Goal: Task Accomplishment & Management: Manage account settings

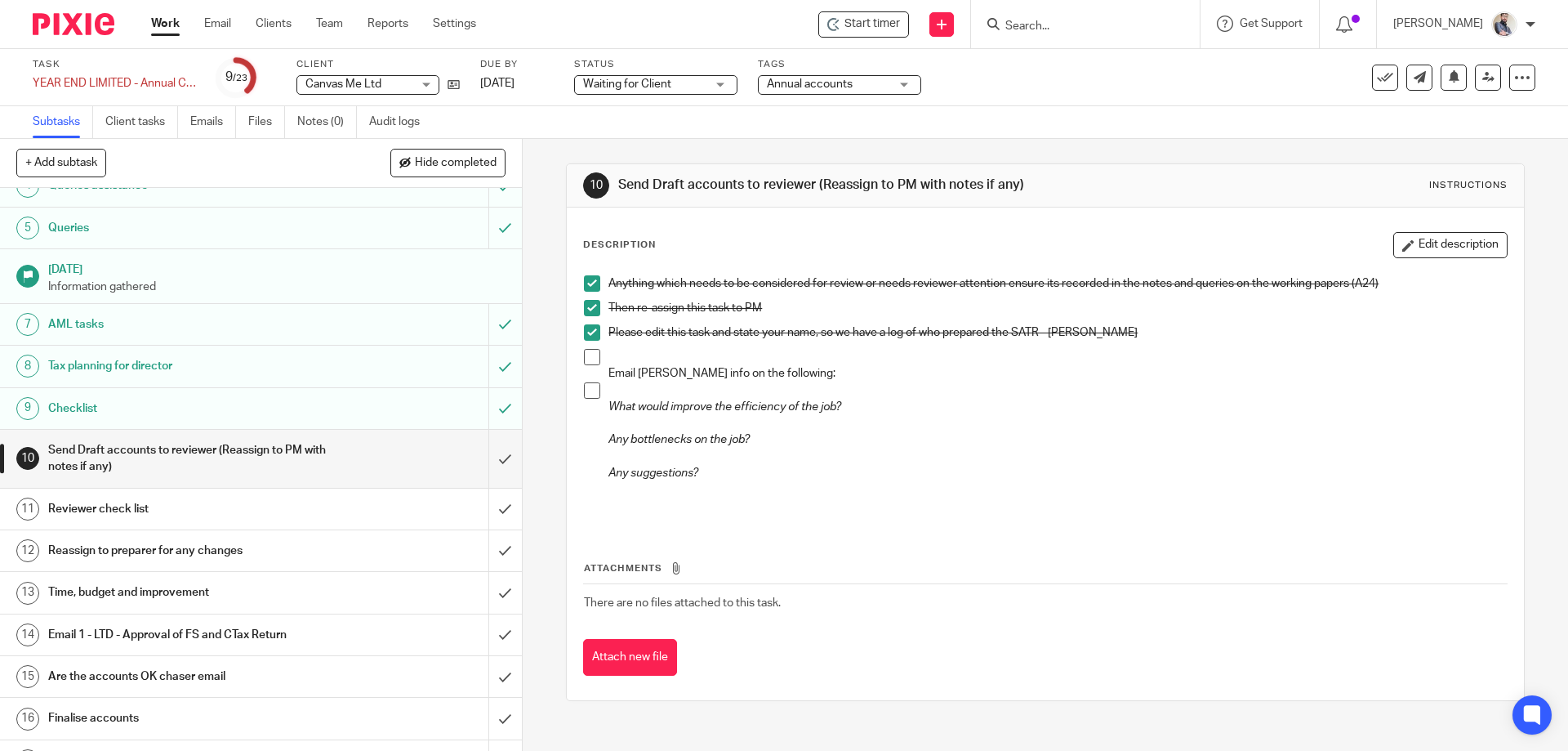
scroll to position [218, 0]
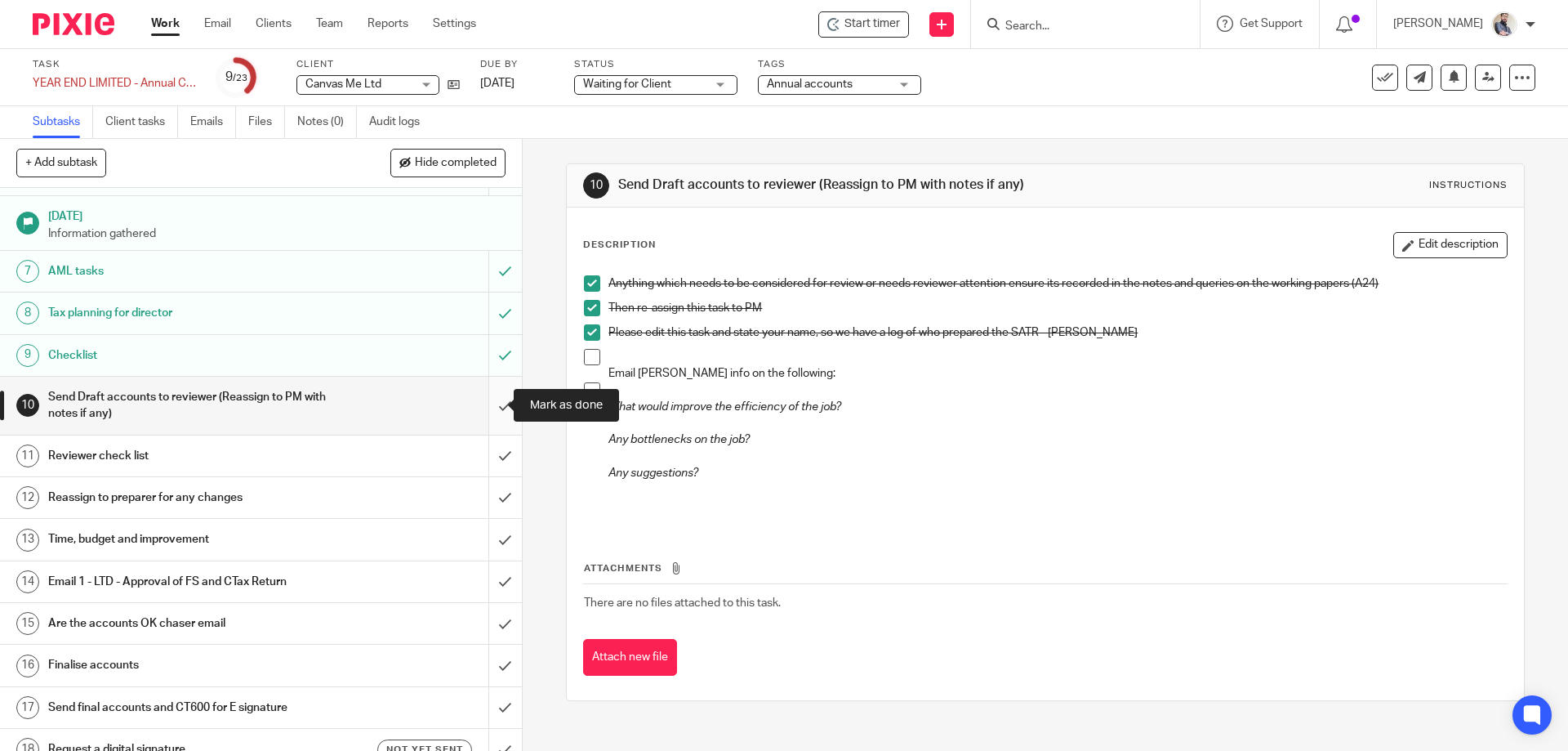
click at [498, 403] on input "submit" at bounding box center [260, 405] width 522 height 58
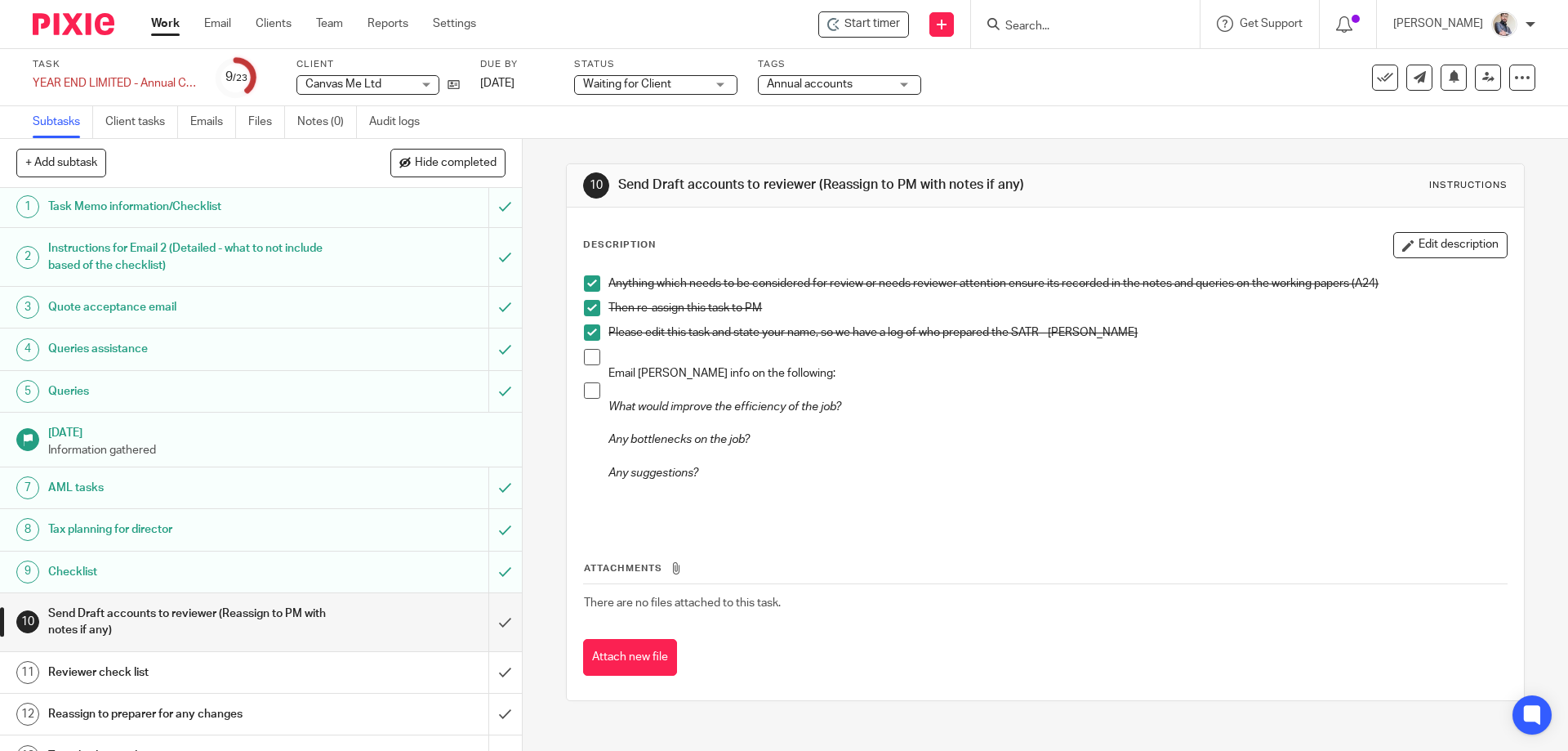
scroll to position [0, 0]
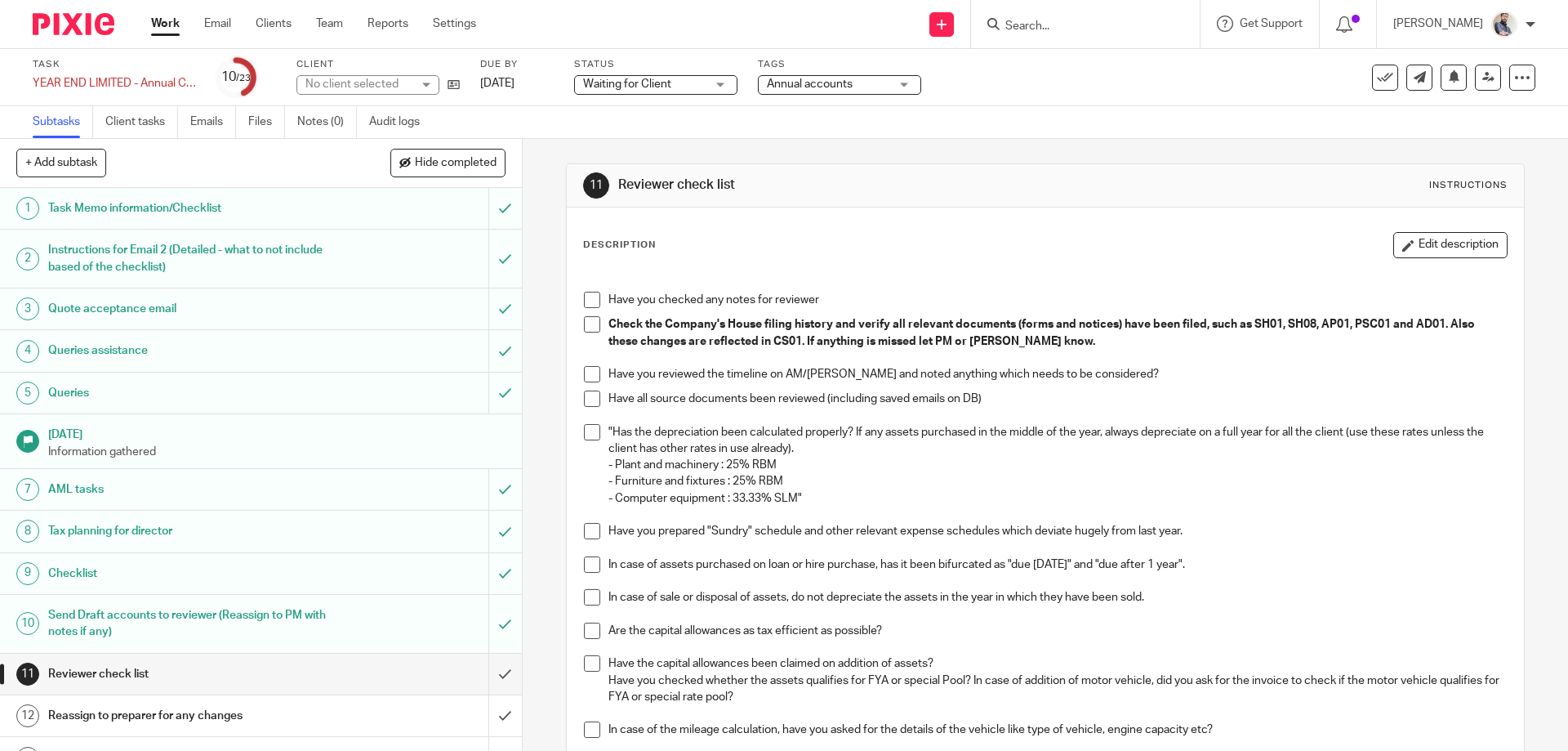
click at [82, 401] on h1 "Queries" at bounding box center [189, 393] width 283 height 24
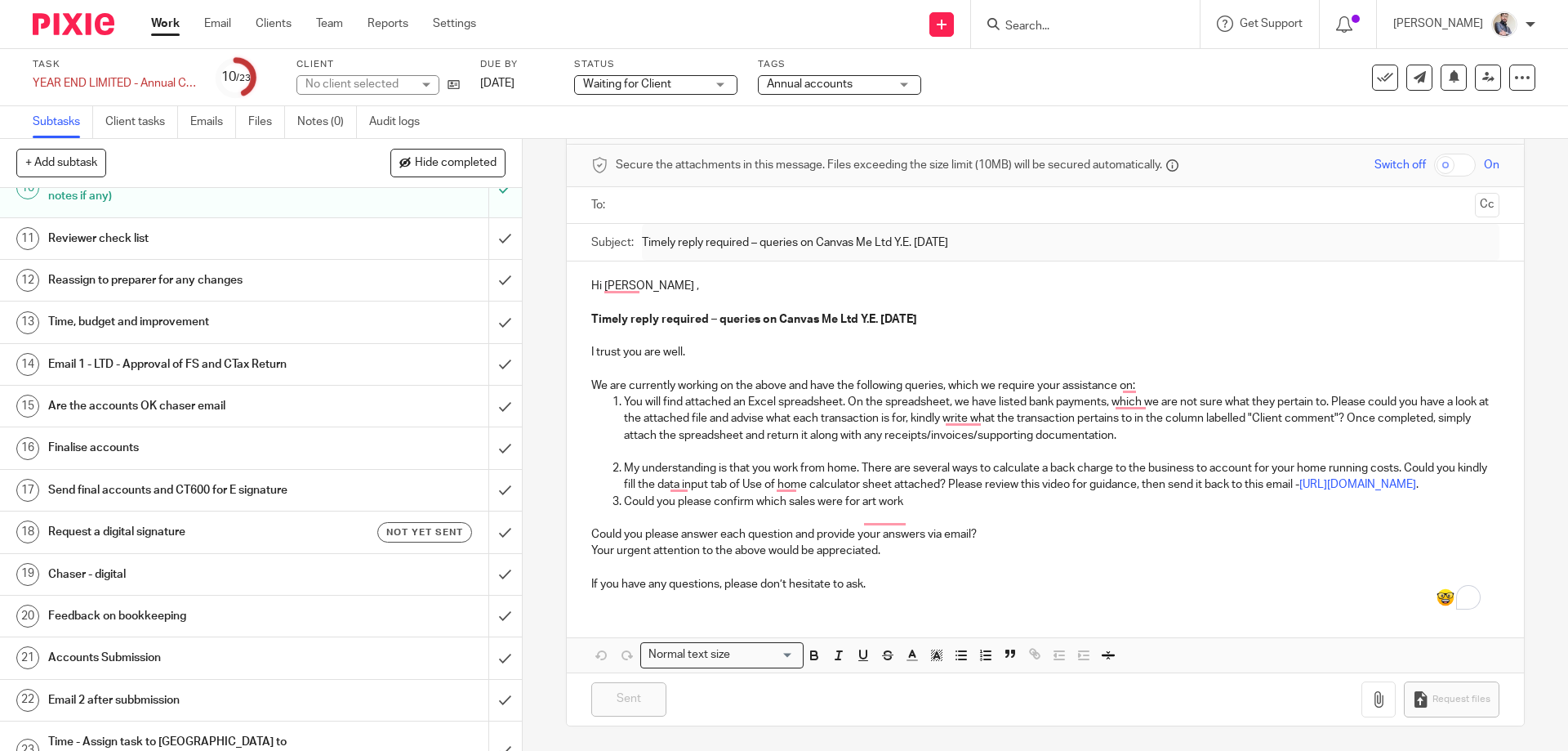
scroll to position [327, 0]
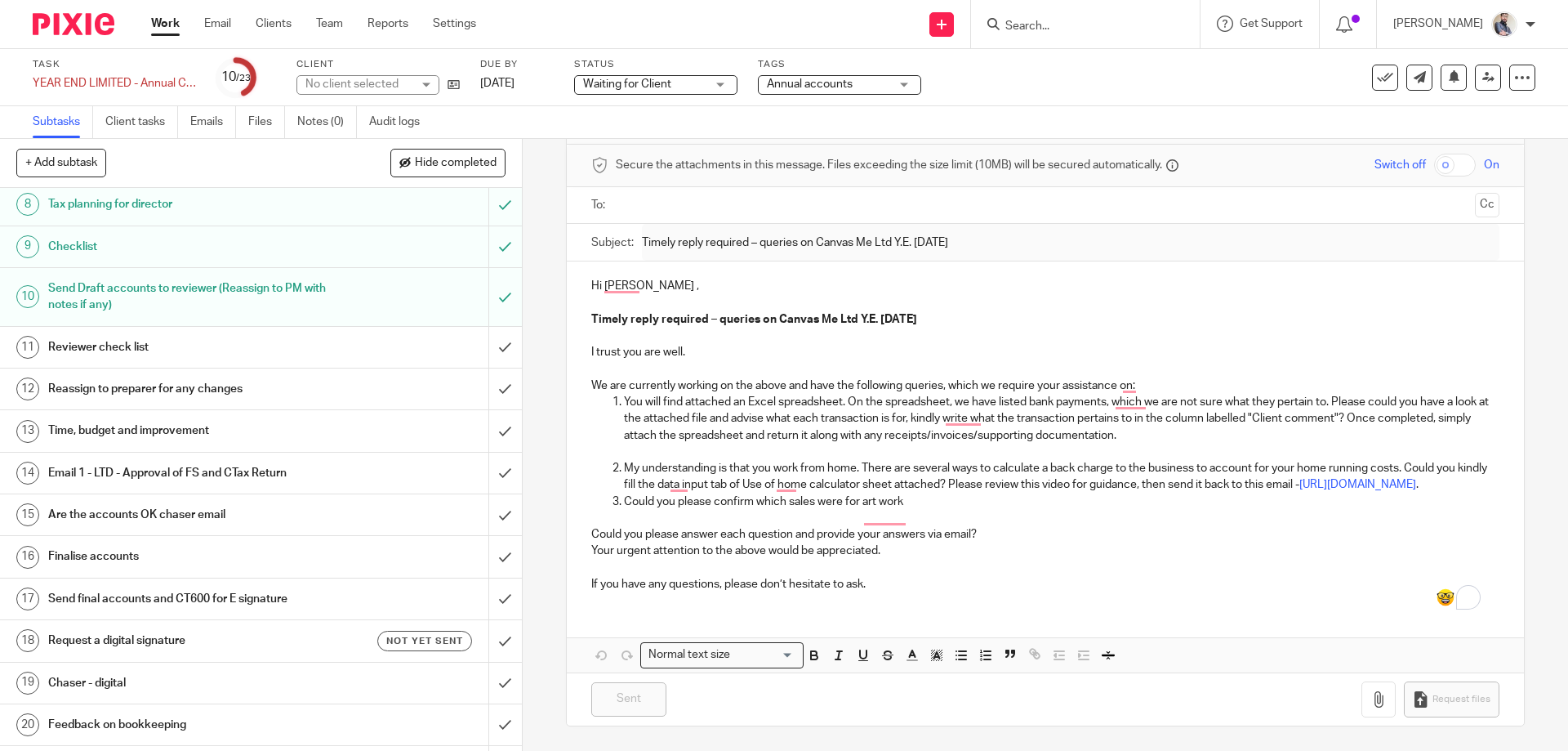
click at [147, 341] on h1 "Reviewer check list" at bounding box center [189, 347] width 283 height 24
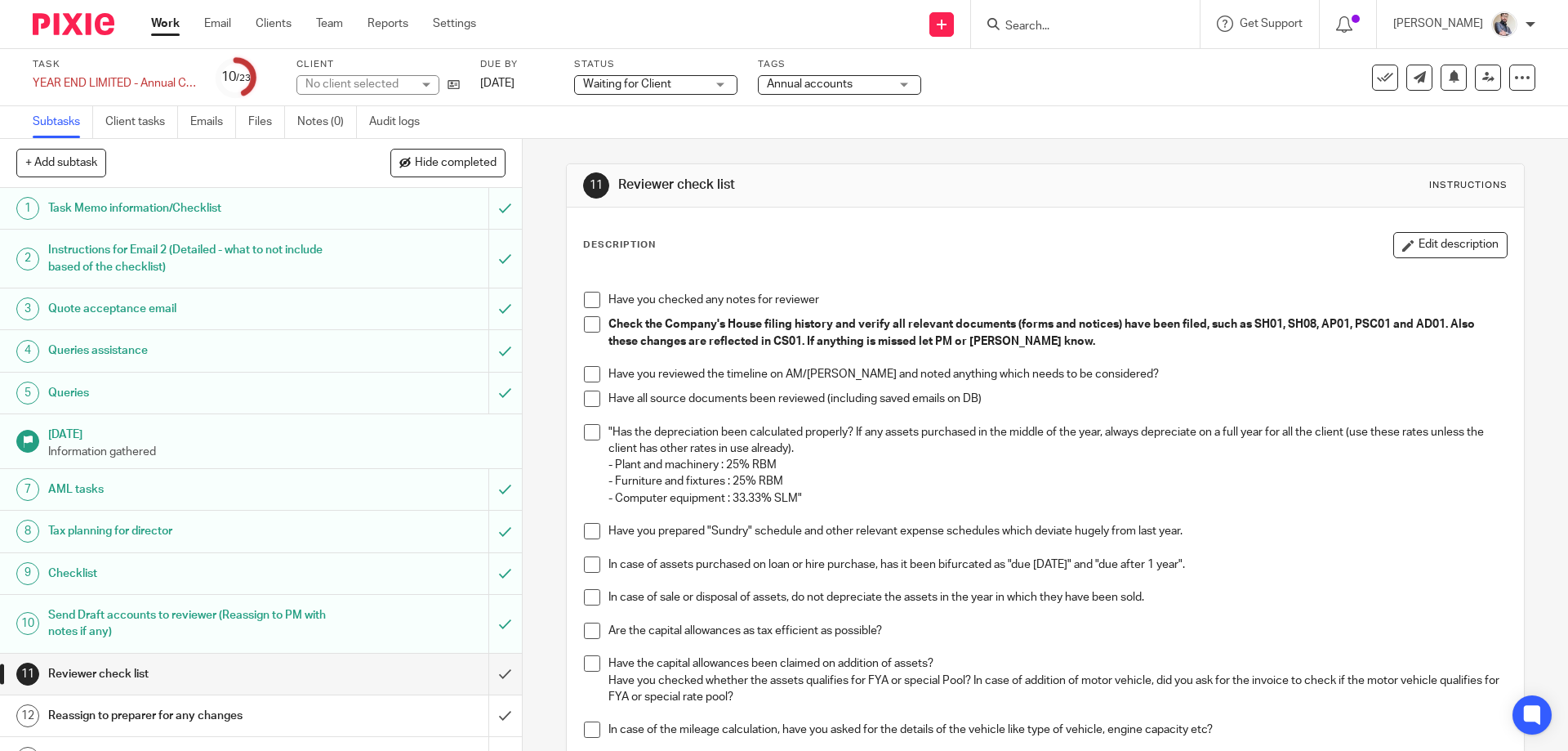
click at [590, 298] on span at bounding box center [592, 300] width 17 height 17
click at [587, 321] on span at bounding box center [592, 325] width 17 height 17
click at [584, 376] on span at bounding box center [592, 375] width 17 height 17
click at [584, 389] on li "Have you reviewed the timeline on AM/Pixie and noted anything which needs to be…" at bounding box center [1044, 378] width 922 height 24
click at [588, 404] on span at bounding box center [592, 399] width 17 height 17
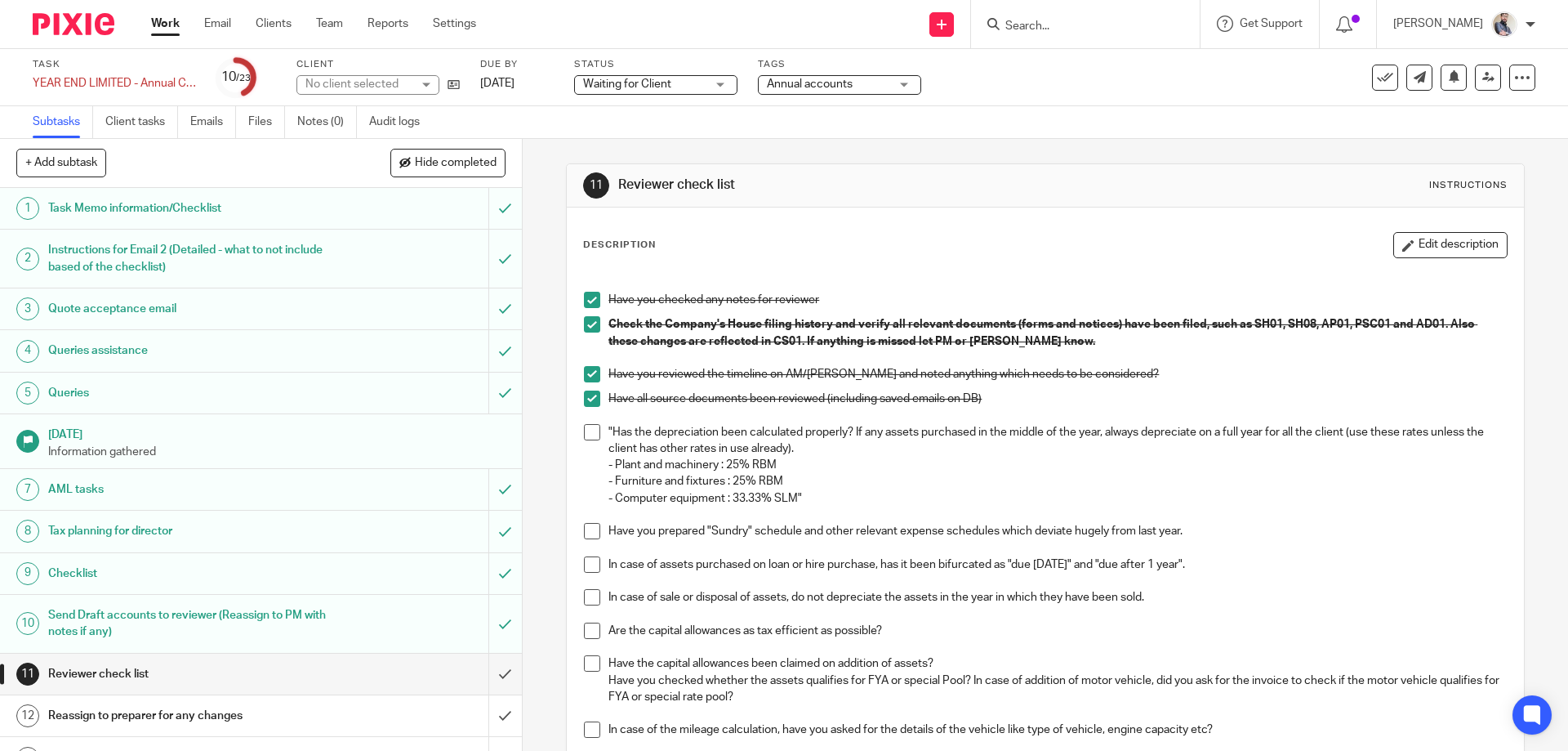
click at [588, 425] on span at bounding box center [592, 432] width 17 height 17
click at [588, 534] on span at bounding box center [592, 531] width 17 height 17
click at [584, 567] on span at bounding box center [592, 565] width 17 height 17
click at [588, 596] on span at bounding box center [592, 598] width 17 height 17
click at [589, 633] on span at bounding box center [592, 631] width 17 height 17
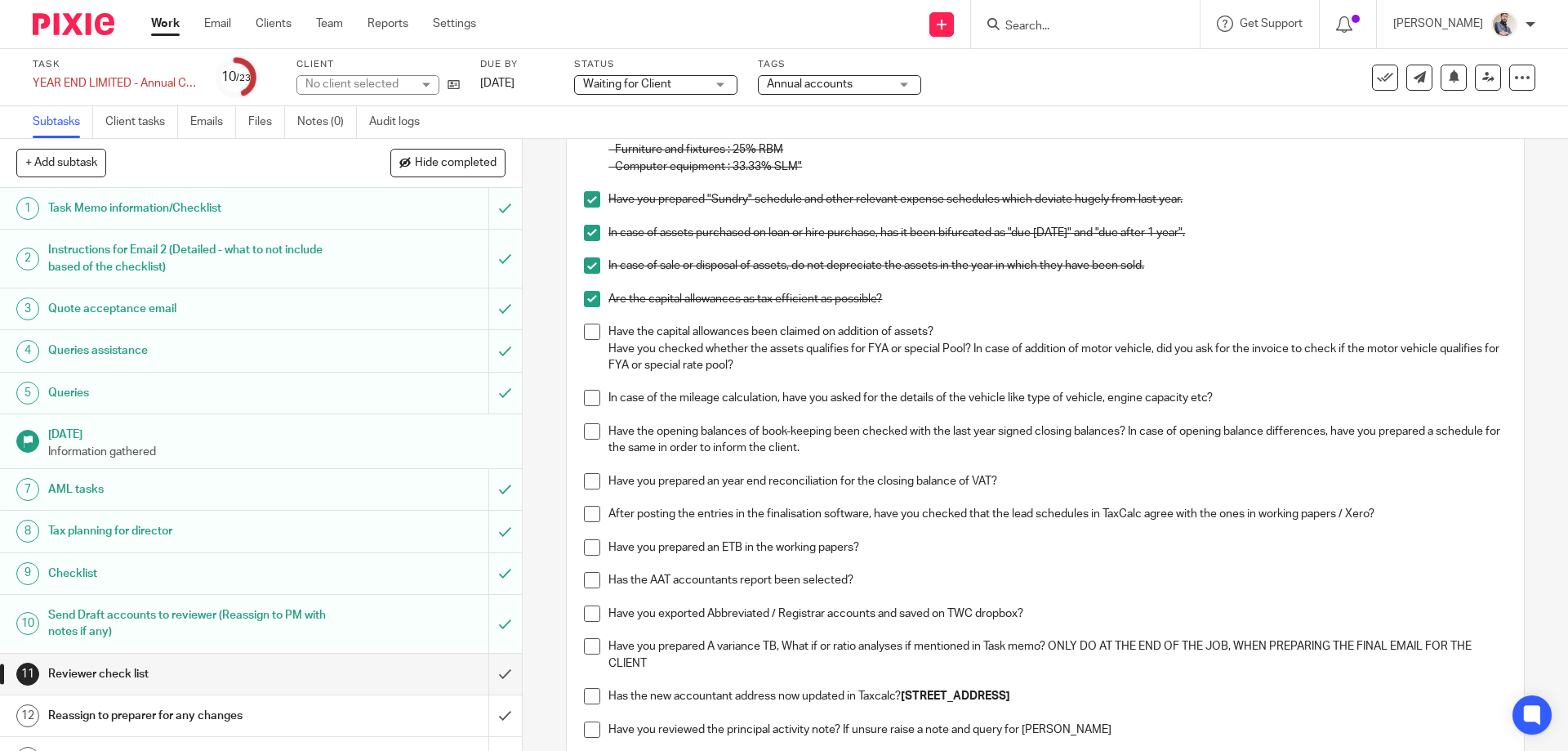
scroll to position [327, 0]
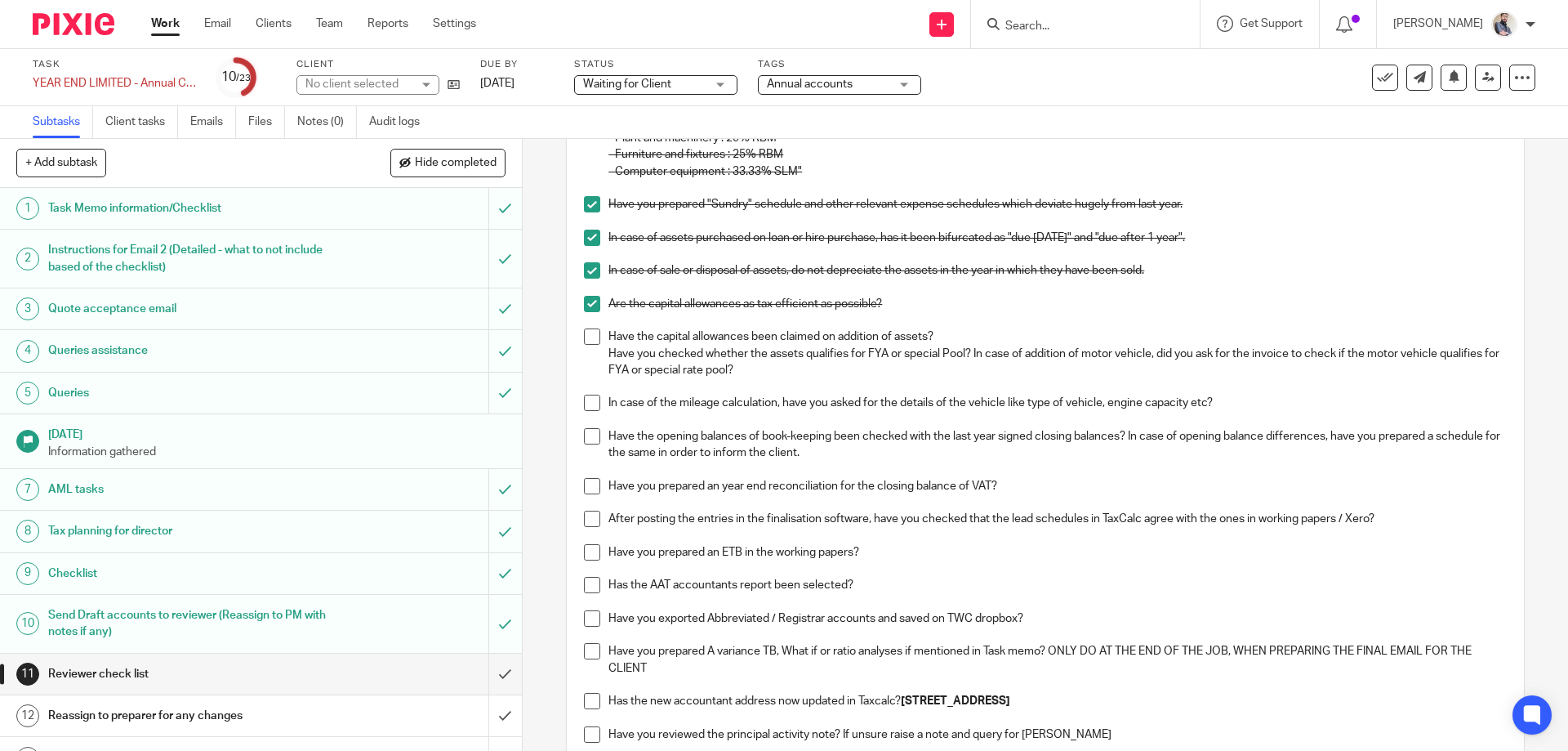
click at [584, 346] on li "Have the capital allowances been claimed on addition of assets? Have you checke…" at bounding box center [1044, 361] width 922 height 66
click at [584, 343] on span at bounding box center [592, 337] width 17 height 17
click at [589, 403] on span at bounding box center [592, 403] width 17 height 17
click at [586, 442] on span at bounding box center [592, 437] width 17 height 17
click at [588, 485] on span at bounding box center [592, 487] width 17 height 17
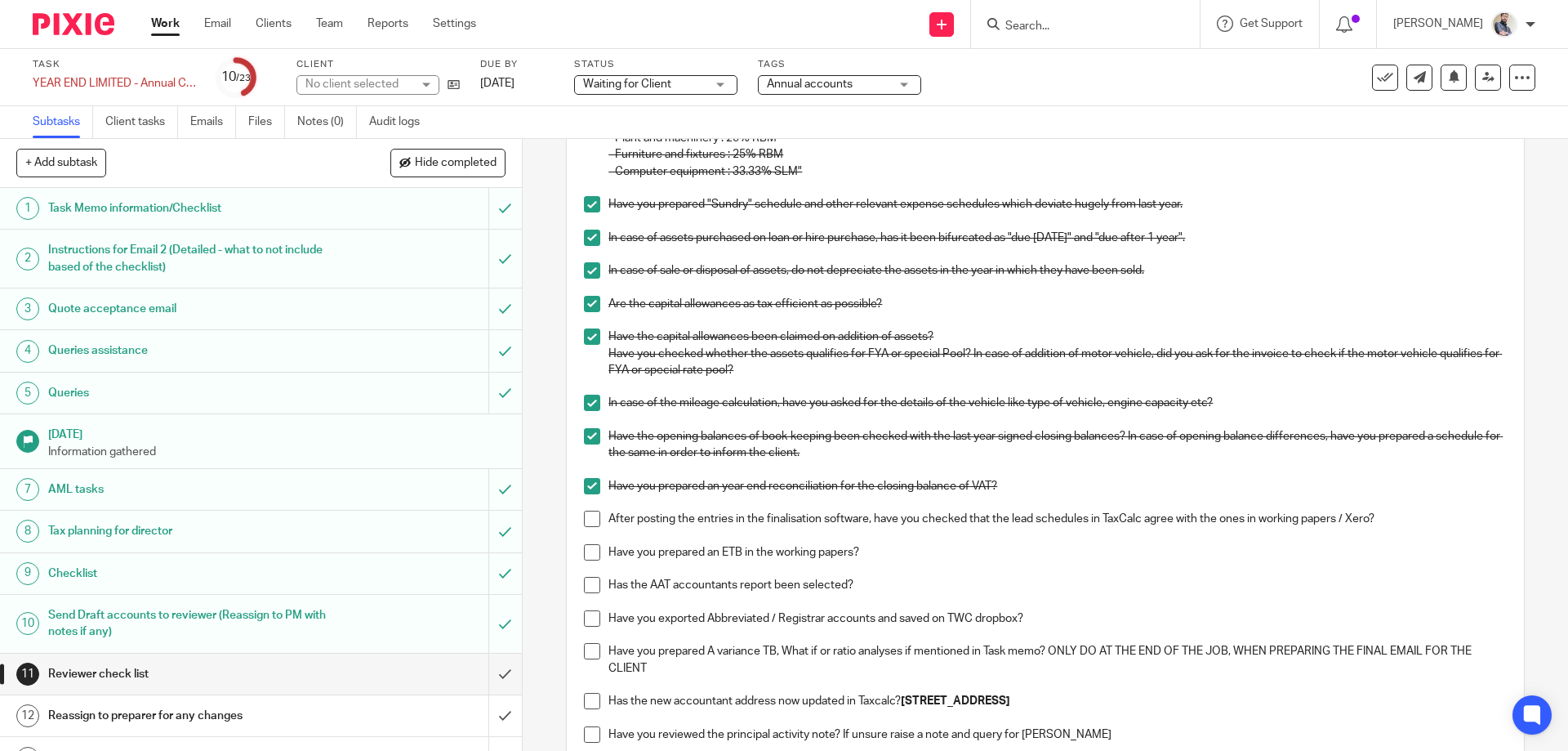
click at [588, 521] on span at bounding box center [592, 519] width 17 height 17
click at [588, 562] on li "Have you prepared an ETB in the working papers?" at bounding box center [1044, 561] width 922 height 33
click at [589, 551] on span at bounding box center [592, 553] width 17 height 17
click at [588, 593] on span at bounding box center [592, 585] width 17 height 17
click at [586, 622] on span at bounding box center [592, 618] width 17 height 17
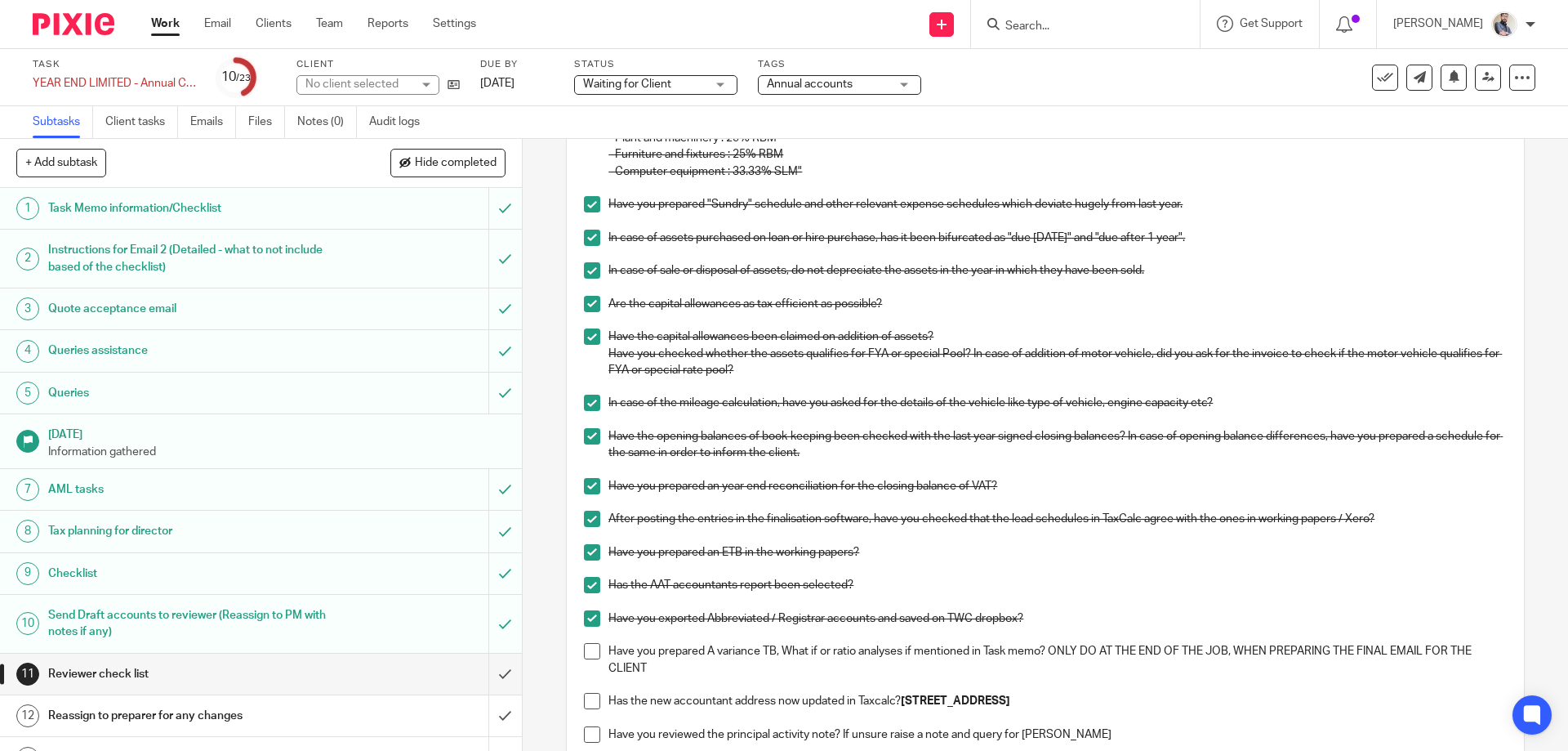
click at [584, 660] on li "Have you prepared A variance TB, What if or ratio analyses if mentioned in Task…" at bounding box center [1044, 668] width 922 height 50
drag, startPoint x: 586, startPoint y: 703, endPoint x: 586, endPoint y: 646, distance: 57.0
click at [586, 704] on span at bounding box center [592, 701] width 17 height 17
click at [591, 644] on span at bounding box center [592, 652] width 17 height 17
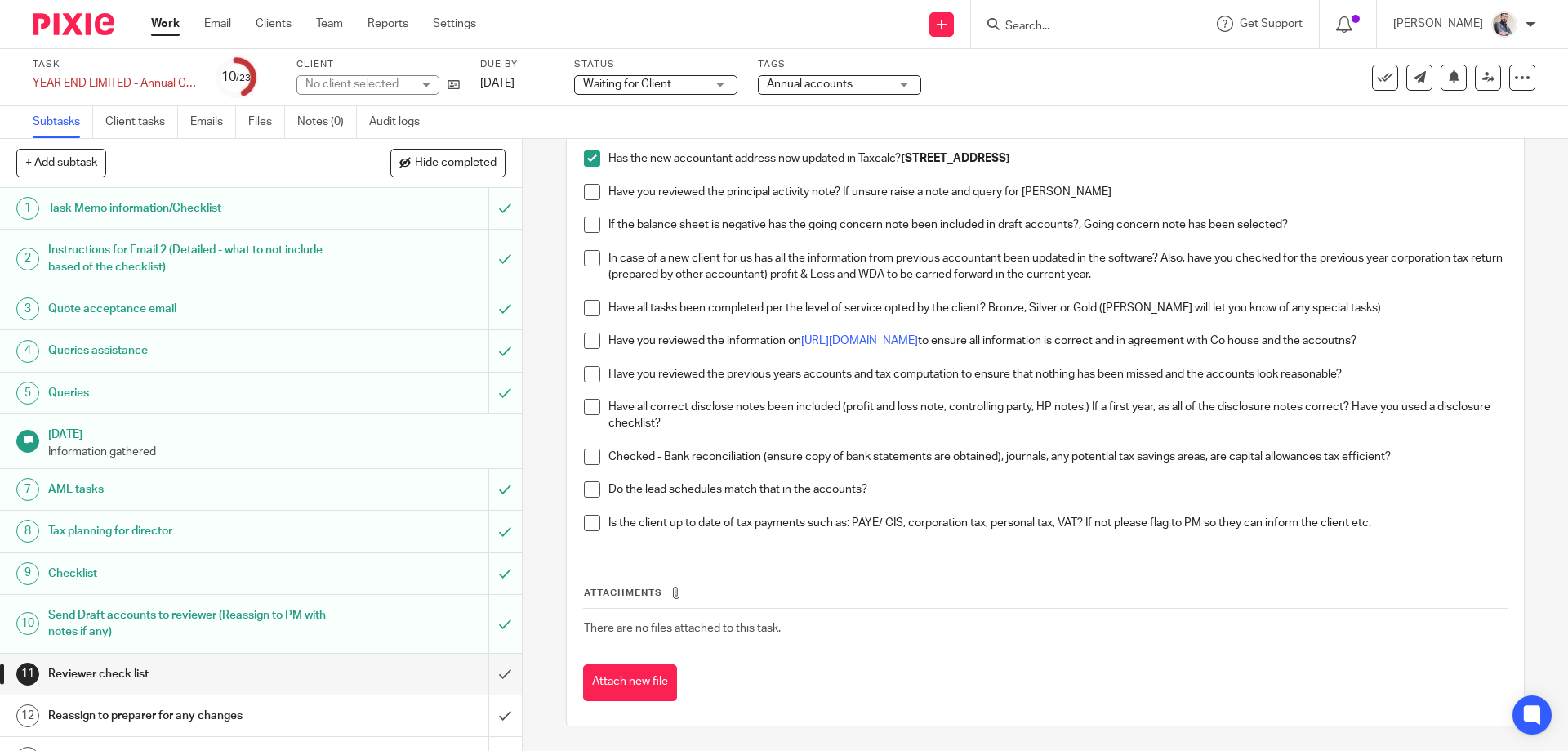
scroll to position [761, 0]
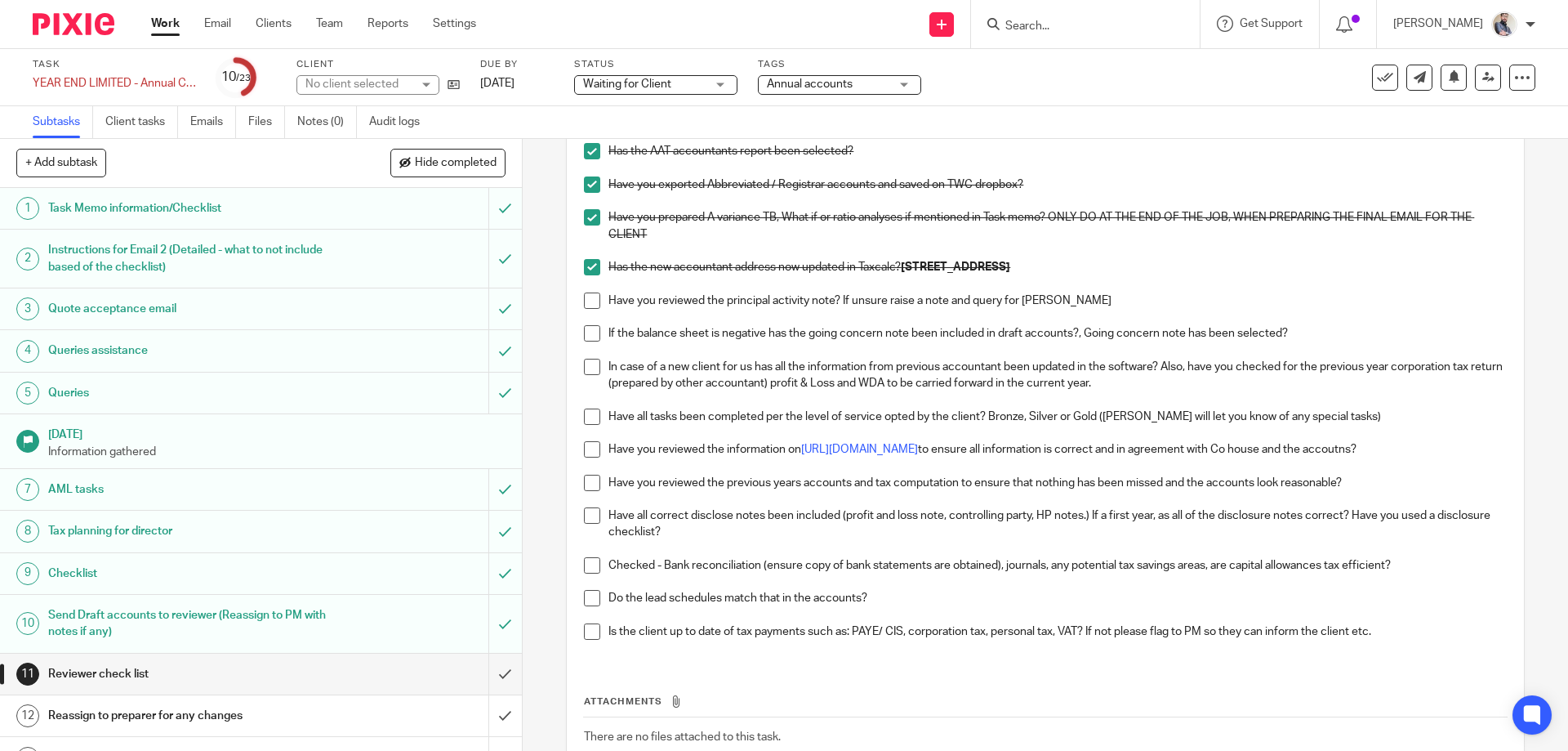
click at [585, 304] on span at bounding box center [592, 301] width 17 height 17
click at [584, 339] on span at bounding box center [592, 334] width 17 height 17
click at [584, 366] on span at bounding box center [592, 367] width 17 height 17
click at [584, 419] on span at bounding box center [592, 417] width 17 height 17
click at [588, 454] on span at bounding box center [592, 450] width 17 height 17
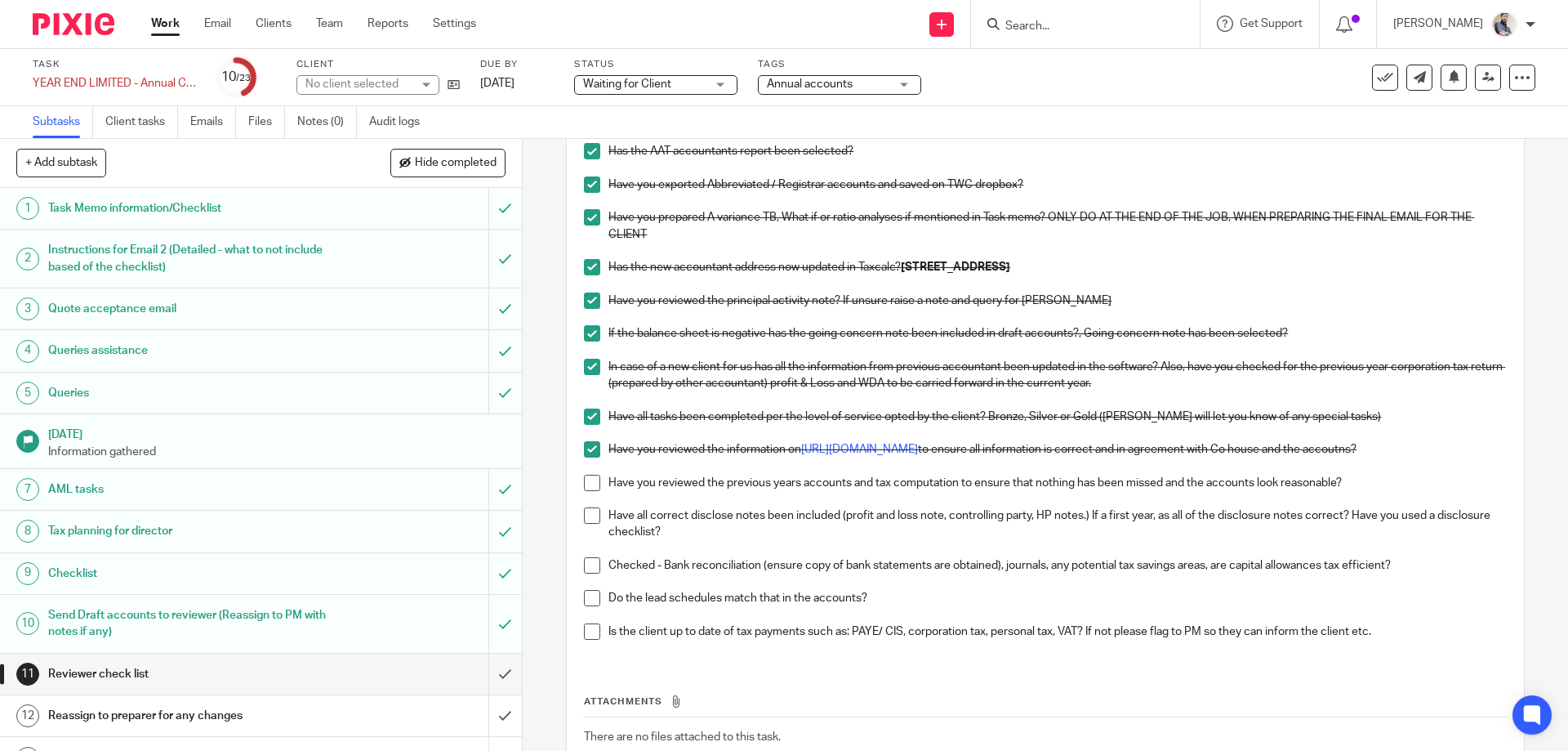
click at [586, 520] on span at bounding box center [592, 516] width 17 height 17
click at [585, 481] on span at bounding box center [592, 483] width 17 height 17
click at [587, 568] on span at bounding box center [592, 566] width 17 height 17
drag, startPoint x: 584, startPoint y: 600, endPoint x: 584, endPoint y: 618, distance: 18.0
click at [584, 602] on span at bounding box center [592, 598] width 17 height 17
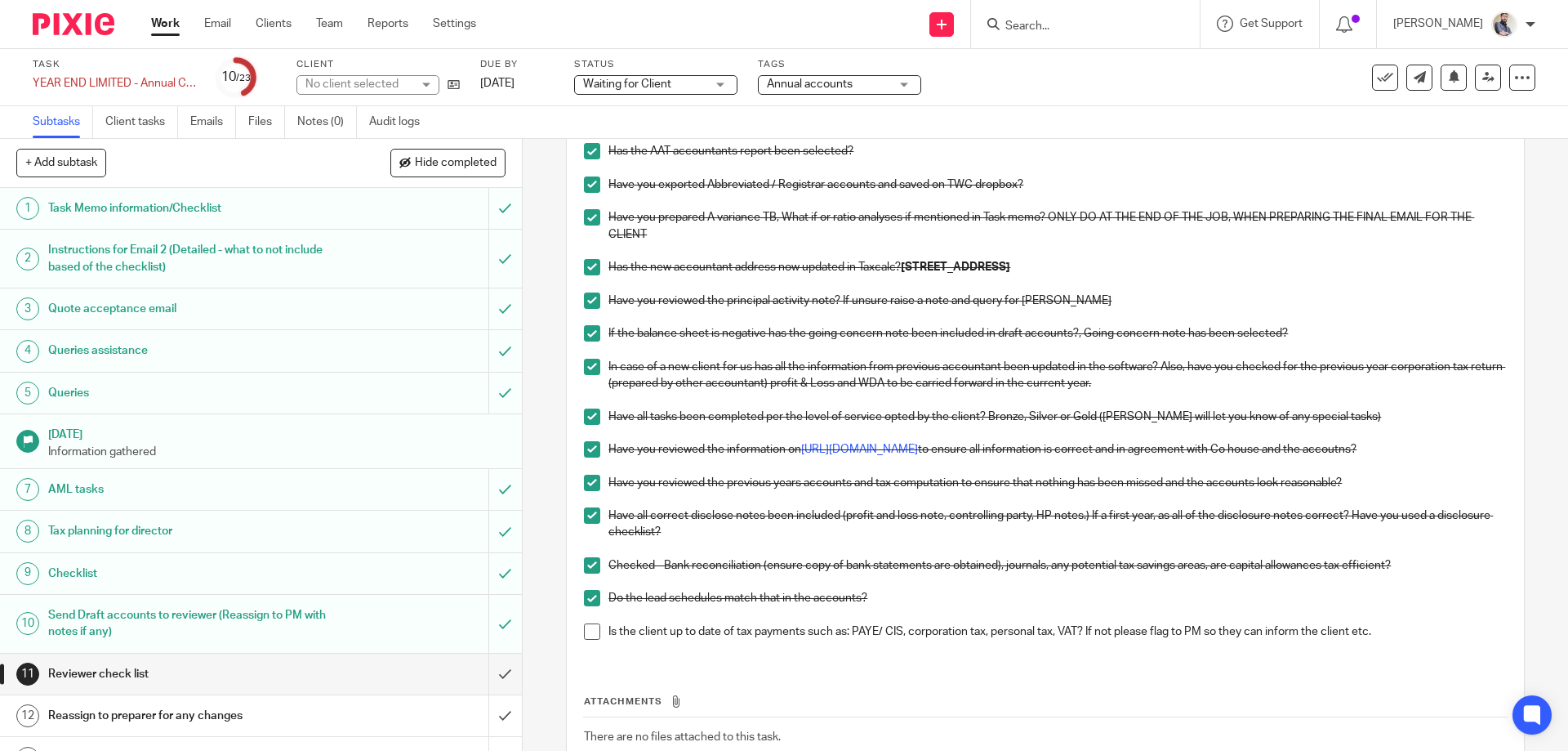
click at [588, 632] on span at bounding box center [592, 632] width 17 height 17
click at [480, 679] on input "submit" at bounding box center [260, 674] width 522 height 41
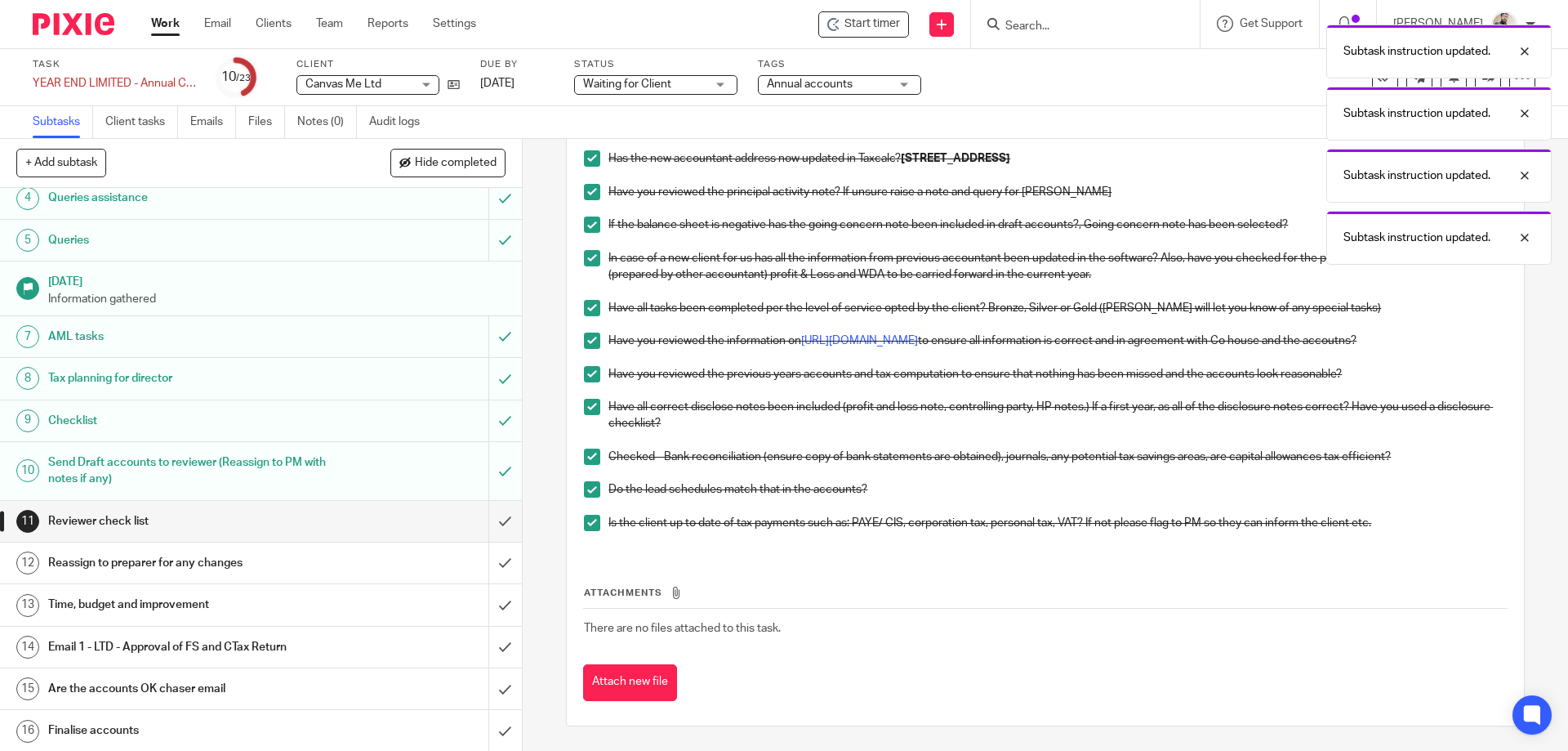
scroll to position [121, 0]
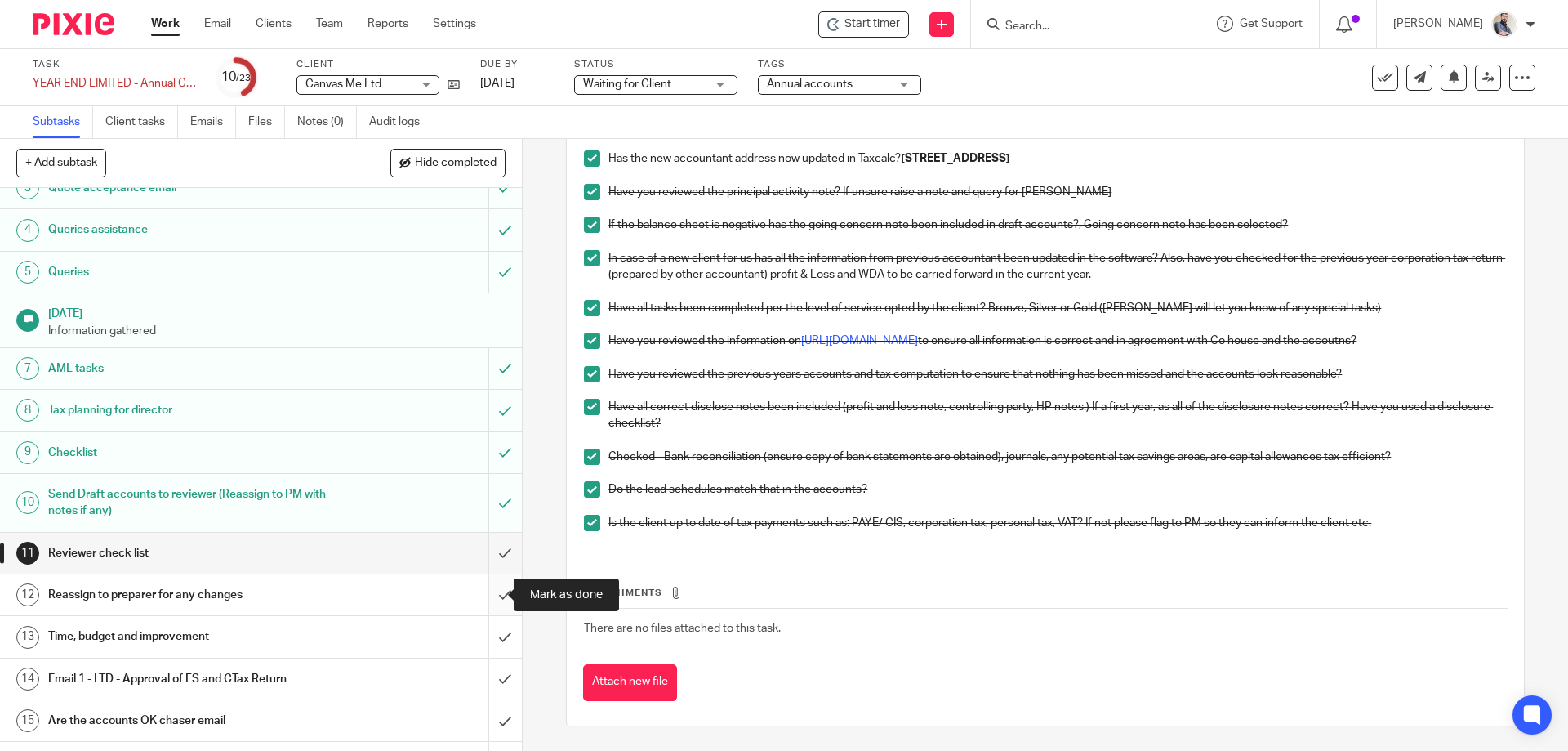
click at [487, 591] on input "submit" at bounding box center [260, 595] width 522 height 41
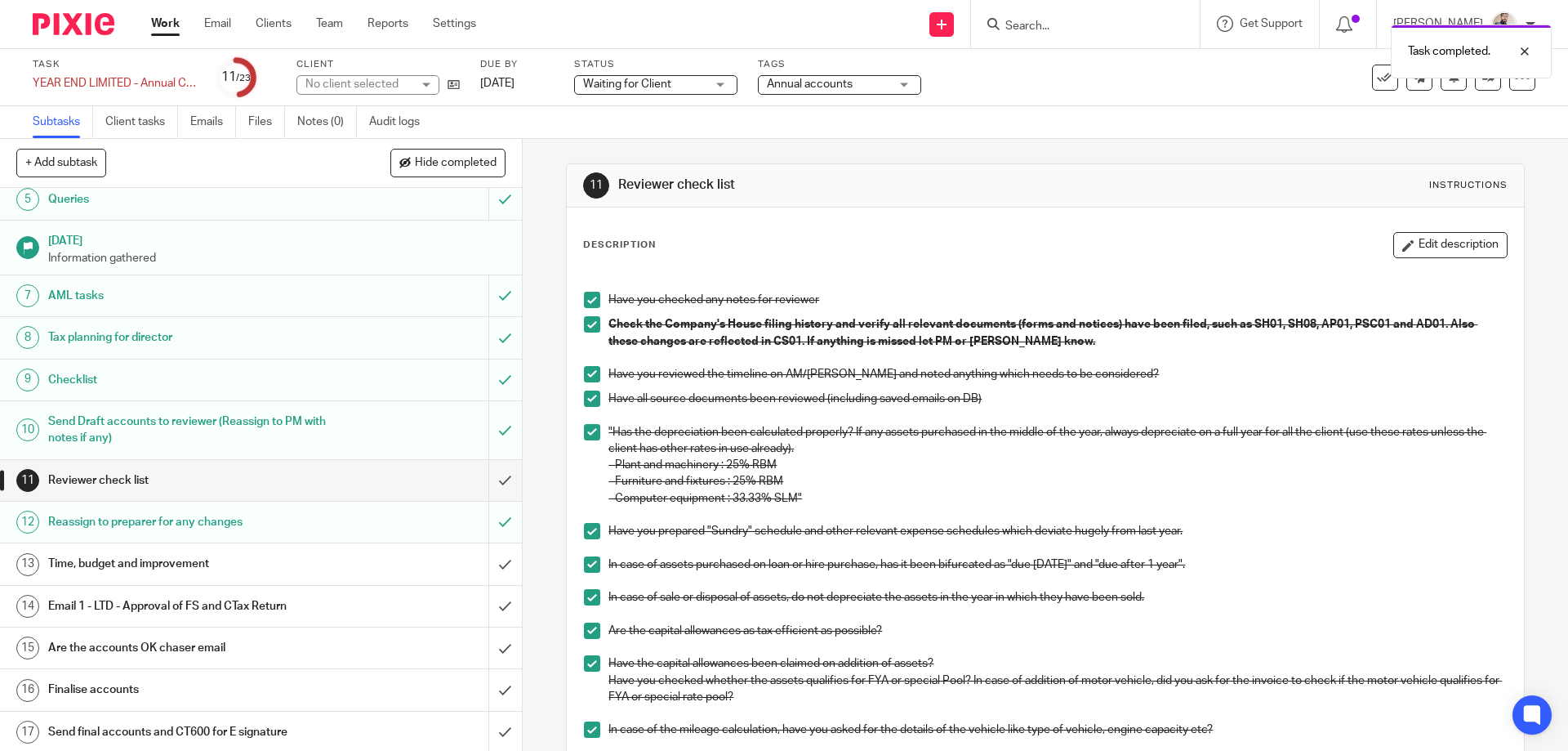
scroll to position [436, 0]
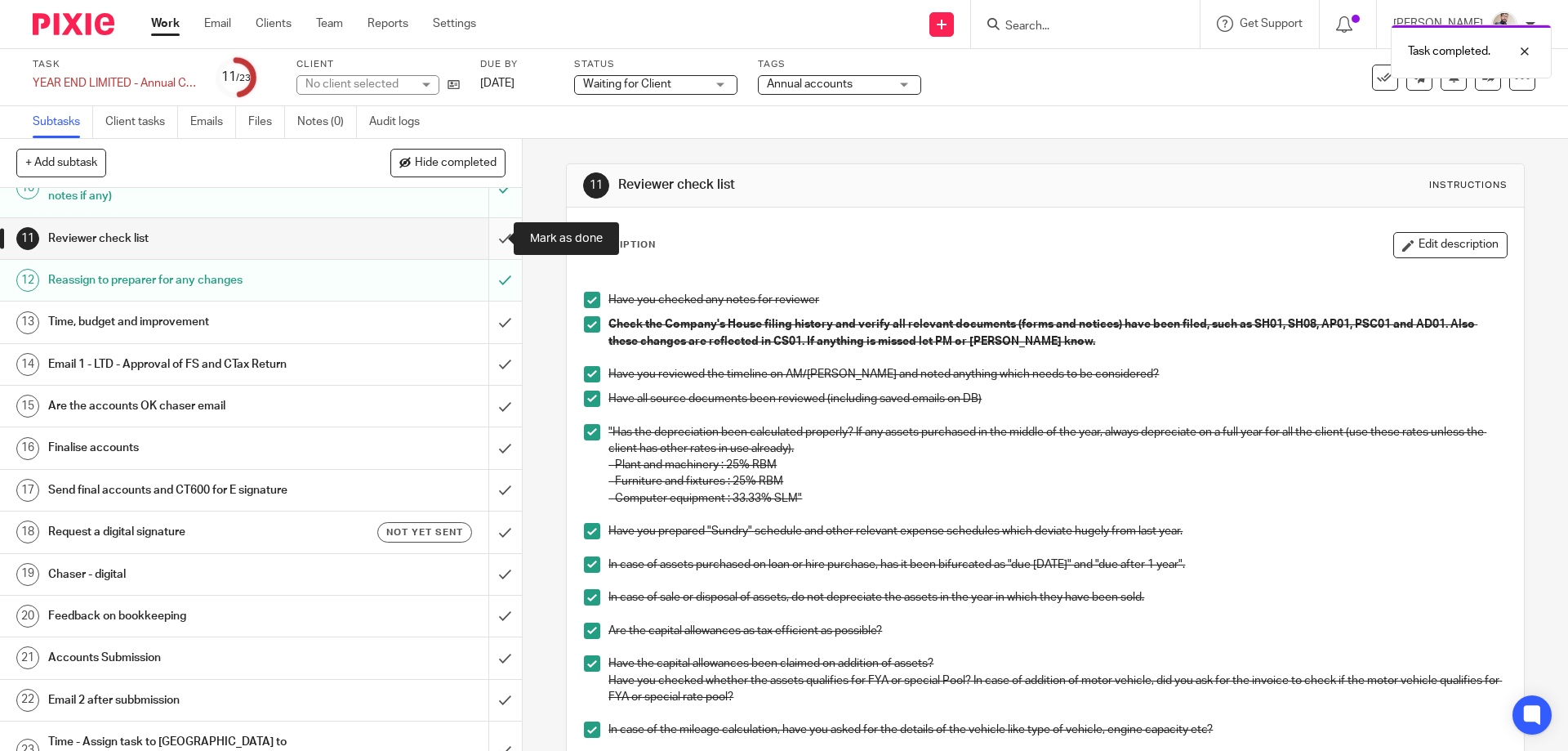
click at [487, 234] on input "submit" at bounding box center [260, 238] width 522 height 41
click at [250, 364] on h1 "Email 1 - LTD - Approval of FS and CTax Return" at bounding box center [189, 364] width 283 height 24
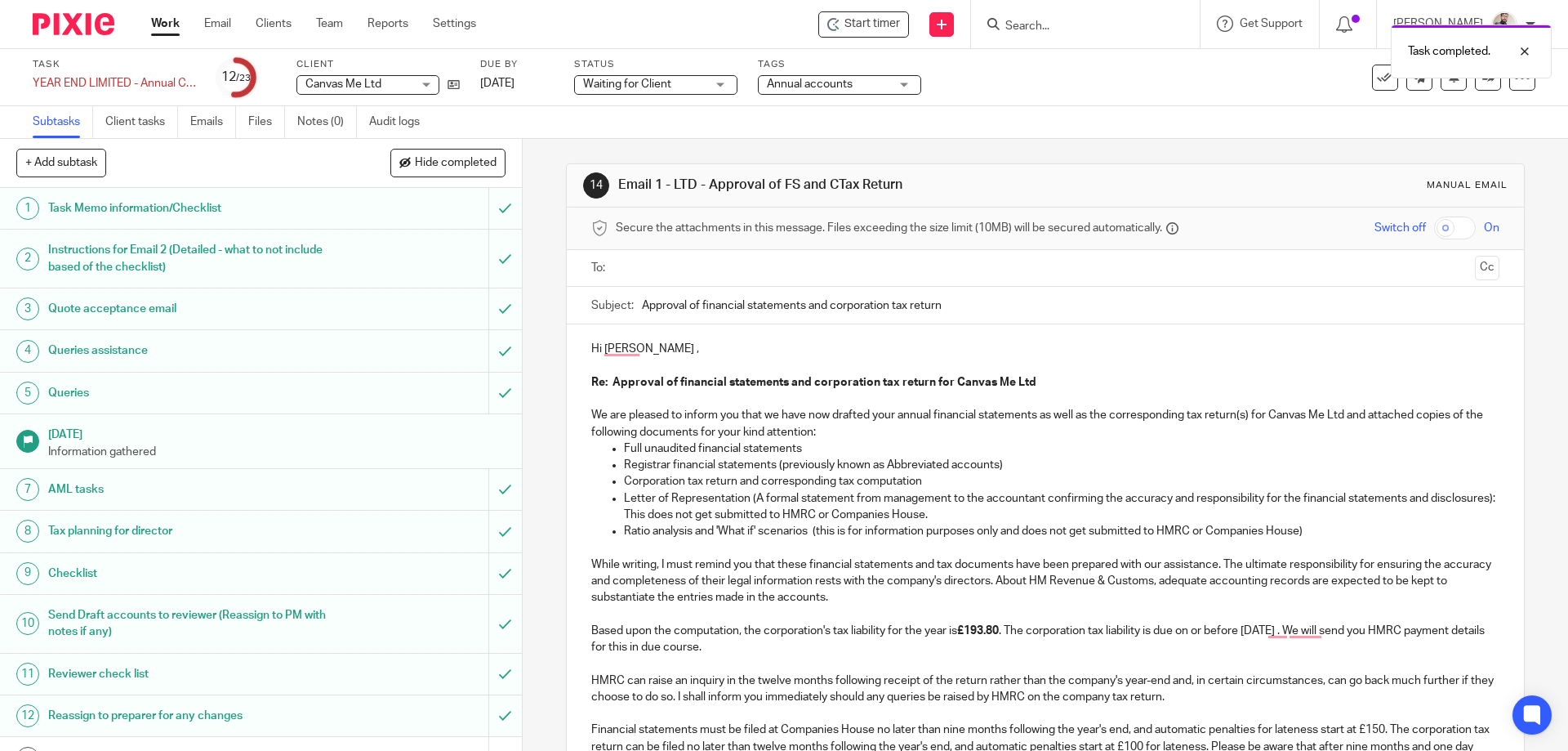
click at [669, 356] on p "Hi [PERSON_NAME] ," at bounding box center [1044, 350] width 907 height 17
click at [610, 541] on p "To enrich screen reader interactions, please activate Accessibility in Grammarl…" at bounding box center [1044, 548] width 907 height 17
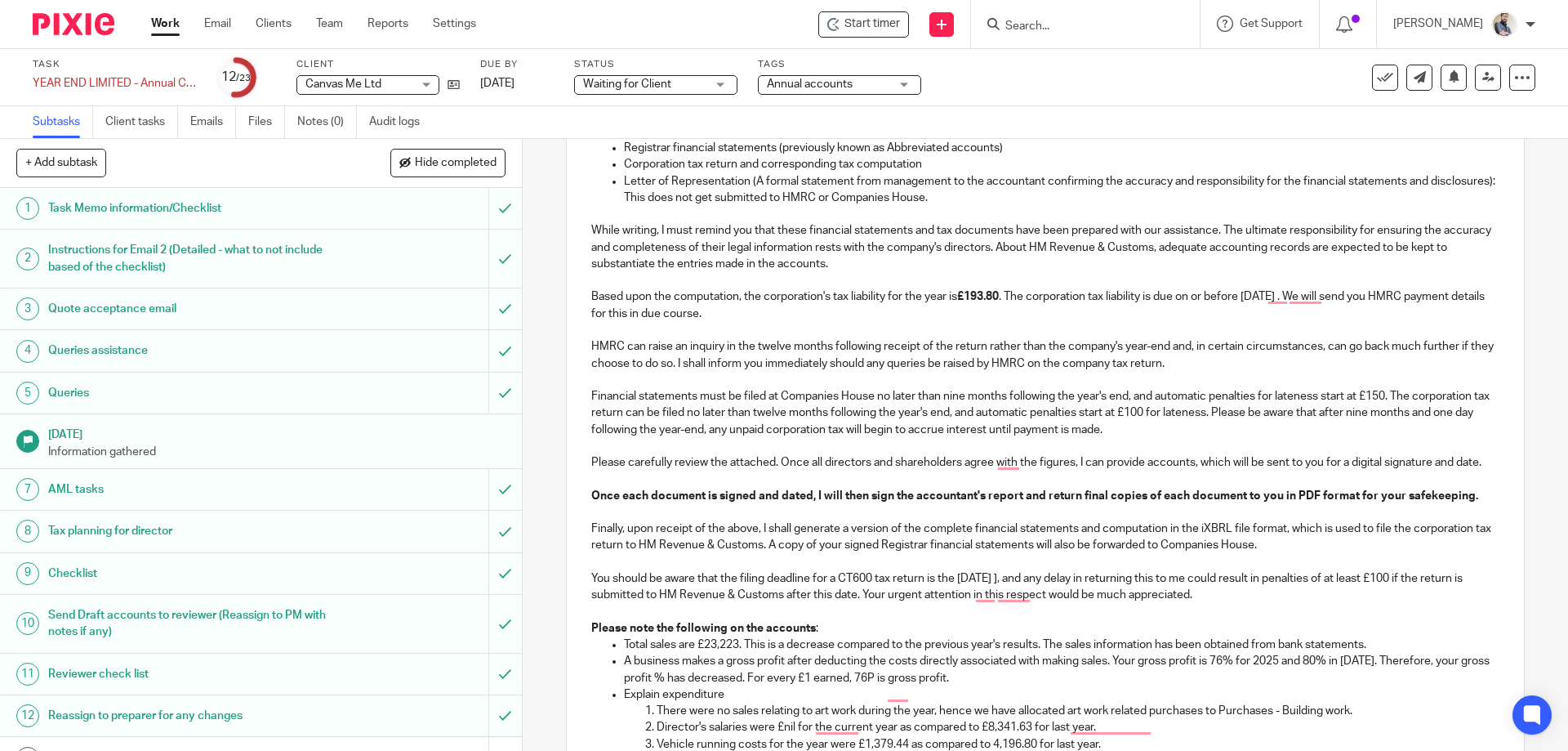
scroll to position [327, 0]
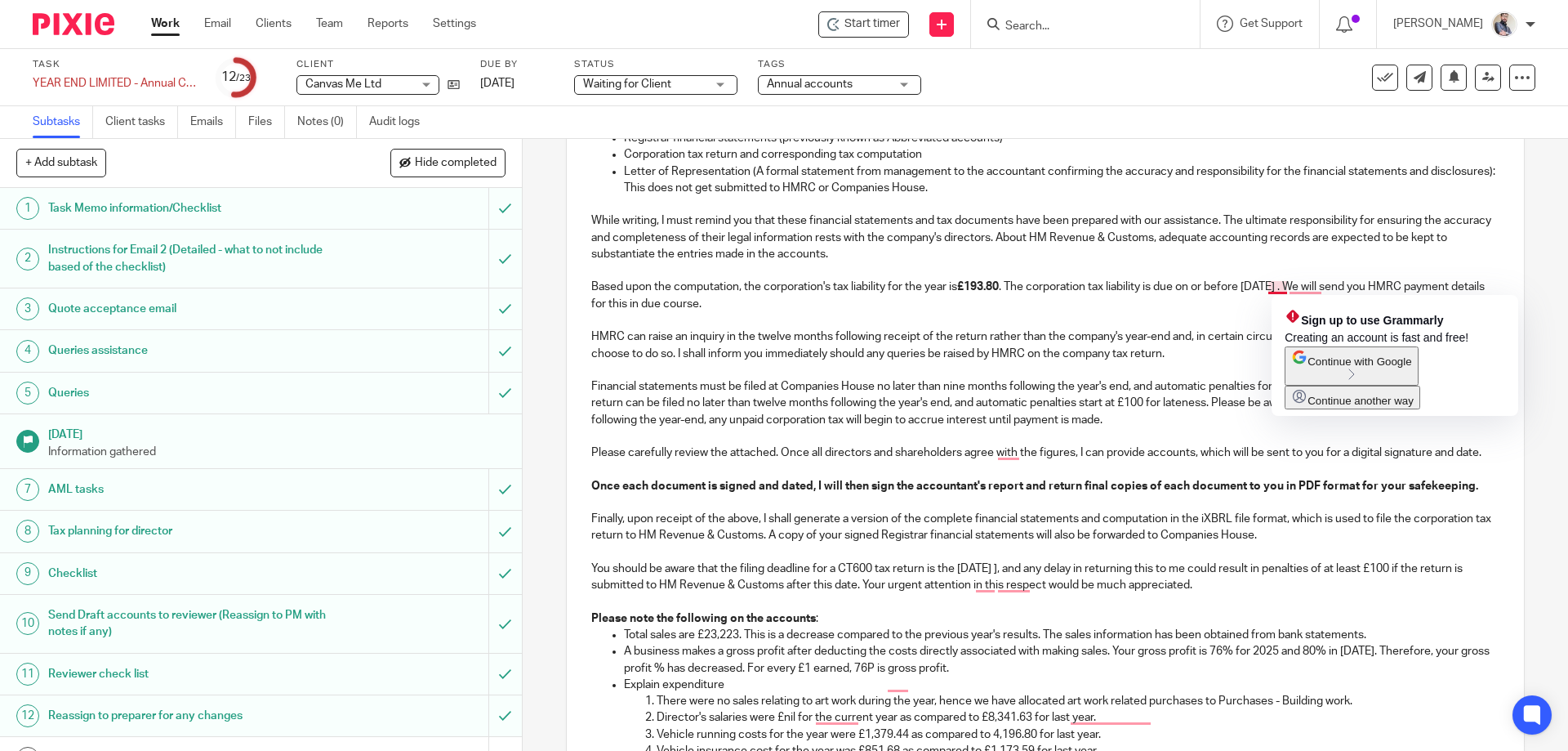
click at [1272, 286] on p "Based upon the computation, the corporation's tax liability for the year is £19…" at bounding box center [1044, 296] width 907 height 33
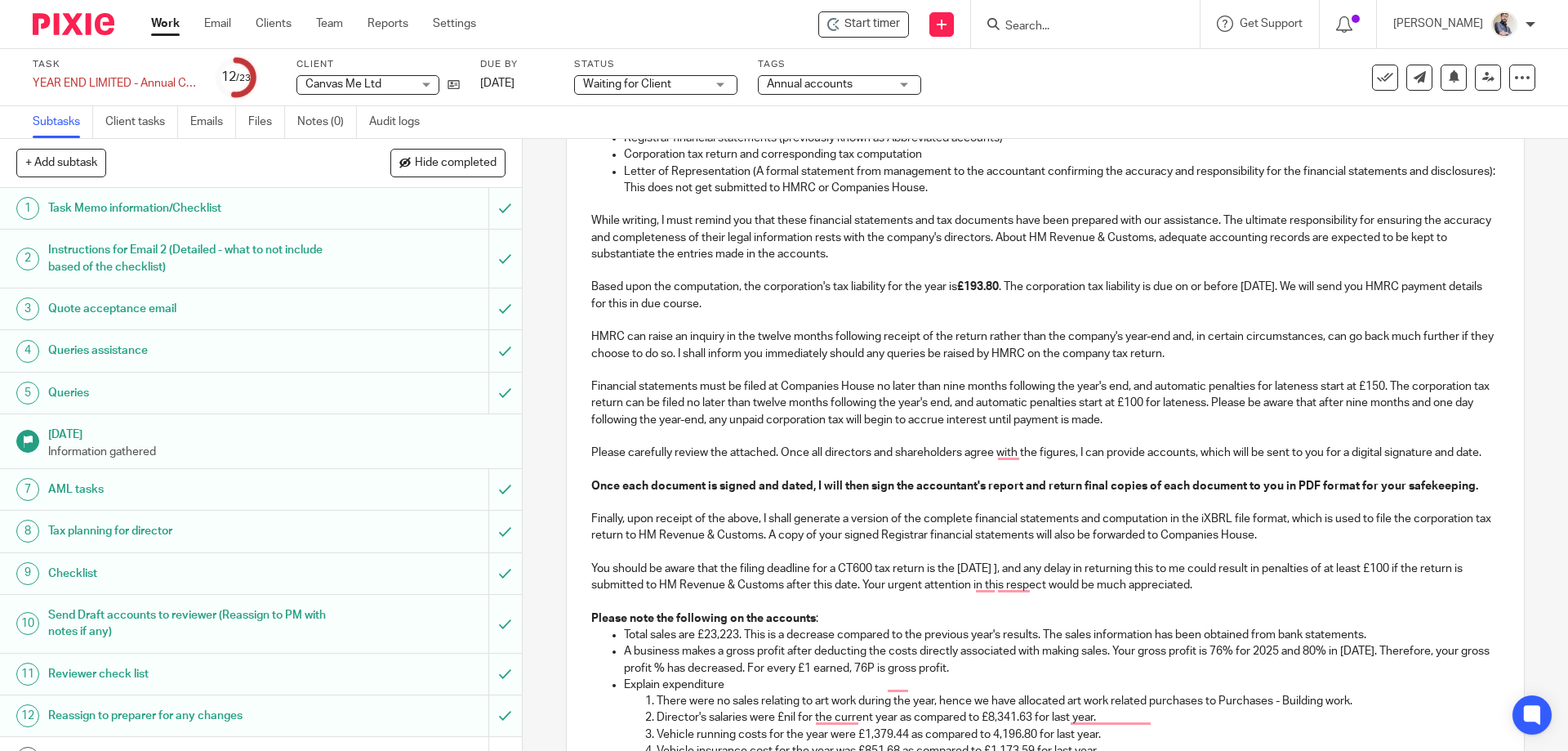
scroll to position [436, 0]
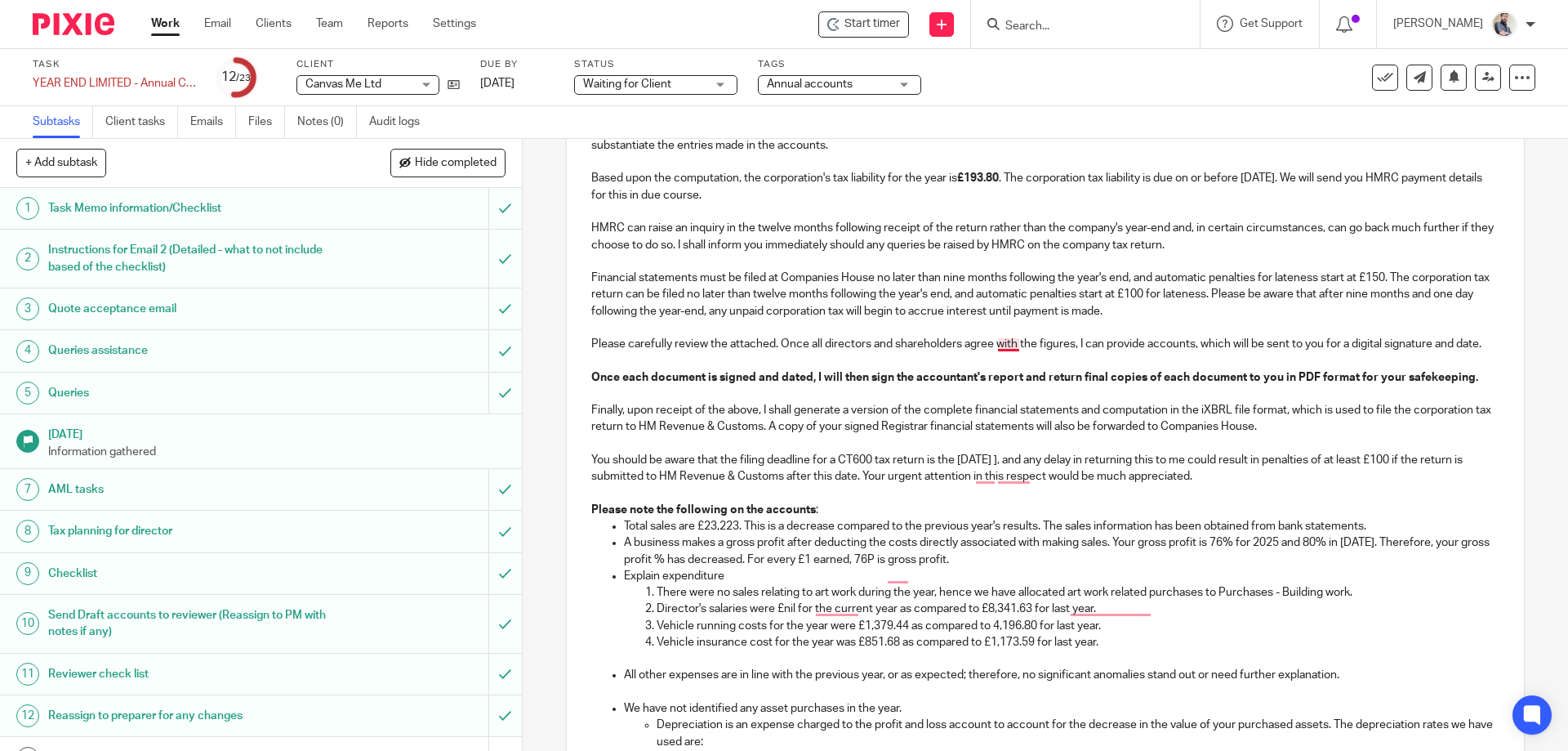
click at [1006, 343] on p "Please carefully review the attached. Once all directors and shareholders agree…" at bounding box center [1044, 344] width 907 height 17
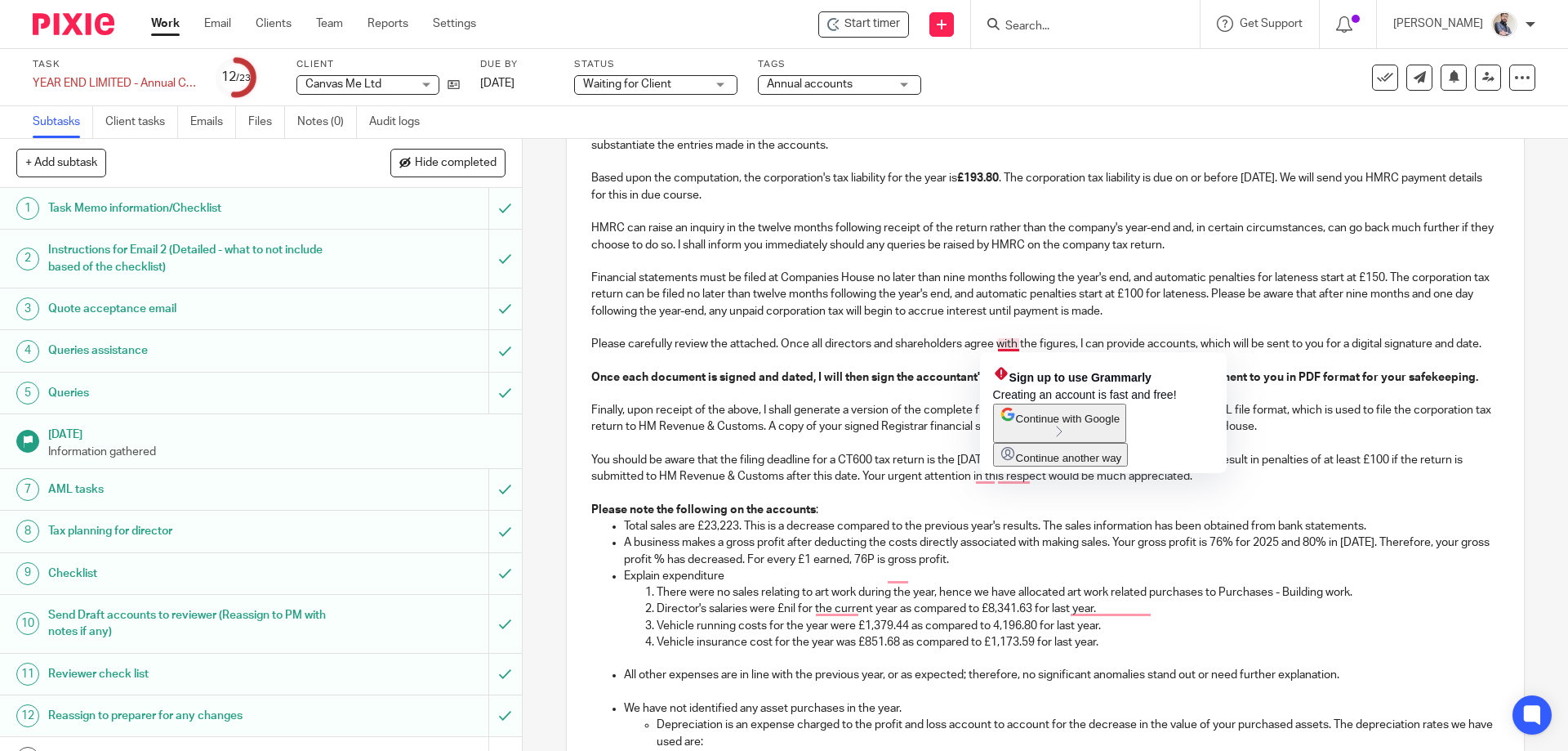
click at [982, 346] on p "Please carefully review the attached. Once all directors and shareholders agree…" at bounding box center [1044, 344] width 907 height 17
click at [1009, 345] on p "Please carefully review the attached. Once all directors and shareholders agree…" at bounding box center [1044, 344] width 907 height 17
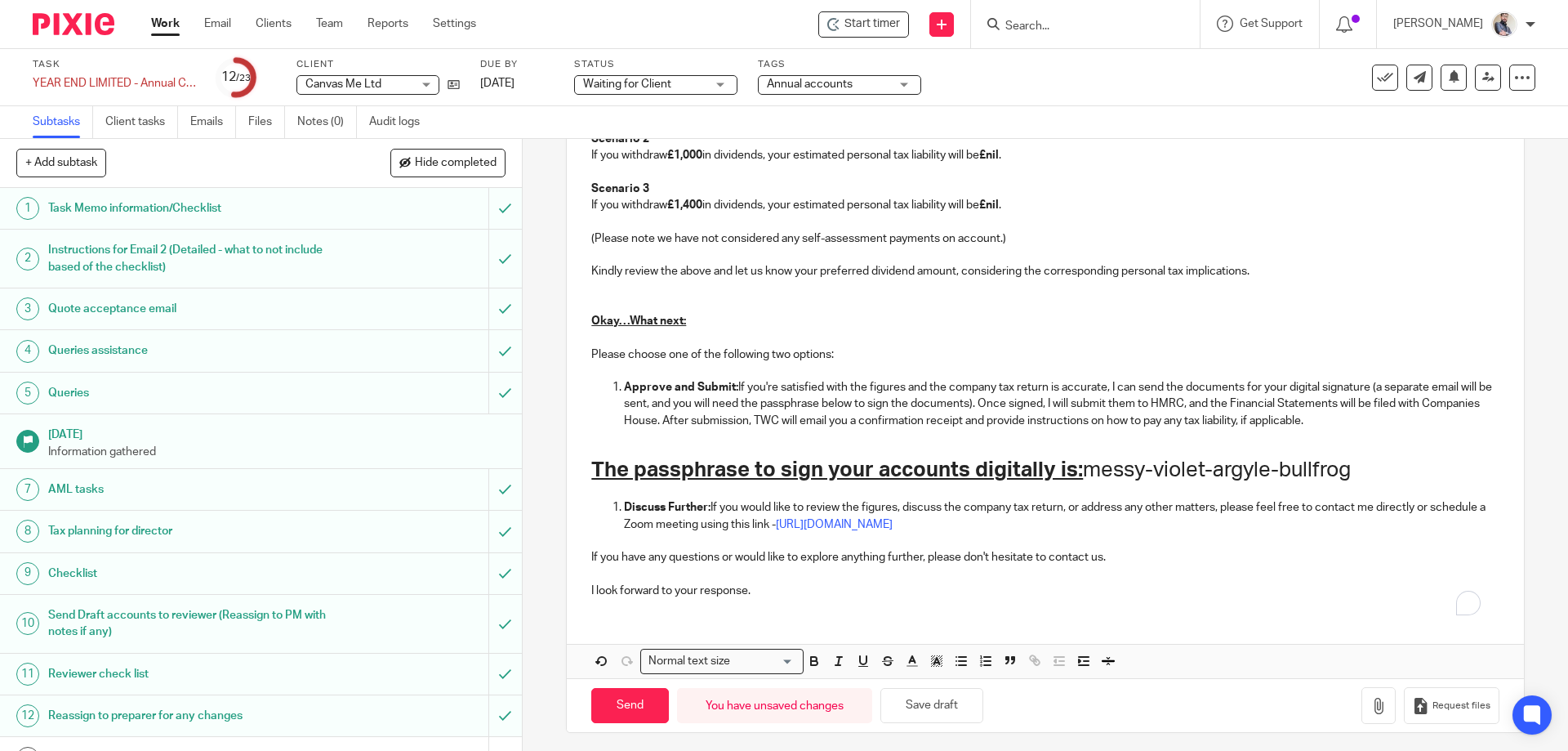
scroll to position [1658, 0]
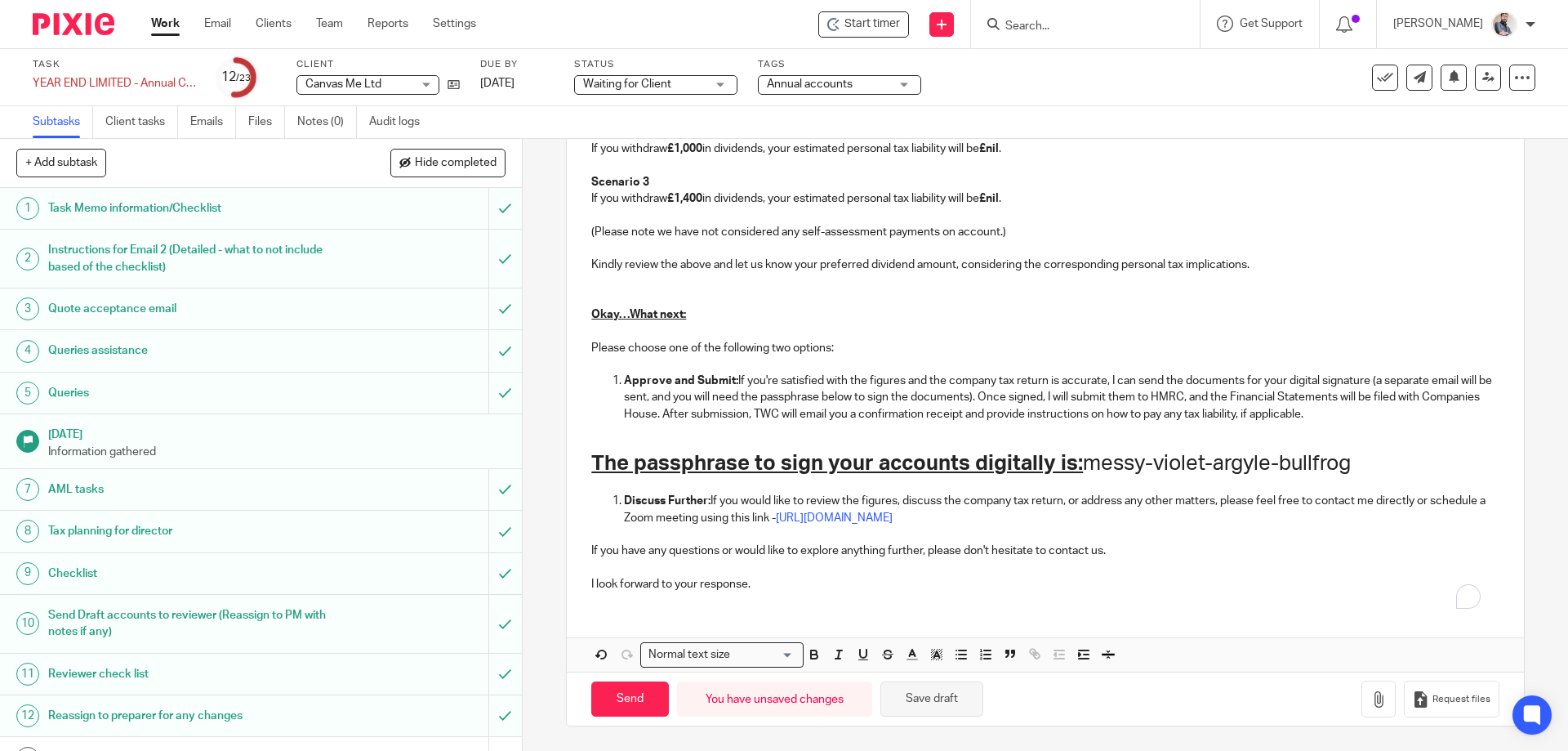
click at [940, 703] on button "Save draft" at bounding box center [931, 699] width 103 height 35
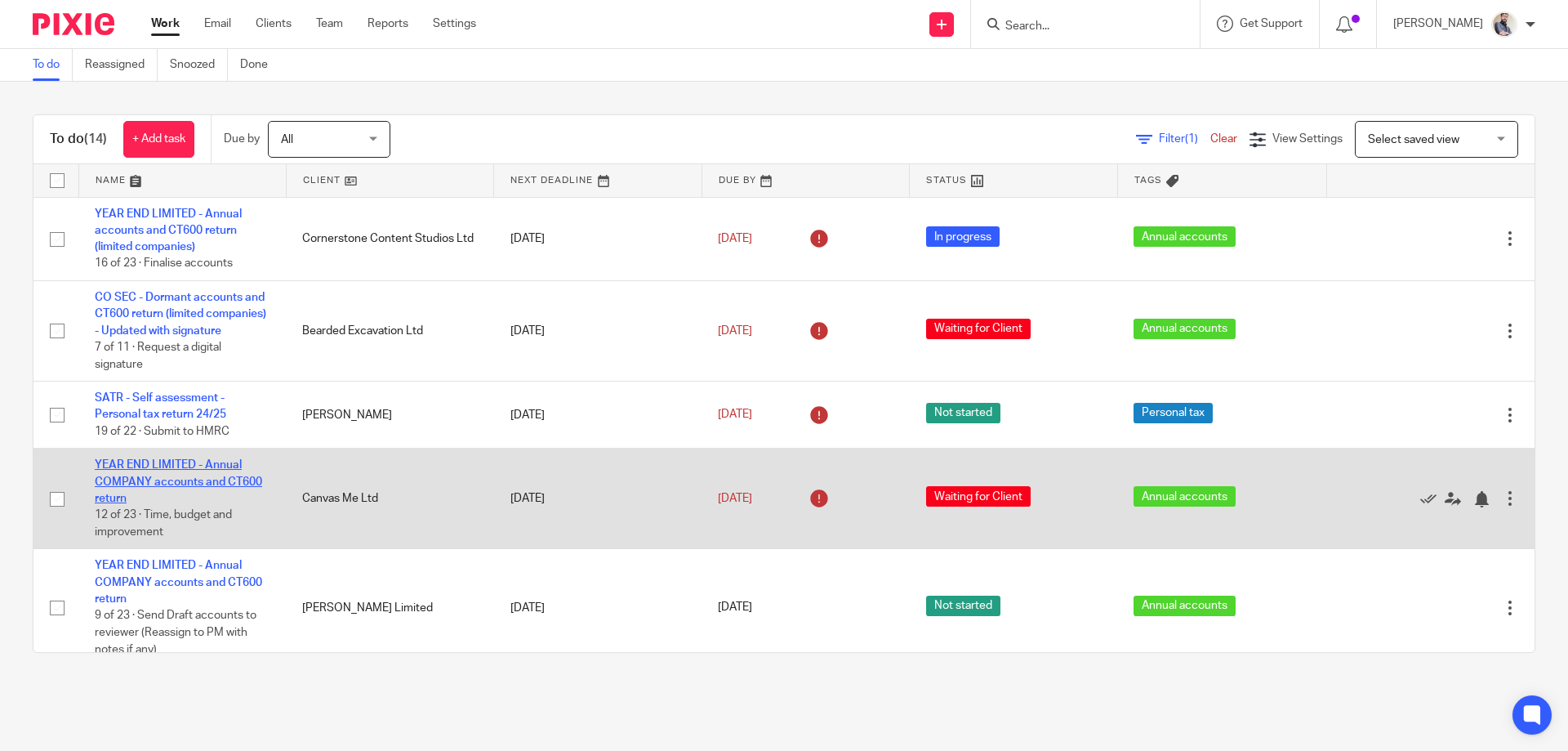
click at [194, 484] on link "YEAR END LIMITED - Annual COMPANY accounts and CT600 return" at bounding box center [178, 481] width 168 height 45
click at [213, 496] on link "YEAR END LIMITED - Annual COMPANY accounts and CT600 return" at bounding box center [178, 481] width 168 height 45
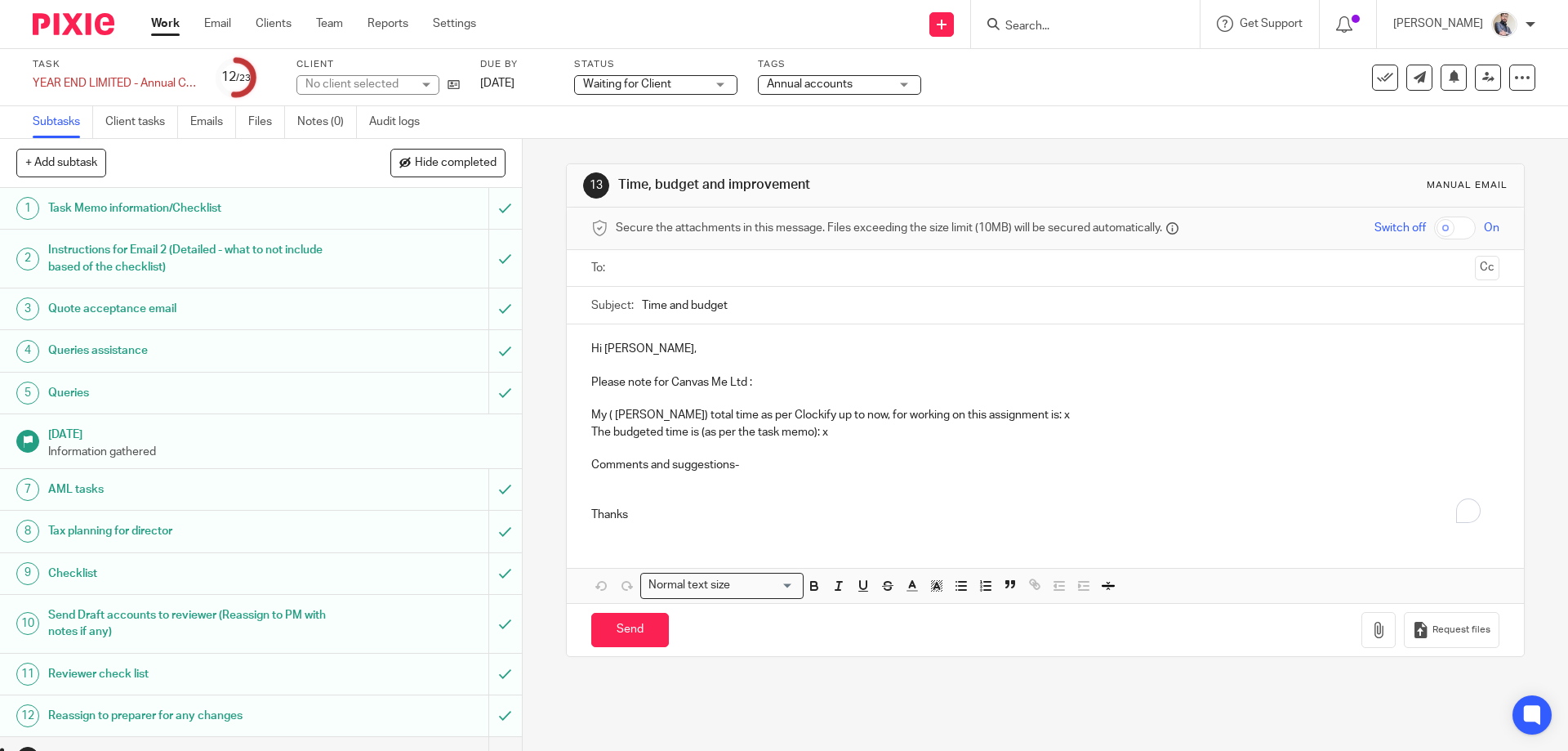
scroll to position [327, 0]
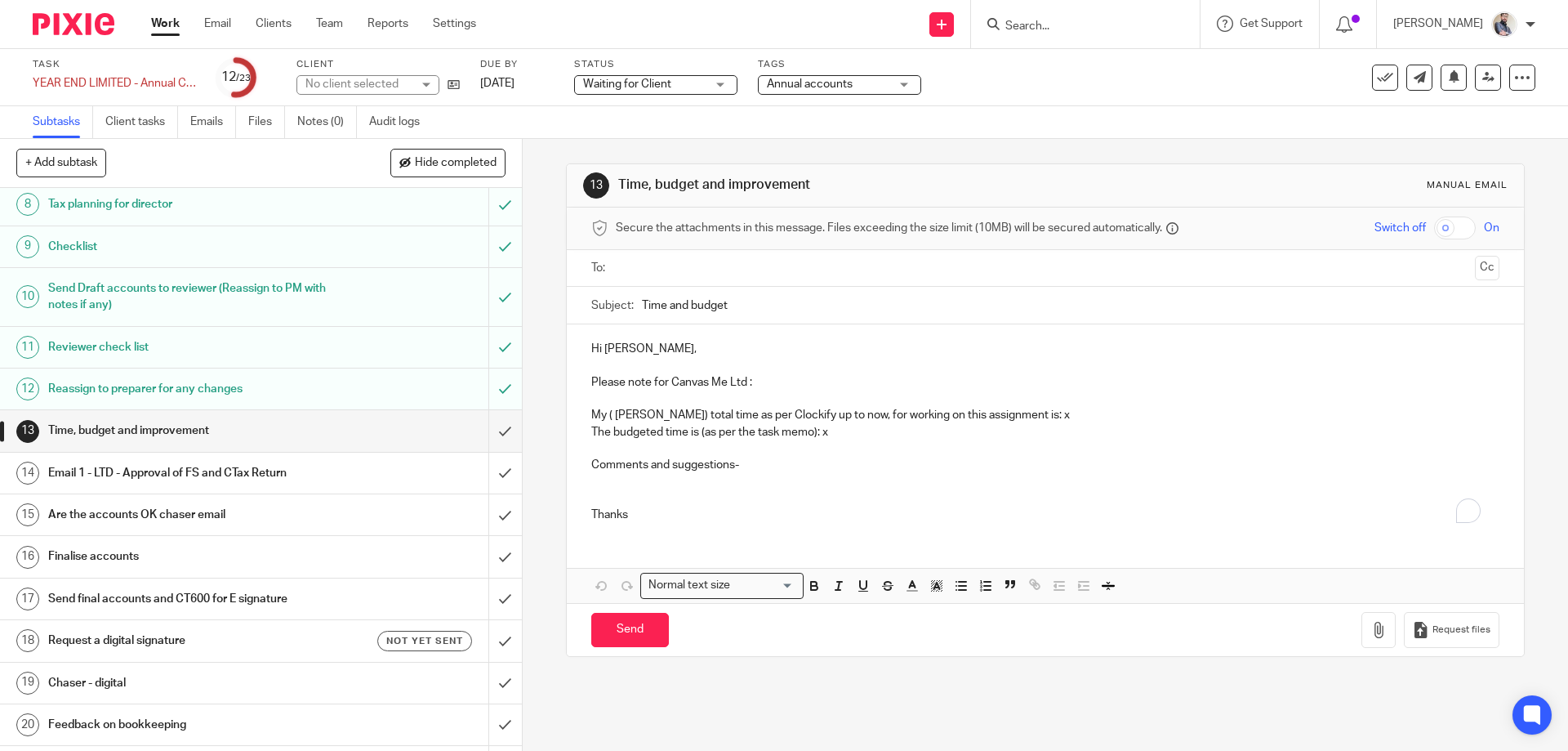
click at [283, 465] on h1 "Email 1 - LTD - Approval of FS and CTax Return" at bounding box center [189, 473] width 283 height 24
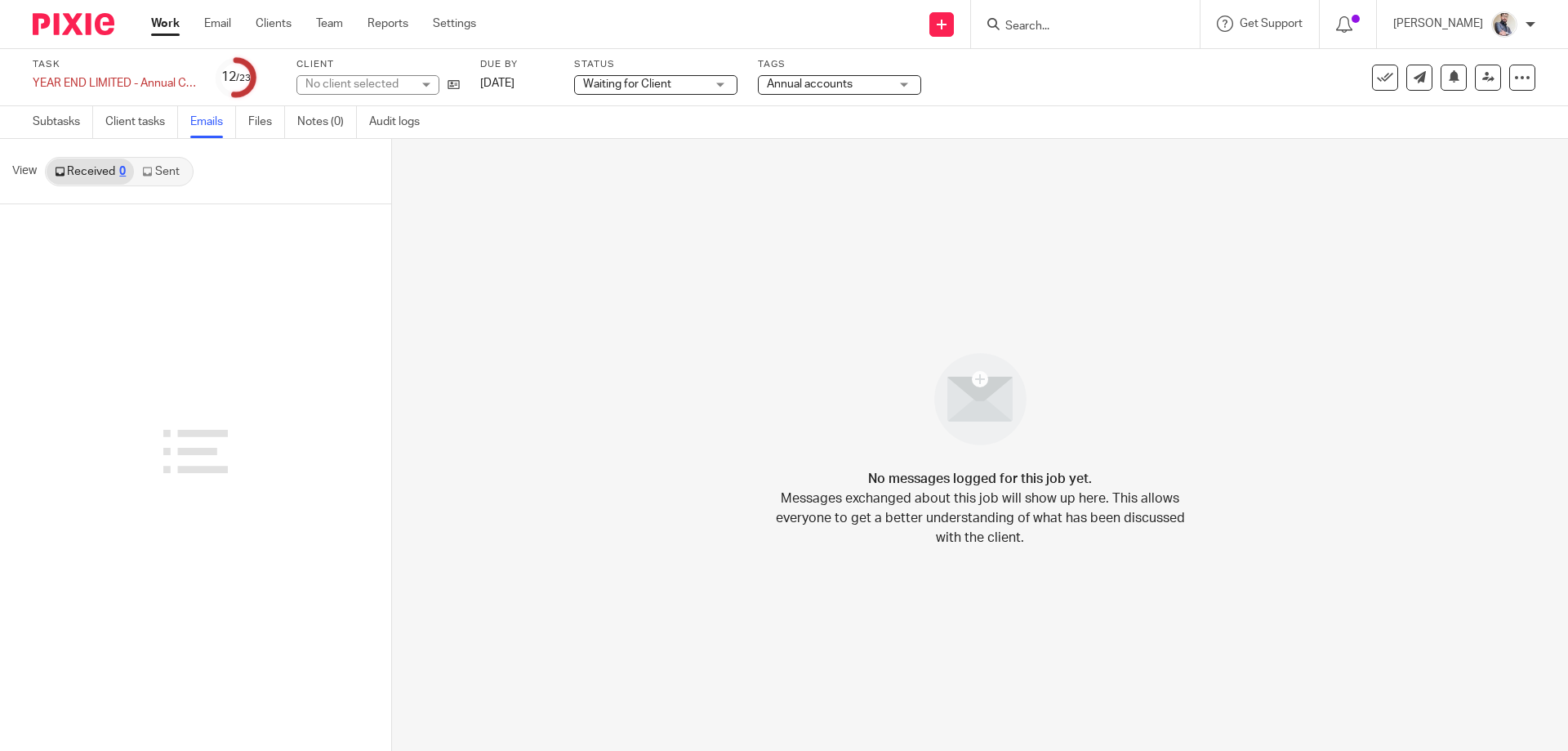
click at [179, 179] on link "Sent" at bounding box center [163, 172] width 57 height 26
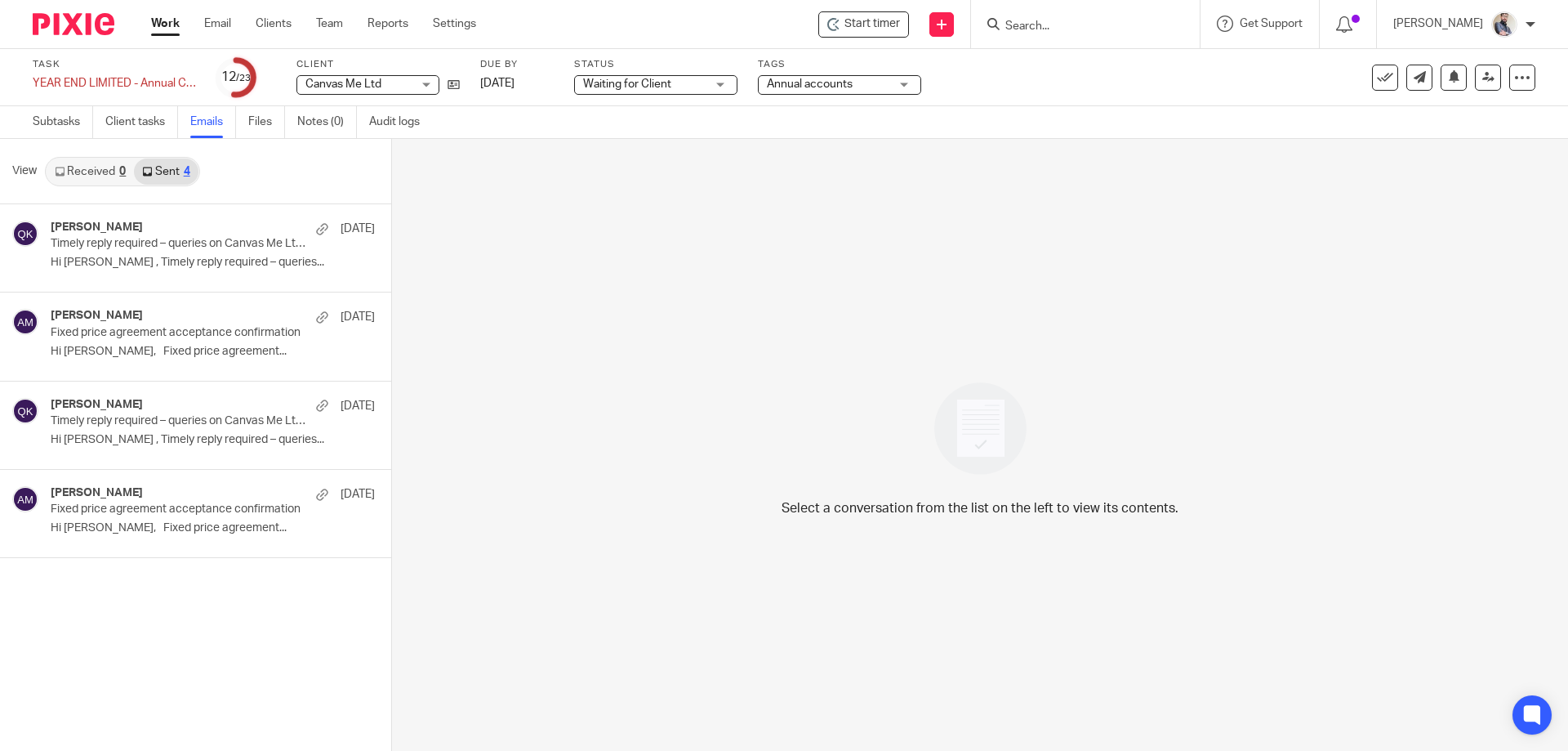
click at [184, 169] on div "4" at bounding box center [186, 172] width 6 height 11
click at [43, 132] on link "Subtasks" at bounding box center [62, 122] width 60 height 32
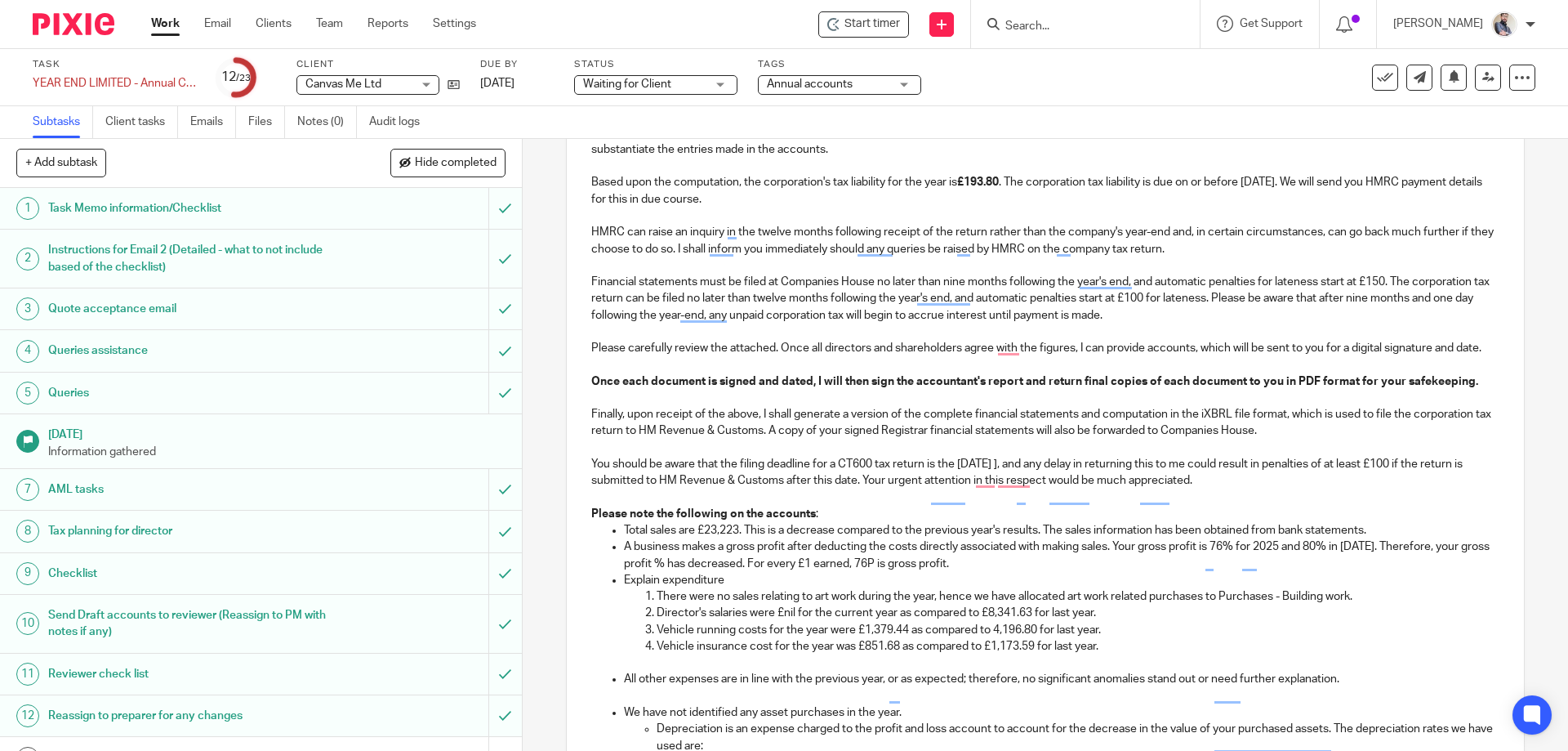
scroll to position [436, 0]
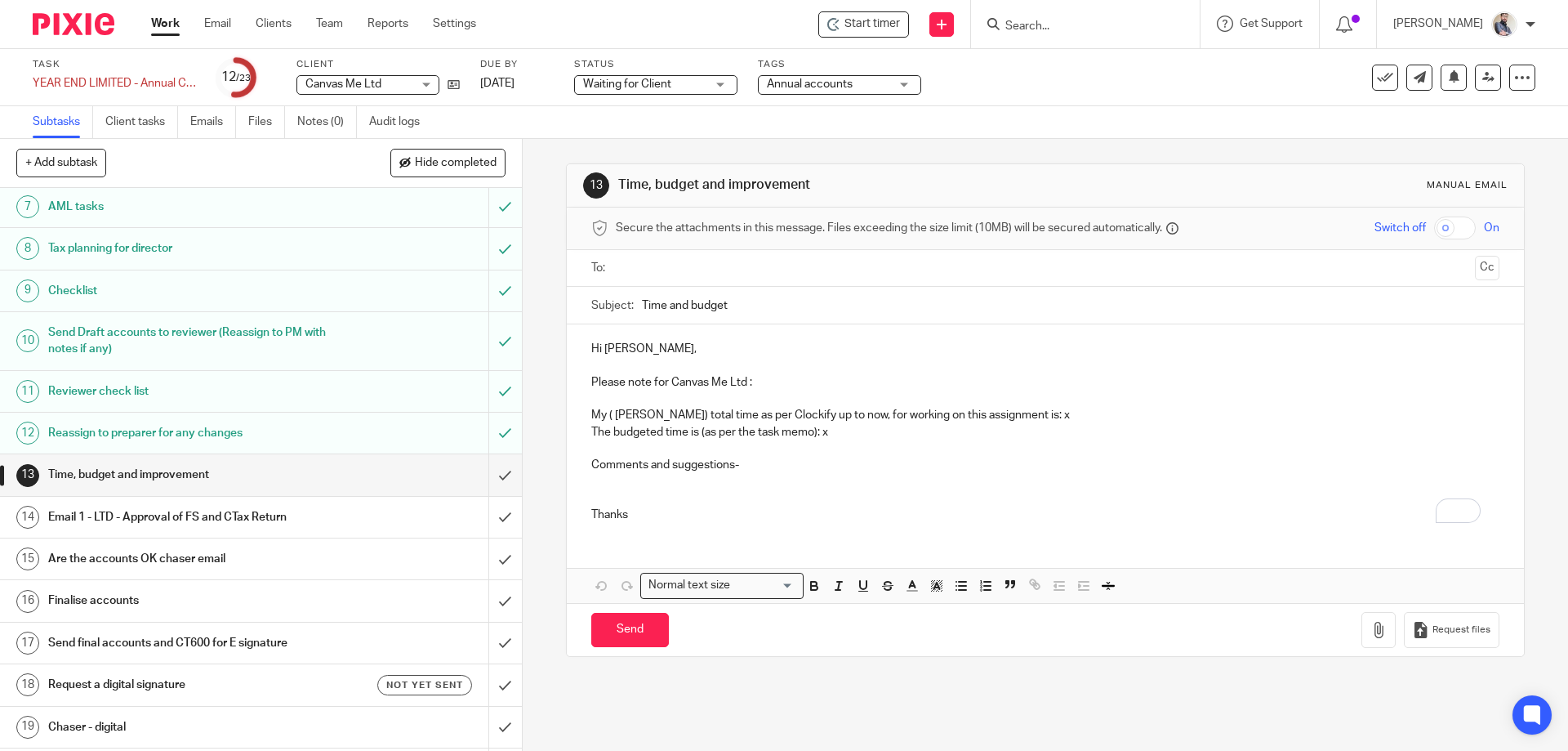
scroll to position [436, 0]
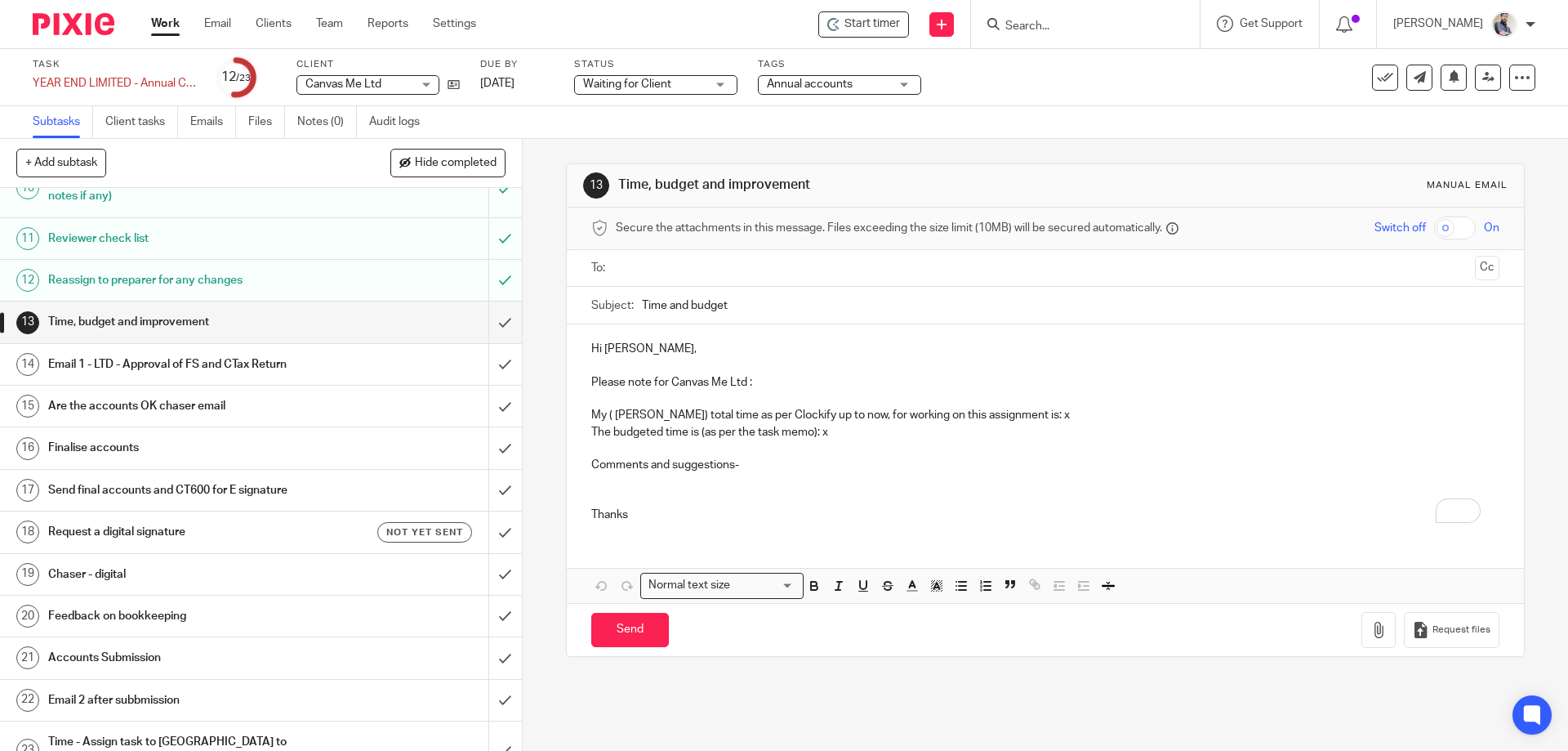
click at [187, 376] on h1 "Email 1 - LTD - Approval of FS and CTax Return" at bounding box center [189, 364] width 283 height 24
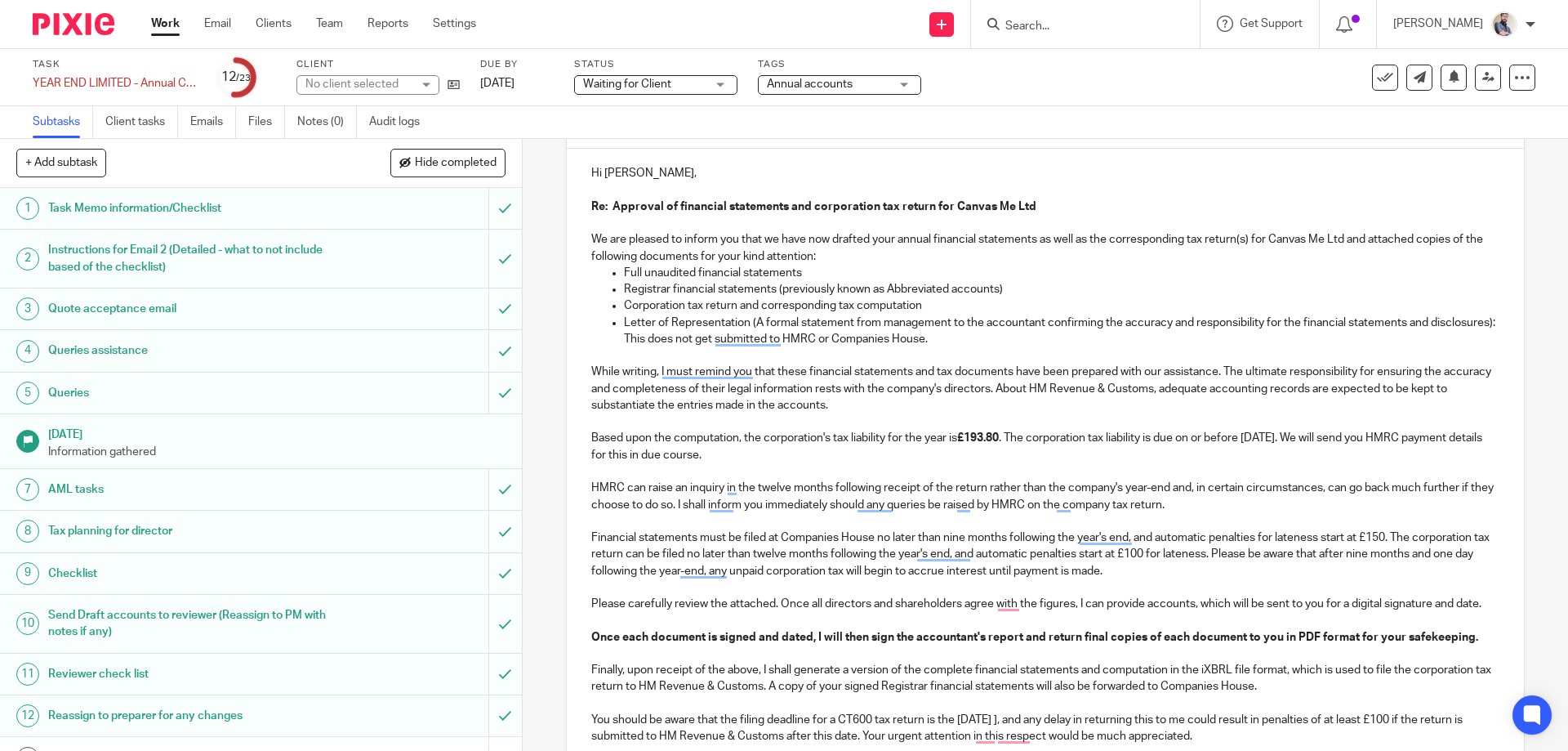
scroll to position [327, 0]
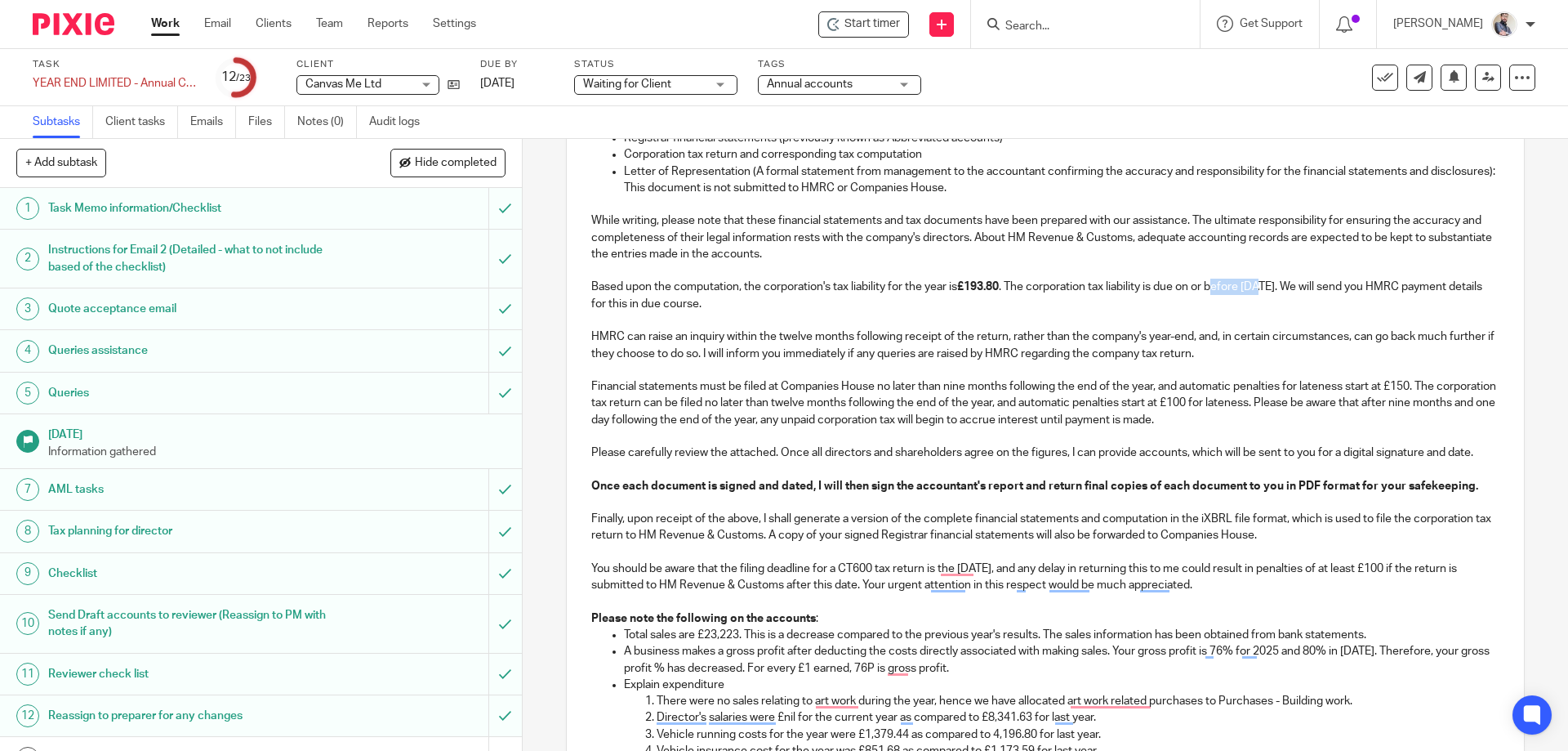
drag, startPoint x: 1225, startPoint y: 282, endPoint x: 1265, endPoint y: 286, distance: 40.2
click at [1265, 286] on p "Based upon the computation, the corporation's tax liability for the year is £19…" at bounding box center [1044, 296] width 907 height 33
drag, startPoint x: 1342, startPoint y: 283, endPoint x: 588, endPoint y: 287, distance: 754.0
click at [591, 287] on p "Based upon the computation, the corporation's tax liability for the year is £19…" at bounding box center [1044, 296] width 907 height 33
click at [981, 312] on p "To enrich screen reader interactions, please activate Accessibility in Grammarl…" at bounding box center [1044, 321] width 907 height 17
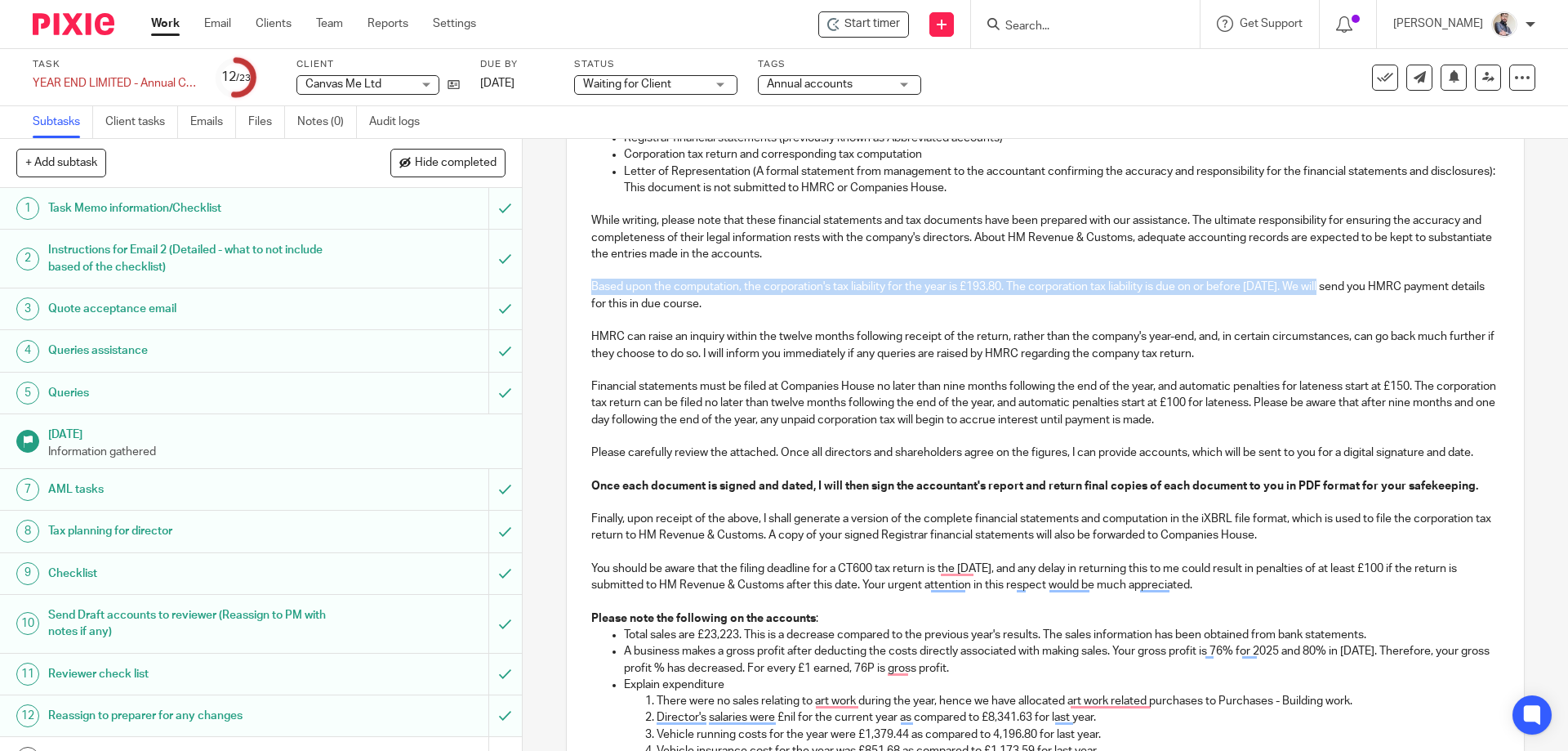
drag, startPoint x: 584, startPoint y: 287, endPoint x: 1335, endPoint y: 288, distance: 751.0
click at [1017, 320] on p "To enrich screen reader interactions, please activate Accessibility in Grammarl…" at bounding box center [1044, 321] width 907 height 17
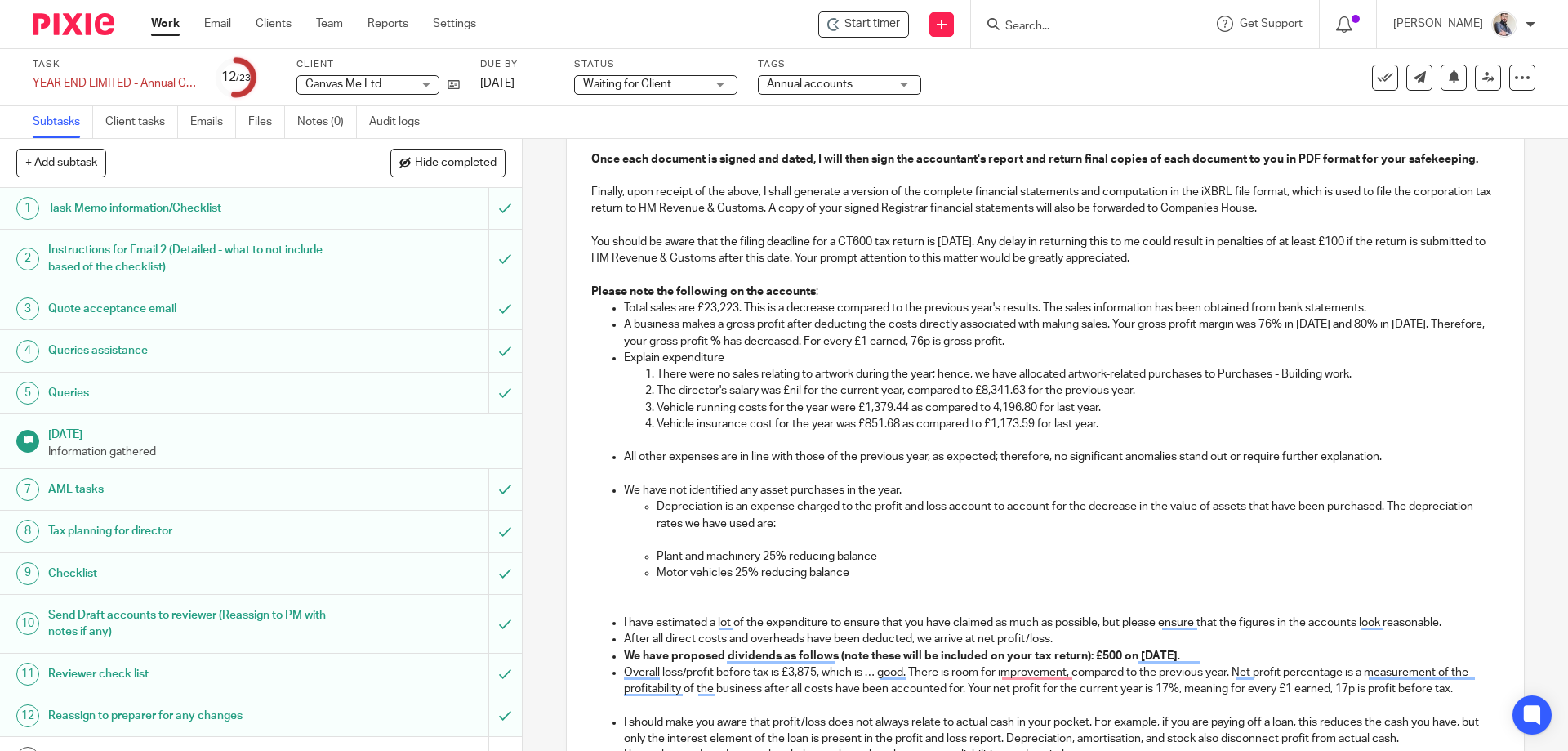
scroll to position [762, 0]
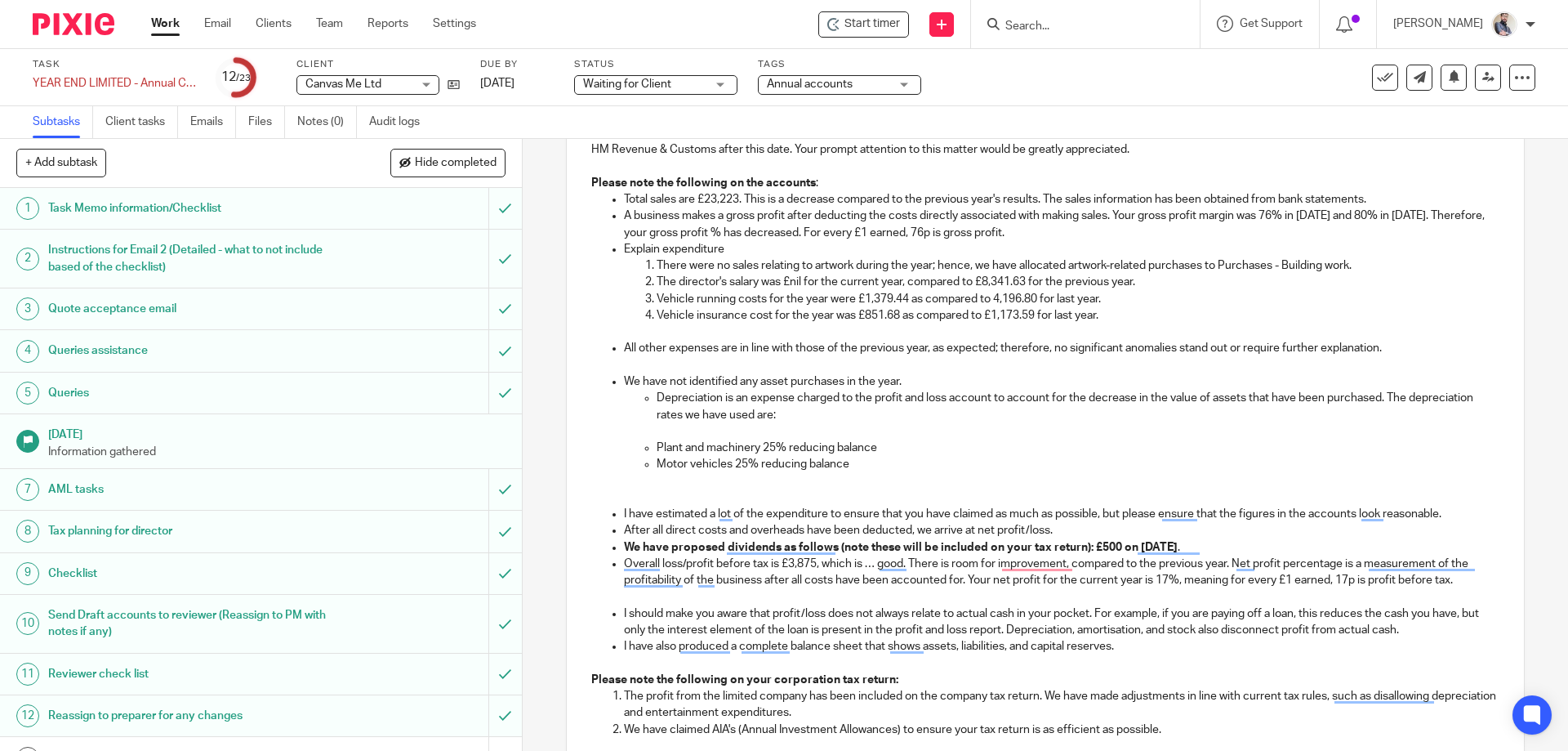
click at [658, 407] on p "Depreciation is an expense charged to the profit and loss account to account fo…" at bounding box center [1078, 406] width 842 height 33
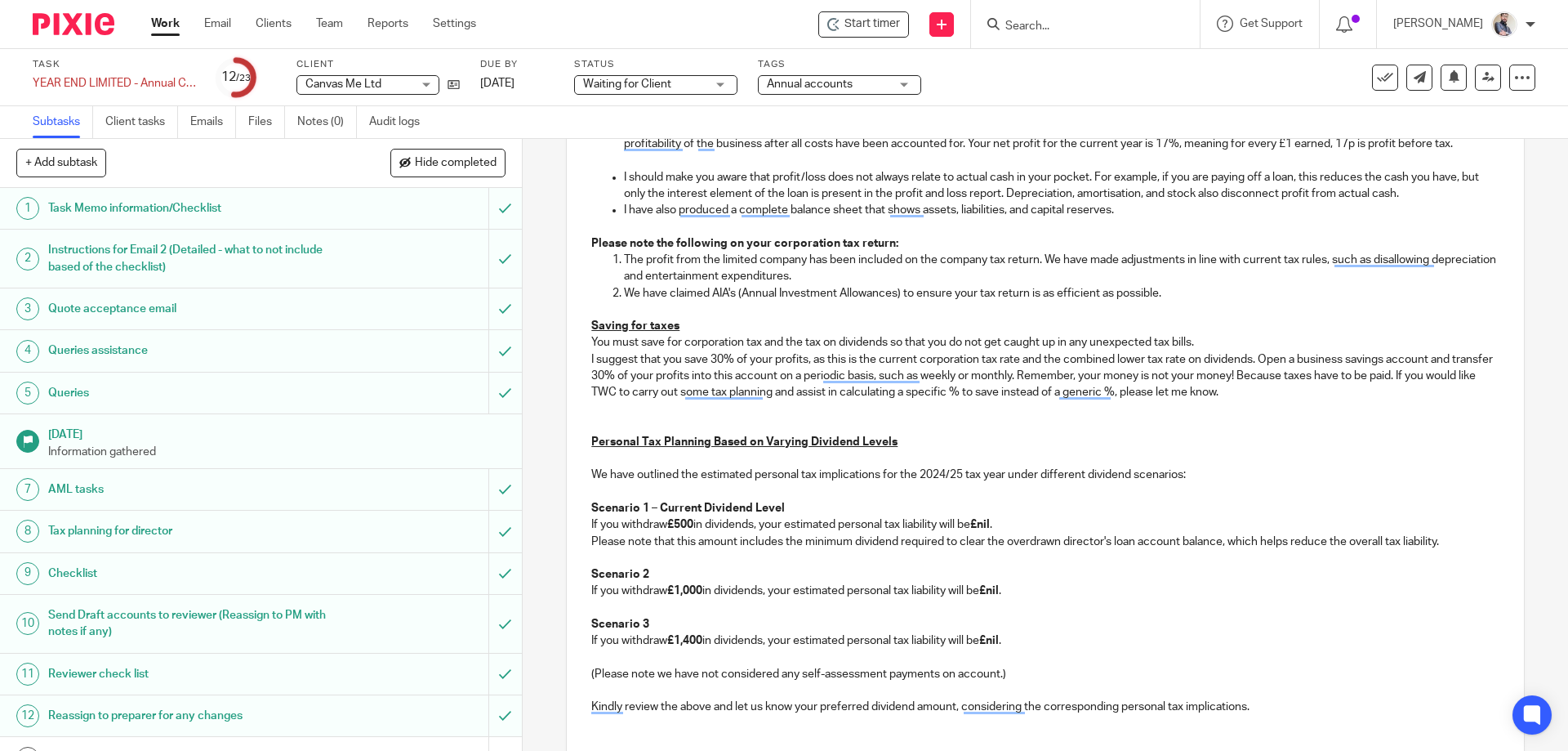
scroll to position [1641, 0]
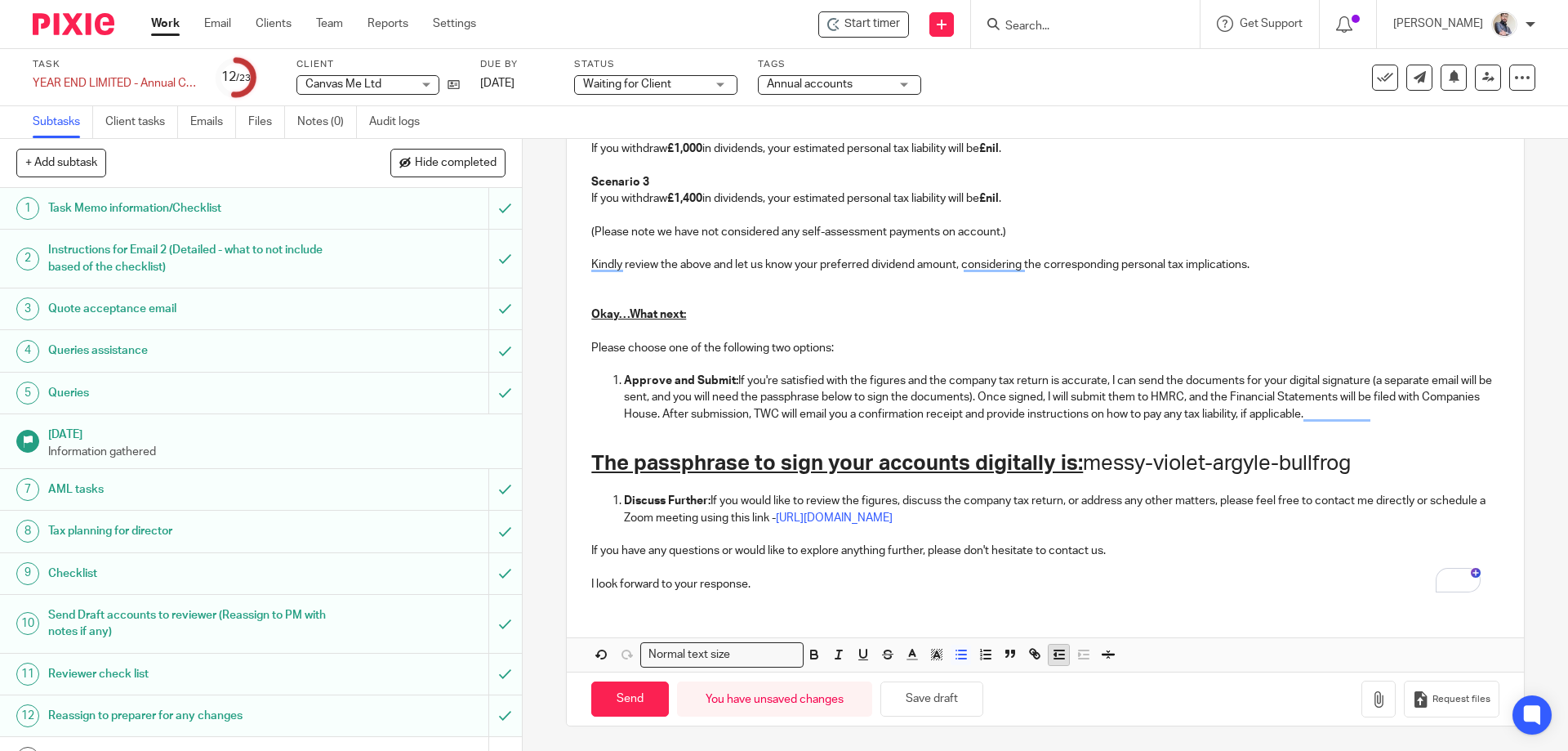
click at [1052, 661] on icon "button" at bounding box center [1059, 655] width 15 height 15
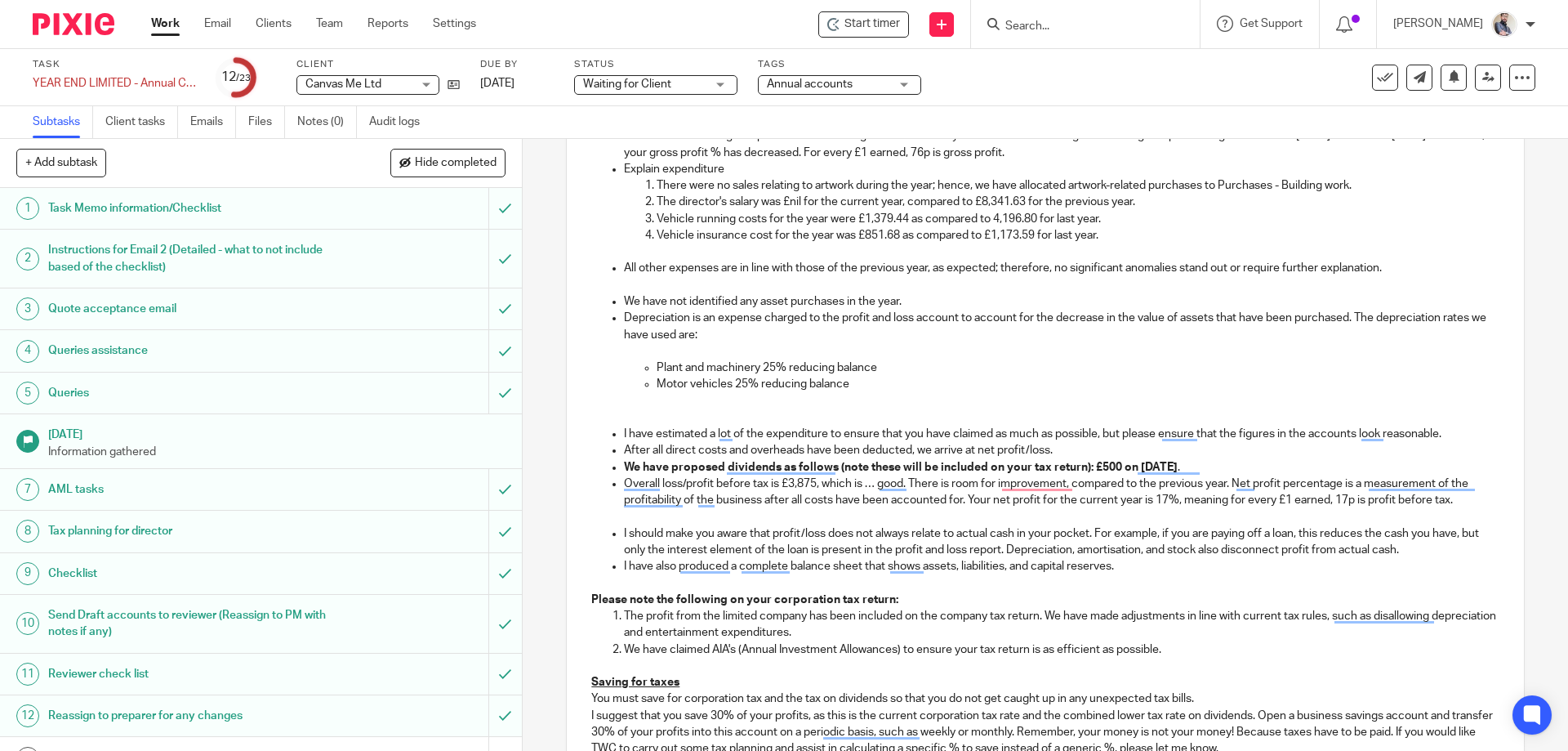
scroll to position [810, 0]
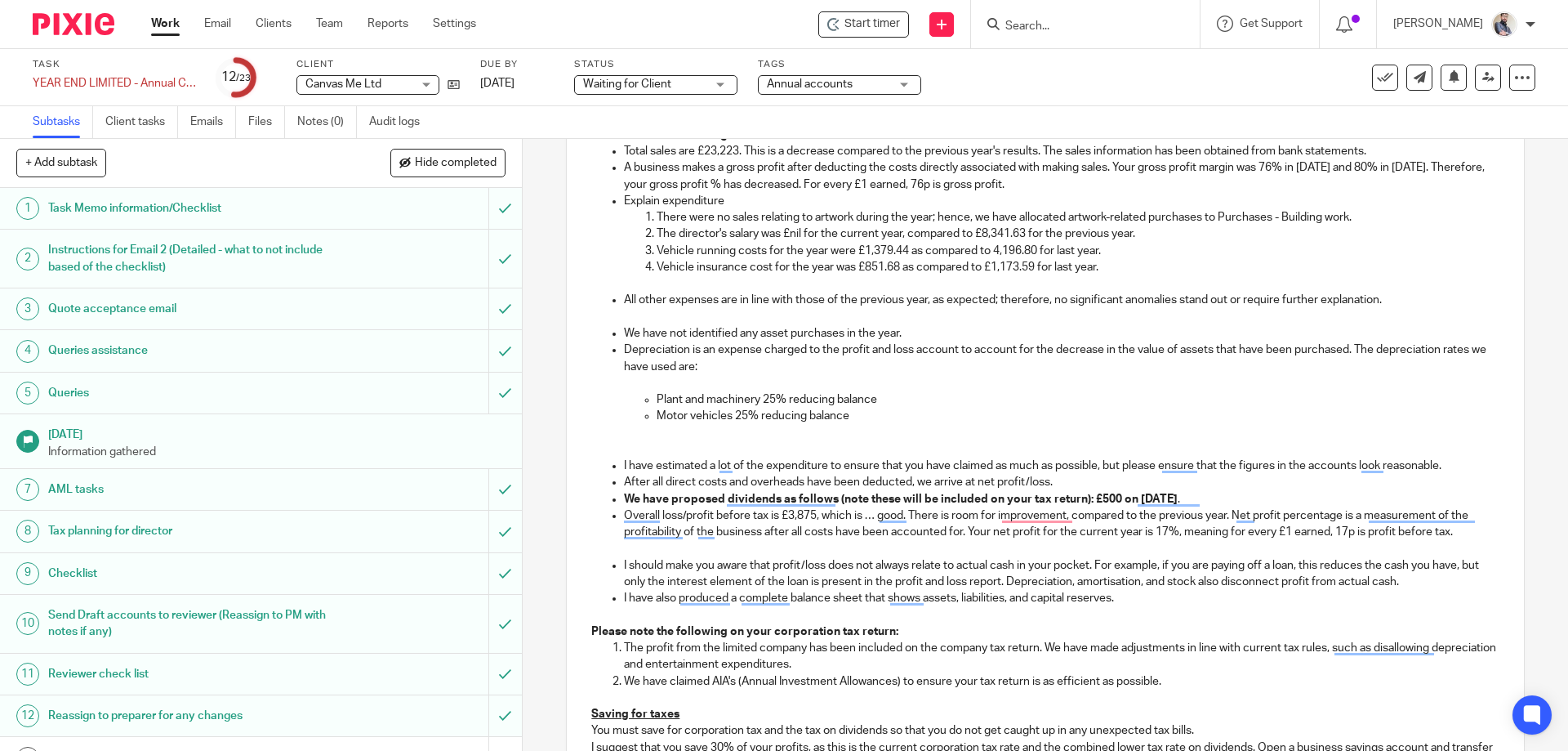
click at [739, 373] on p "Depreciation is an expense charged to the profit and loss account to account fo…" at bounding box center [1061, 358] width 875 height 33
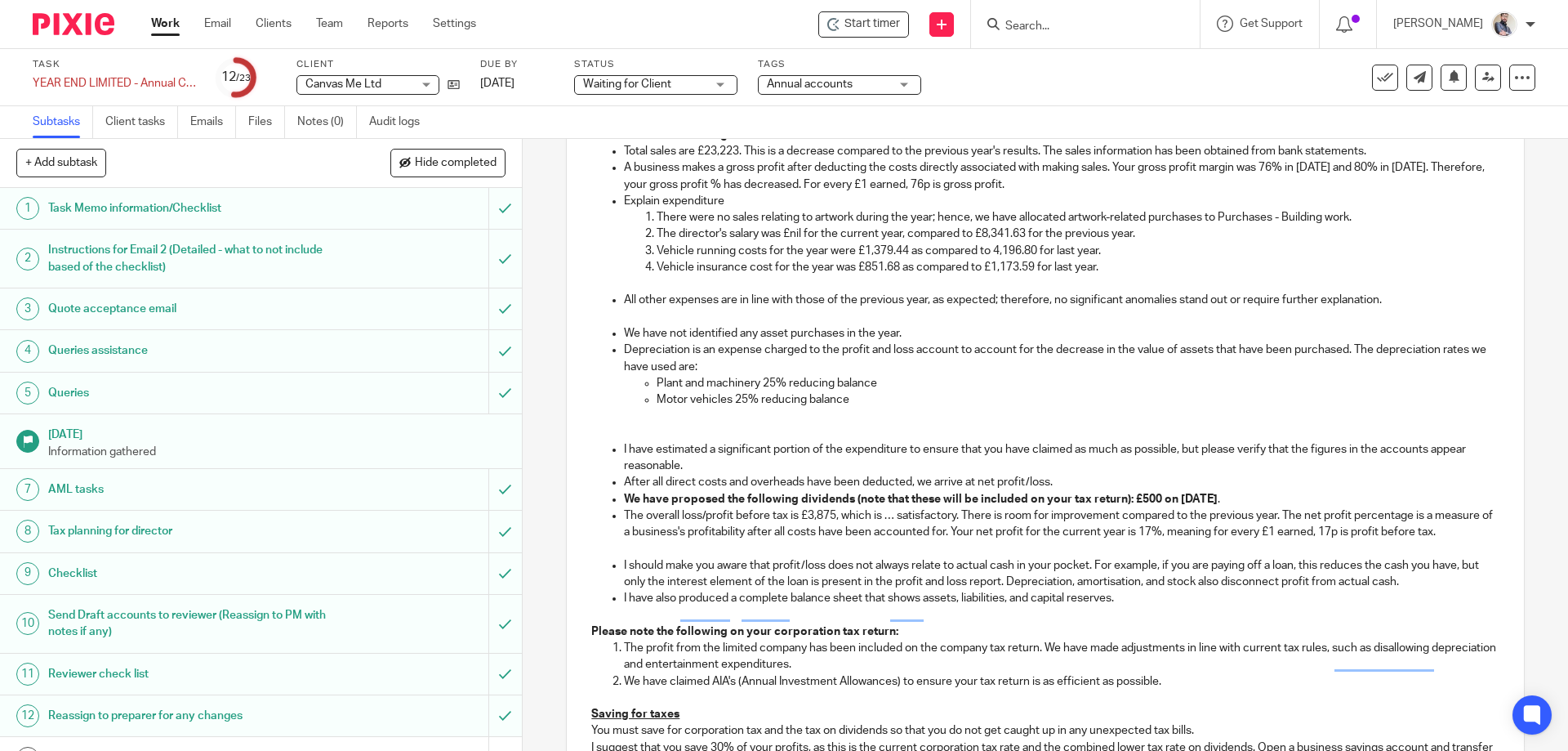
click at [1002, 484] on p "After all direct costs and overheads have been deducted, we arrive at net profi…" at bounding box center [1061, 482] width 875 height 17
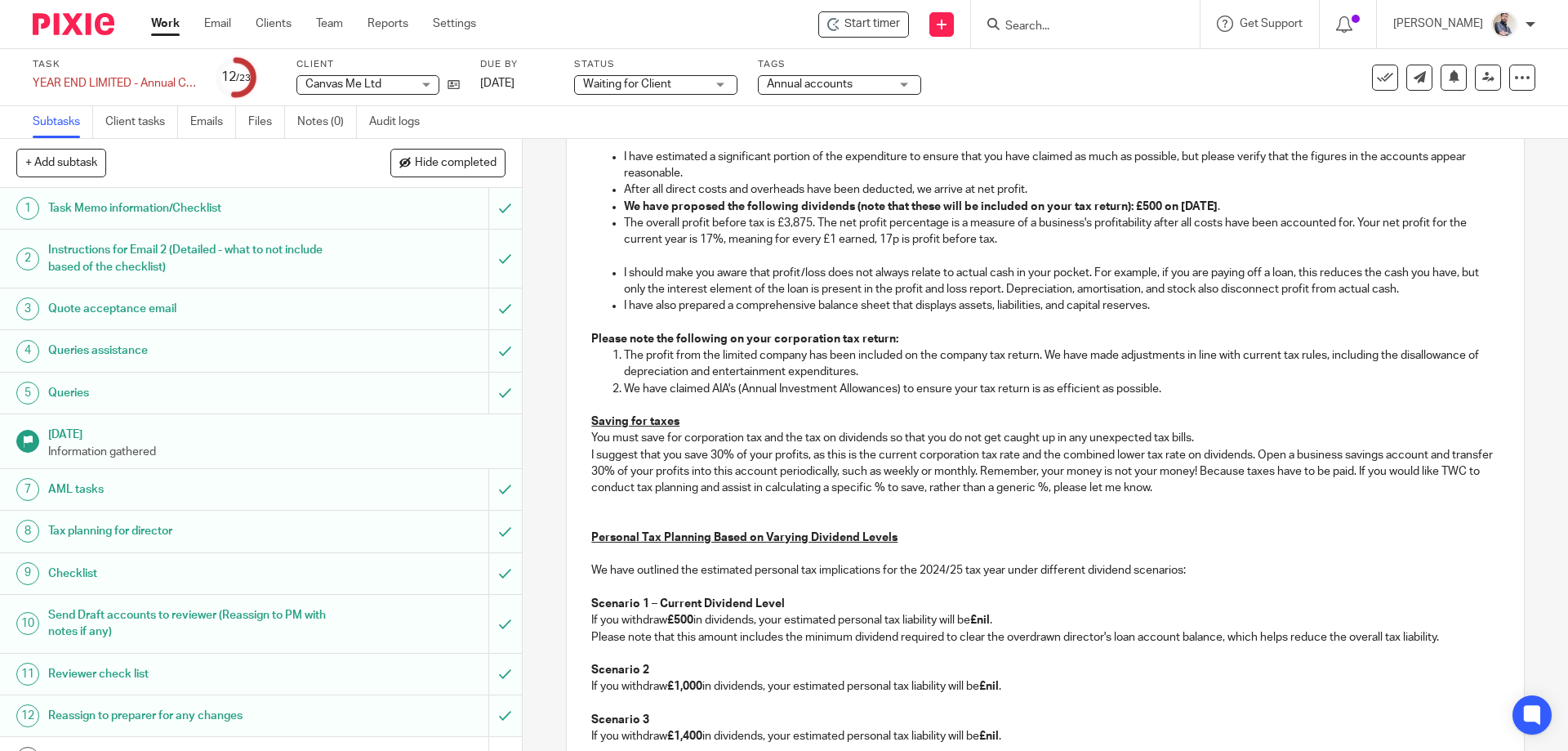
scroll to position [1138, 0]
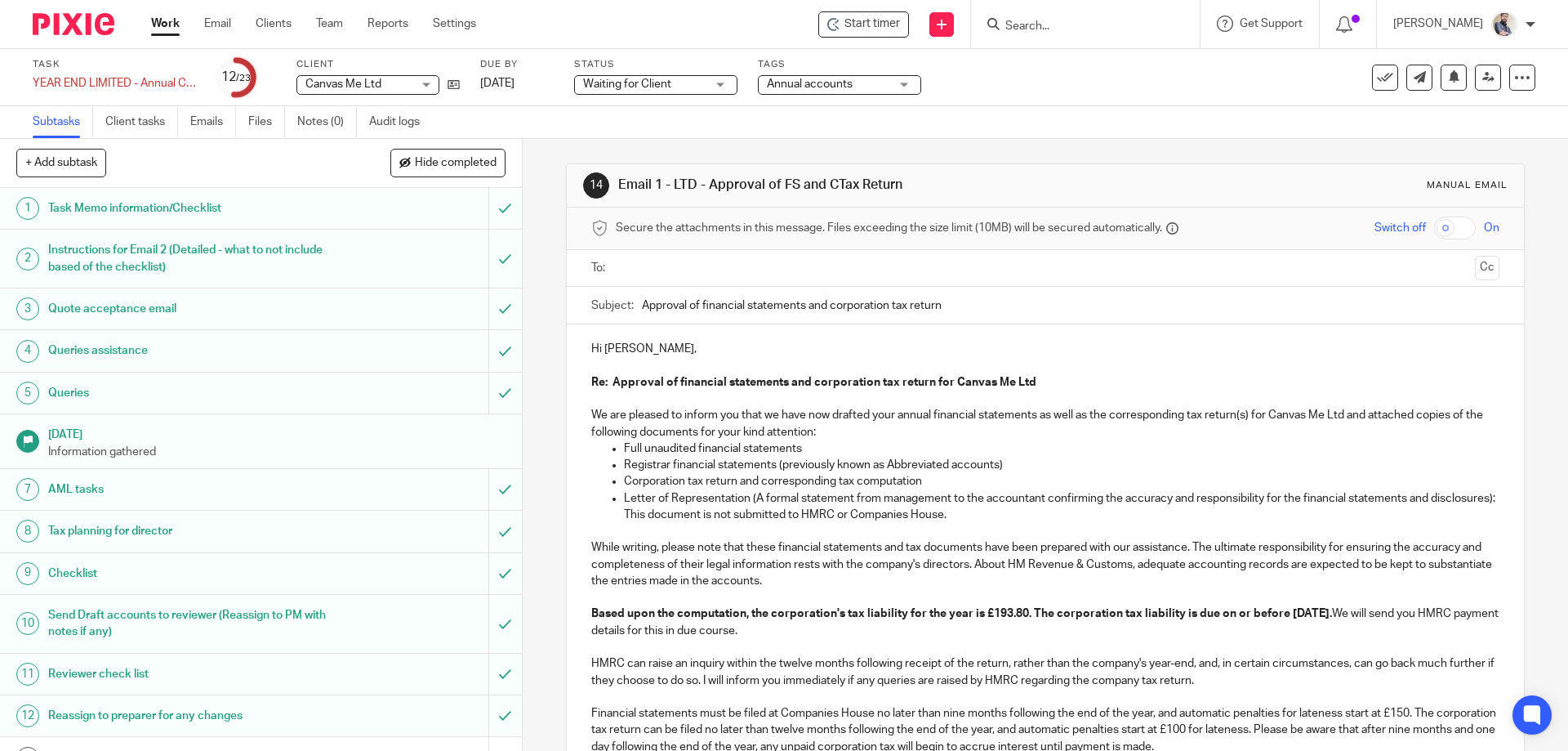
scroll to position [1138, 0]
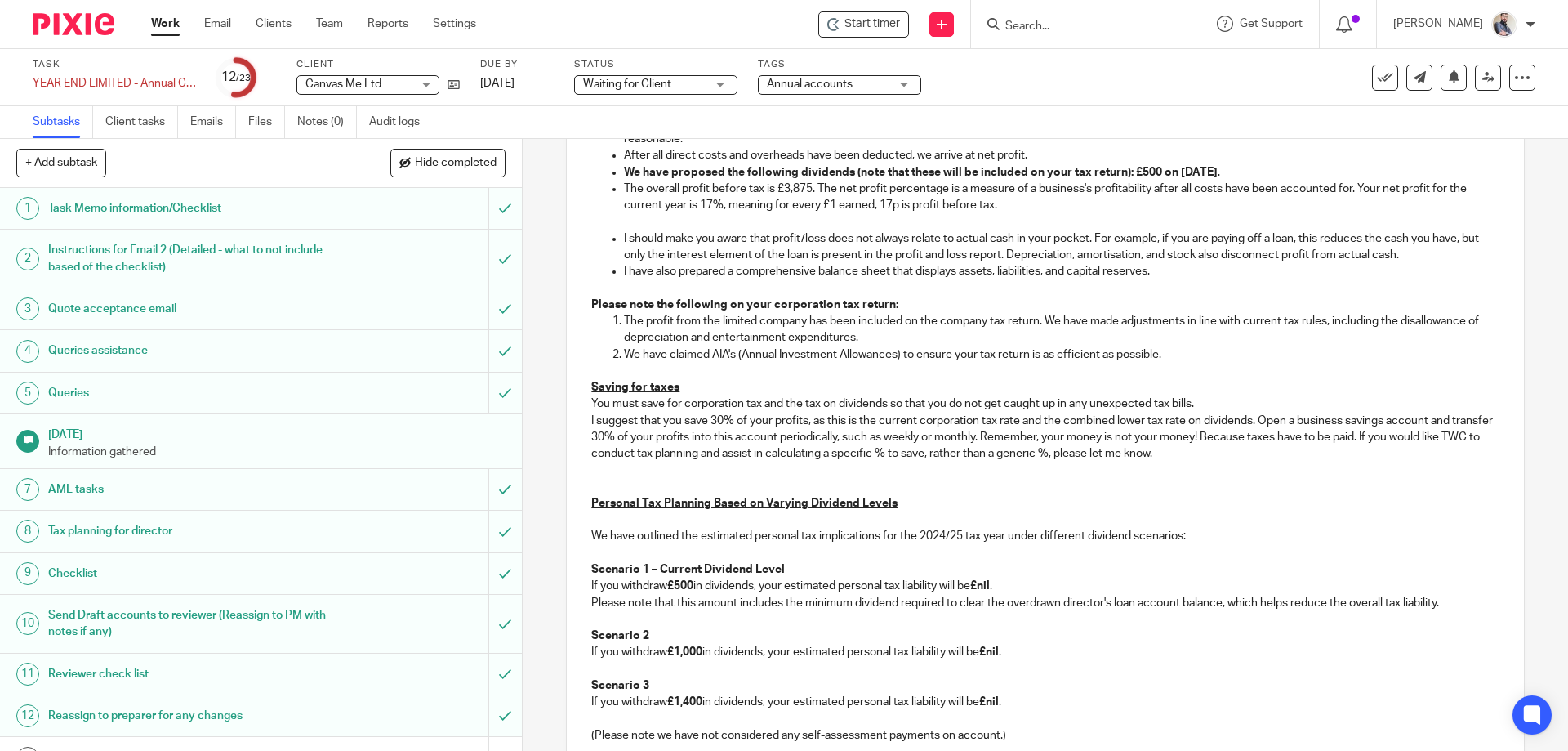
click at [689, 447] on p "I suggest that you save 30% of your profits, as this is the current corporation…" at bounding box center [1044, 438] width 907 height 50
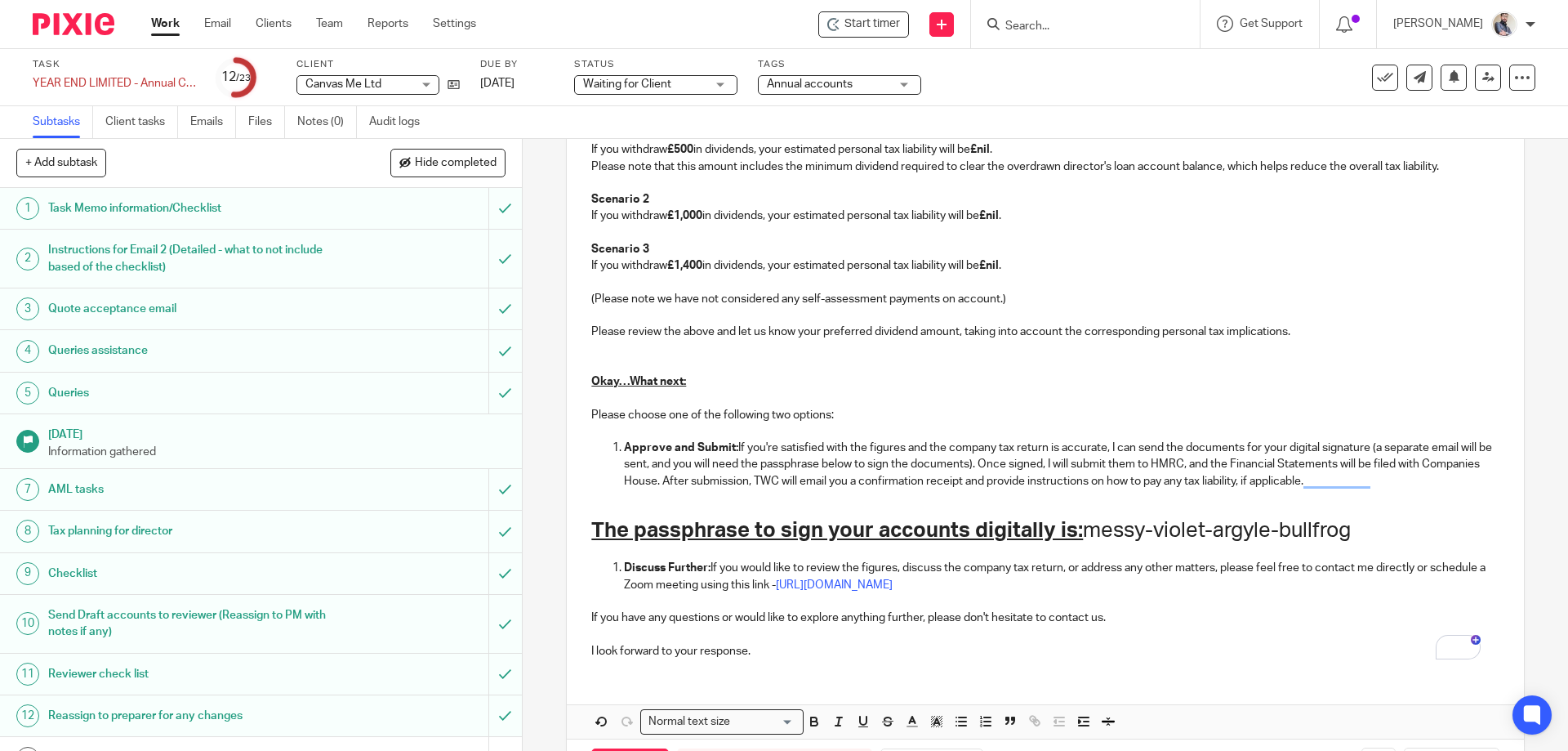
scroll to position [1641, 0]
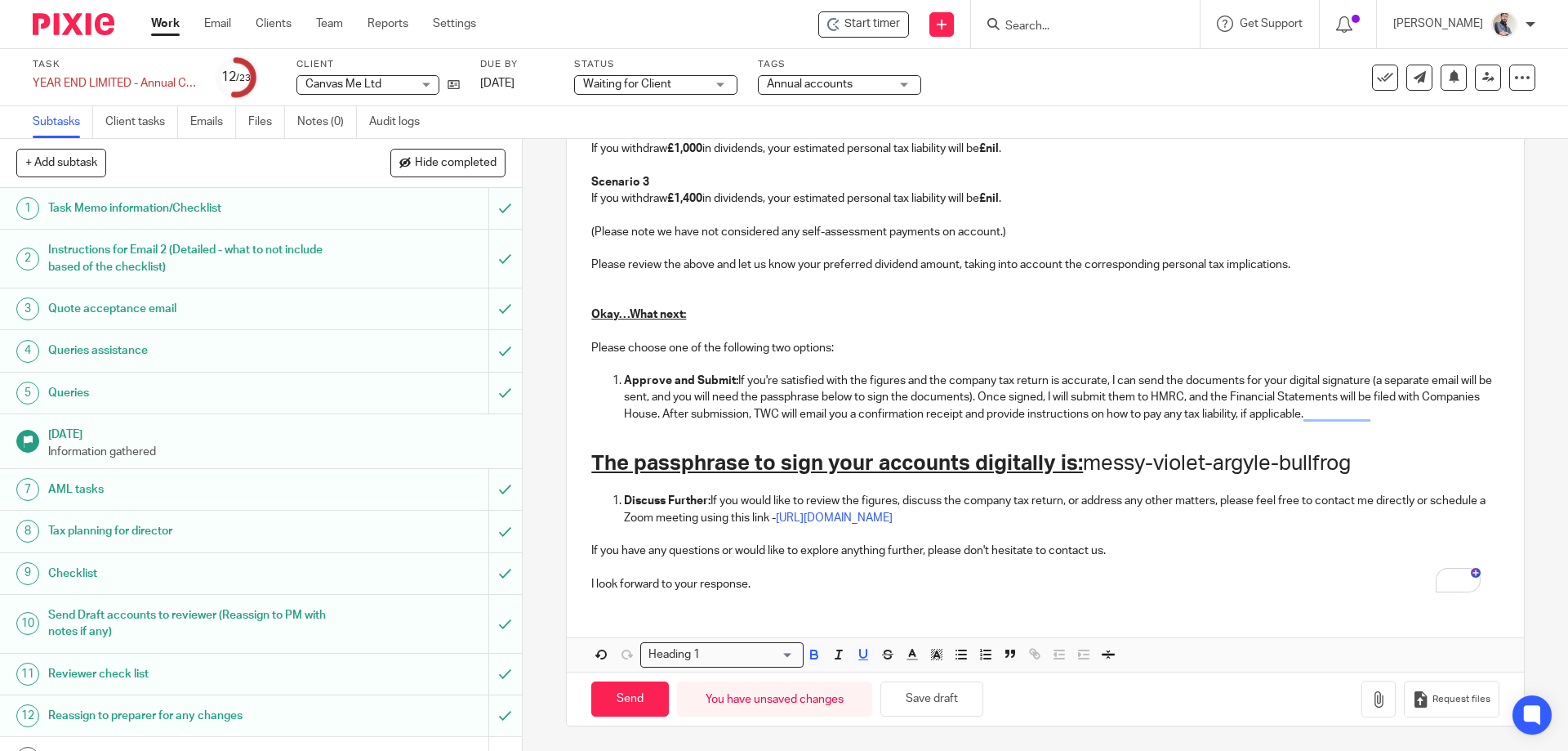
click at [1086, 465] on h1 "The passphrase to sign your accounts digitally is: messy-violet-argyle-bullfrog" at bounding box center [1044, 464] width 907 height 25
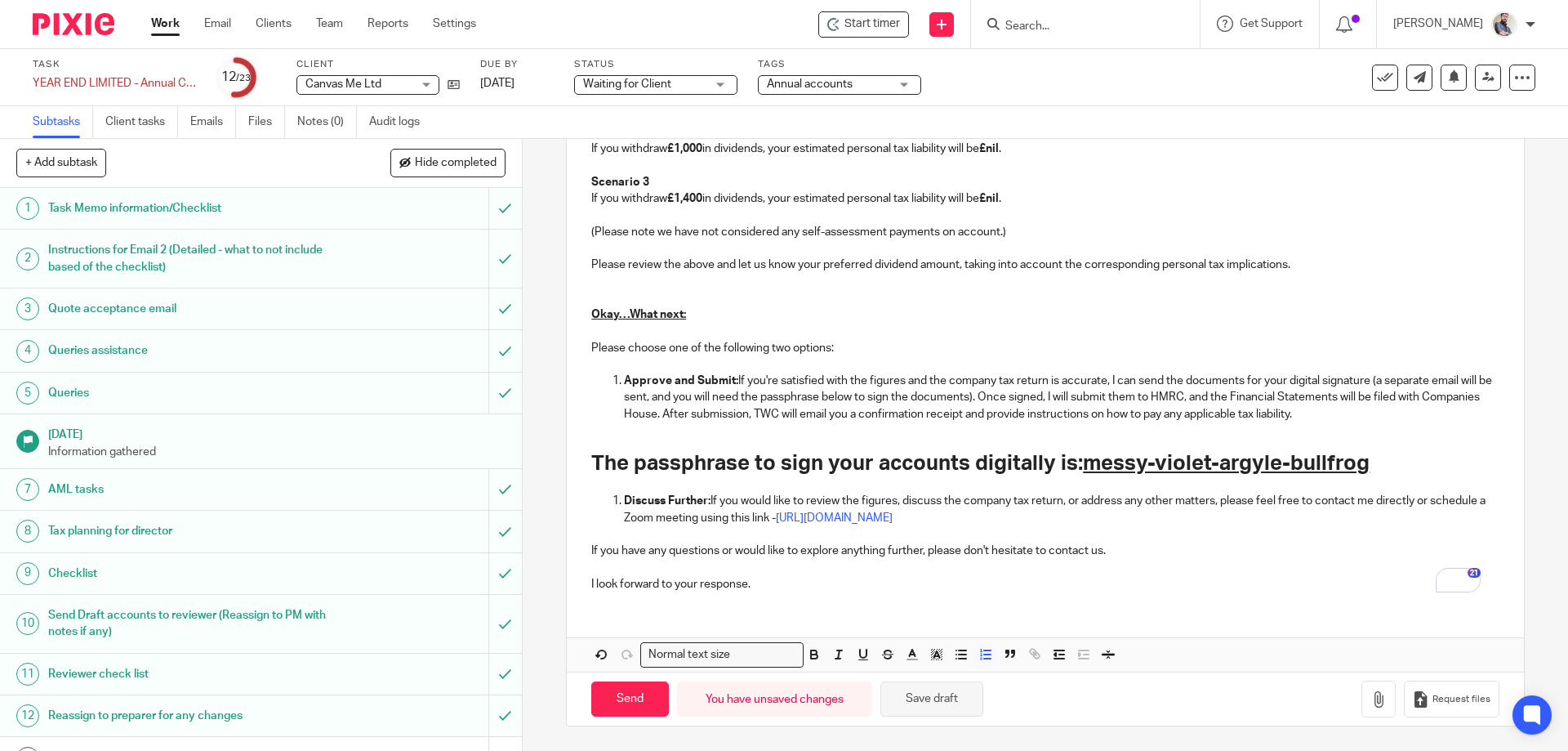
click at [929, 706] on button "Save draft" at bounding box center [931, 699] width 103 height 35
click at [918, 697] on button "Save draft" at bounding box center [931, 699] width 103 height 35
click at [954, 694] on button "Save draft" at bounding box center [931, 699] width 103 height 35
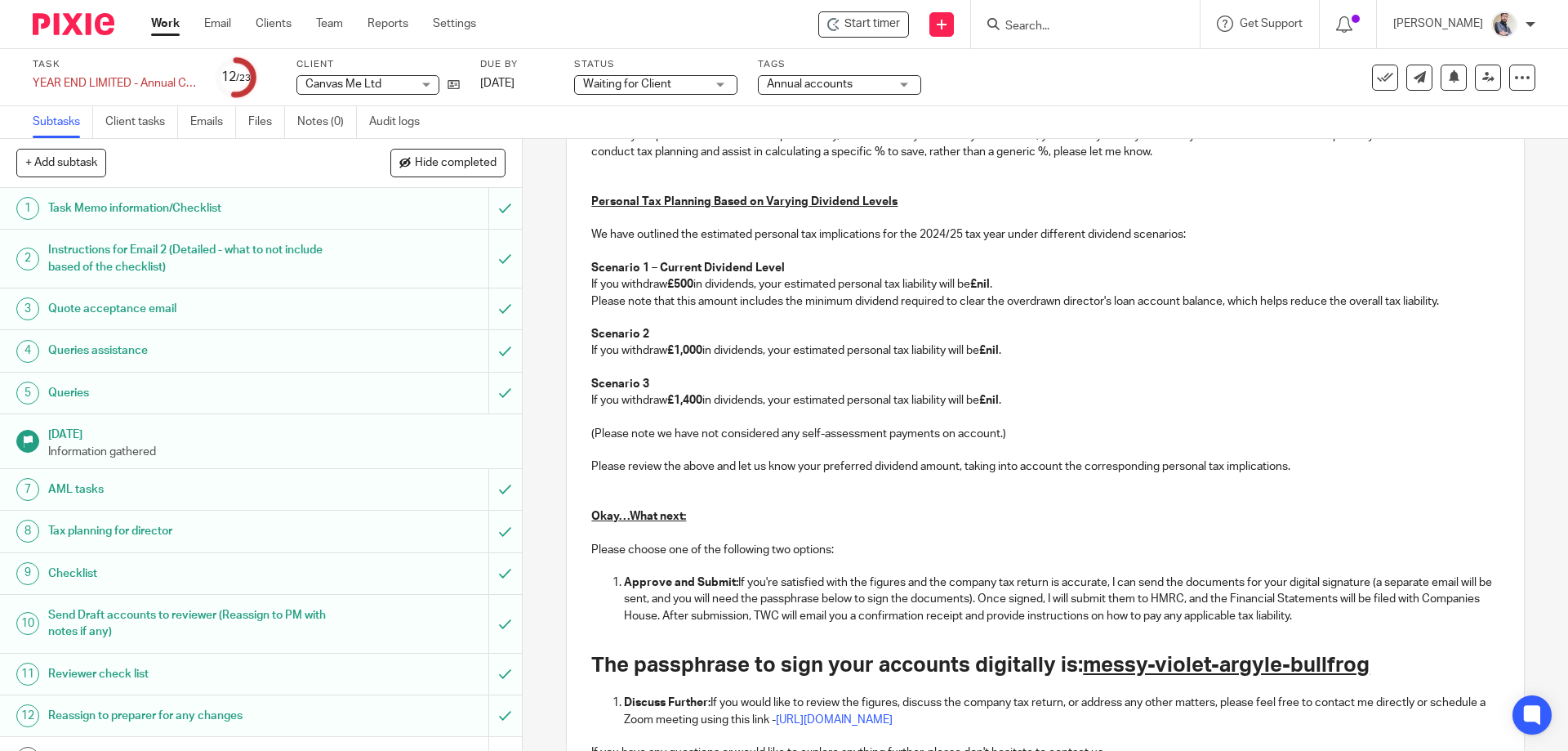
scroll to position [1423, 0]
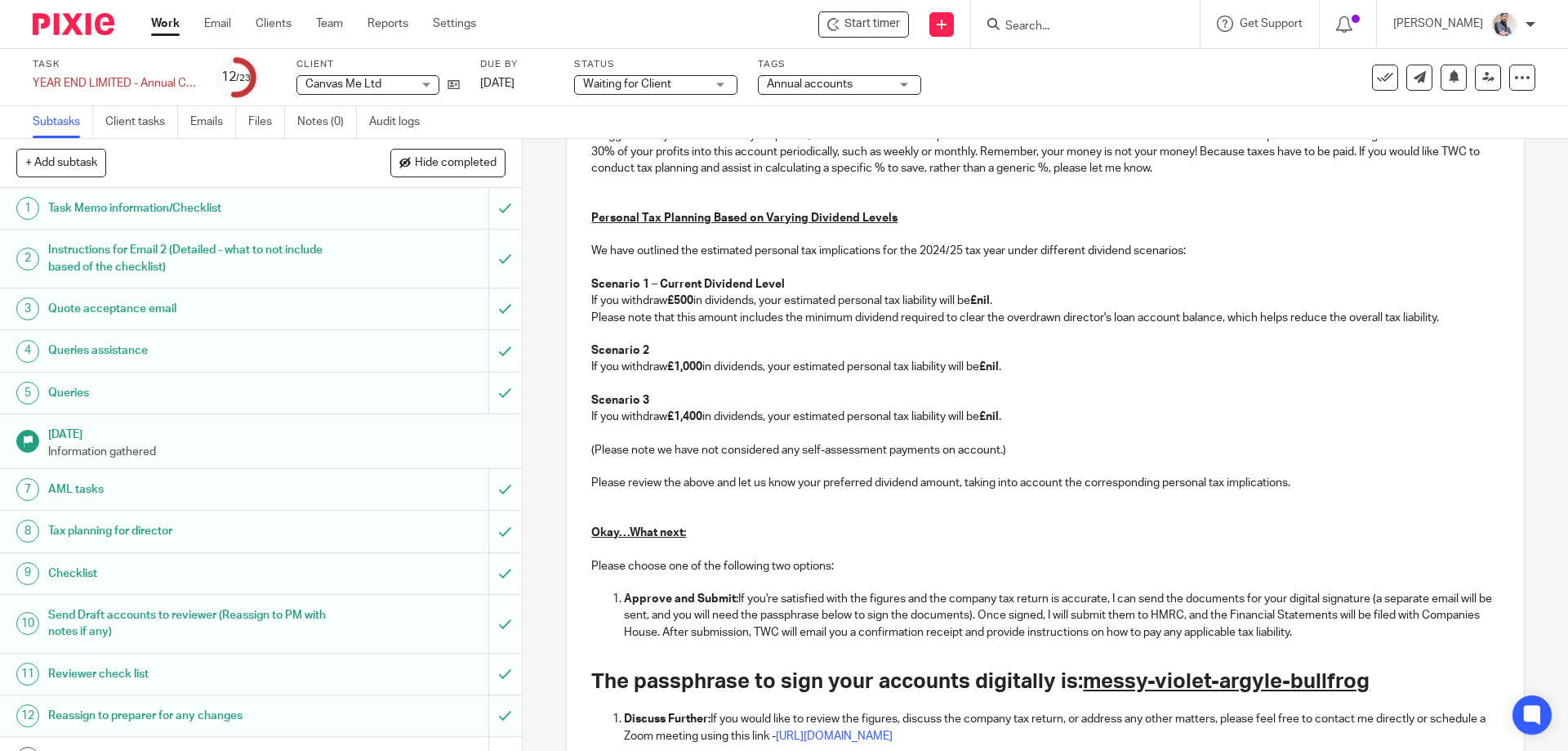
click at [1064, 459] on p "To enrich screen reader interactions, please activate Accessibility in Grammarl…" at bounding box center [1044, 467] width 907 height 17
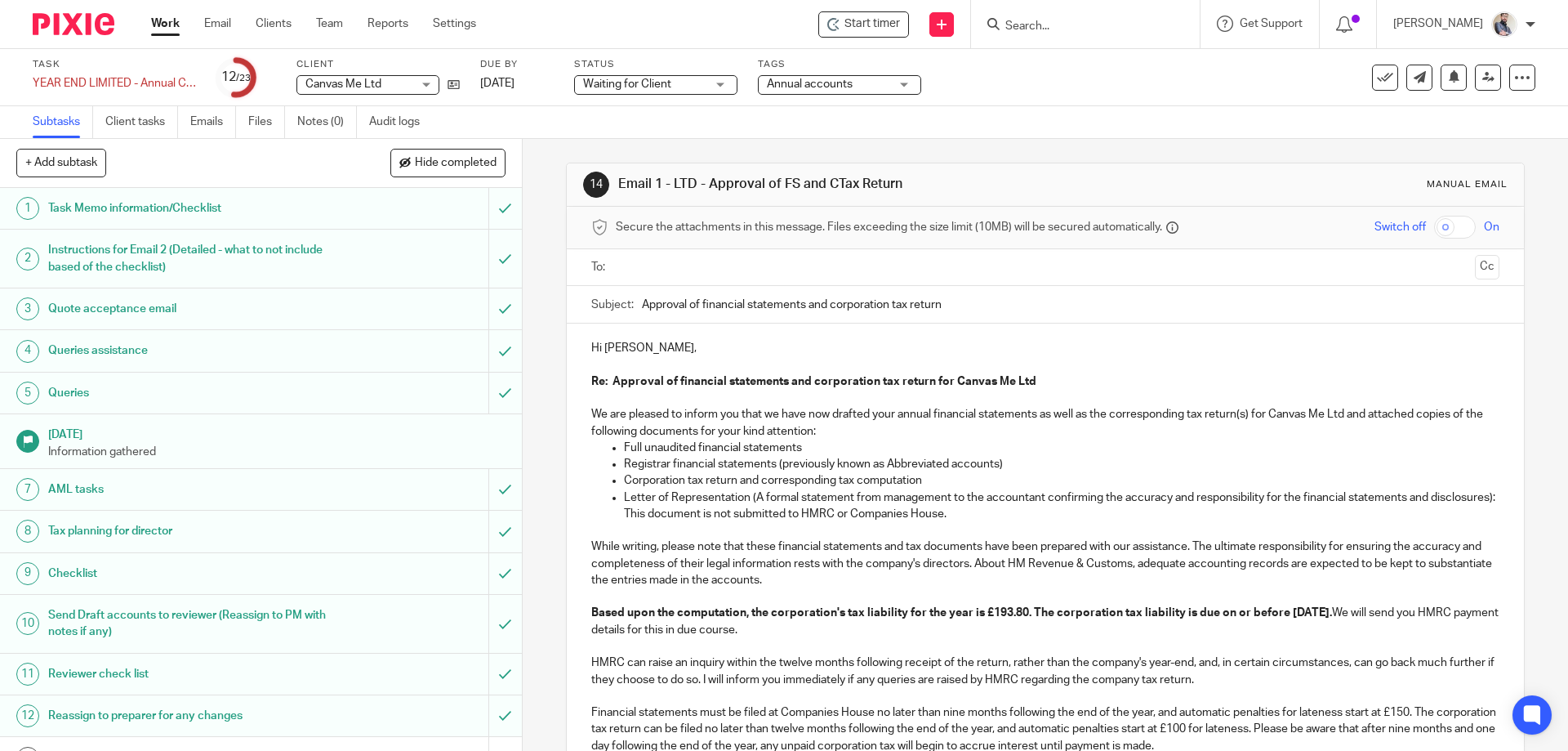
scroll to position [0, 0]
click at [1064, 459] on p "Registrar financial statements (previously known as Abbreviated accounts)" at bounding box center [1061, 465] width 875 height 17
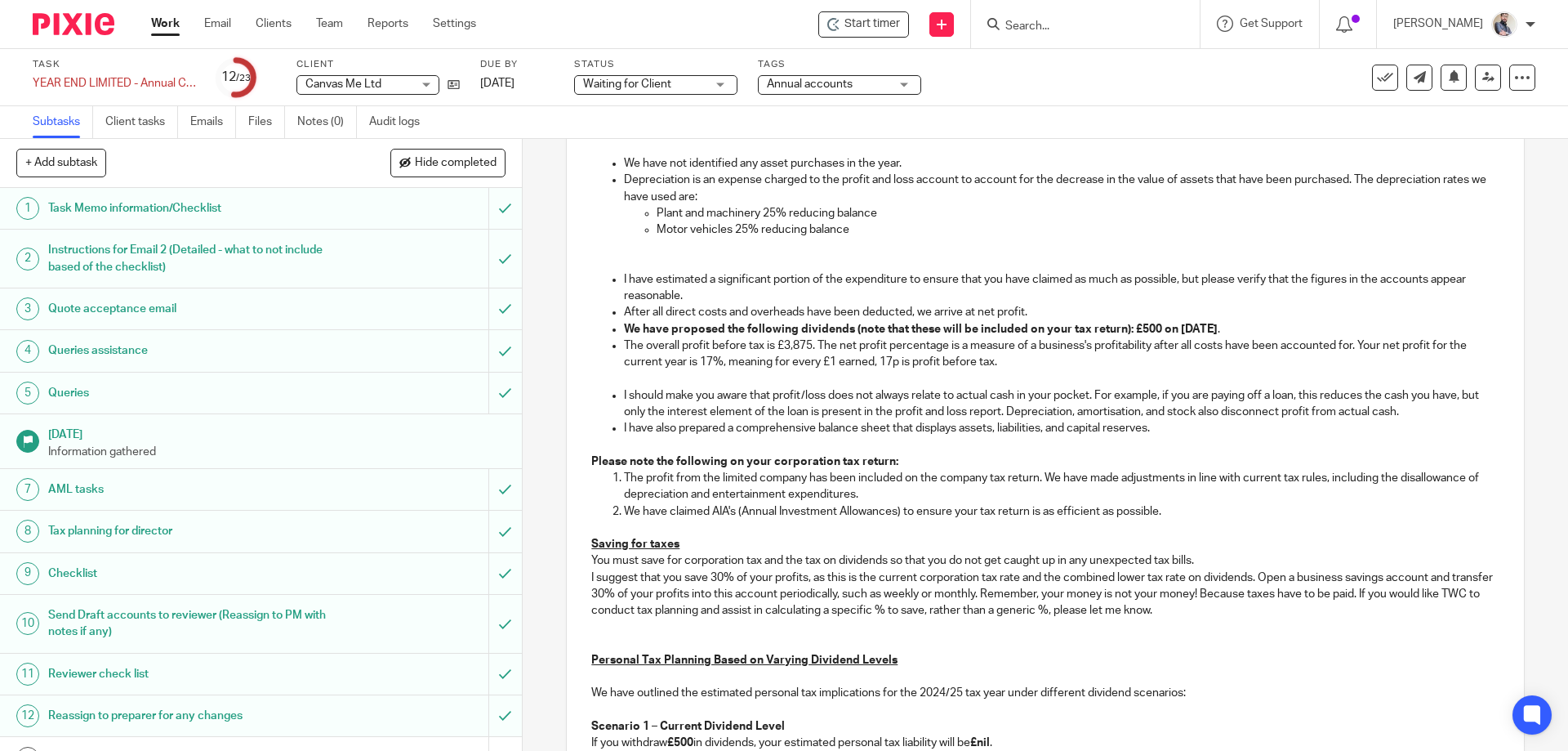
scroll to position [1307, 0]
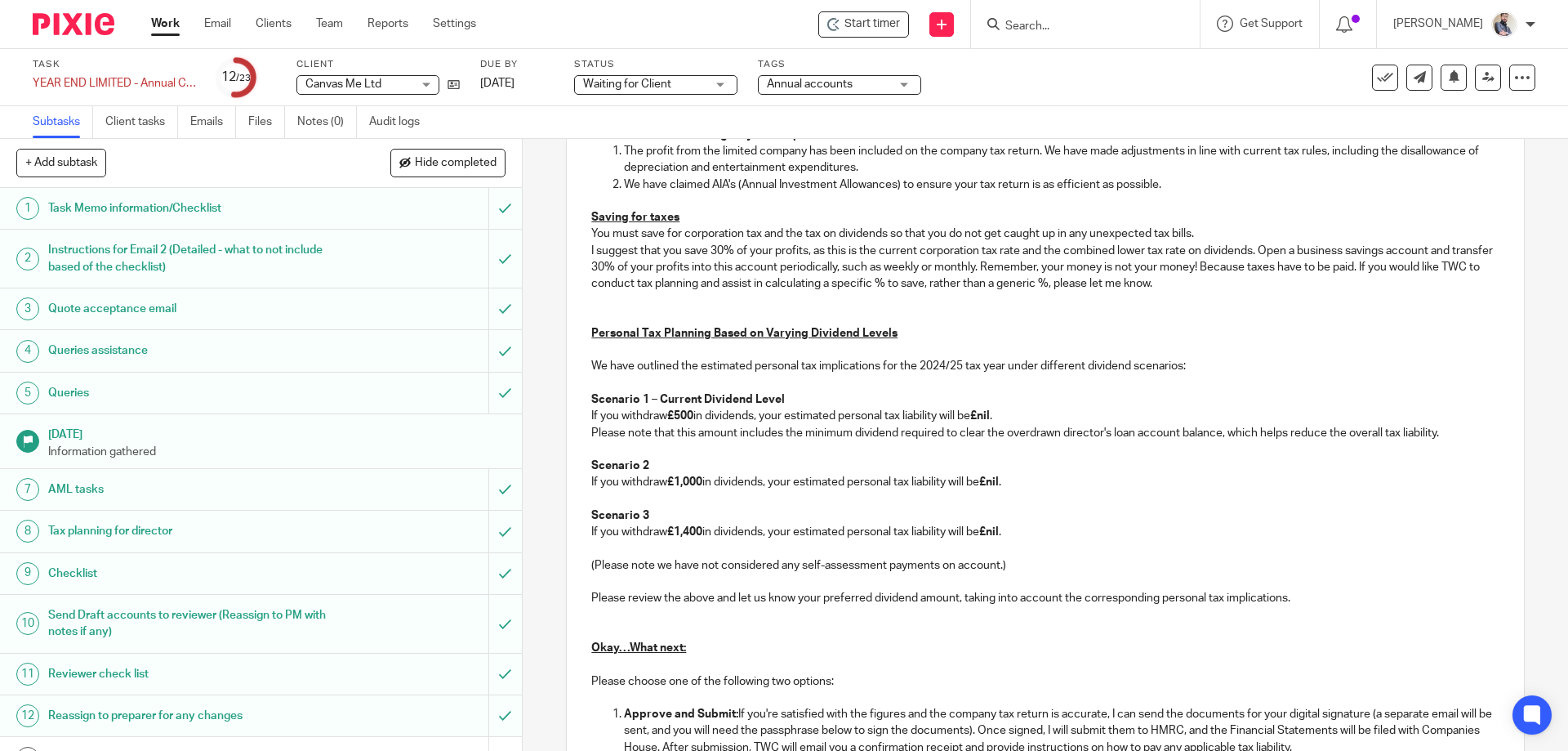
click at [1044, 514] on p "Scenario 3" at bounding box center [1044, 516] width 907 height 17
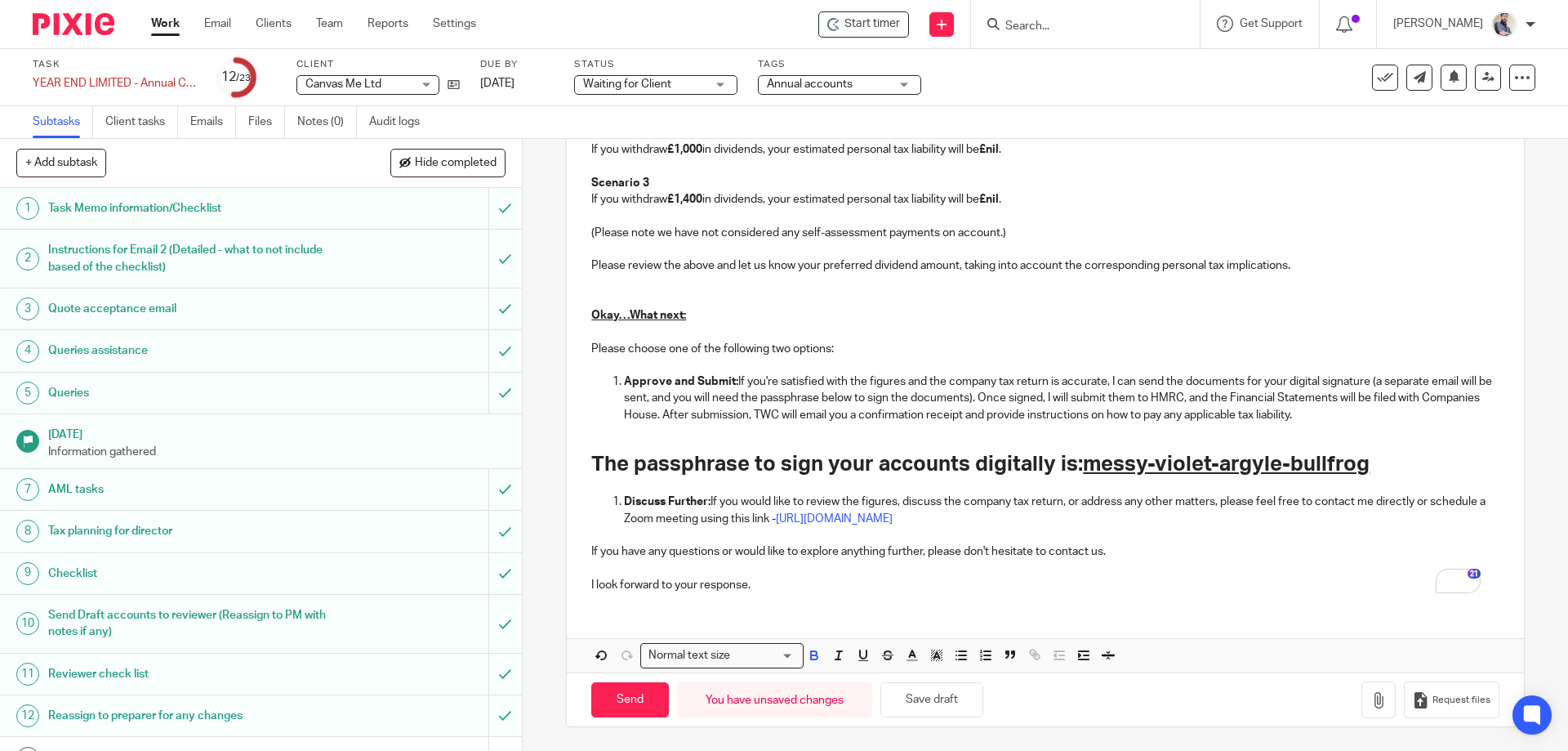
scroll to position [1641, 0]
click at [951, 706] on button "Save draft" at bounding box center [931, 699] width 103 height 35
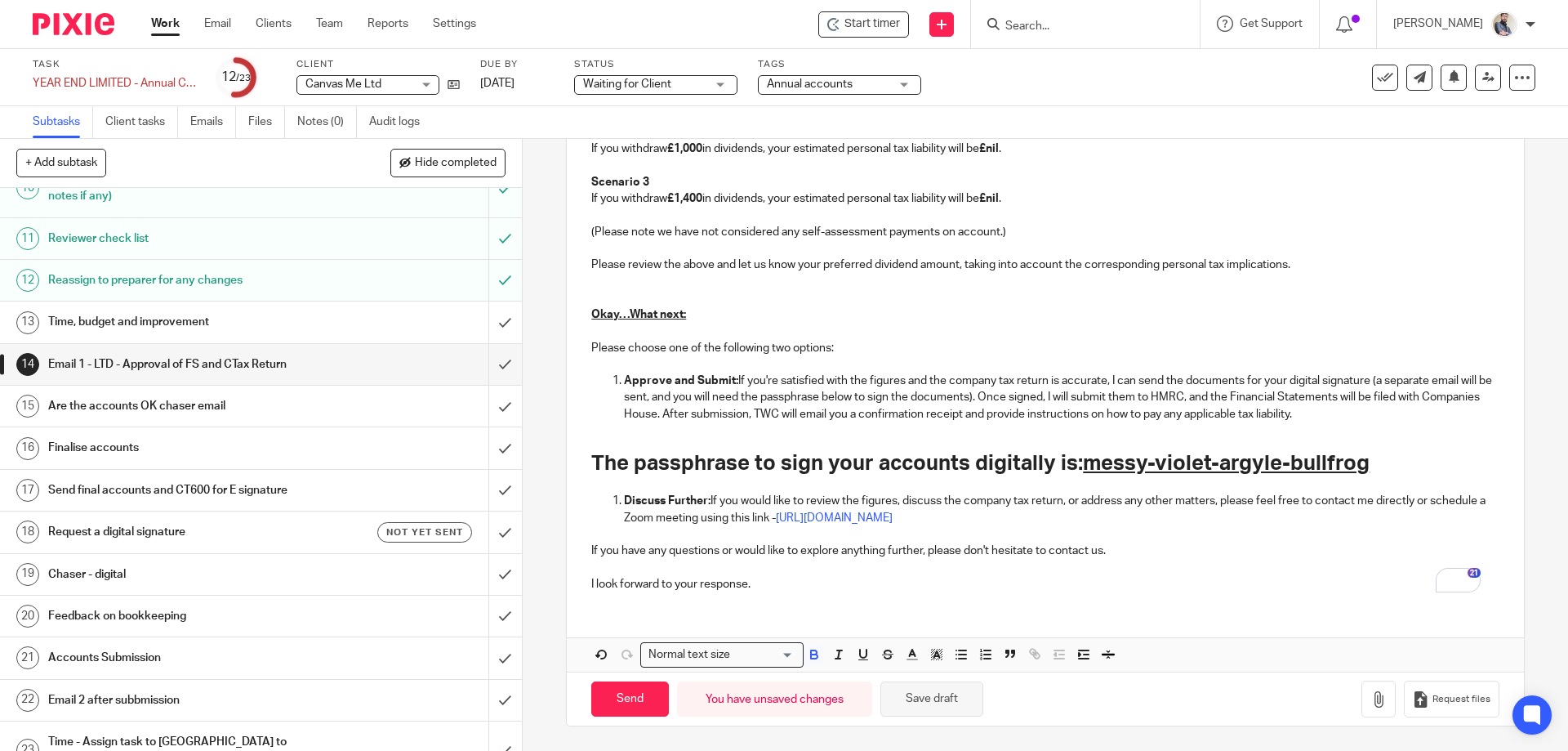
click at [923, 698] on button "Save draft" at bounding box center [931, 699] width 103 height 35
click at [1483, 83] on icon at bounding box center [1488, 77] width 12 height 12
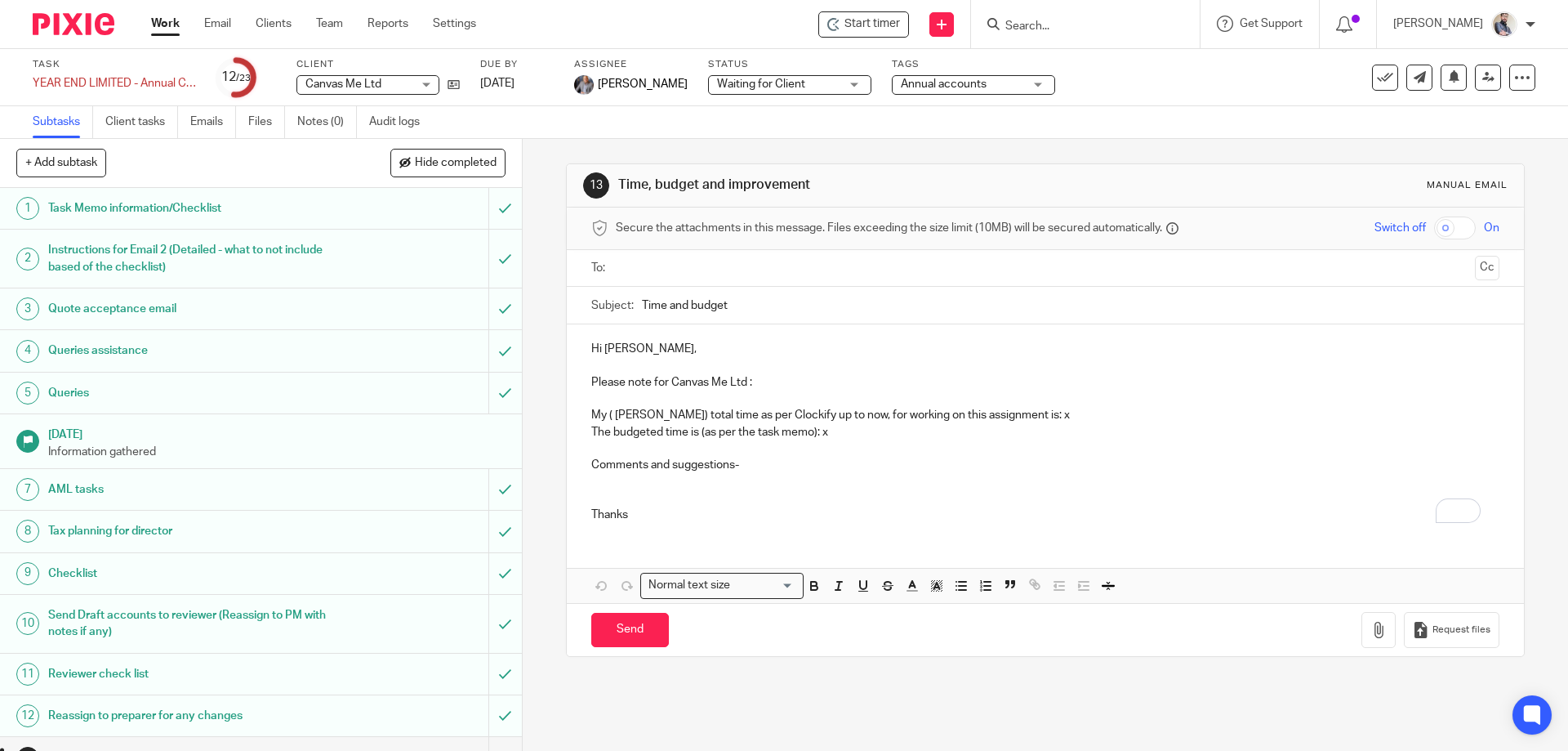
click at [172, 17] on link "Work" at bounding box center [165, 24] width 29 height 17
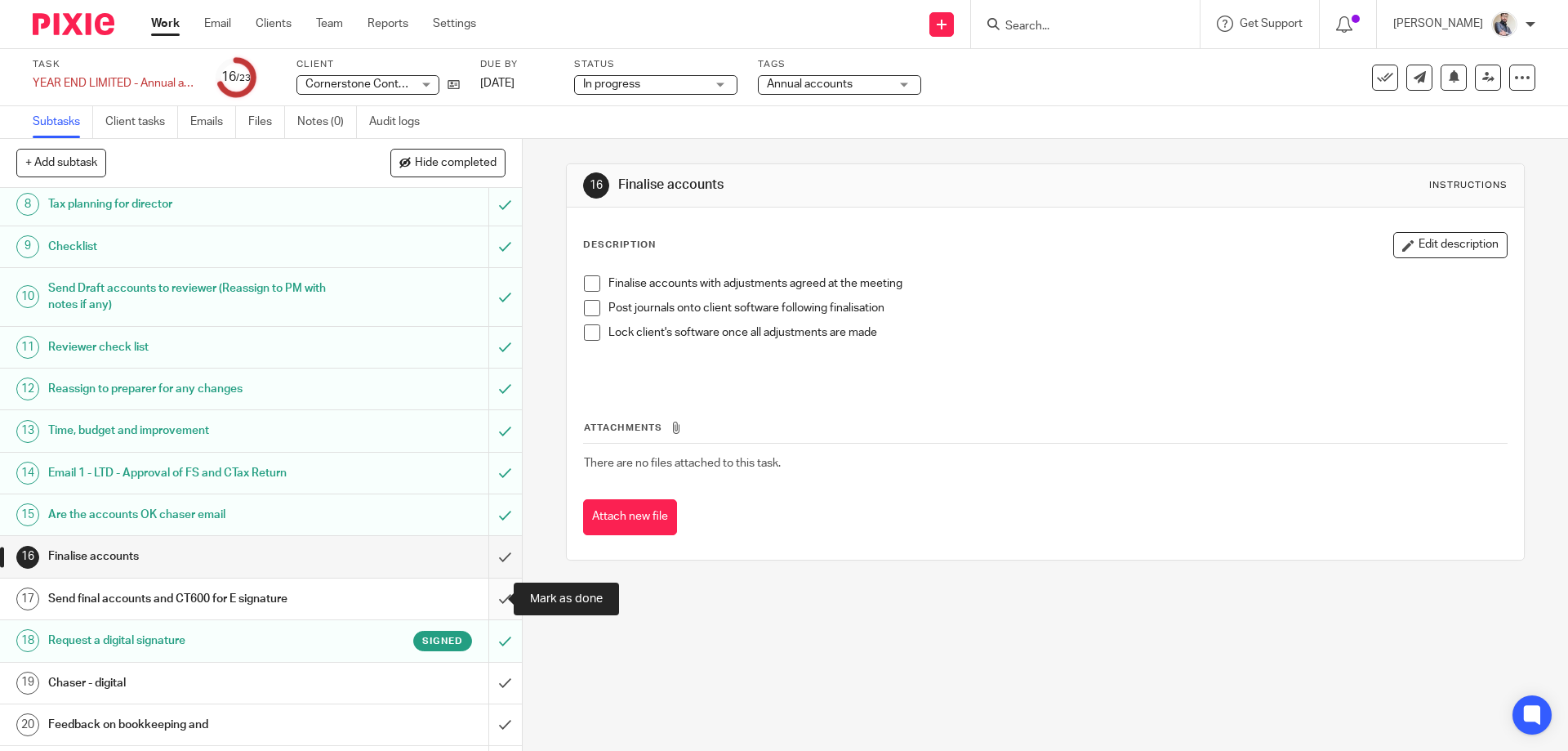
click at [486, 594] on input "submit" at bounding box center [260, 599] width 522 height 41
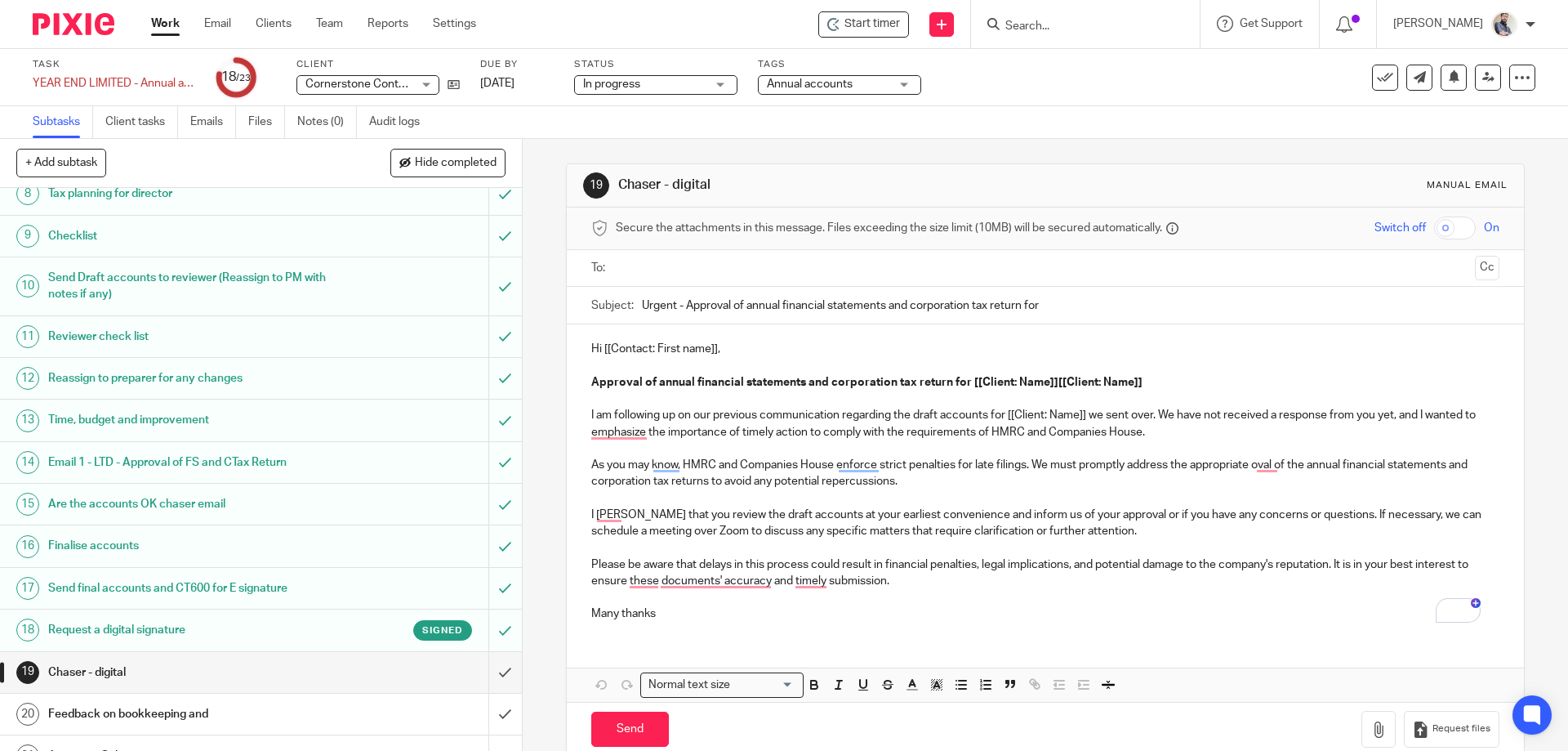
scroll to position [448, 0]
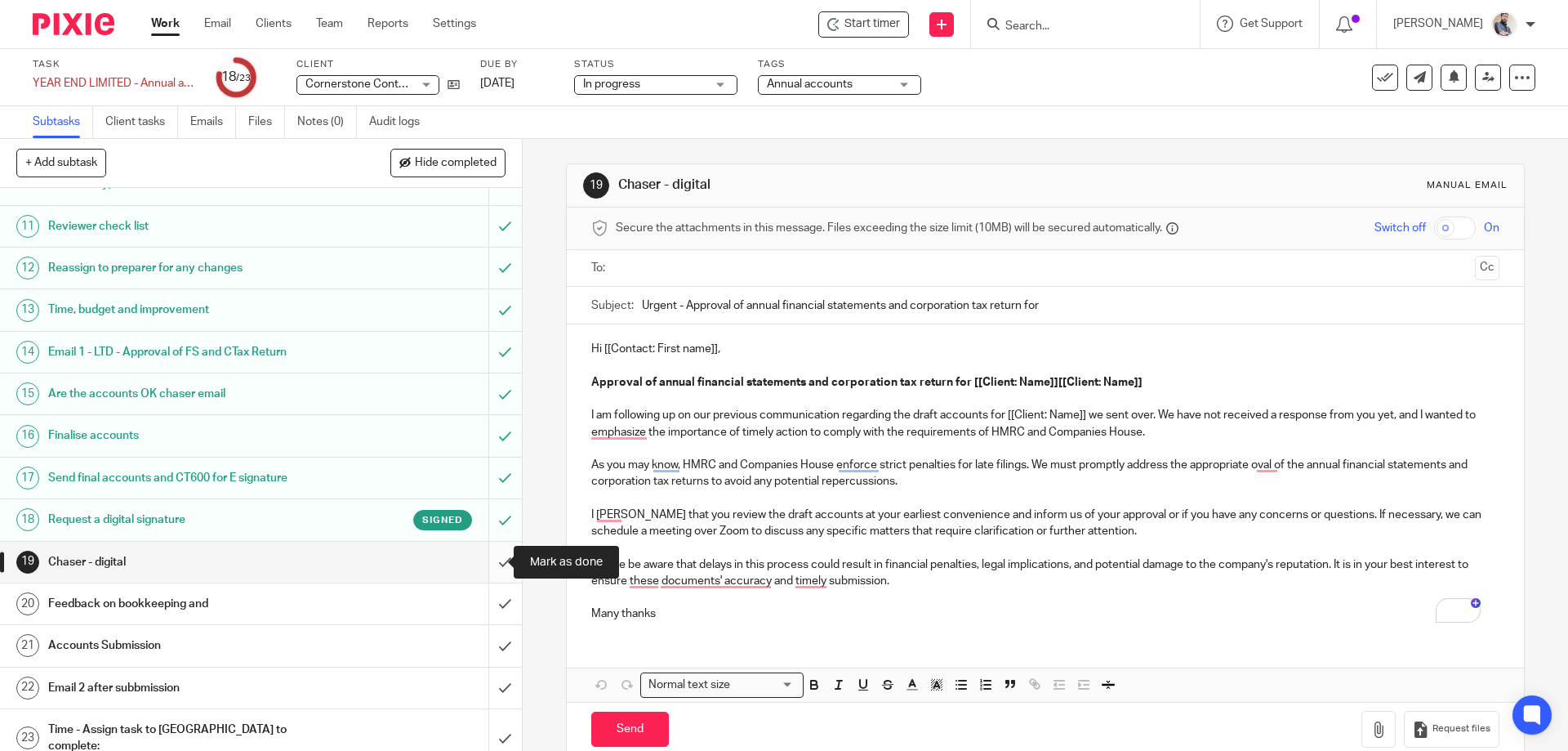
click at [486, 563] on input "submit" at bounding box center [260, 562] width 522 height 41
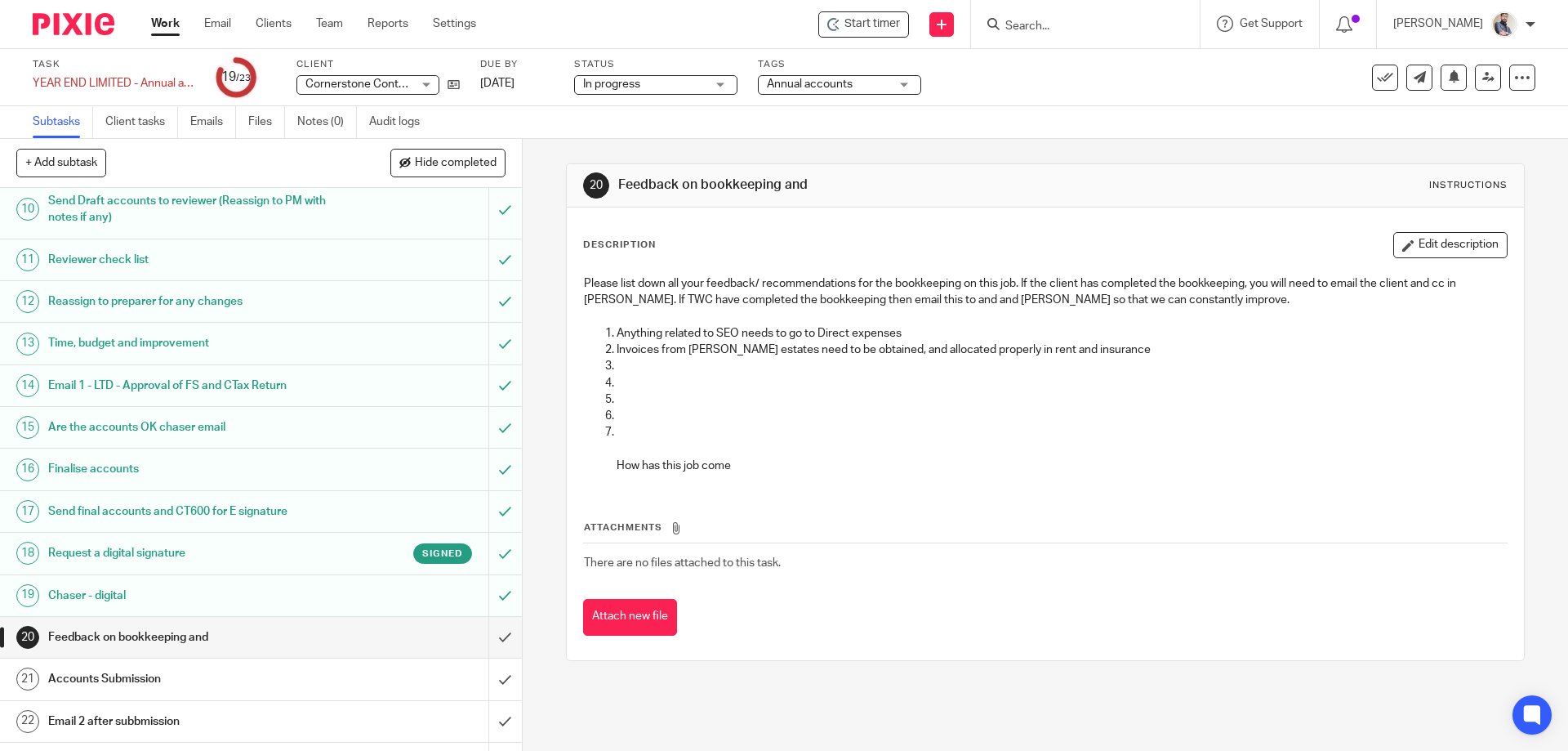
scroll to position [448, 0]
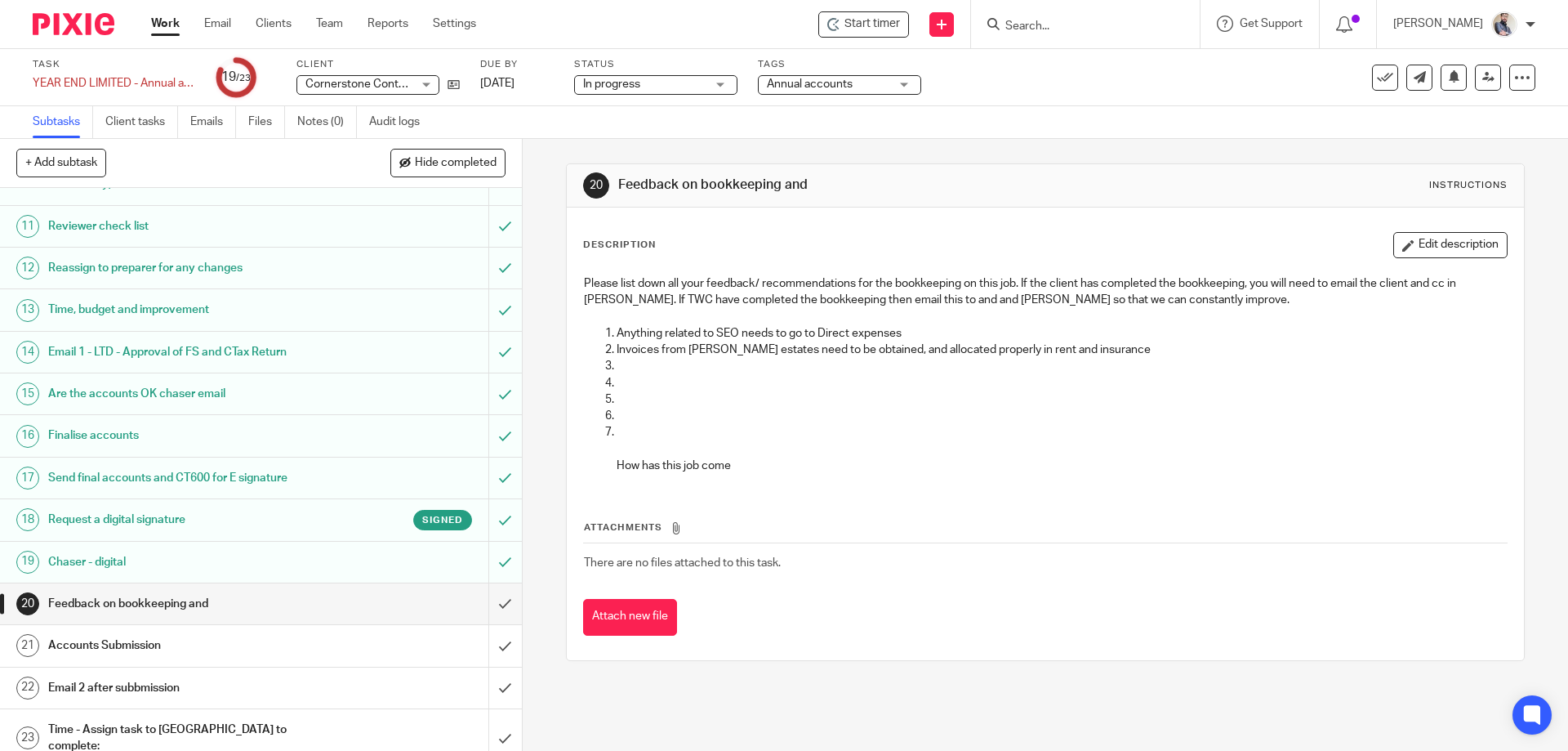
click at [177, 644] on h1 "Accounts Submission" at bounding box center [189, 645] width 283 height 24
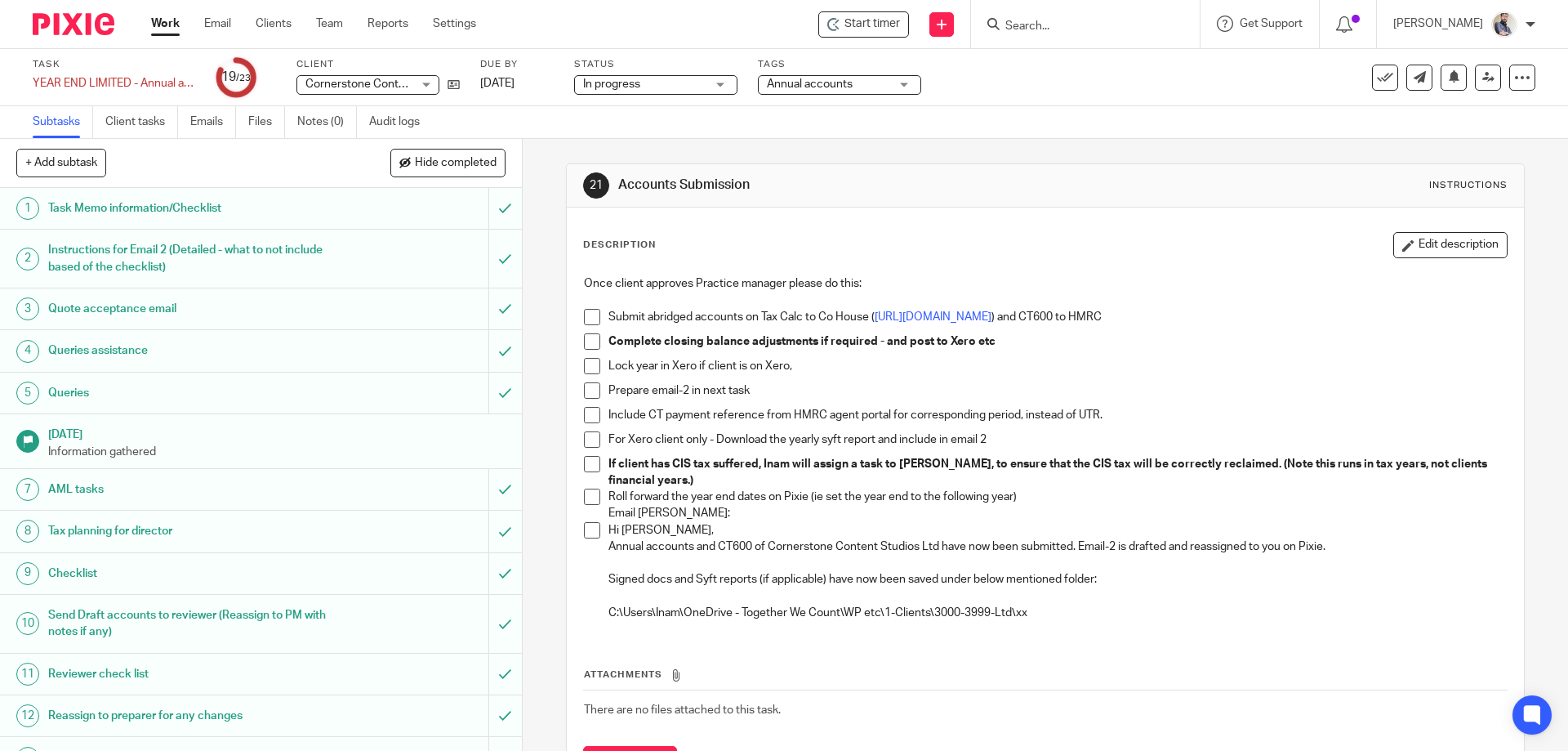
scroll to position [436, 0]
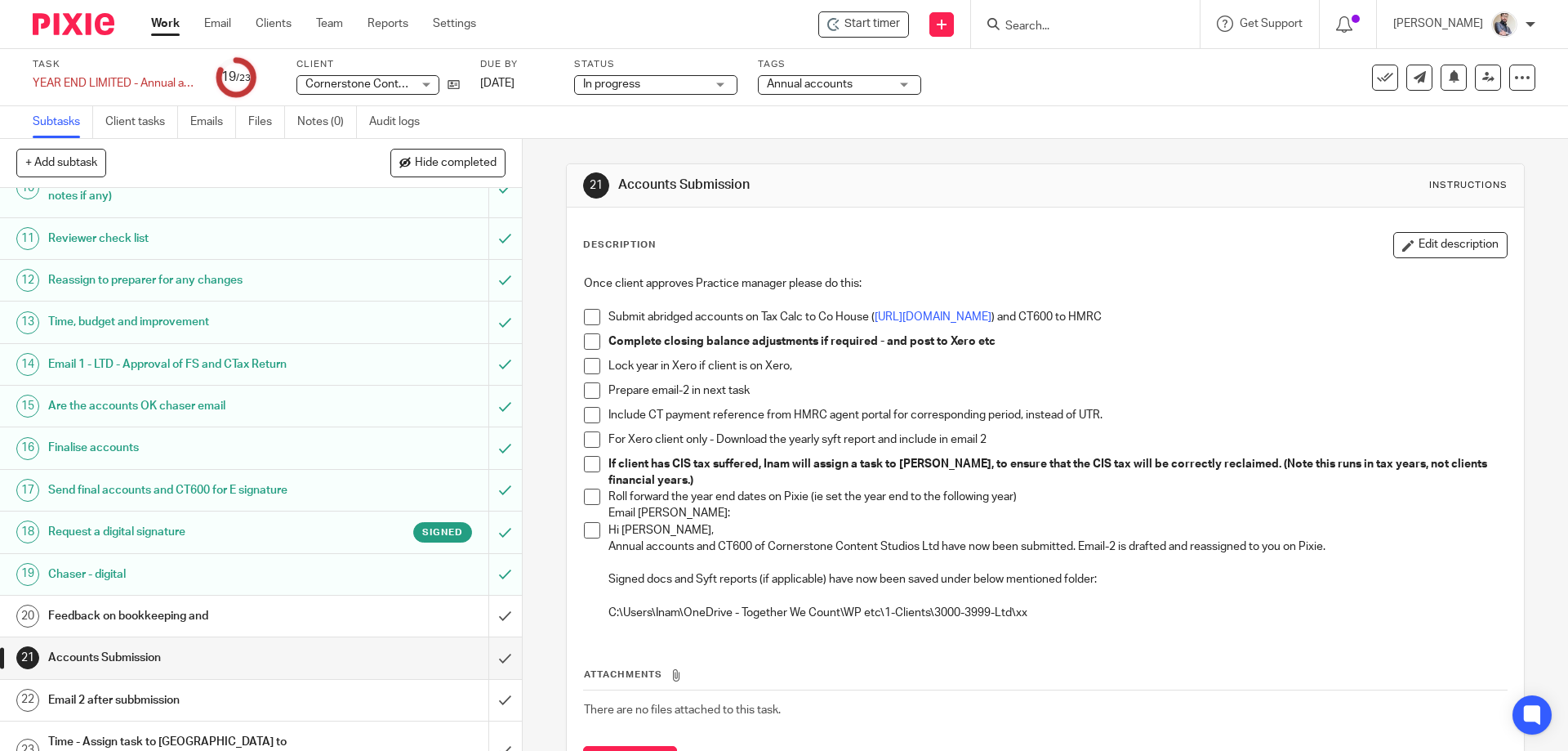
click at [169, 692] on h1 "Email 2 after subbmission" at bounding box center [189, 700] width 283 height 24
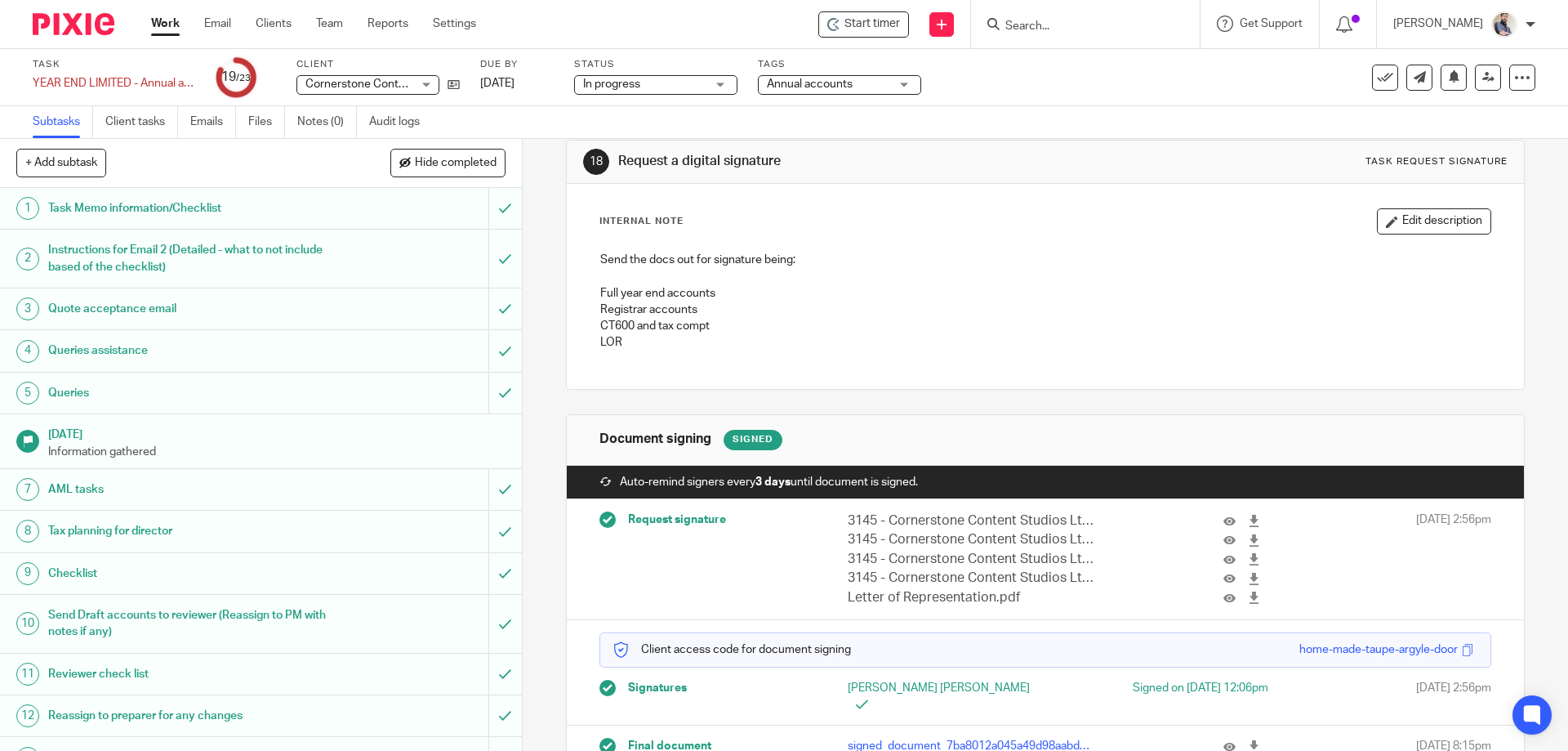
scroll to position [58, 0]
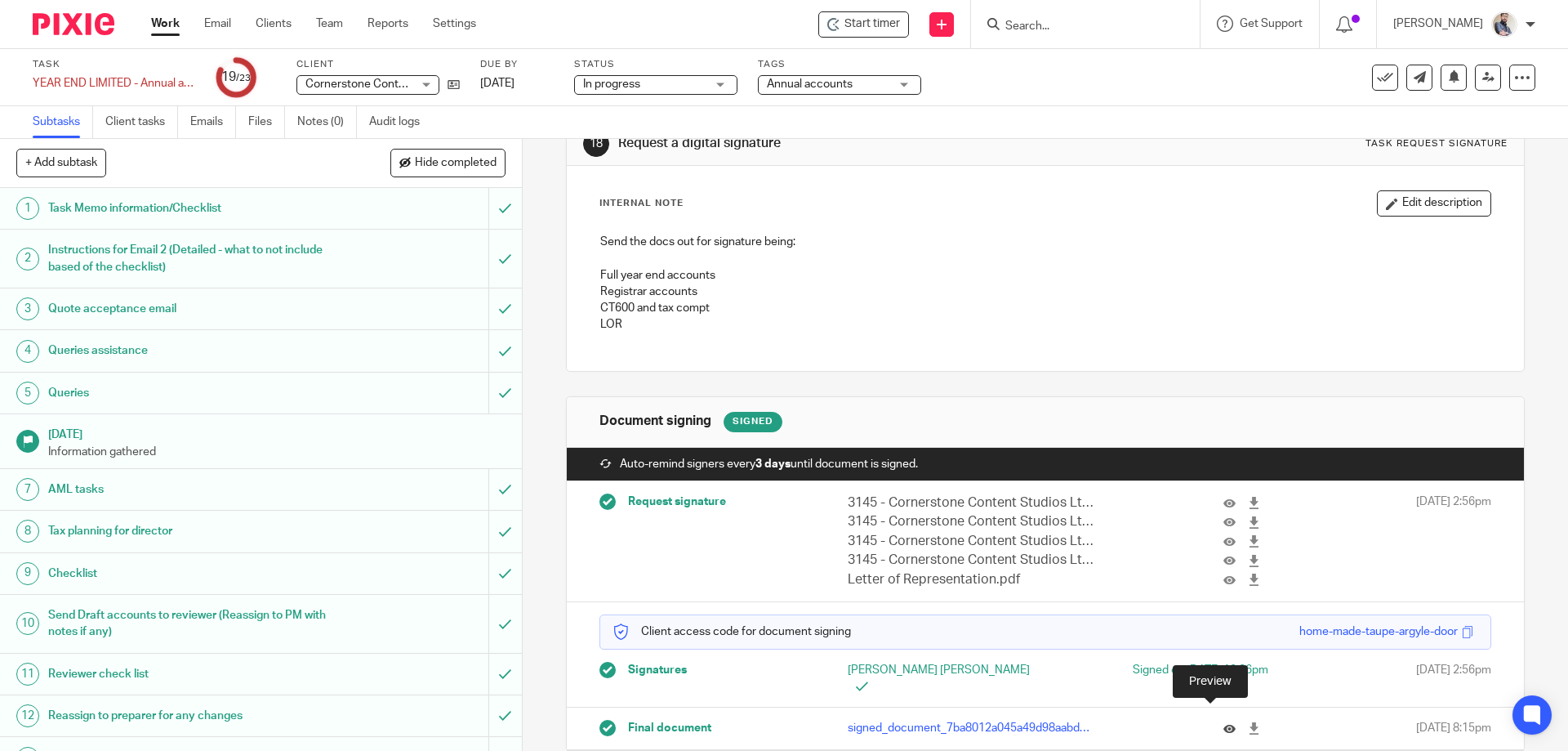
click at [1223, 722] on icon at bounding box center [1229, 728] width 12 height 12
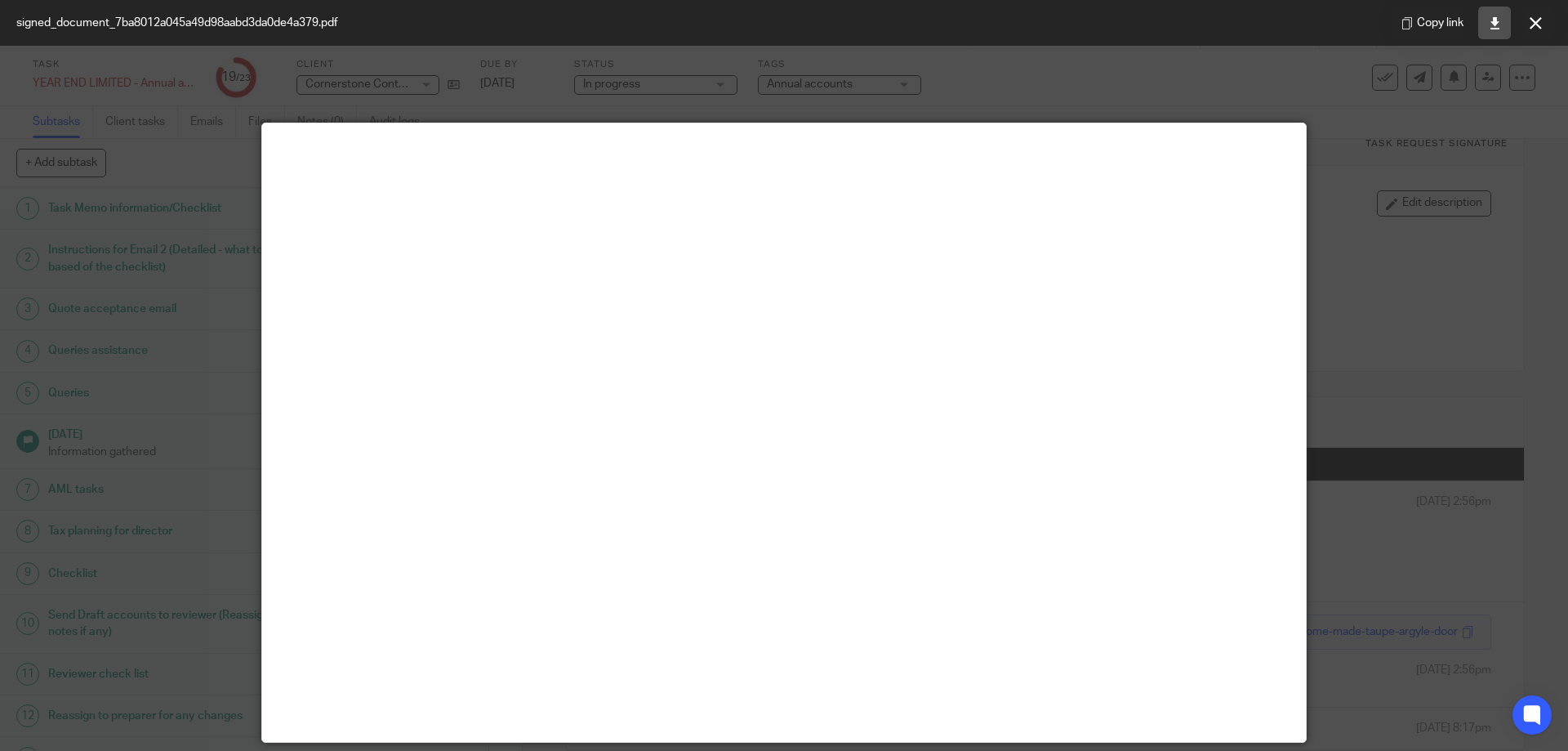
click at [1496, 33] on link at bounding box center [1494, 22] width 32 height 32
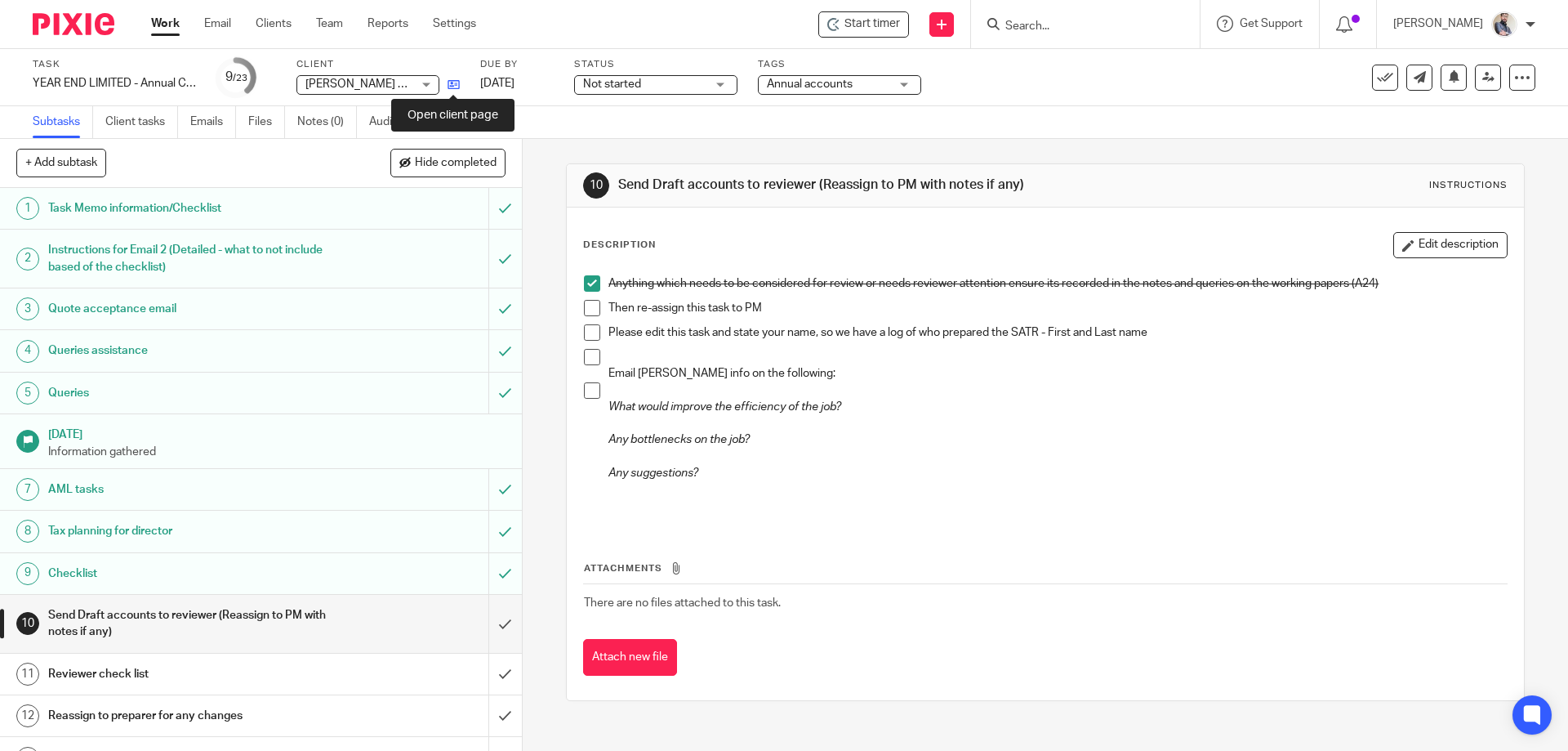
click at [457, 89] on icon at bounding box center [453, 84] width 12 height 12
click at [158, 213] on h1 "Task Memo information/Checklist" at bounding box center [189, 209] width 283 height 24
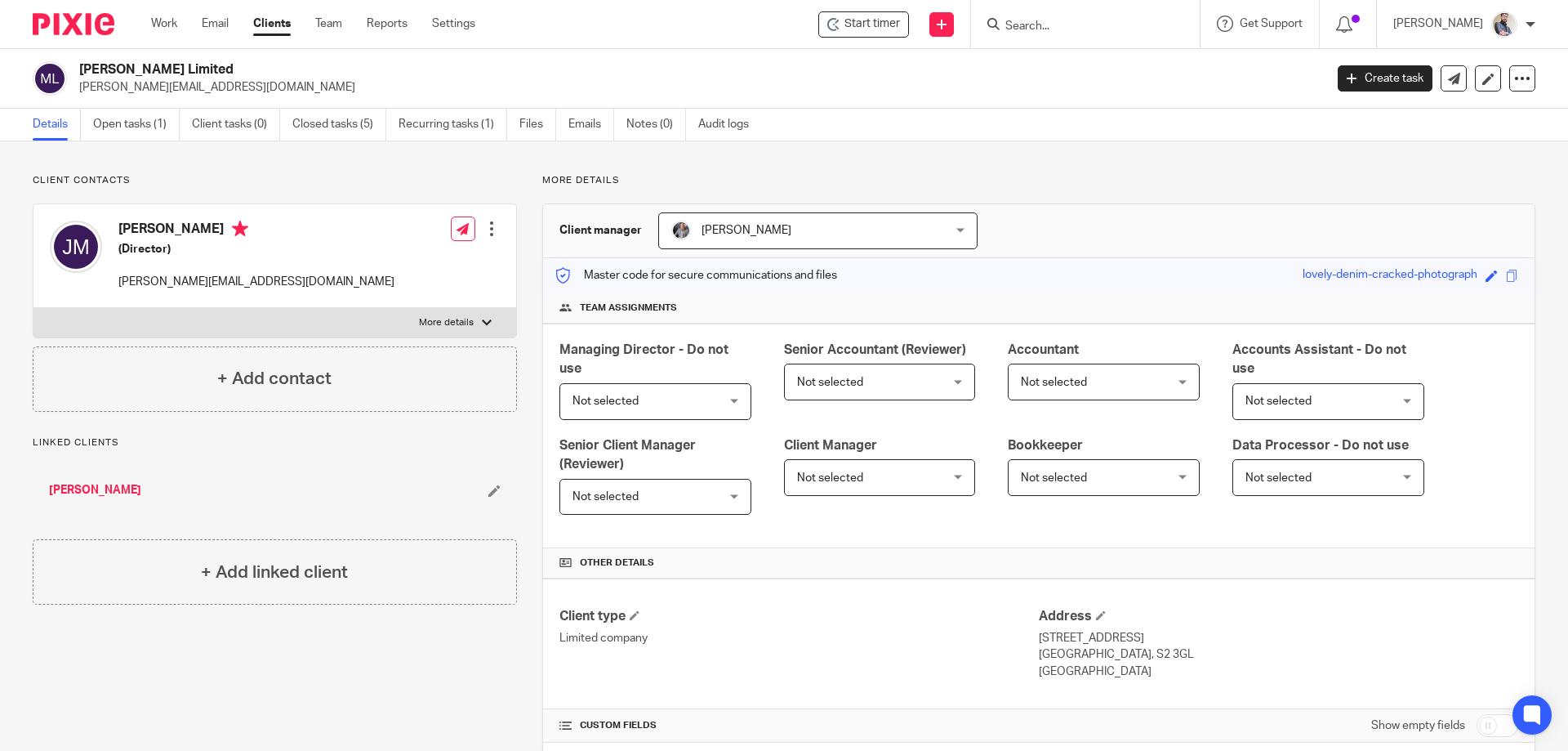
drag, startPoint x: 82, startPoint y: 68, endPoint x: 147, endPoint y: 70, distance: 65.0
click at [147, 70] on h2 "[PERSON_NAME] Limited" at bounding box center [574, 70] width 988 height 18
copy h2 "[PERSON_NAME]"
click at [650, 389] on span "Not selected" at bounding box center [643, 401] width 142 height 34
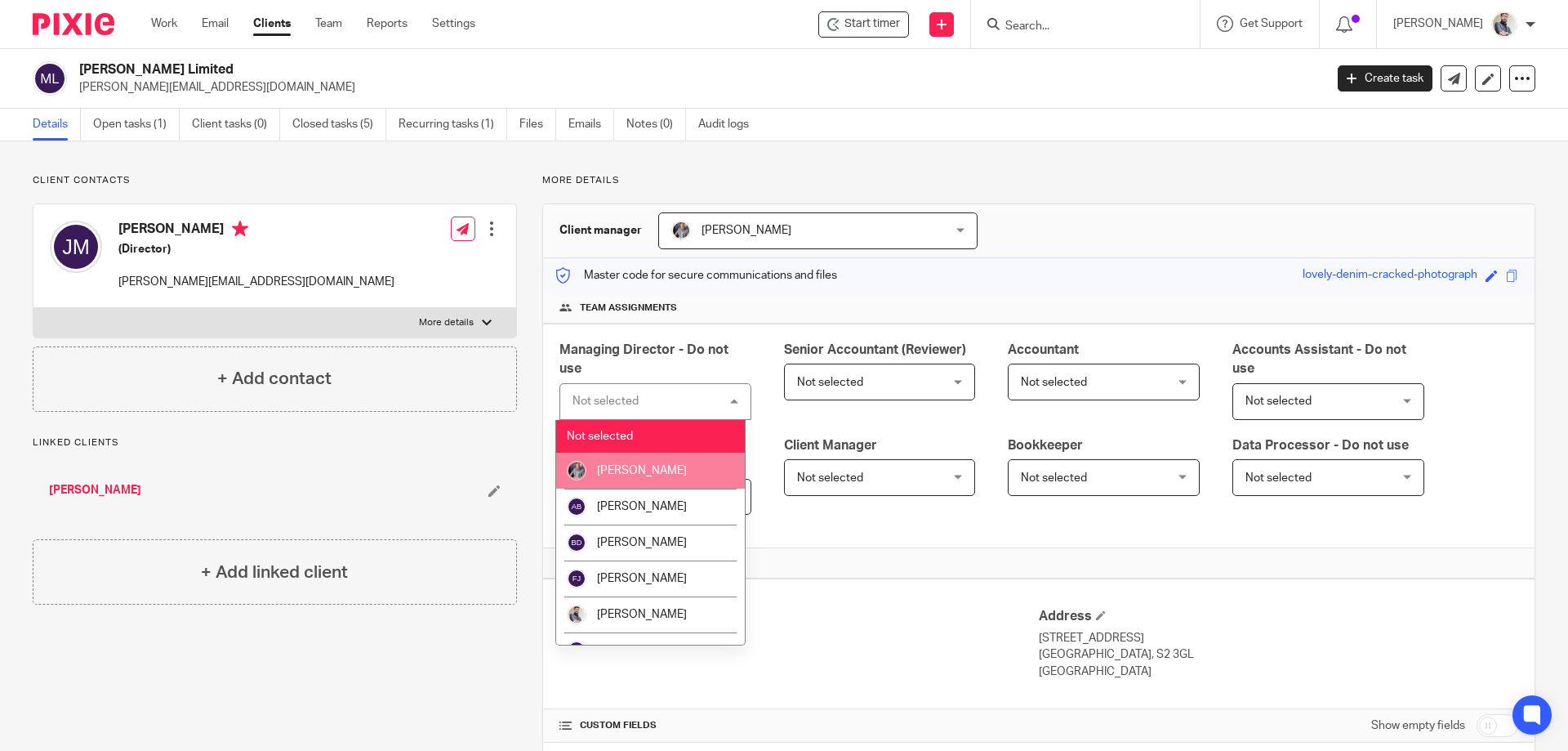
click at [663, 467] on span "[PERSON_NAME]" at bounding box center [641, 471] width 90 height 11
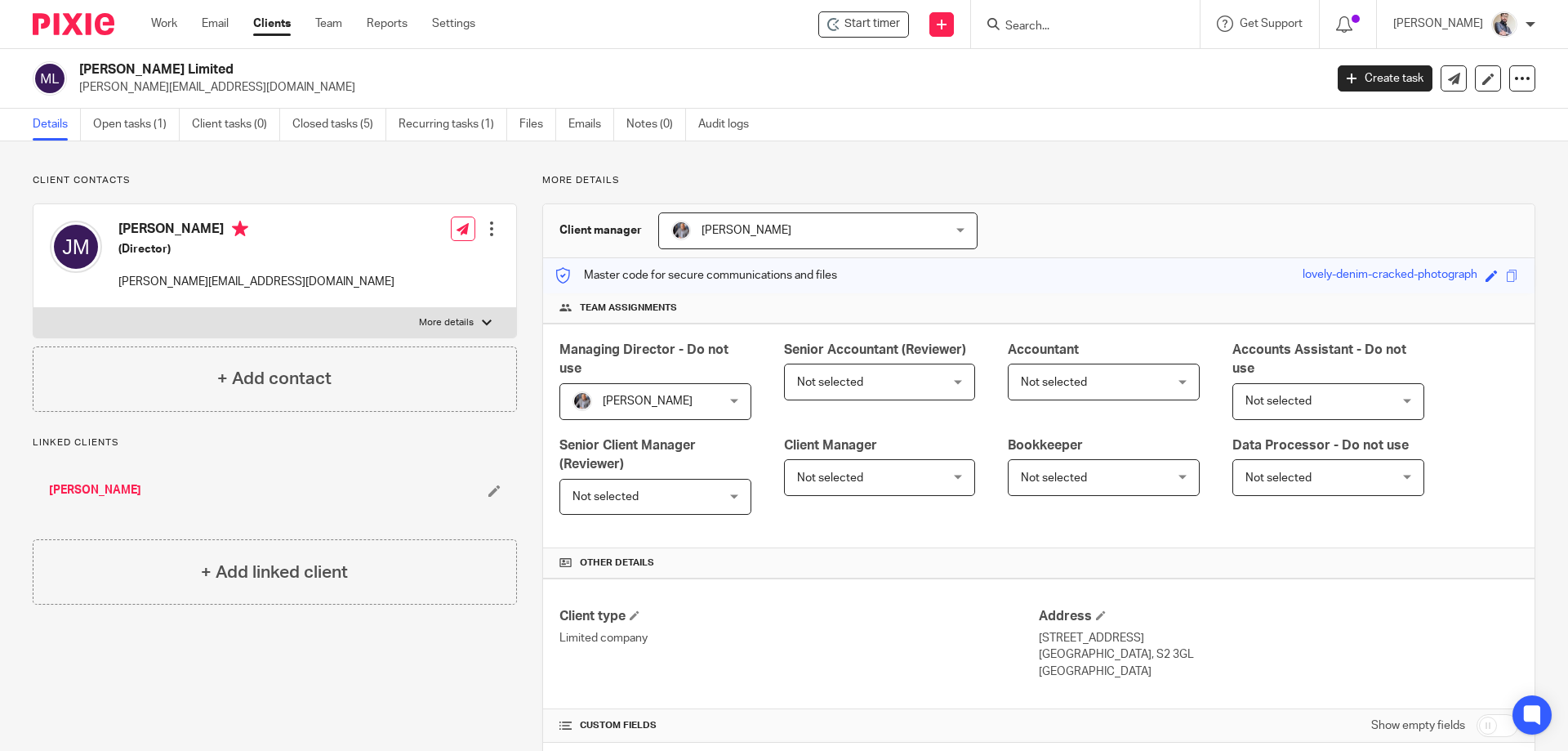
click at [822, 375] on span "Not selected" at bounding box center [867, 381] width 142 height 34
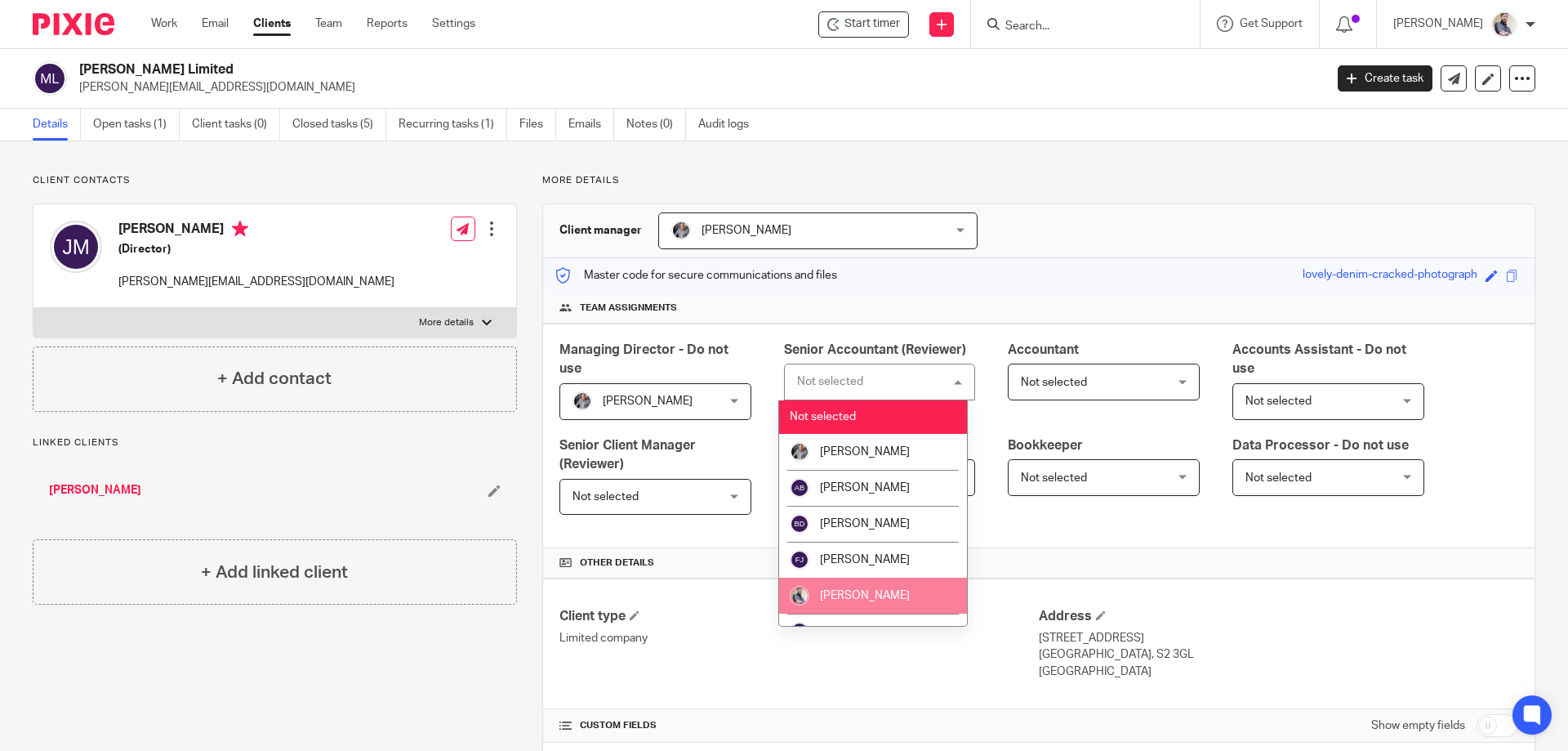
click at [853, 589] on li "[PERSON_NAME]" at bounding box center [874, 595] width 189 height 36
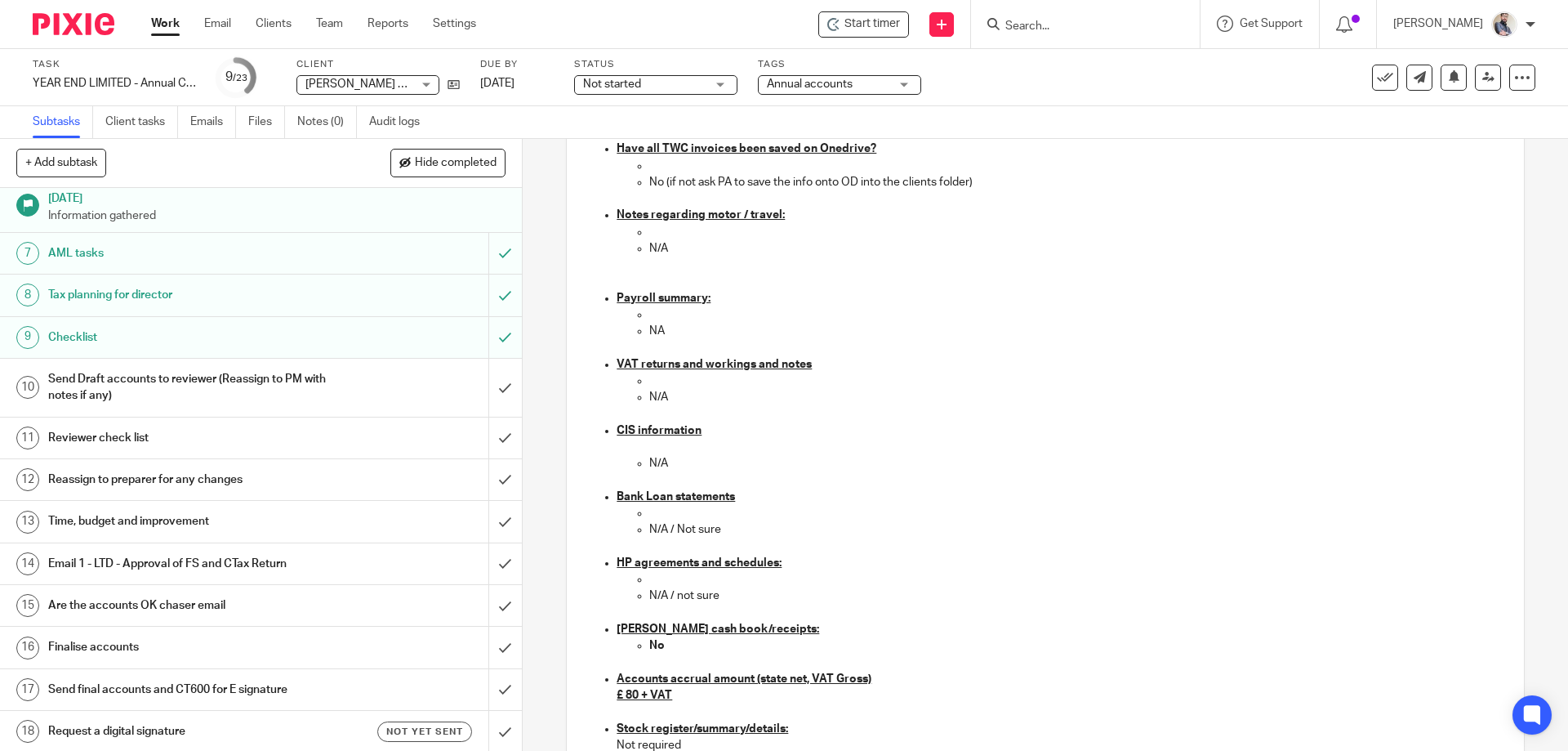
scroll to position [108, 0]
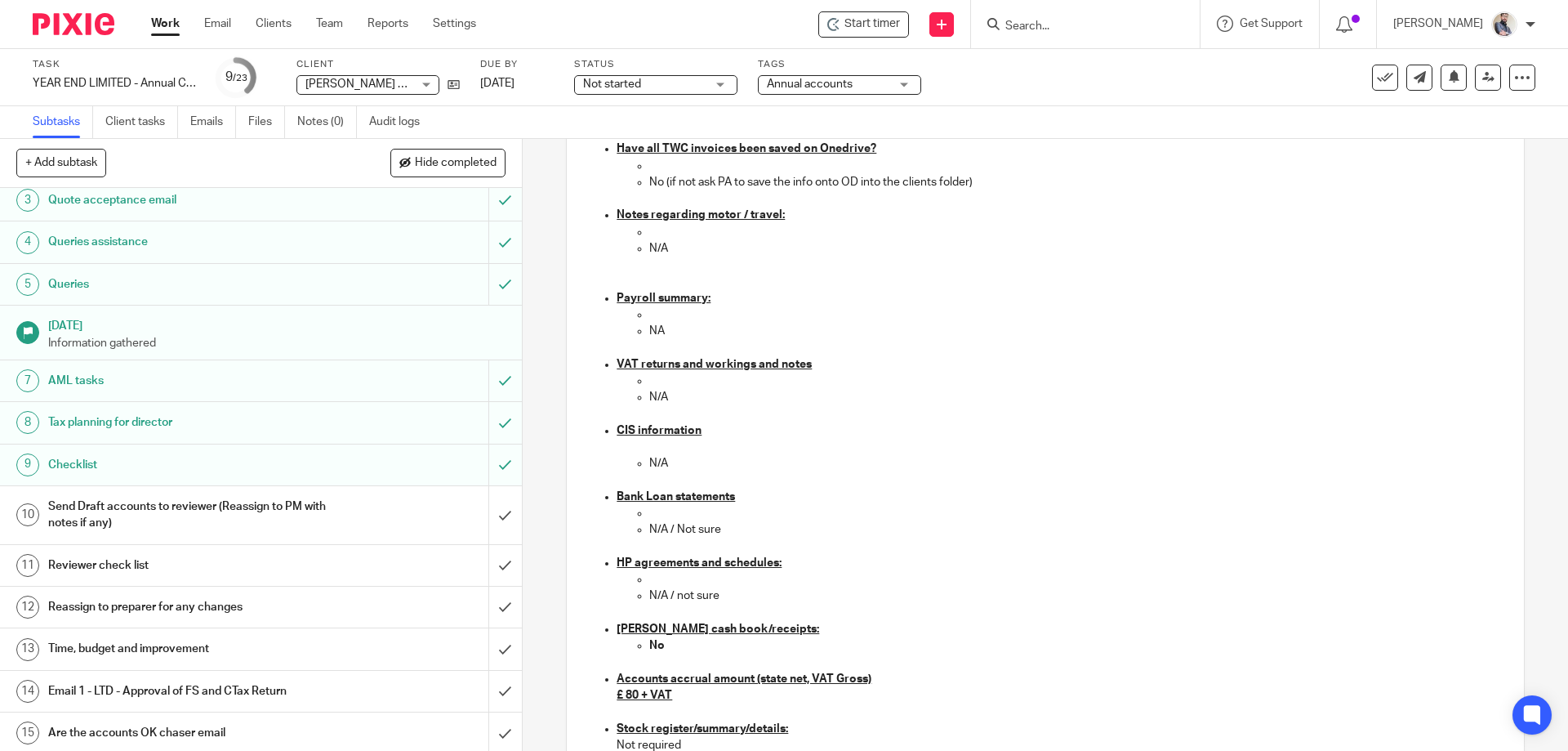
click at [79, 468] on h1 "Checklist" at bounding box center [189, 465] width 283 height 24
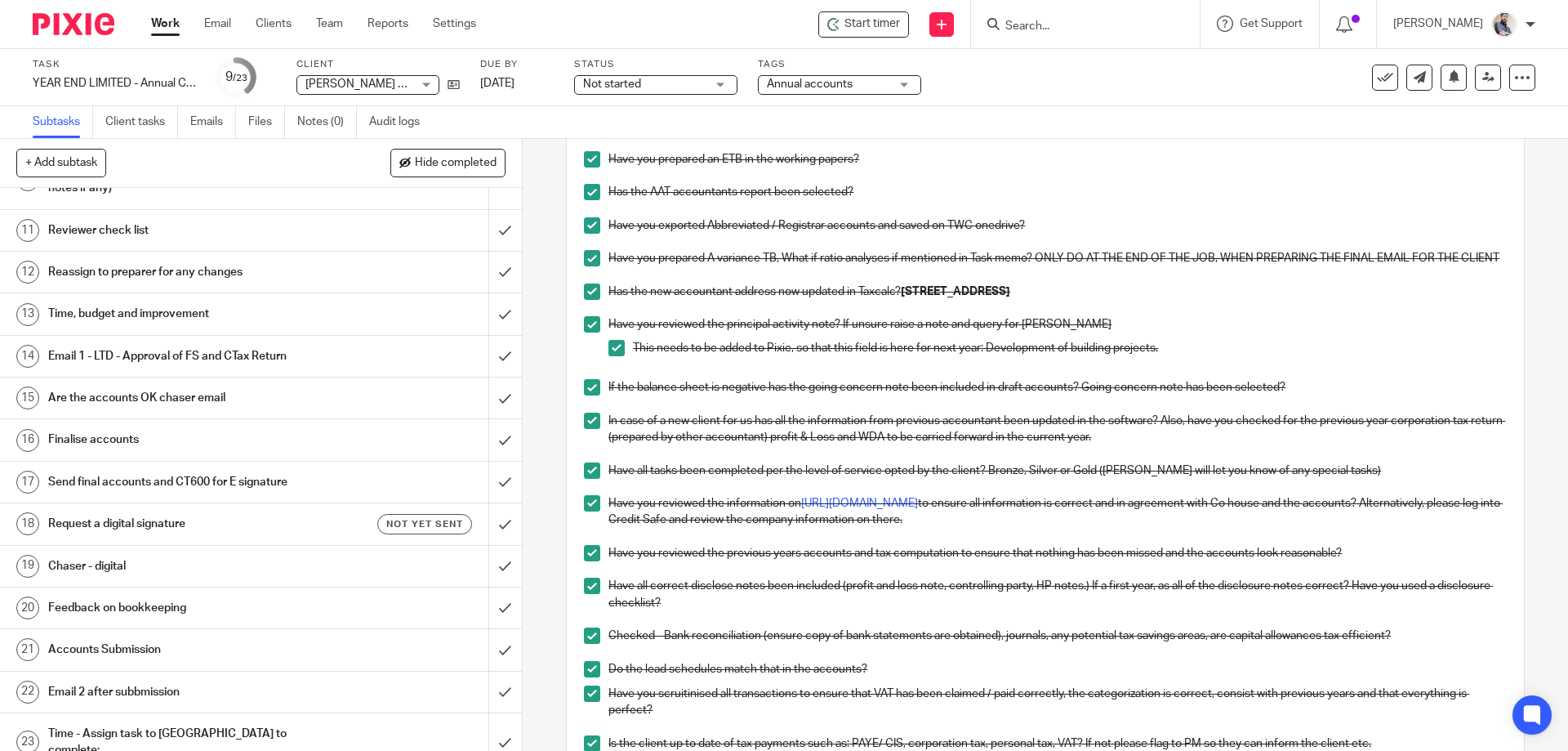
scroll to position [448, 0]
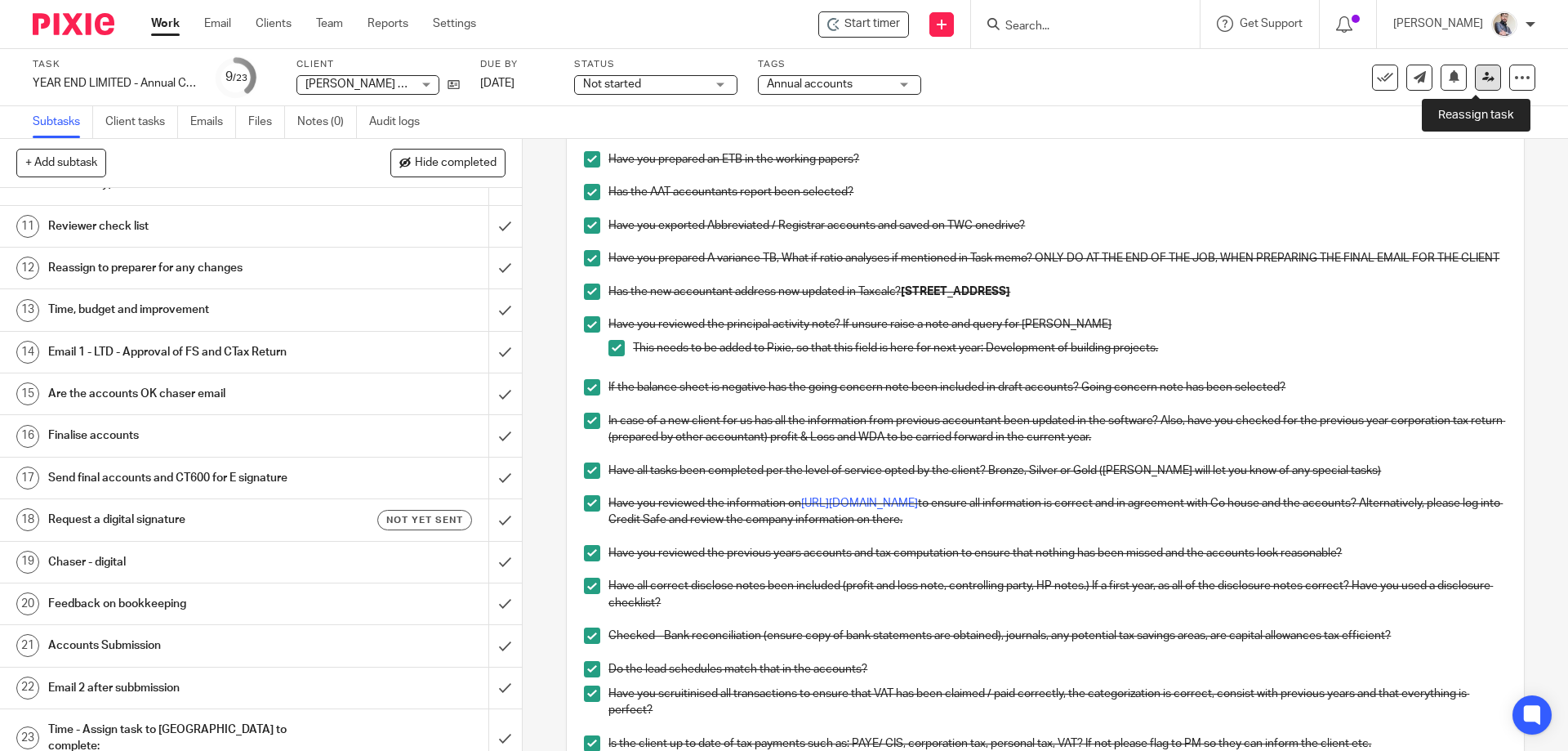
click at [1475, 85] on link at bounding box center [1488, 78] width 26 height 26
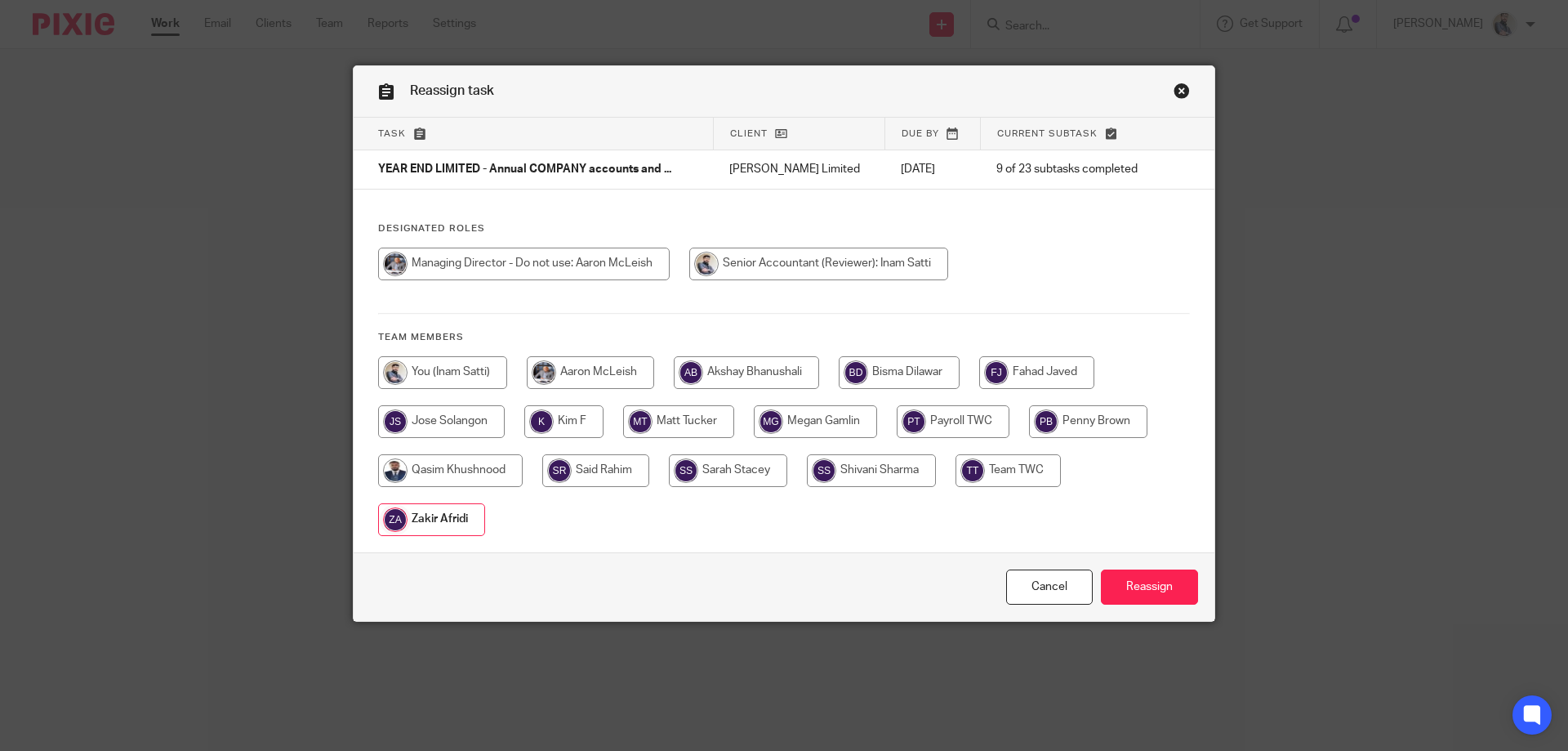
click at [1127, 604] on input "Reassign" at bounding box center [1149, 587] width 97 height 35
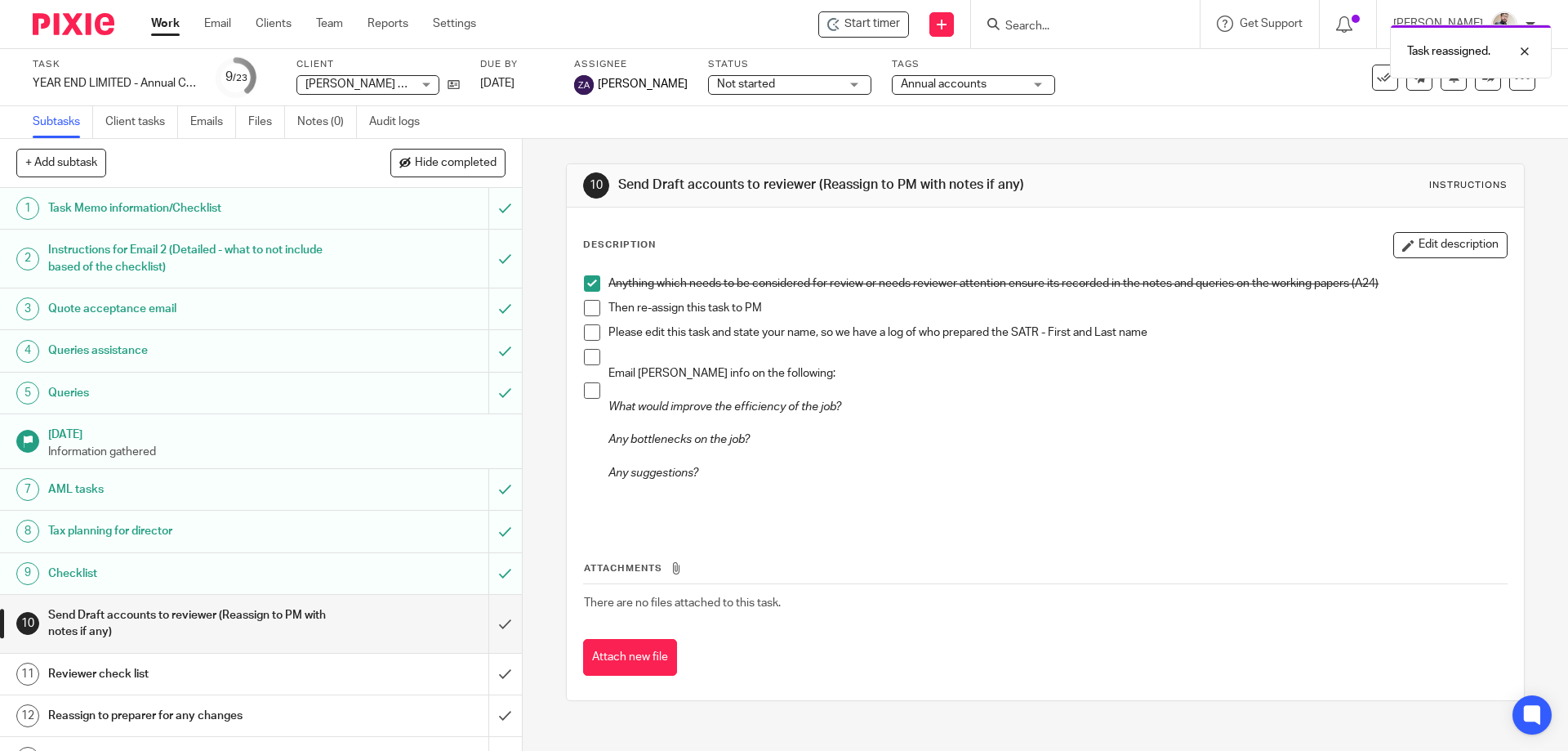
click at [78, 394] on h1 "Queries" at bounding box center [189, 393] width 283 height 24
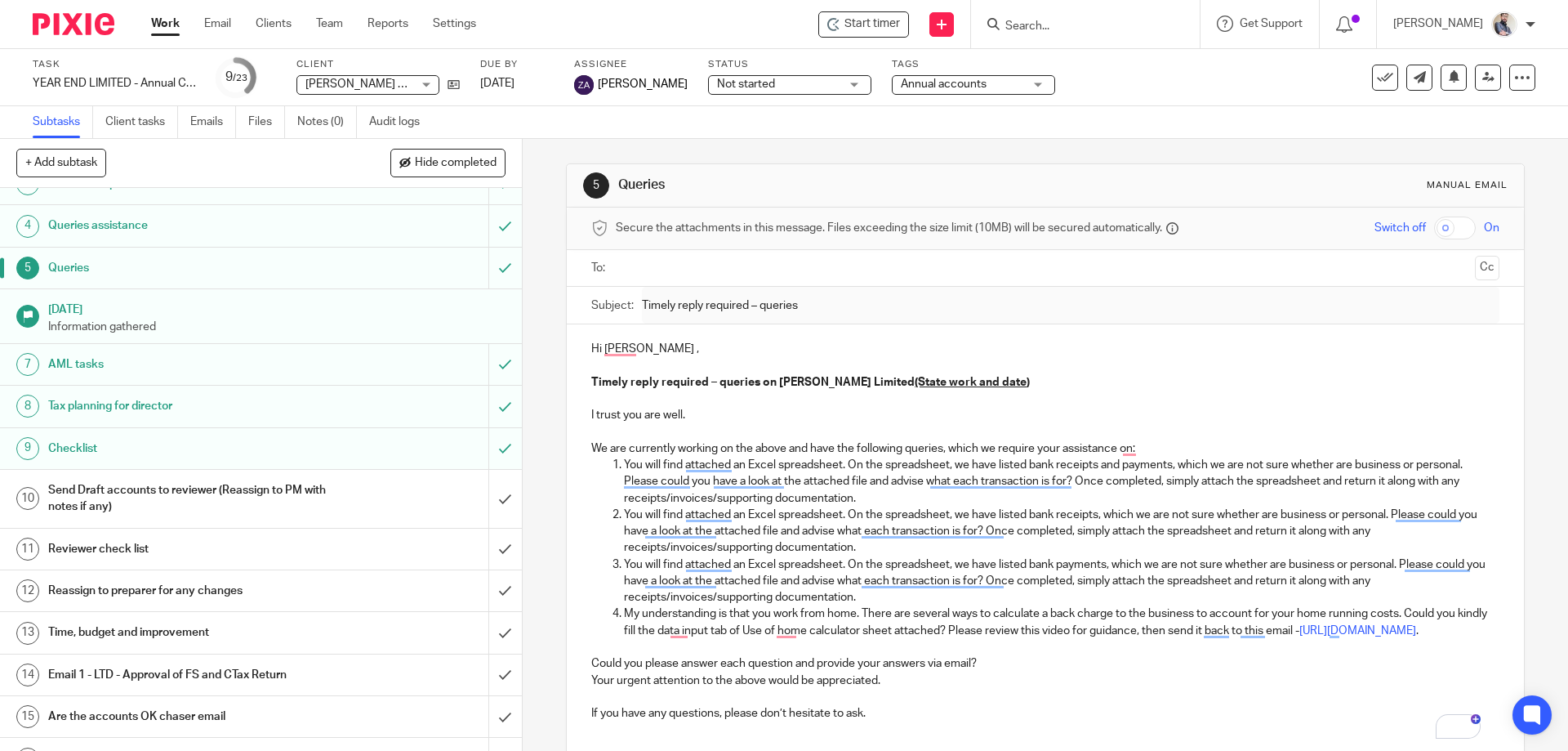
scroll to position [108, 0]
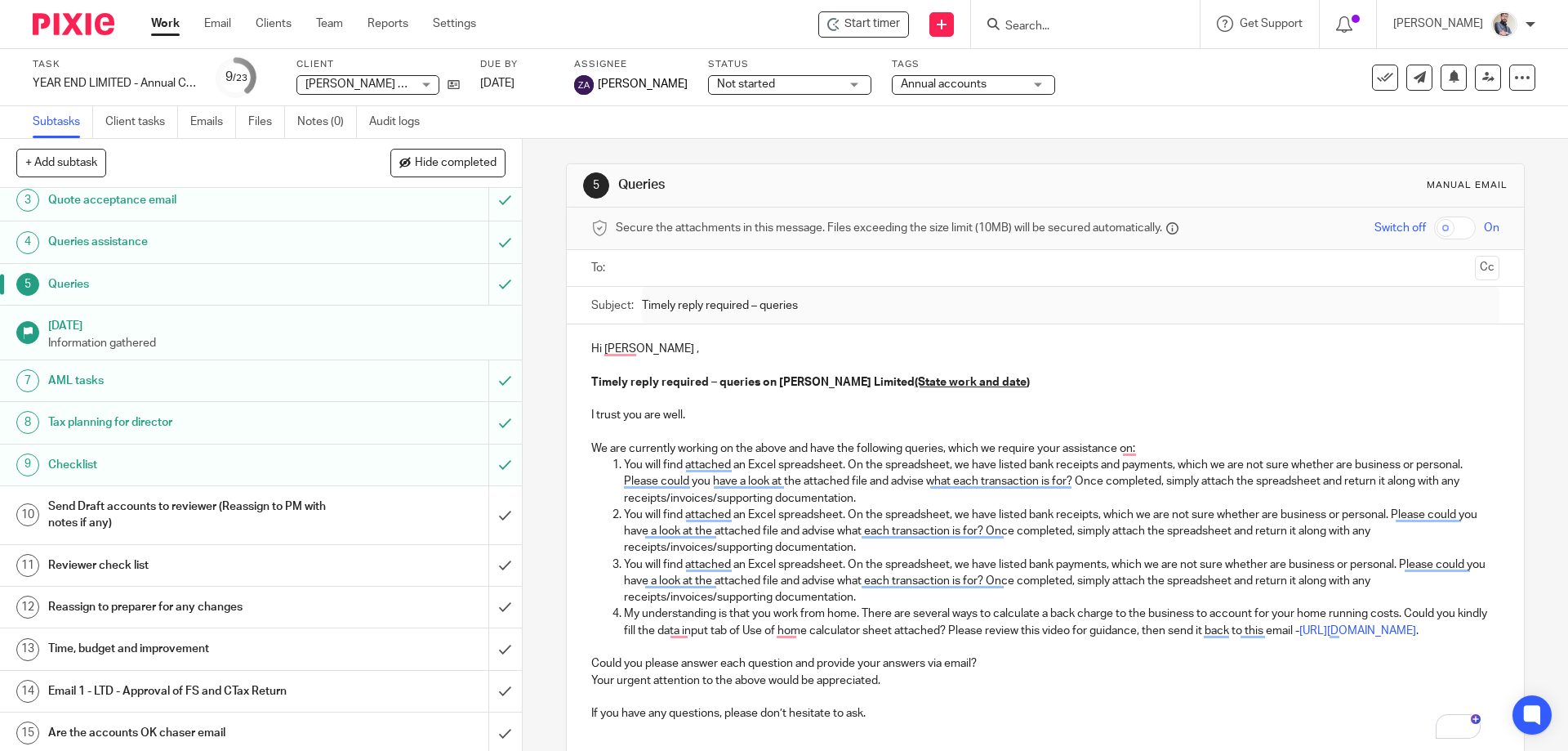
click at [97, 463] on h1 "Checklist" at bounding box center [189, 465] width 283 height 24
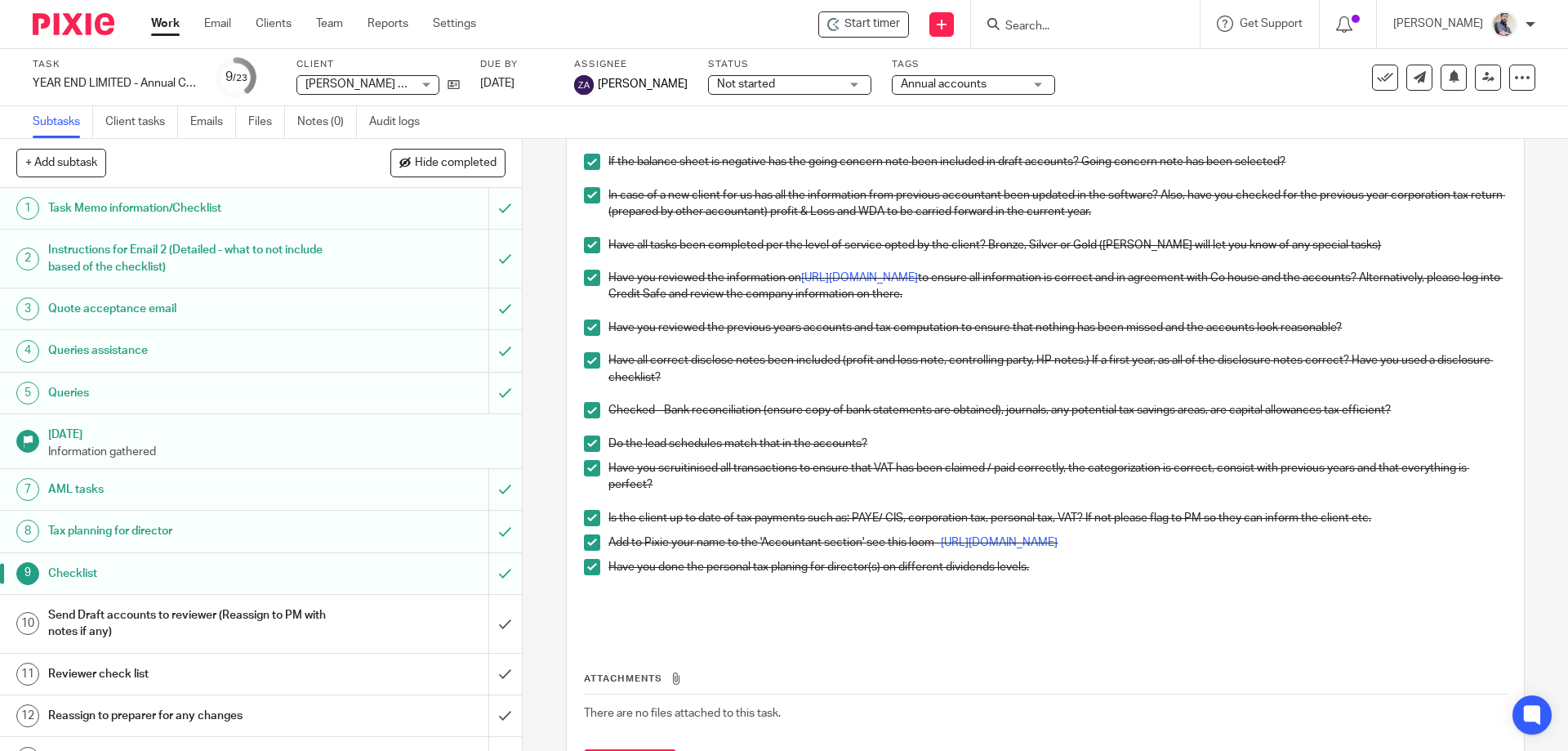
scroll to position [1224, 0]
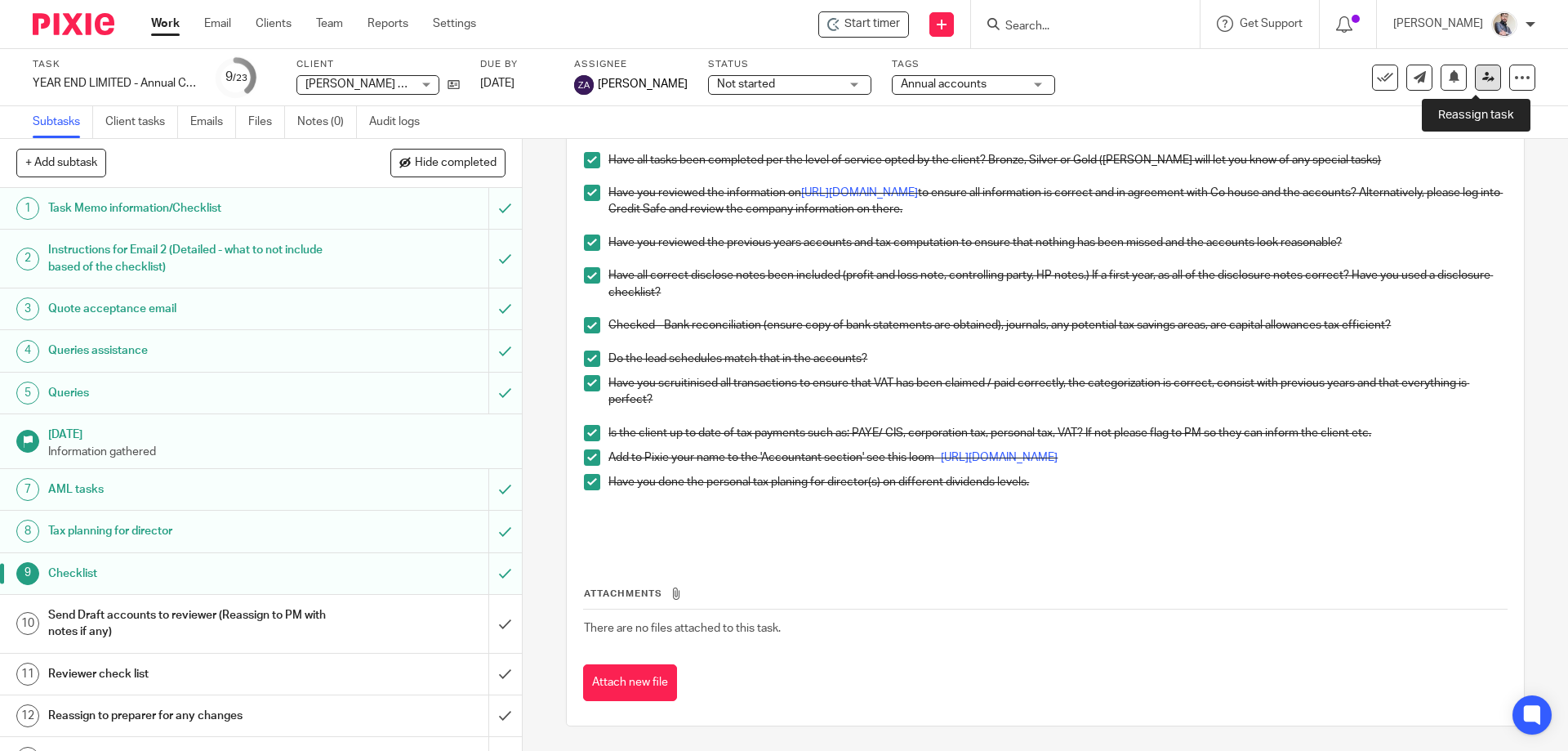
click at [1483, 80] on icon at bounding box center [1488, 77] width 12 height 12
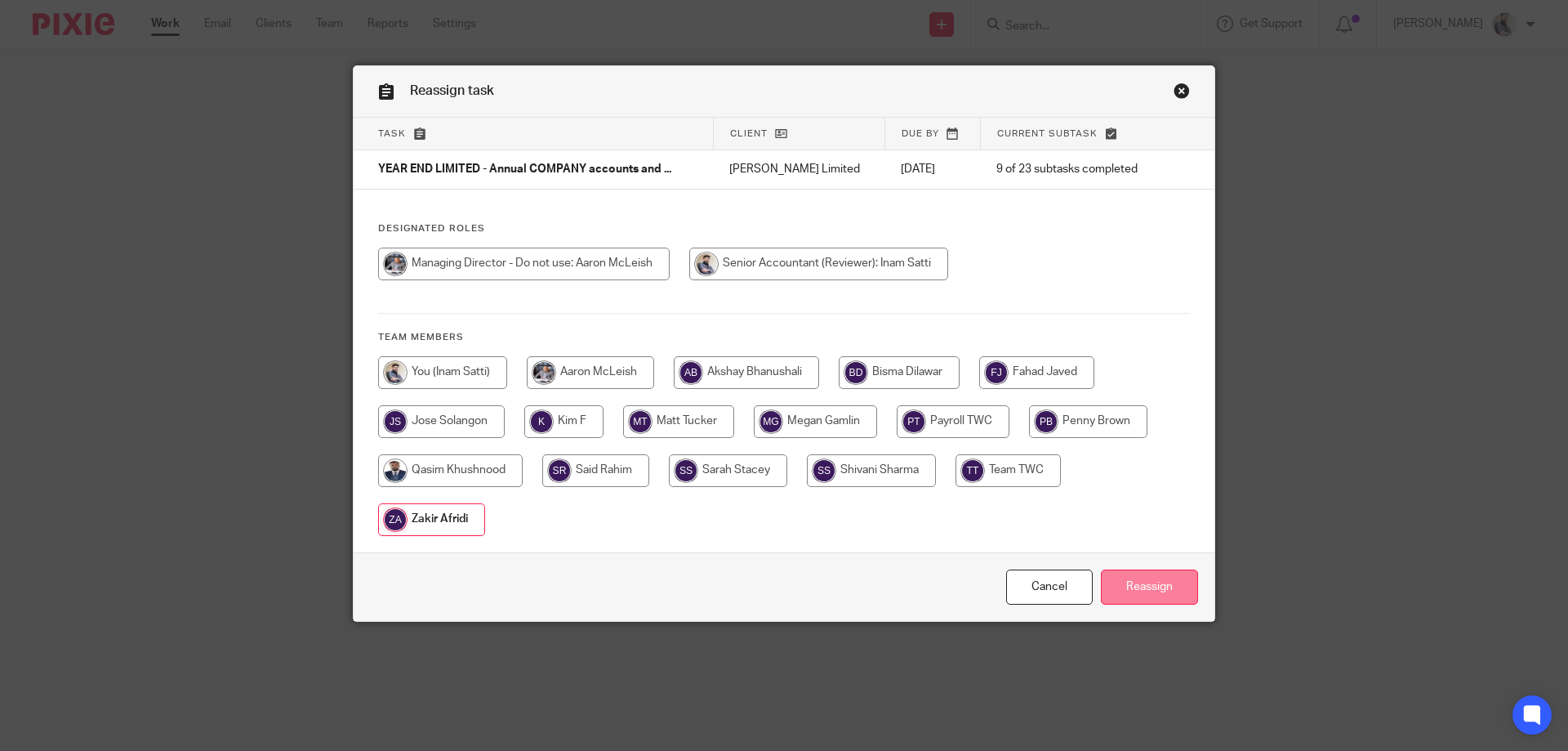
click at [1151, 579] on input "Reassign" at bounding box center [1149, 587] width 97 height 35
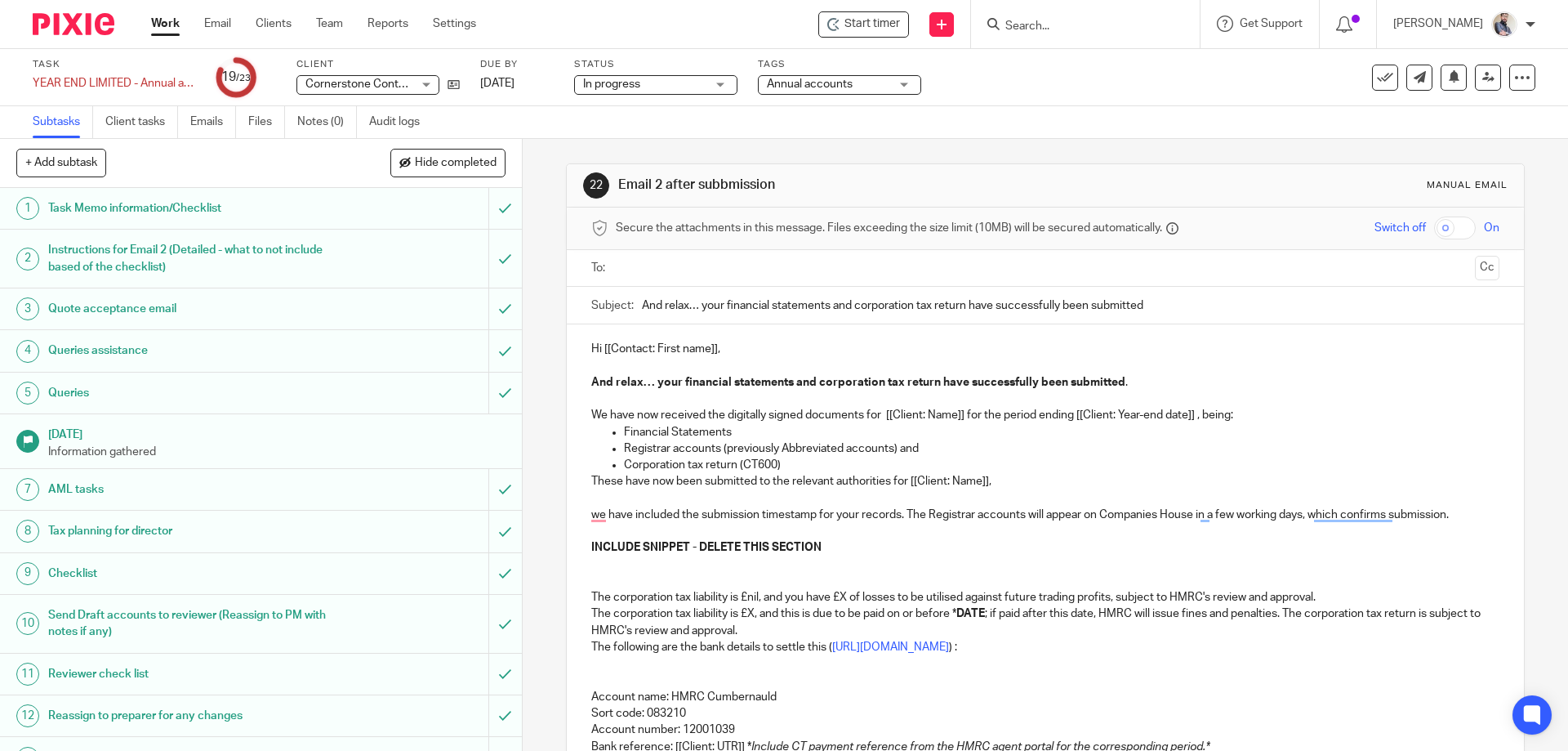
click at [621, 530] on p "To enrich screen reader interactions, please activate Accessibility in Grammarl…" at bounding box center [1044, 531] width 907 height 17
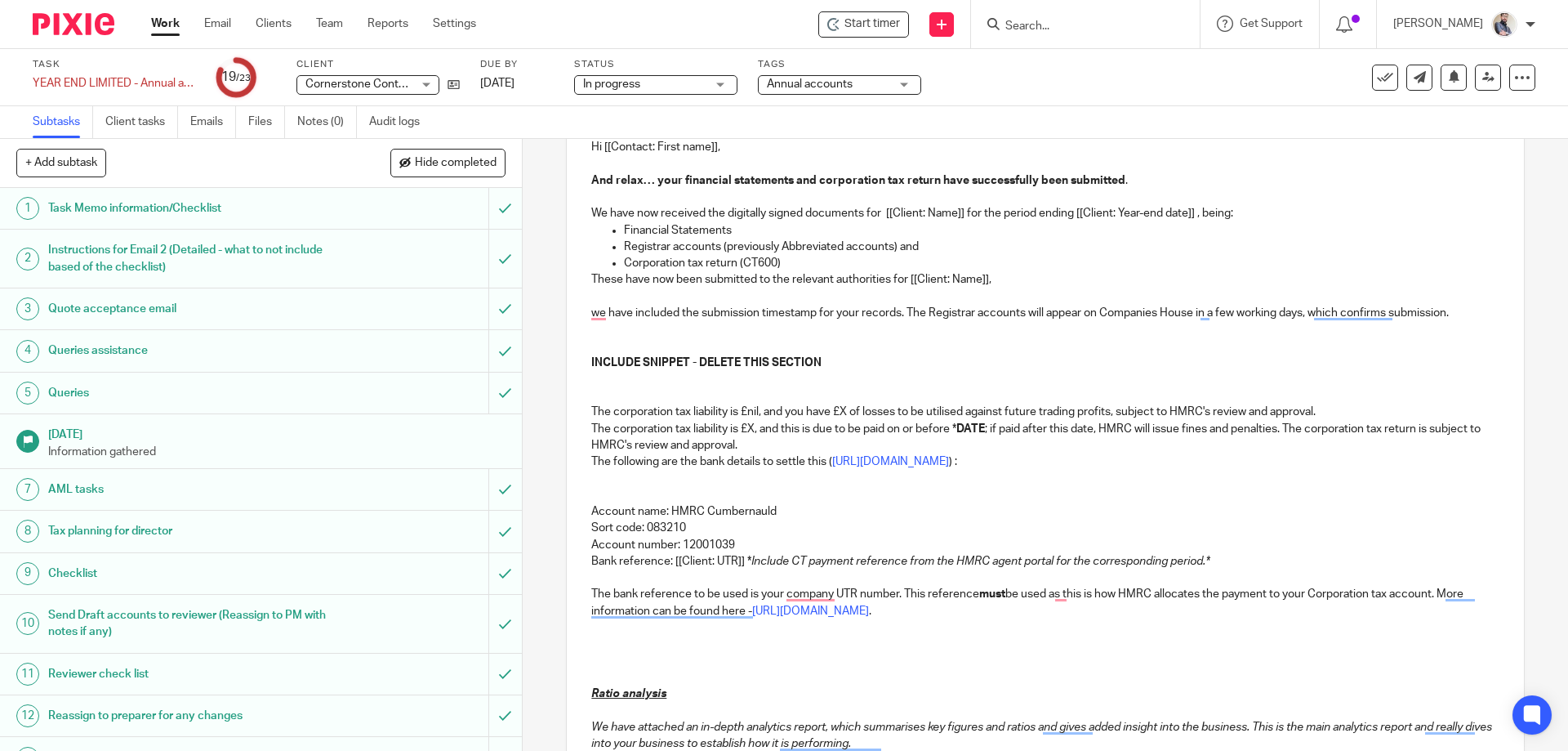
scroll to position [112, 0]
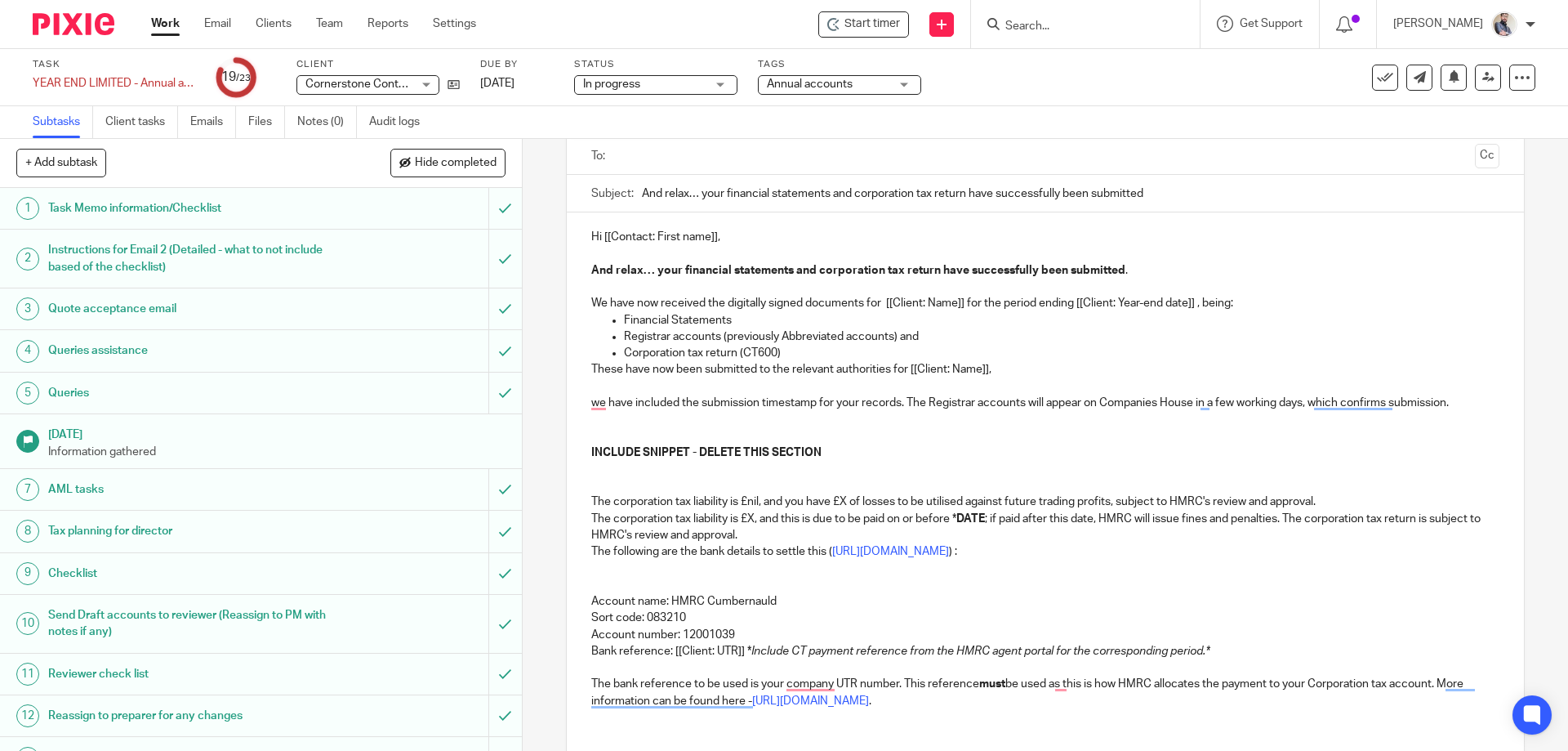
click at [623, 421] on p "To enrich screen reader interactions, please activate Accessibility in Grammarl…" at bounding box center [1044, 419] width 907 height 17
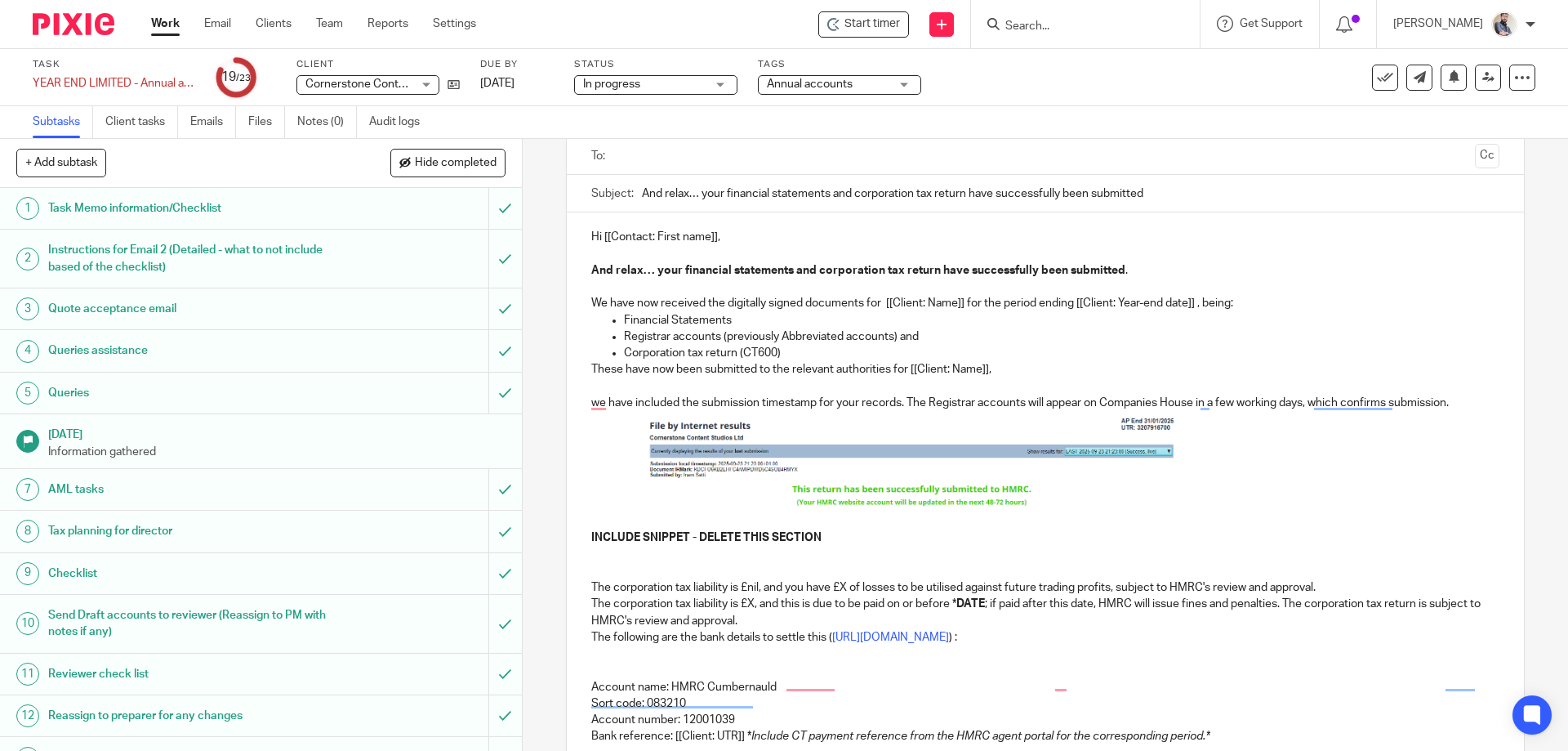
scroll to position [0, 0]
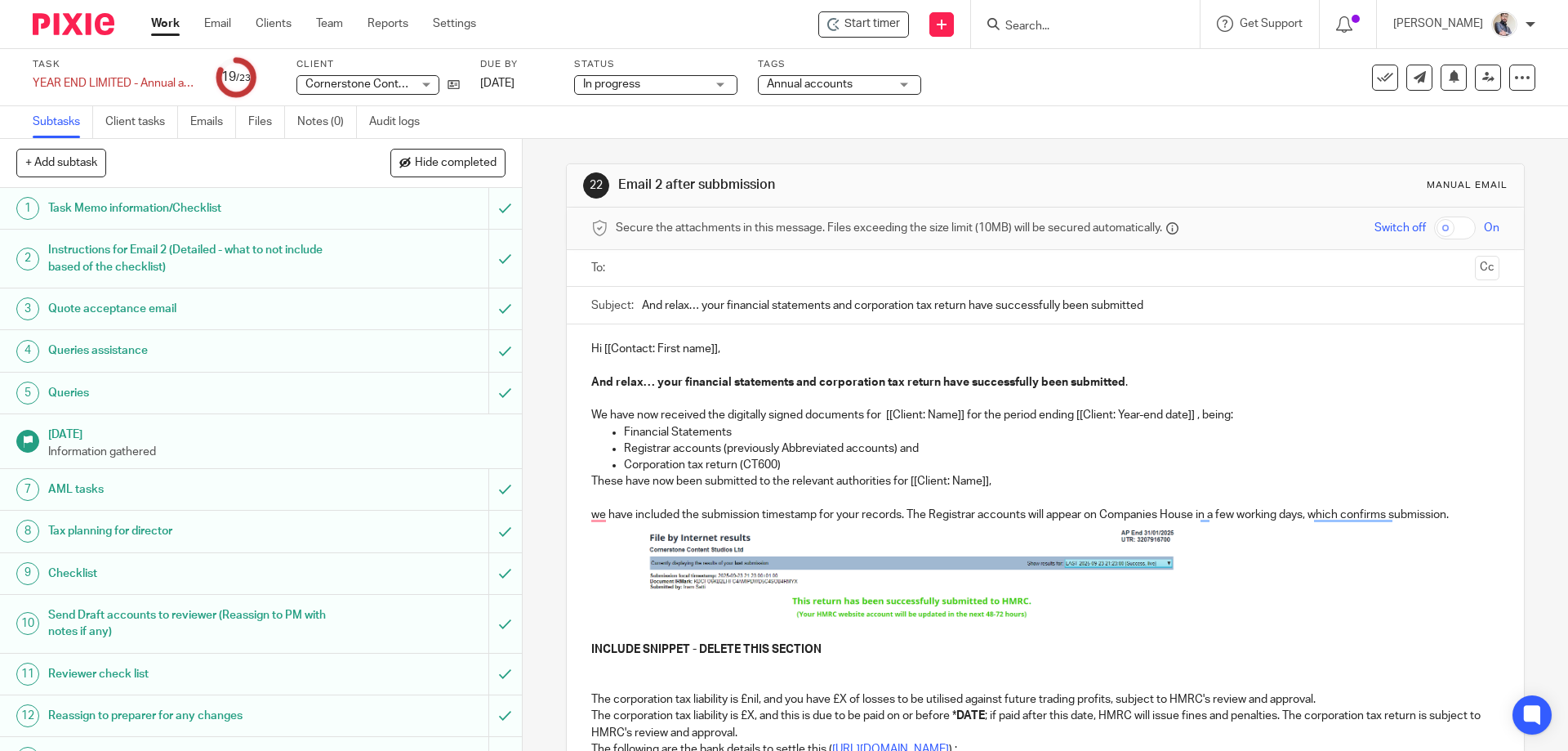
click at [780, 593] on img "To enrich screen reader interactions, please activate Accessibility in Grammarl…" at bounding box center [910, 571] width 531 height 97
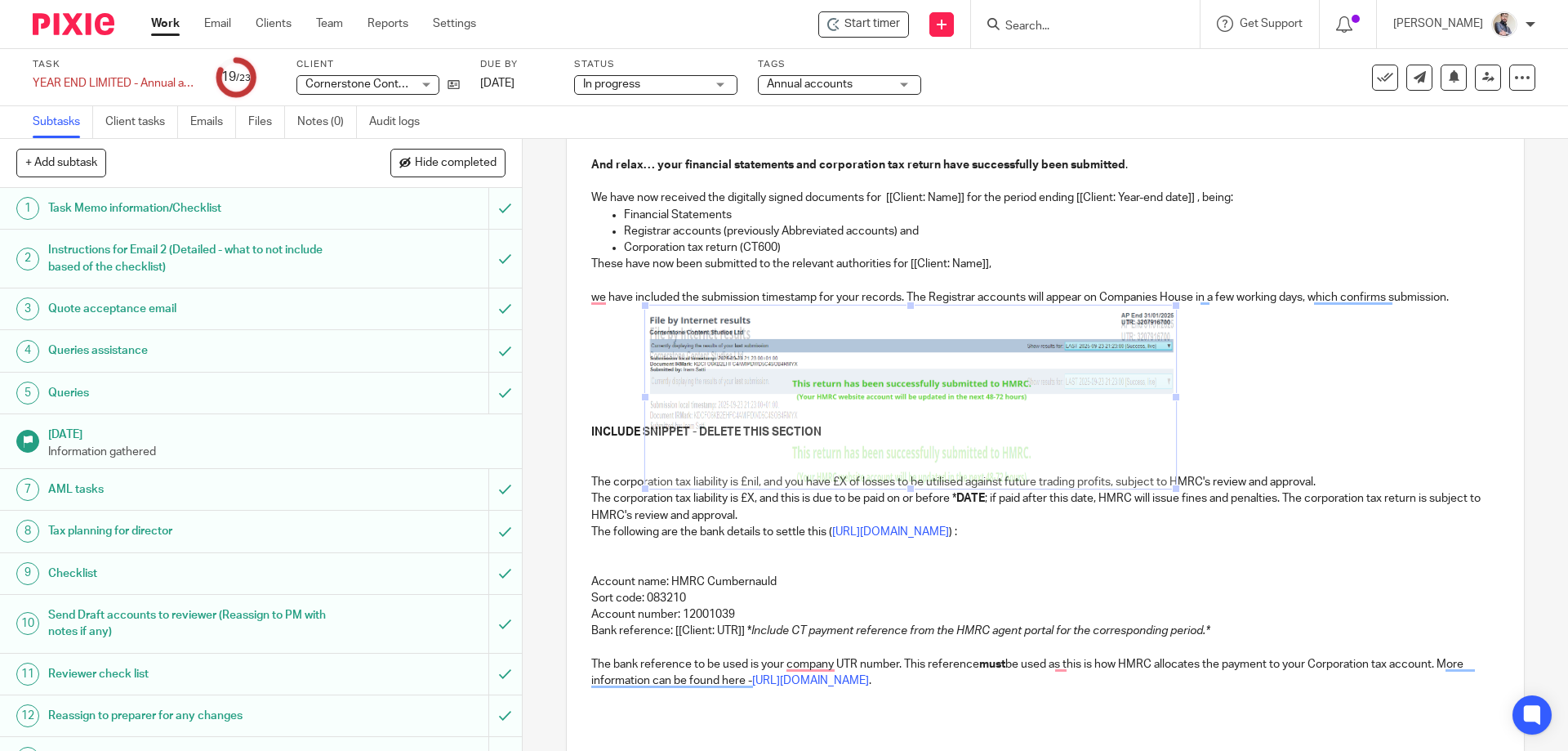
drag, startPoint x: 899, startPoint y: 409, endPoint x: 931, endPoint y: 494, distance: 90.8
click at [931, 494] on div "Hi [[Contact: First name]], And relax… your financial statements and corporatio…" at bounding box center [1045, 727] width 956 height 1241
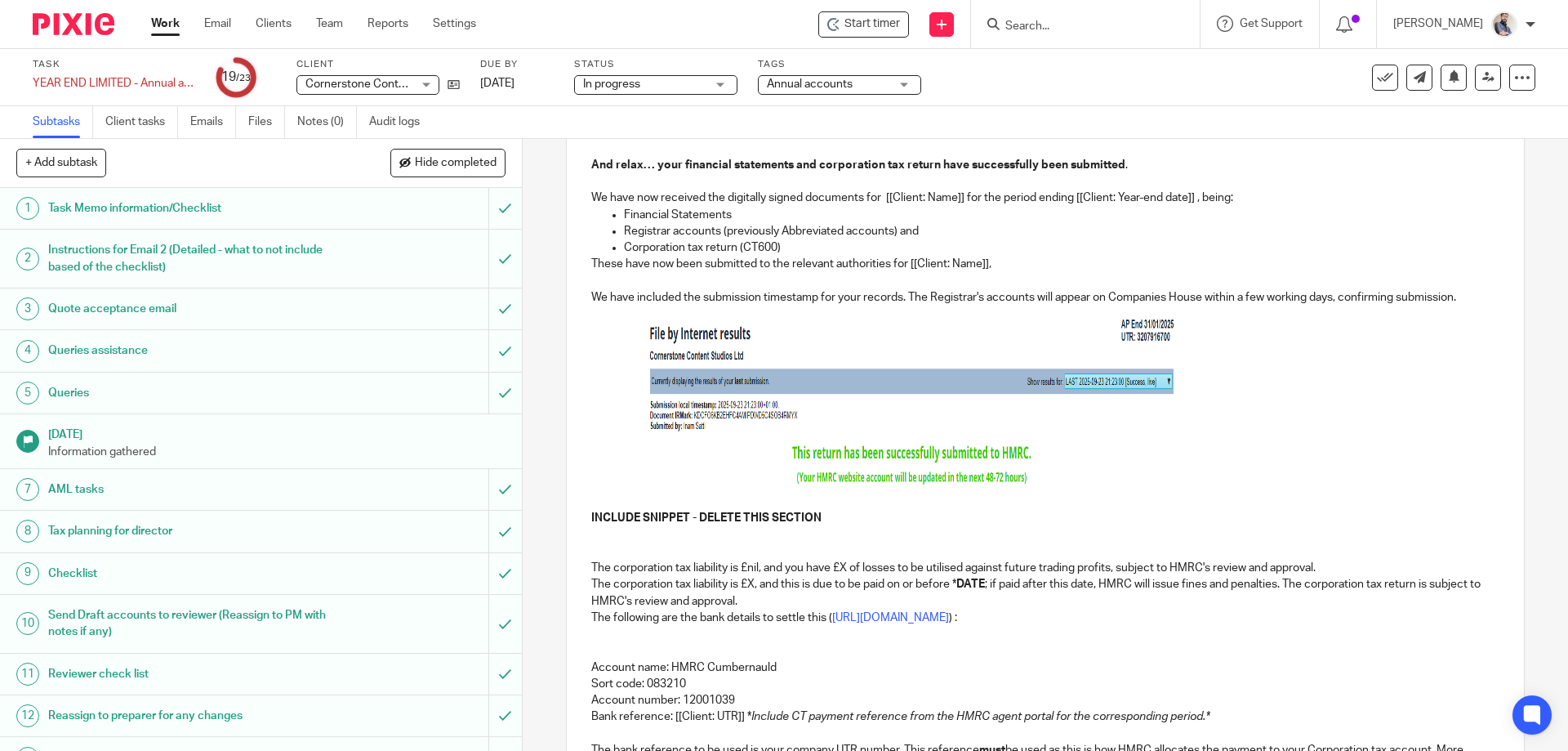
click at [1471, 299] on p "We have included the submission timestamp for your records. The Registrar's acc…" at bounding box center [1044, 298] width 907 height 17
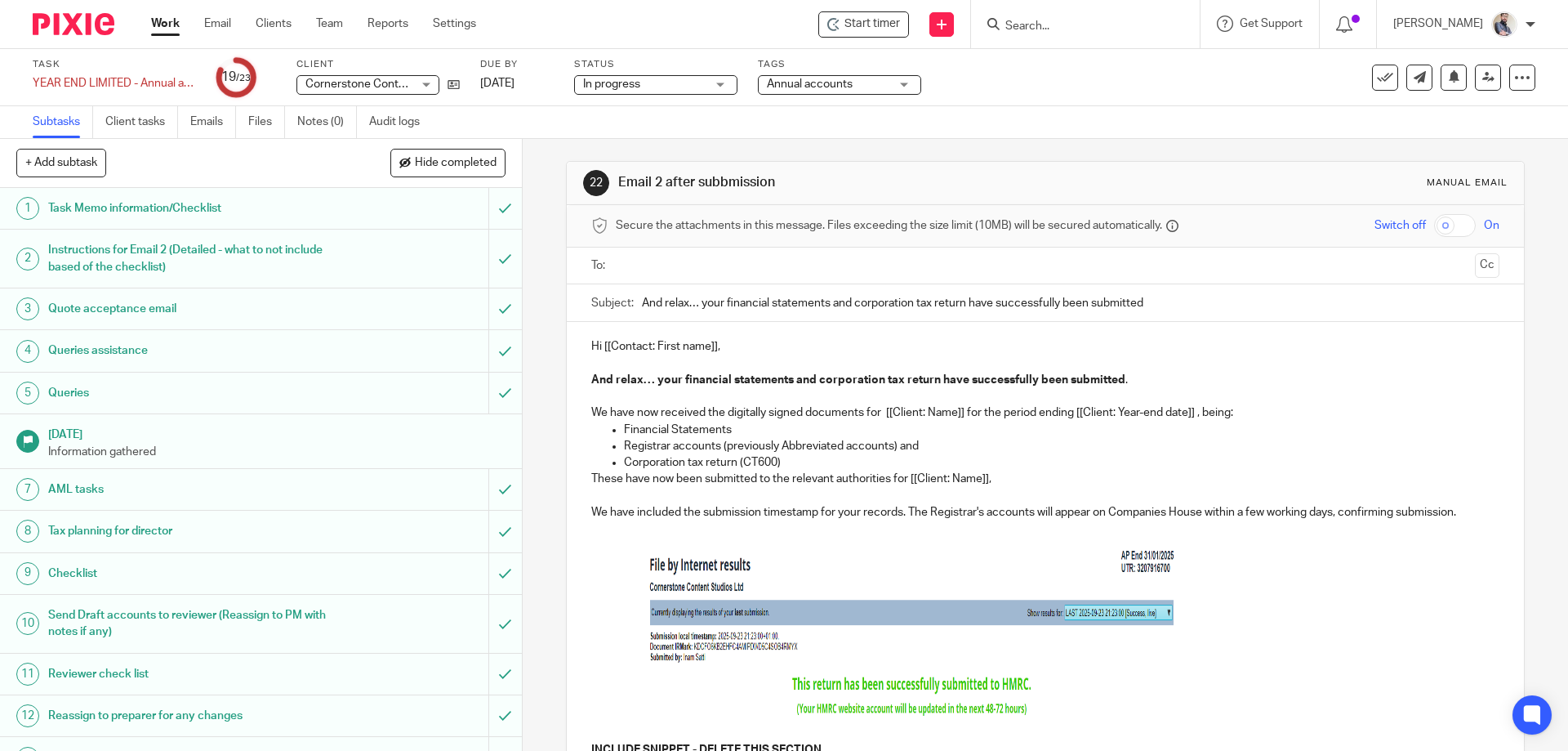
scroll to position [0, 0]
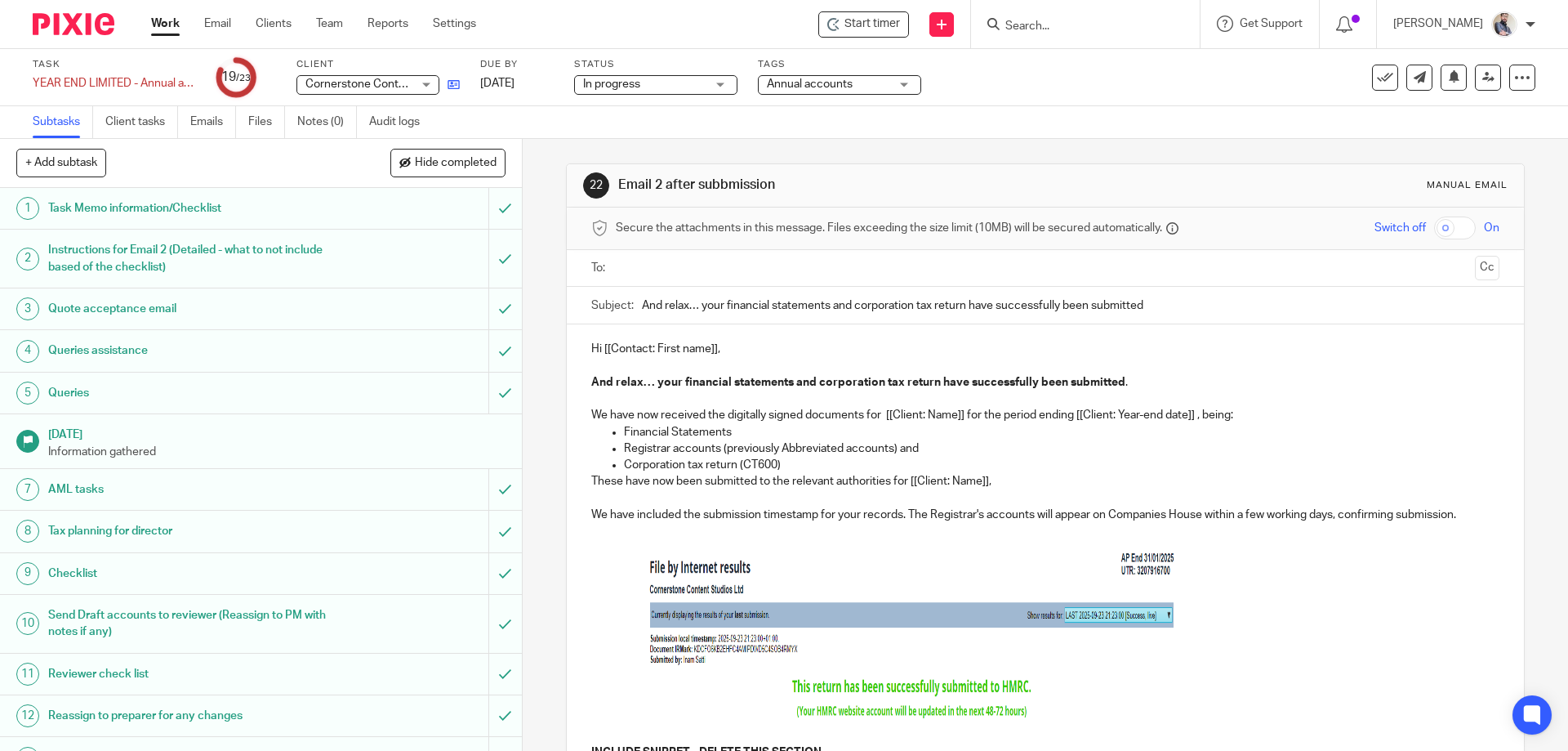
click at [446, 83] on link at bounding box center [449, 84] width 20 height 17
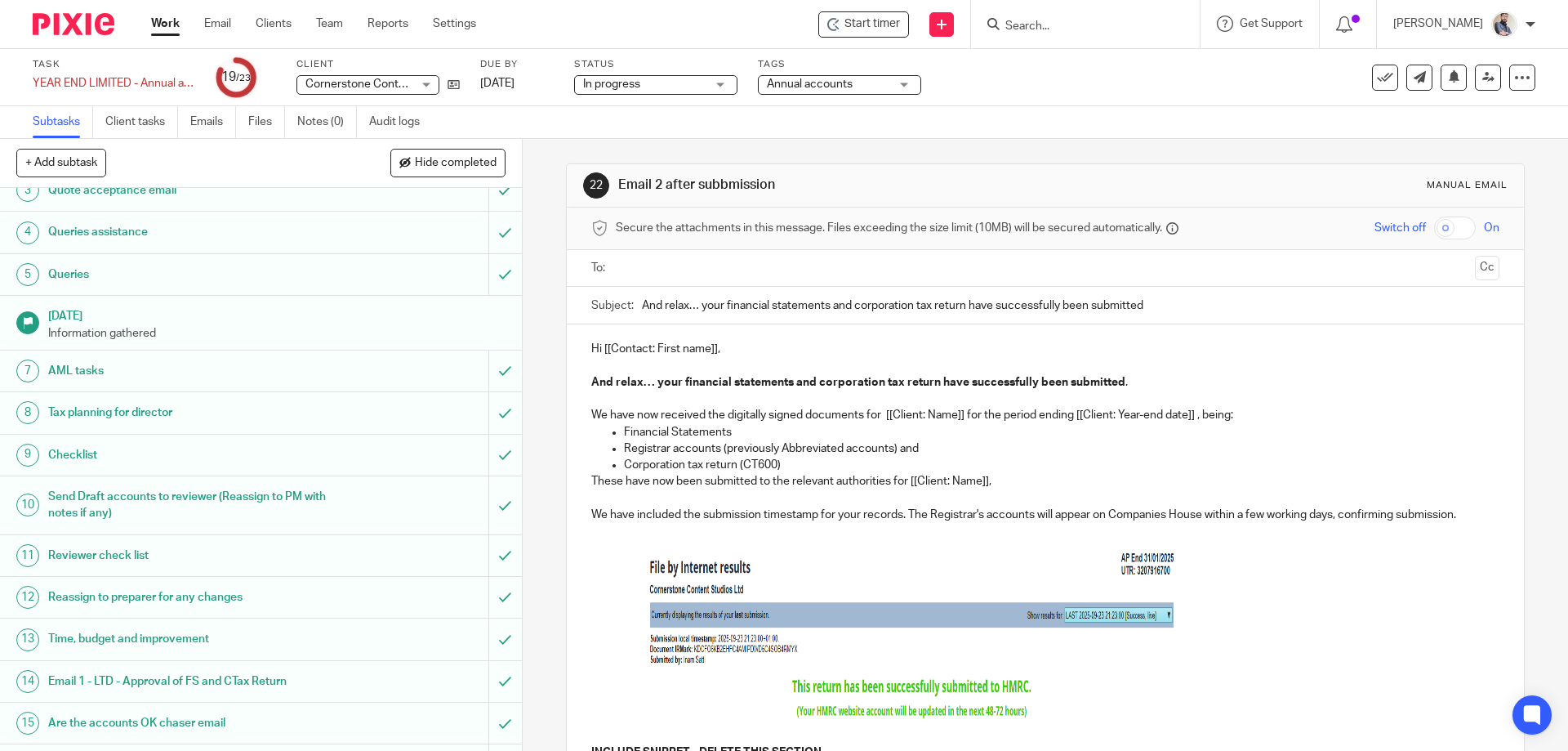
scroll to position [327, 0]
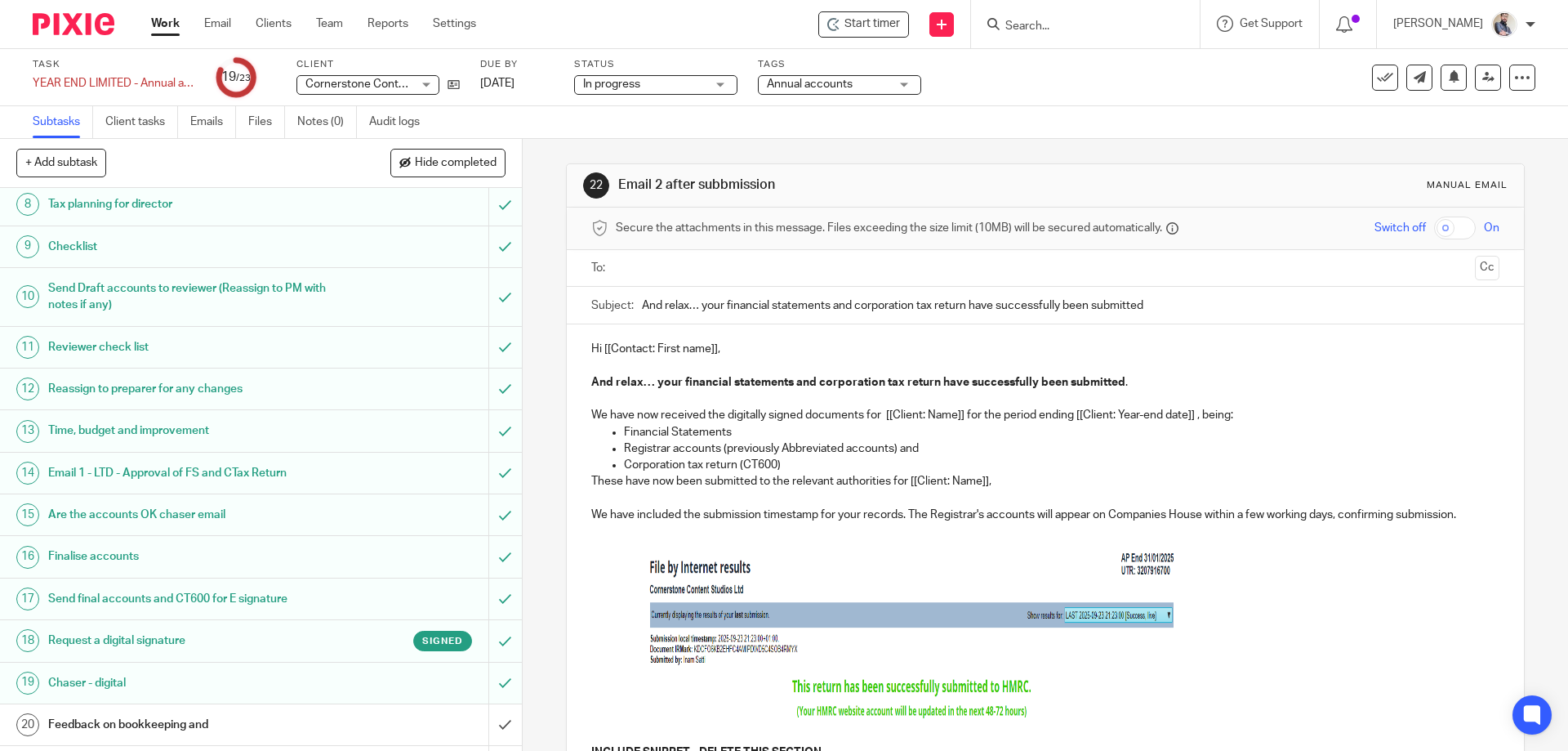
click at [133, 476] on h1 "Email 1 - LTD - Approval of FS and CTax Return" at bounding box center [189, 473] width 283 height 24
click at [621, 343] on p "Hi [[Contact: First name]]," at bounding box center [1044, 350] width 907 height 17
click at [891, 409] on p "We have now received the digitally signed documents for [[Client: Name]] for th…" at bounding box center [1044, 415] width 907 height 17
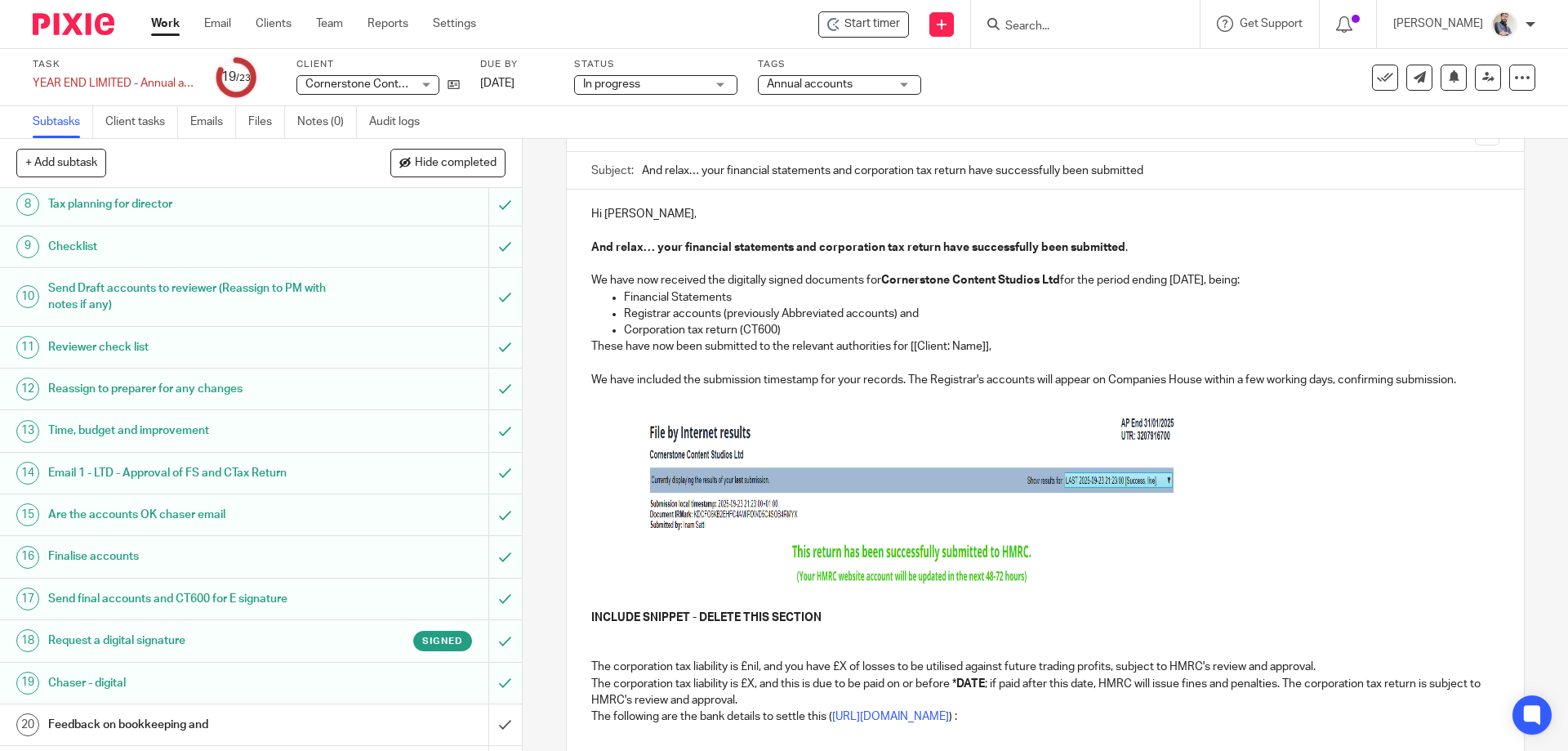
scroll to position [218, 0]
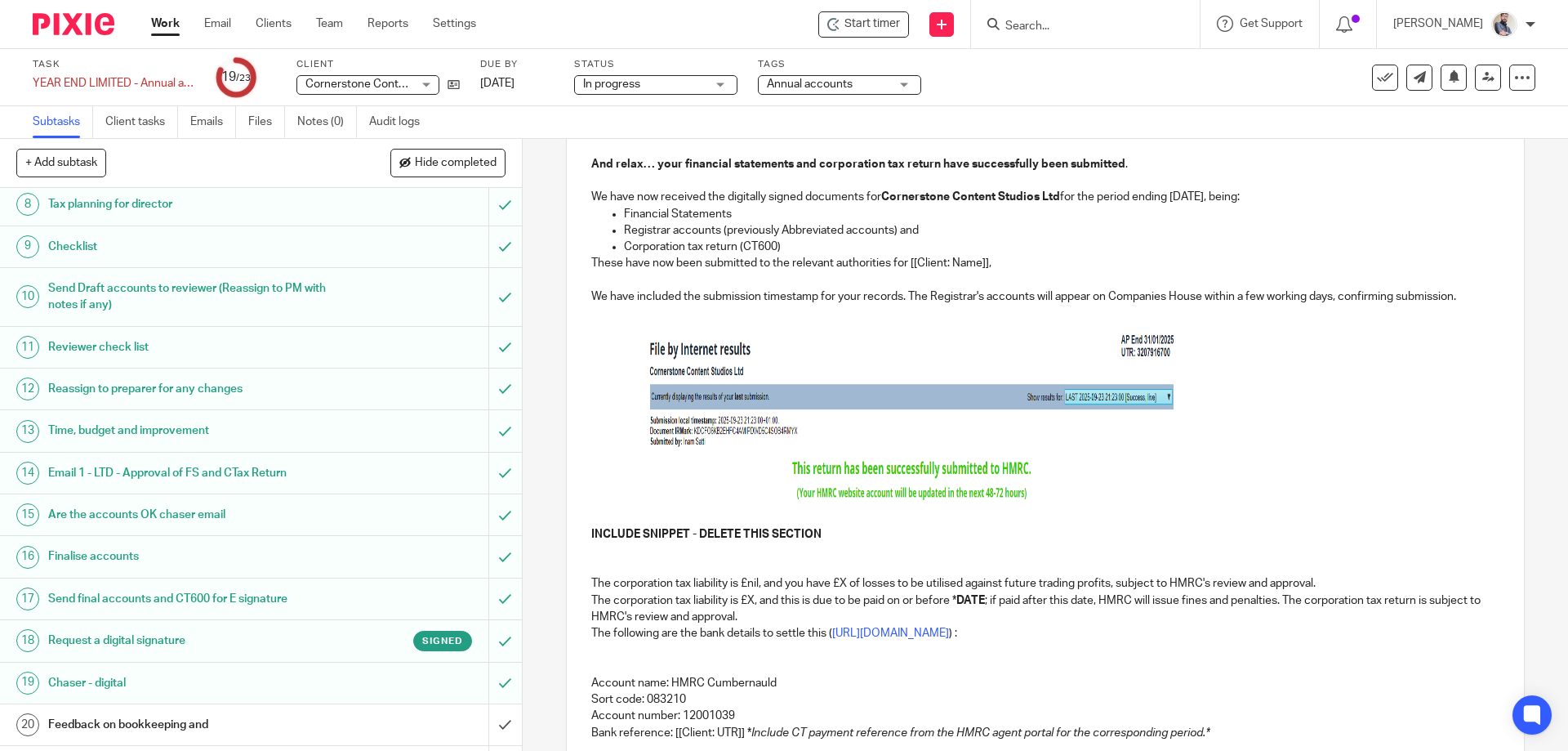
click at [608, 544] on p "To enrich screen reader interactions, please activate Accessibility in Grammarl…" at bounding box center [1044, 551] width 907 height 17
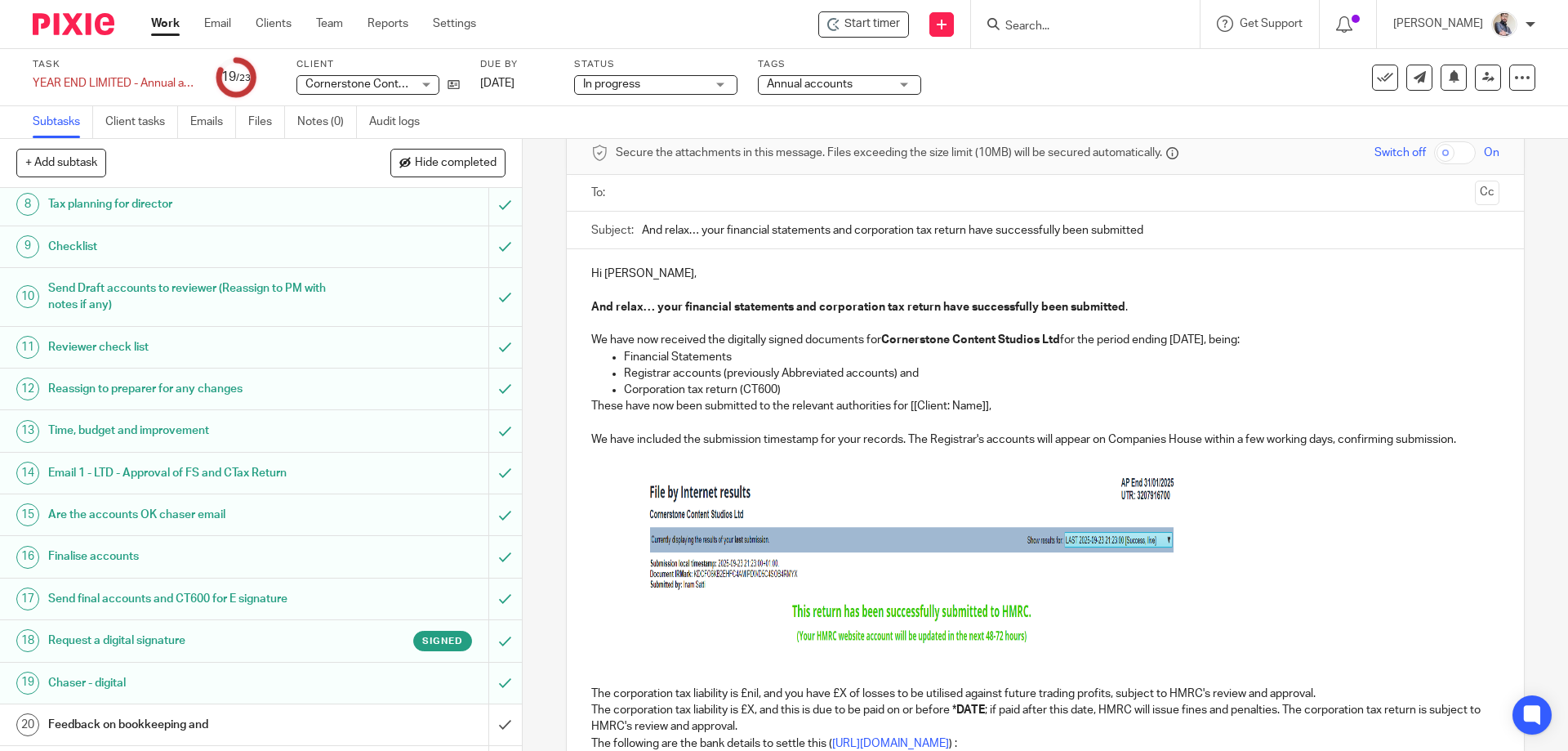
scroll to position [293, 0]
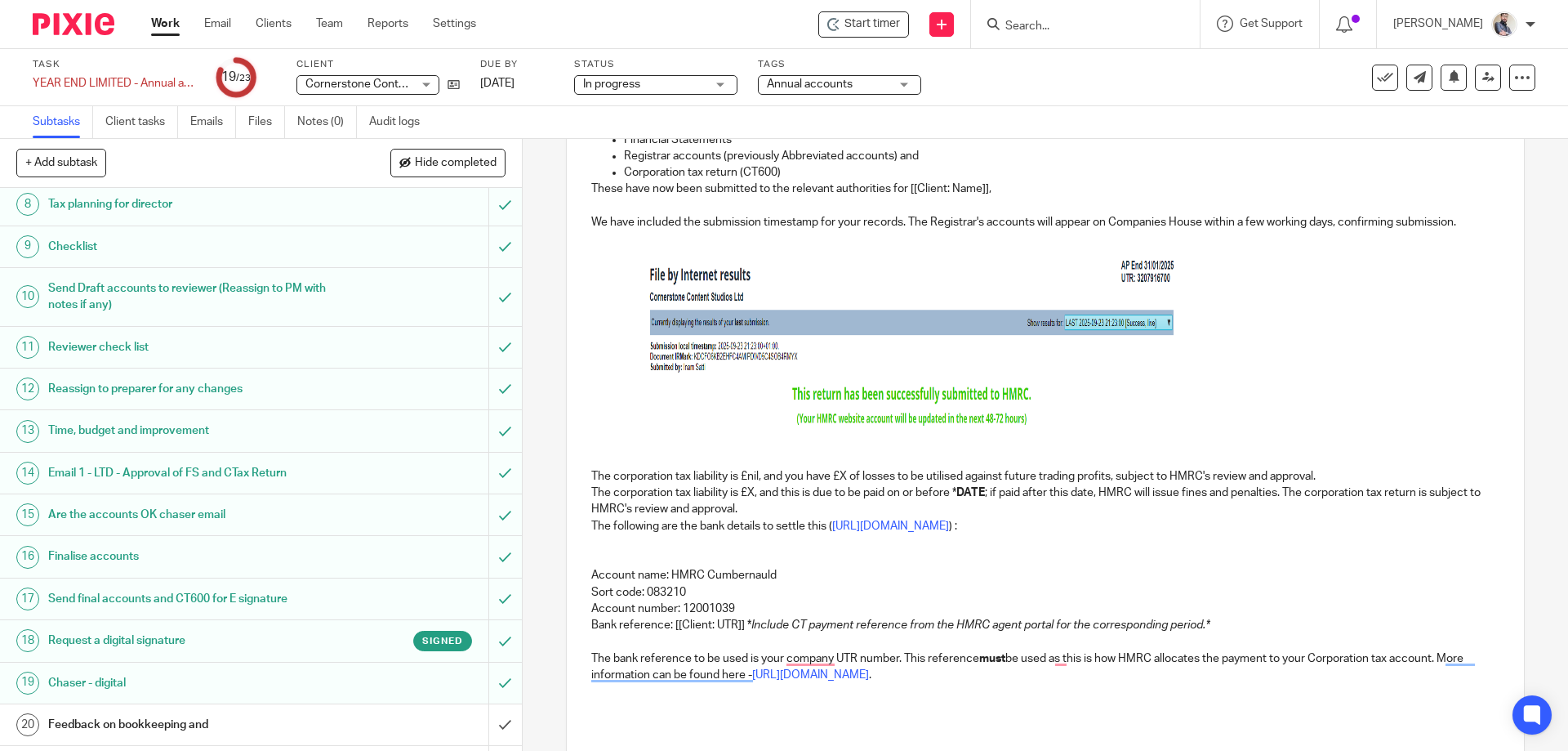
click at [962, 498] on strong "DATE" at bounding box center [970, 492] width 29 height 11
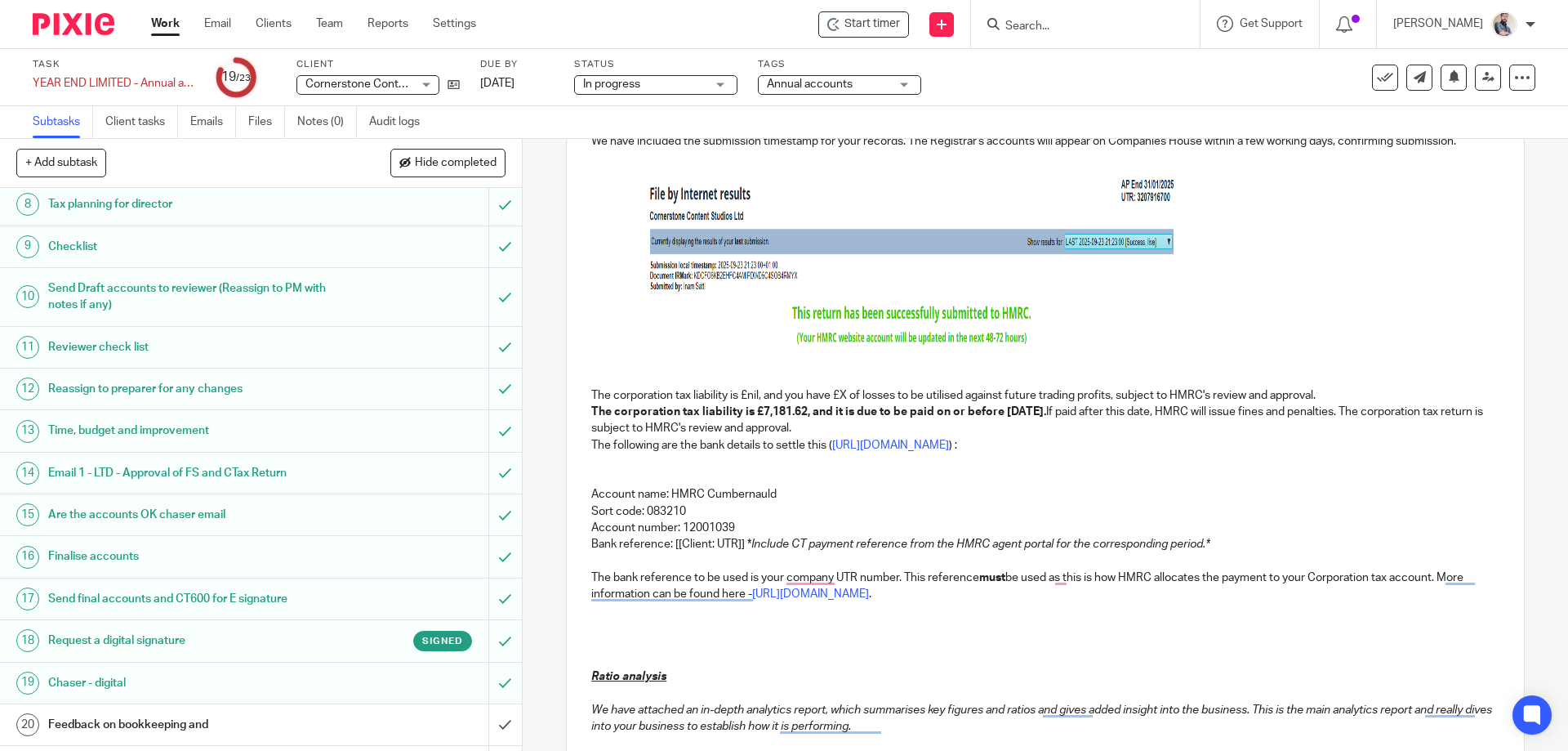
scroll to position [402, 0]
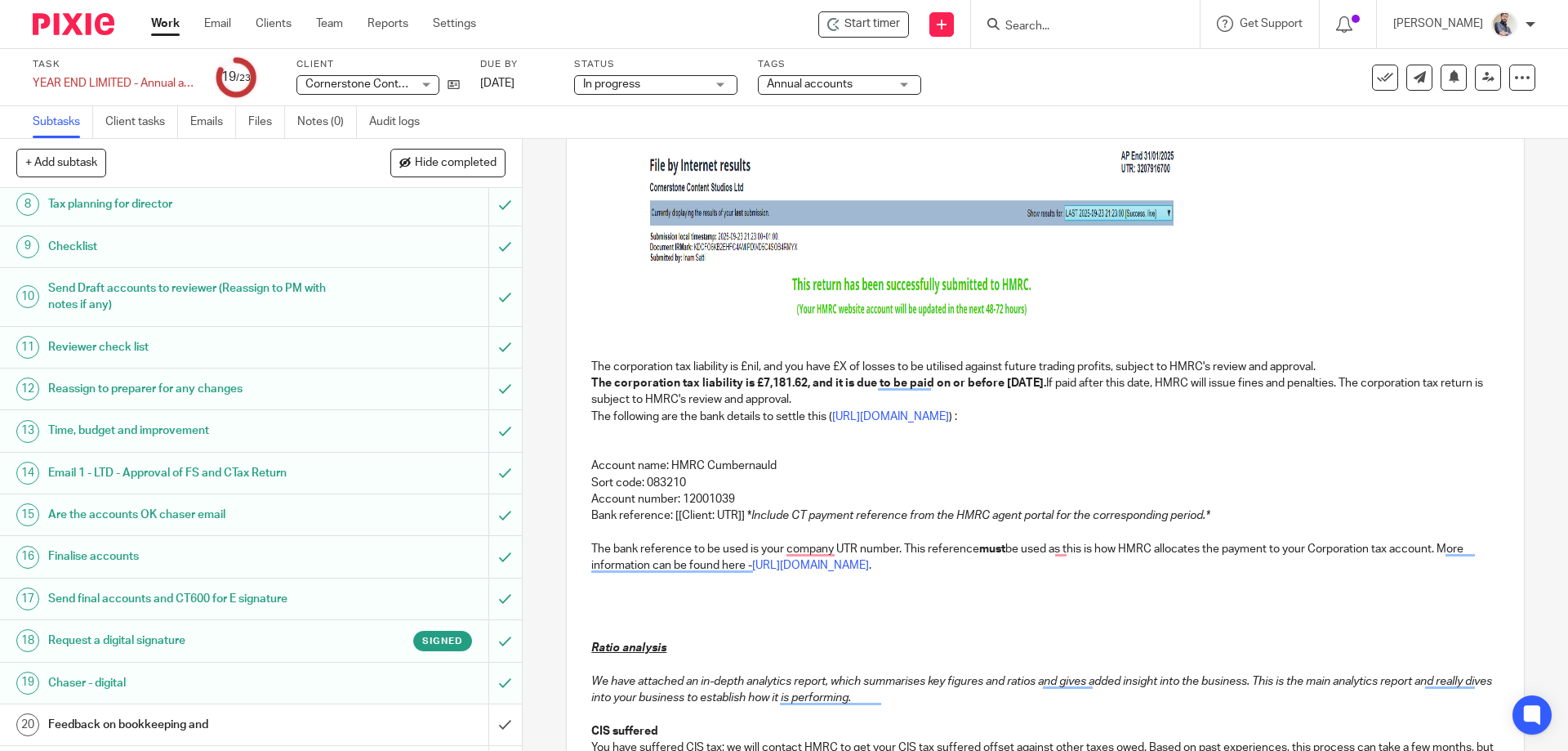
click at [678, 515] on p "Bank reference: [[Client: UTR]] * Include CT payment reference from the HMRC ag…" at bounding box center [1044, 516] width 907 height 17
click at [766, 548] on p "The bank reference to be used is your company UTR number. This reference must b…" at bounding box center [1044, 558] width 907 height 33
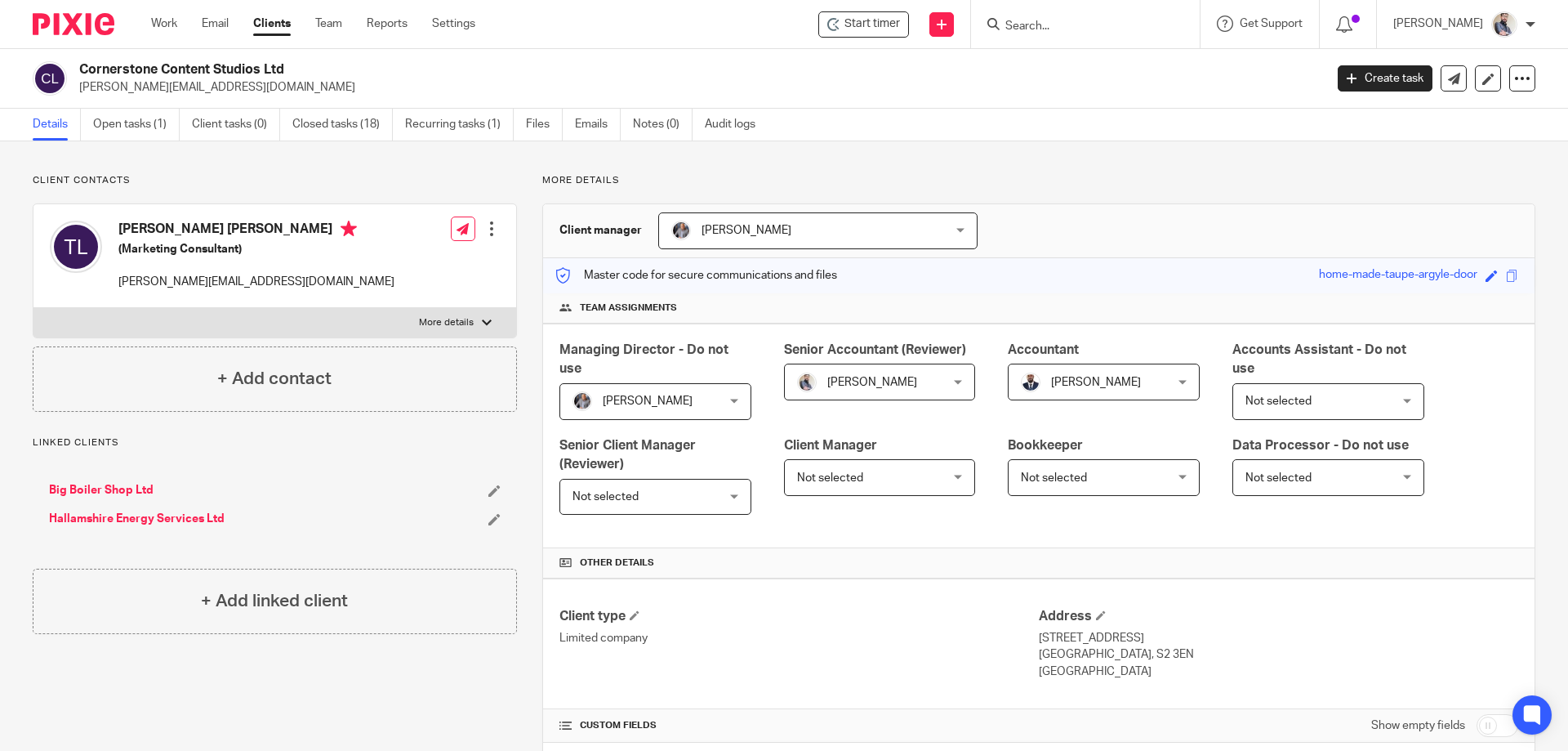
drag, startPoint x: 302, startPoint y: 66, endPoint x: 80, endPoint y: 74, distance: 222.1
click at [80, 74] on h2 "Cornerstone Content Studios Ltd" at bounding box center [574, 70] width 988 height 18
copy h2 "Cornerstone Content Studios Ltd"
click at [1516, 82] on icon at bounding box center [1523, 79] width 17 height 17
click at [1402, 121] on link "Update from Companies House" at bounding box center [1421, 120] width 181 height 24
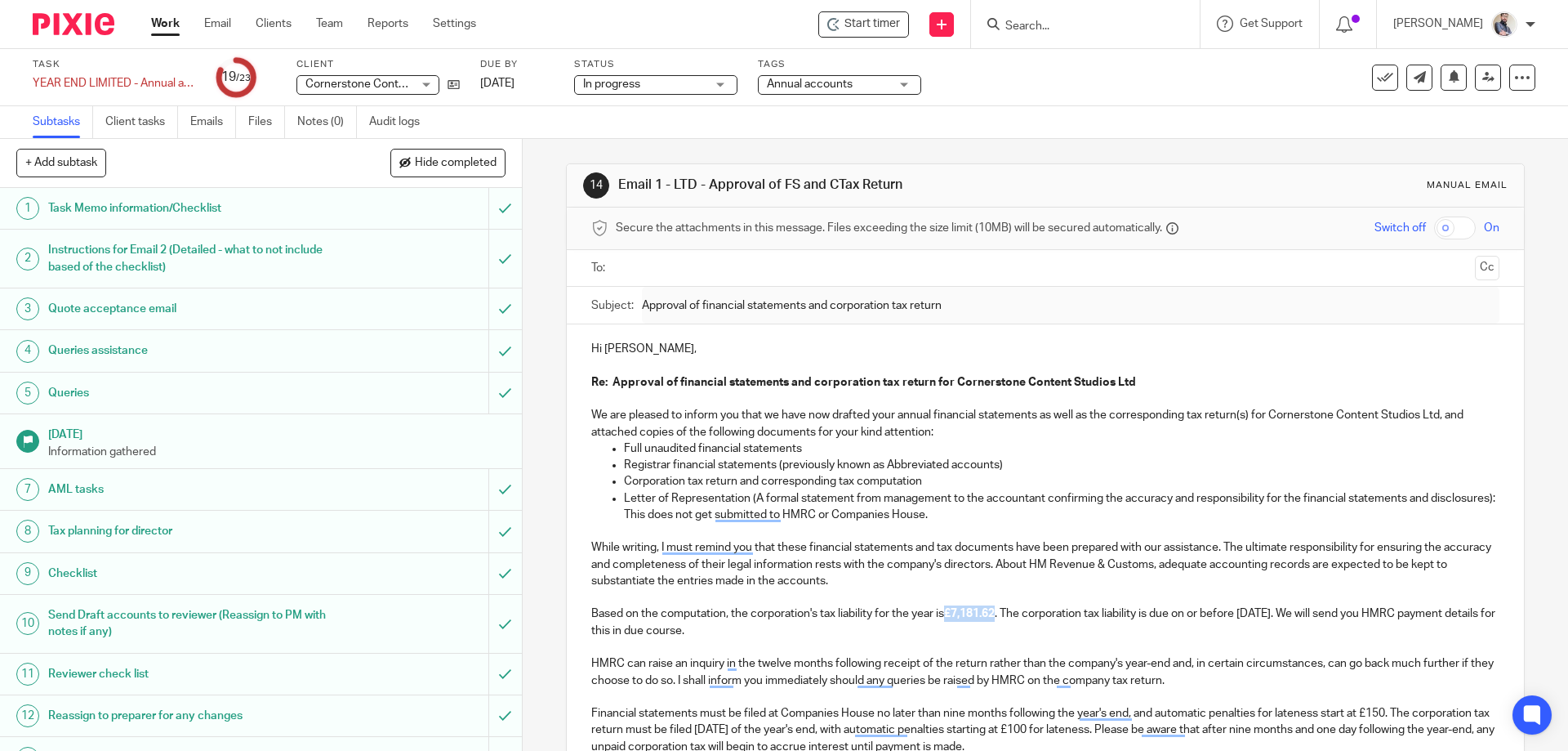
drag, startPoint x: 947, startPoint y: 617, endPoint x: 996, endPoint y: 617, distance: 49.0
click at [995, 617] on strong "£7,181.62" at bounding box center [969, 614] width 51 height 11
copy strong "£7,181.62"
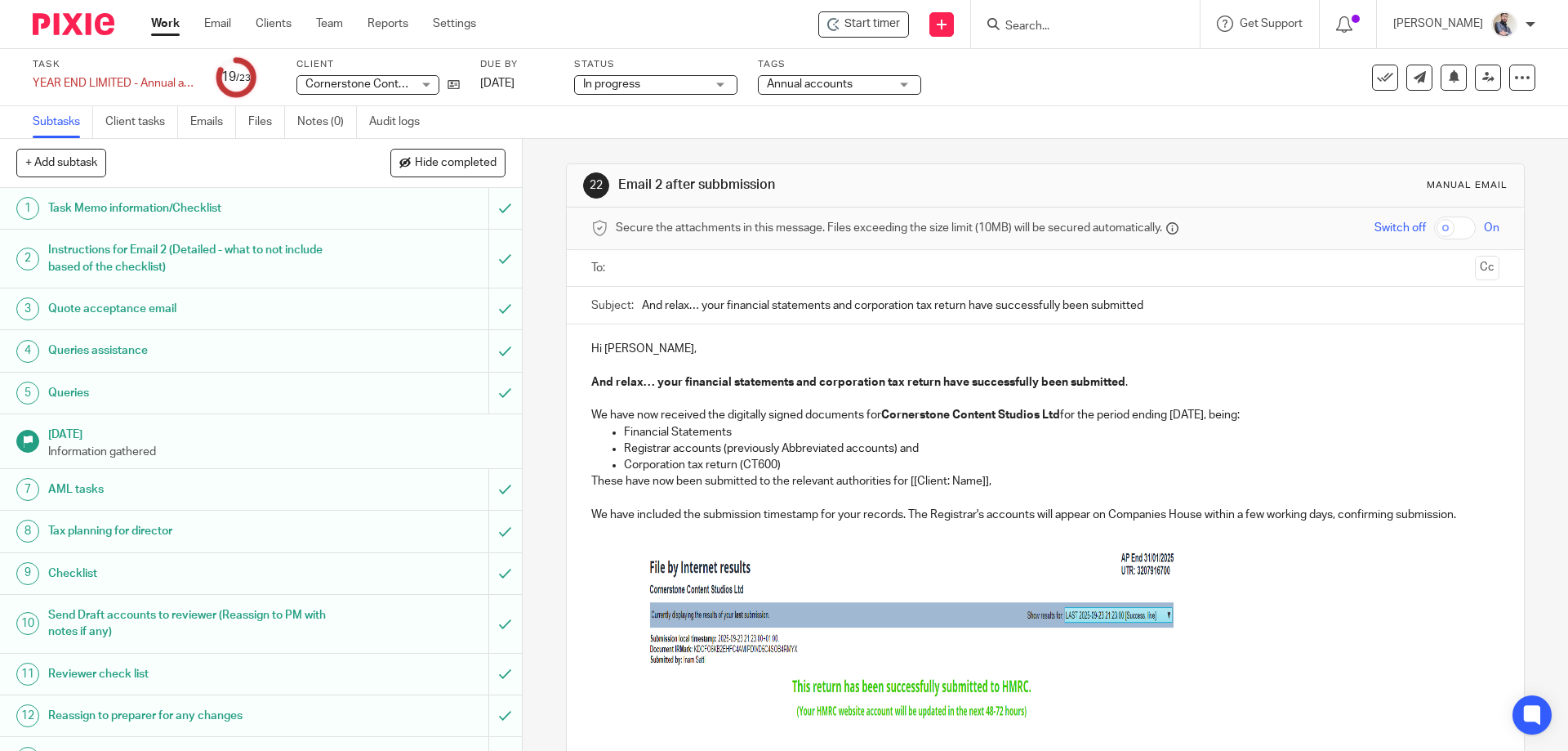
scroll to position [402, 0]
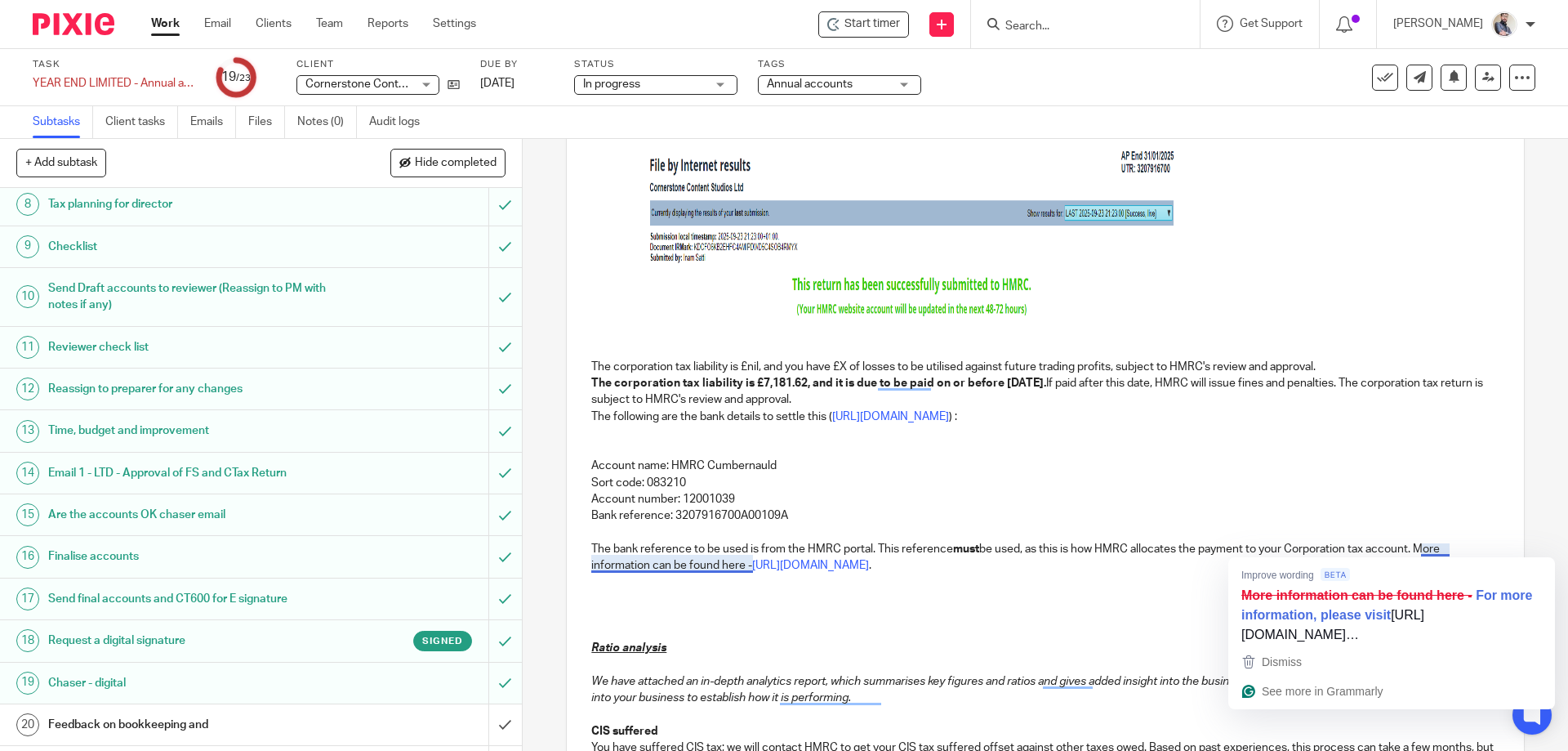
click at [630, 620] on p "To enrich screen reader interactions, please activate Accessibility in Grammarl…" at bounding box center [1044, 616] width 907 height 17
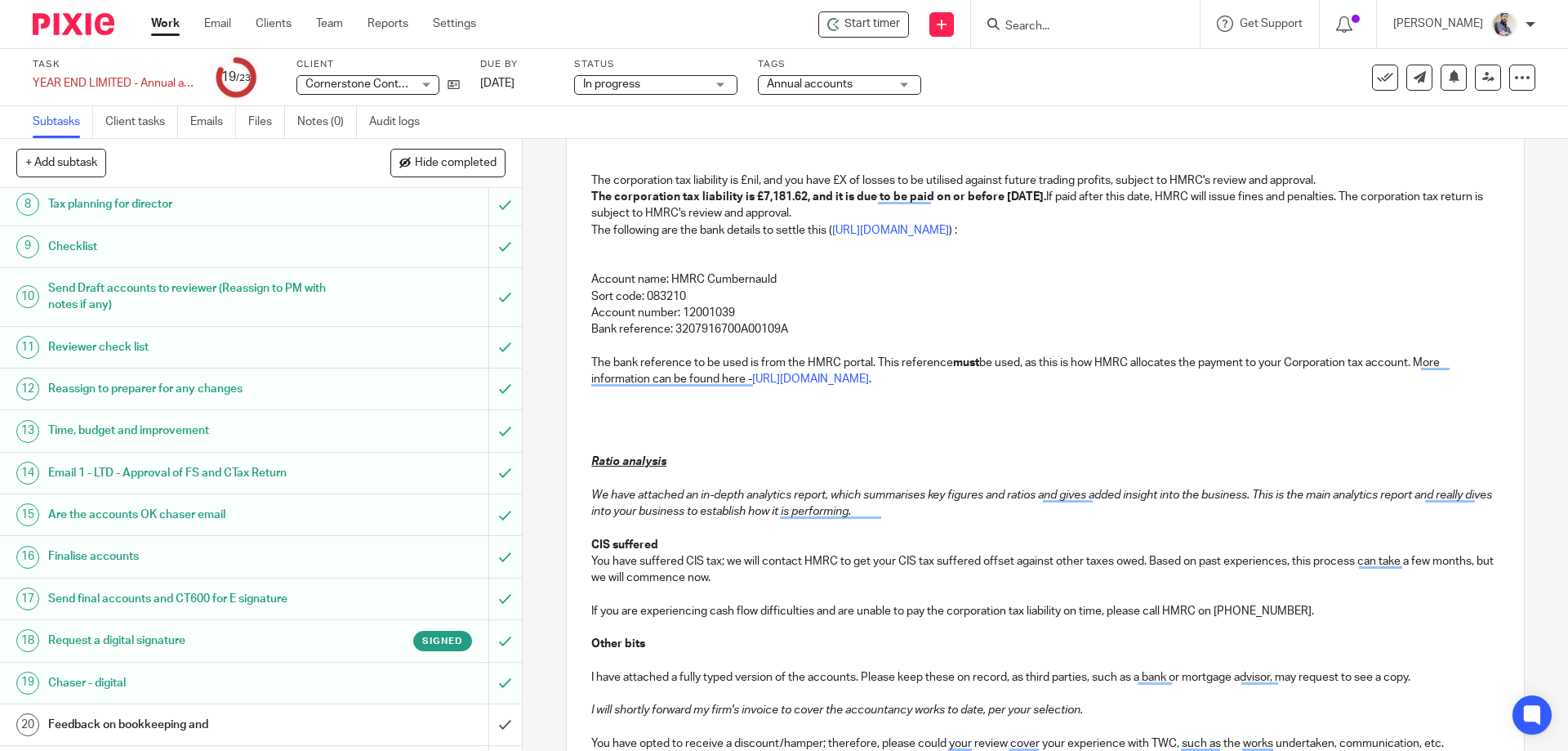
scroll to position [619, 0]
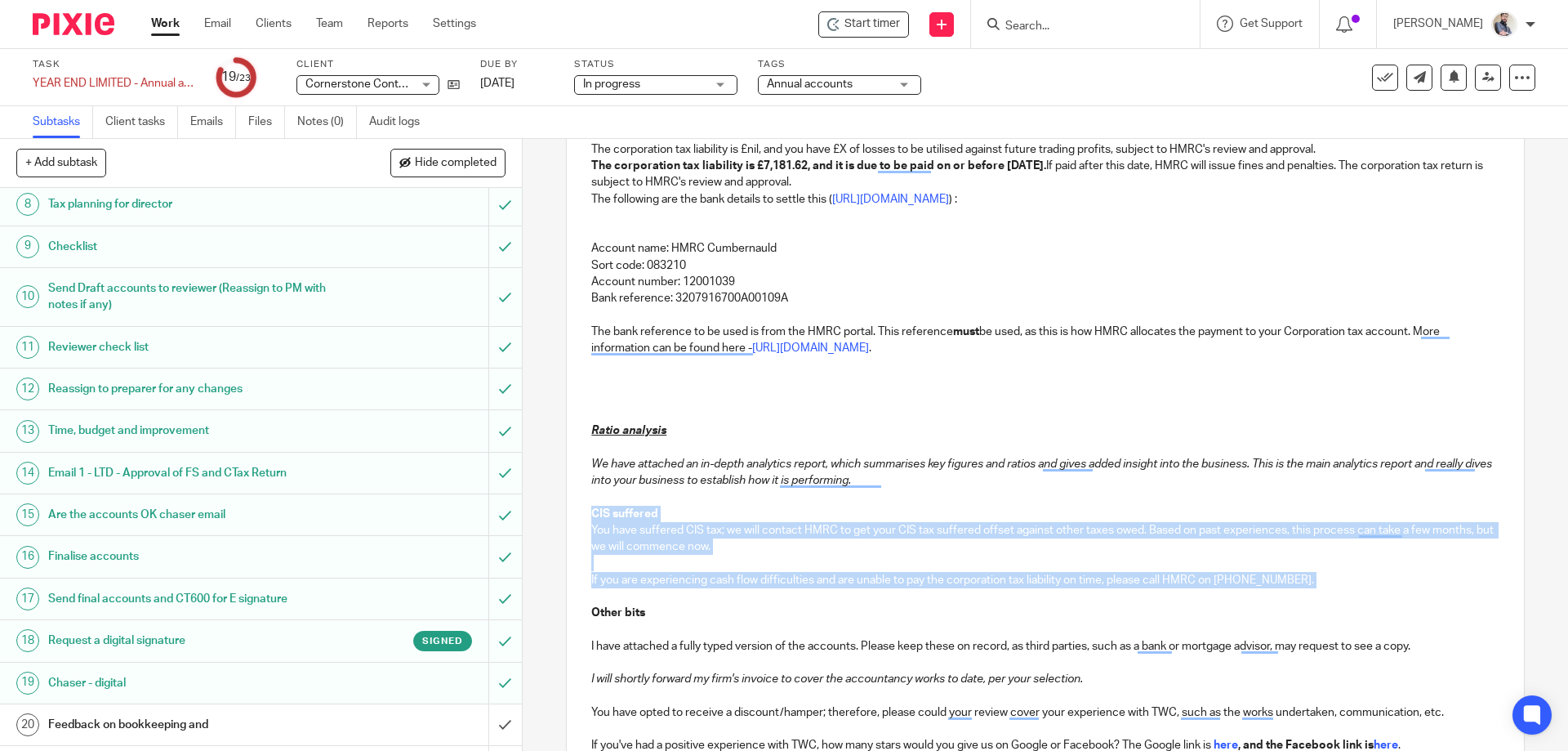
drag, startPoint x: 588, startPoint y: 508, endPoint x: 1385, endPoint y: 582, distance: 800.4
click at [1385, 582] on div "Hi [PERSON_NAME], And relax… your financial statements and corporation tax retu…" at bounding box center [1045, 360] width 956 height 1309
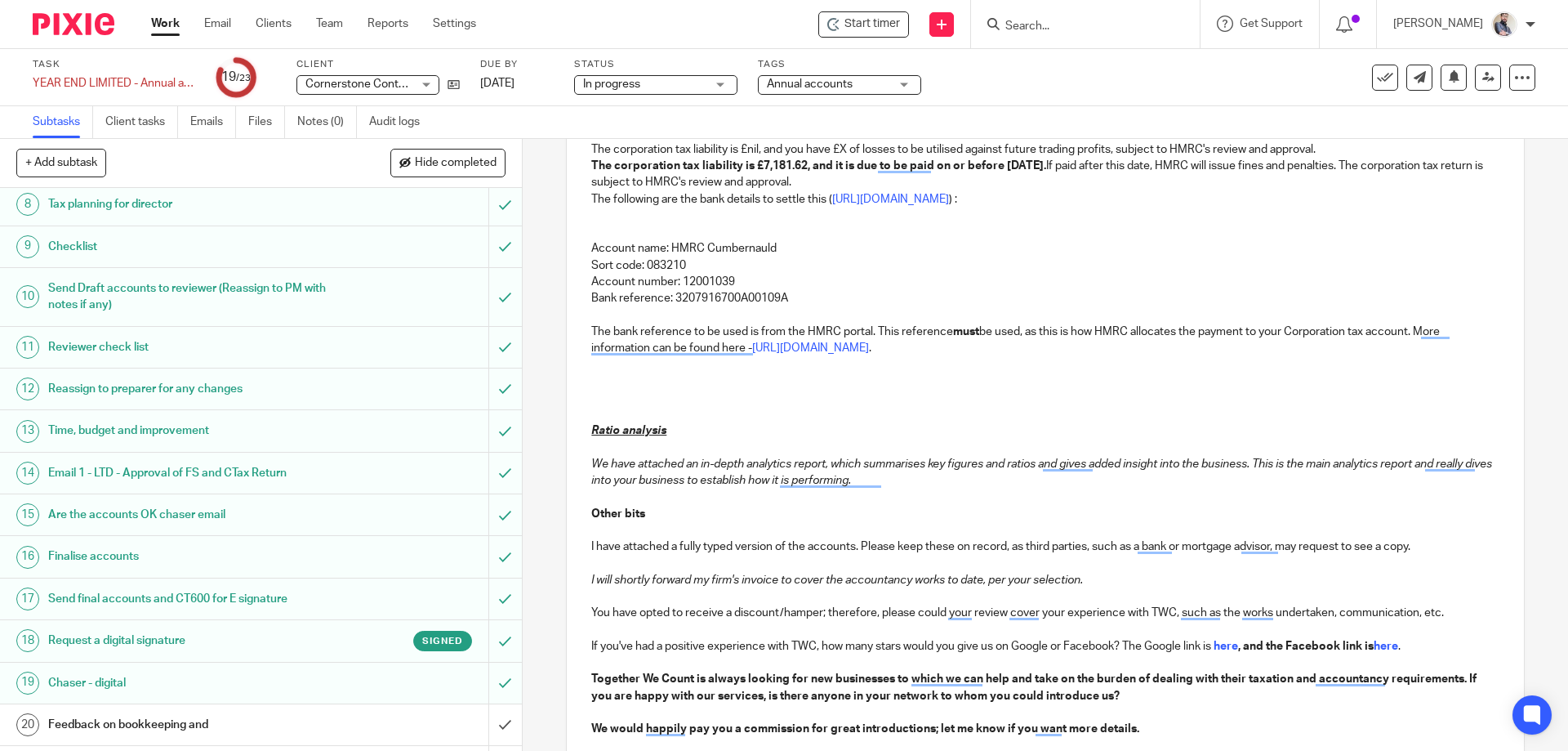
scroll to position [729, 0]
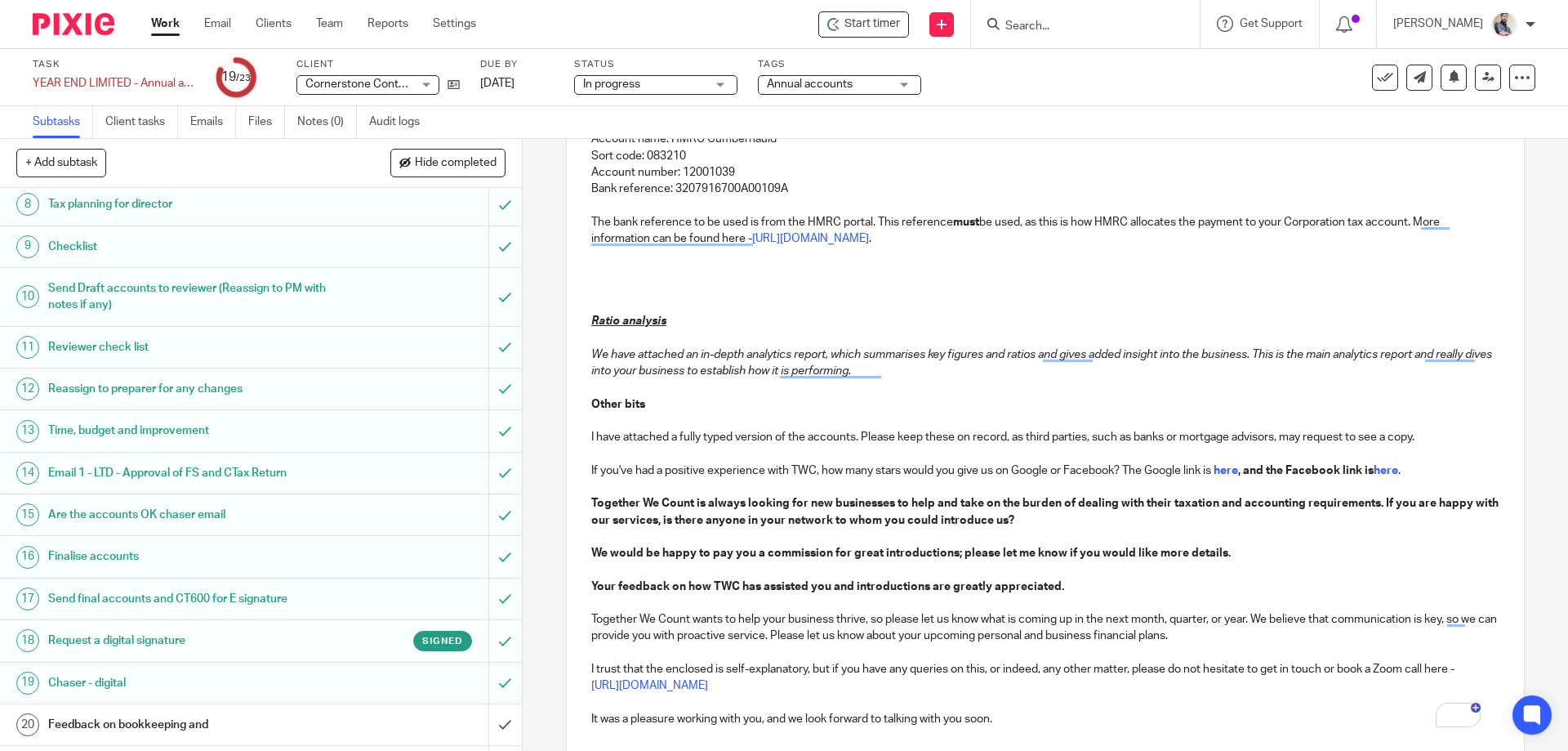
click at [698, 268] on p "To enrich screen reader interactions, please activate Accessibility in Grammarl…" at bounding box center [1044, 273] width 907 height 17
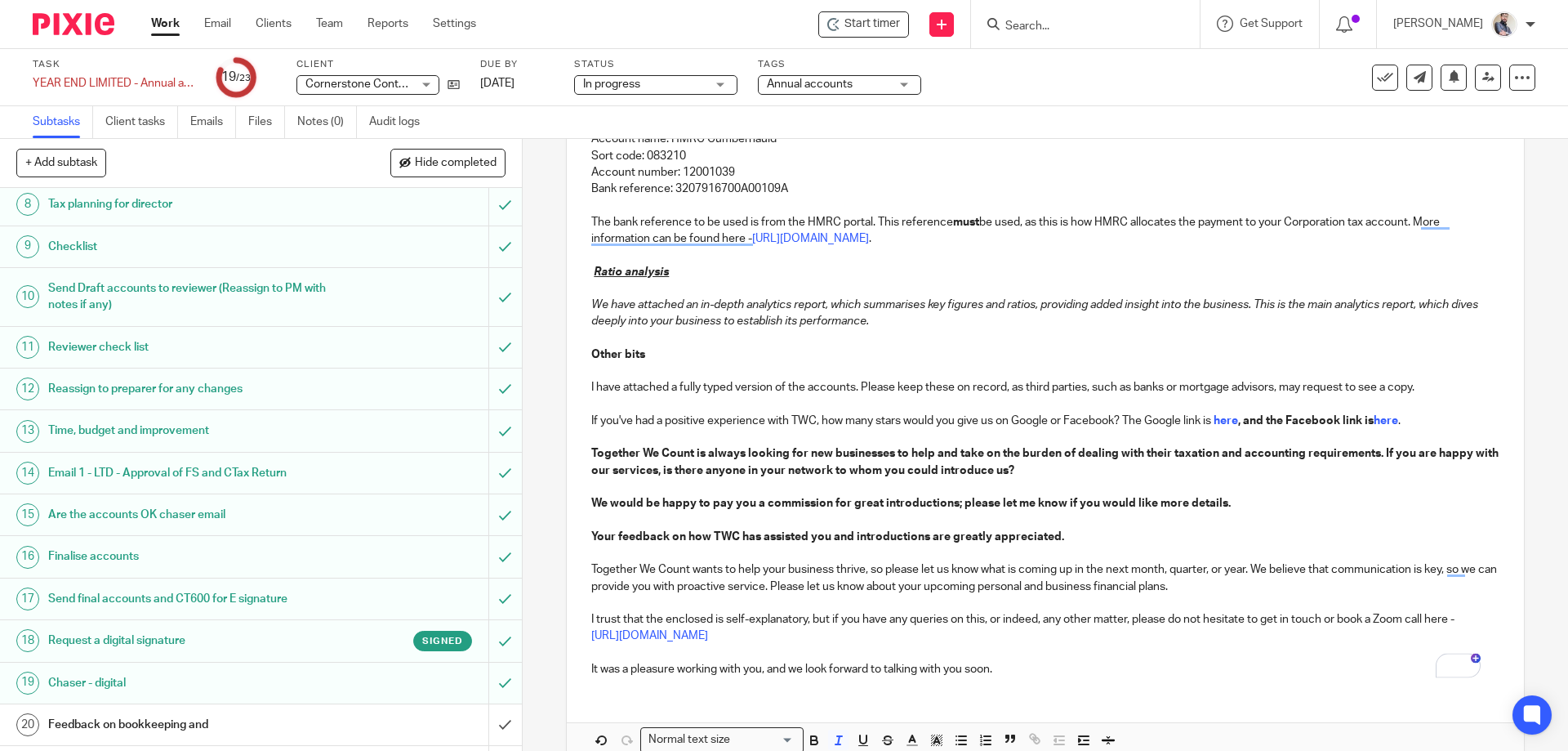
click at [991, 355] on p "Other bits" at bounding box center [1044, 355] width 907 height 17
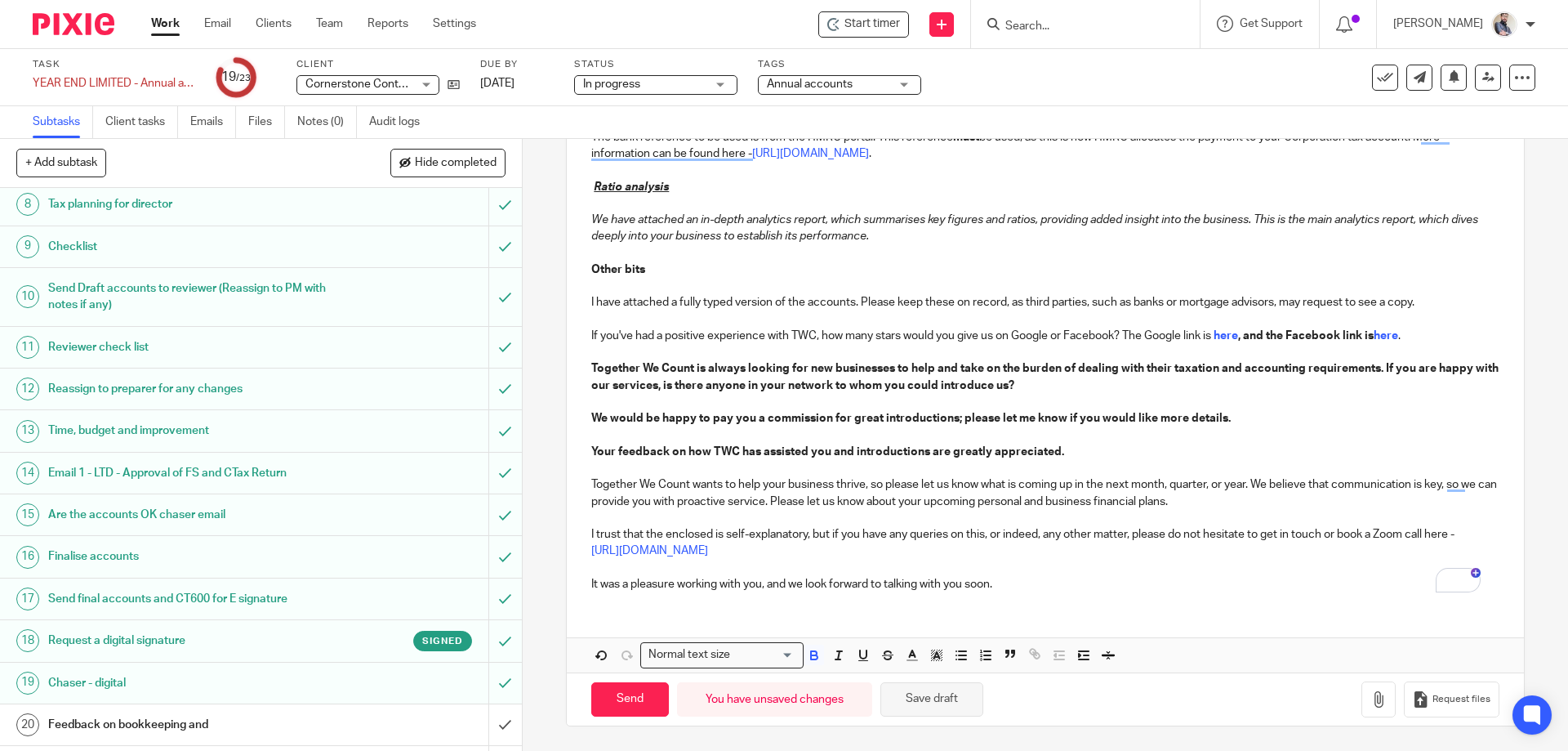
click at [934, 702] on button "Save draft" at bounding box center [931, 700] width 103 height 35
click at [919, 701] on button "Save draft" at bounding box center [931, 700] width 103 height 35
click at [946, 702] on button "Save draft" at bounding box center [931, 700] width 103 height 35
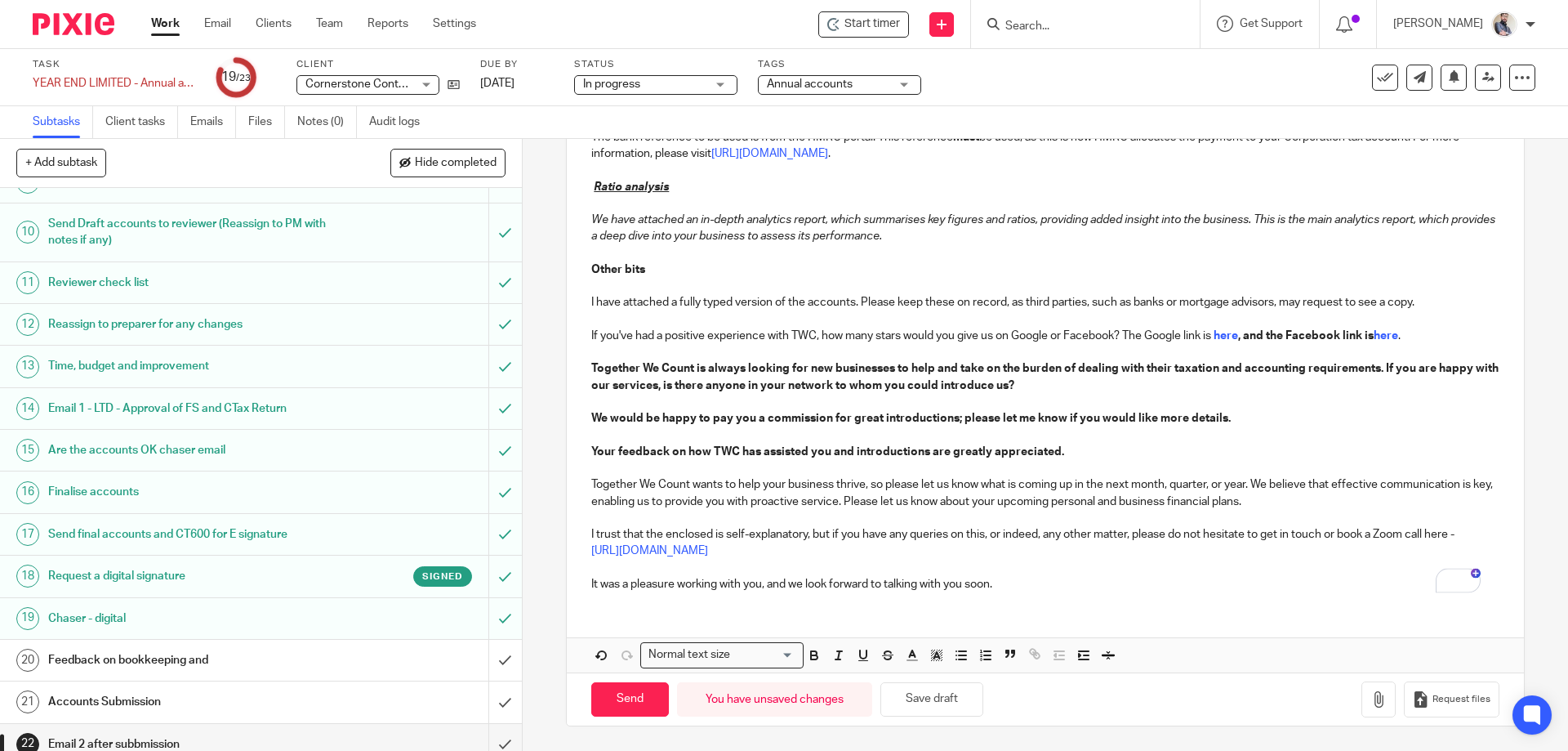
scroll to position [448, 0]
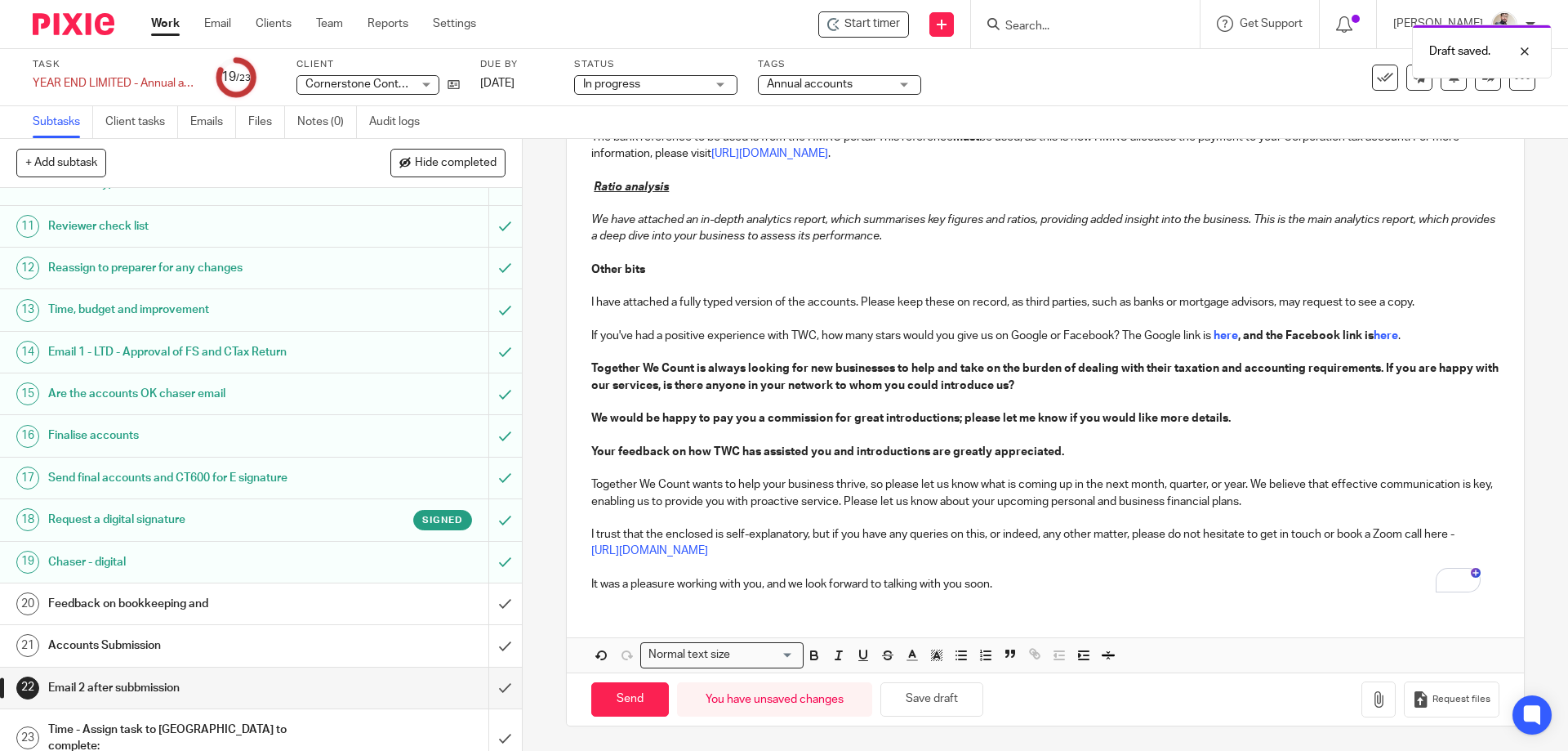
click at [113, 643] on h1 "Accounts Submission" at bounding box center [189, 645] width 283 height 24
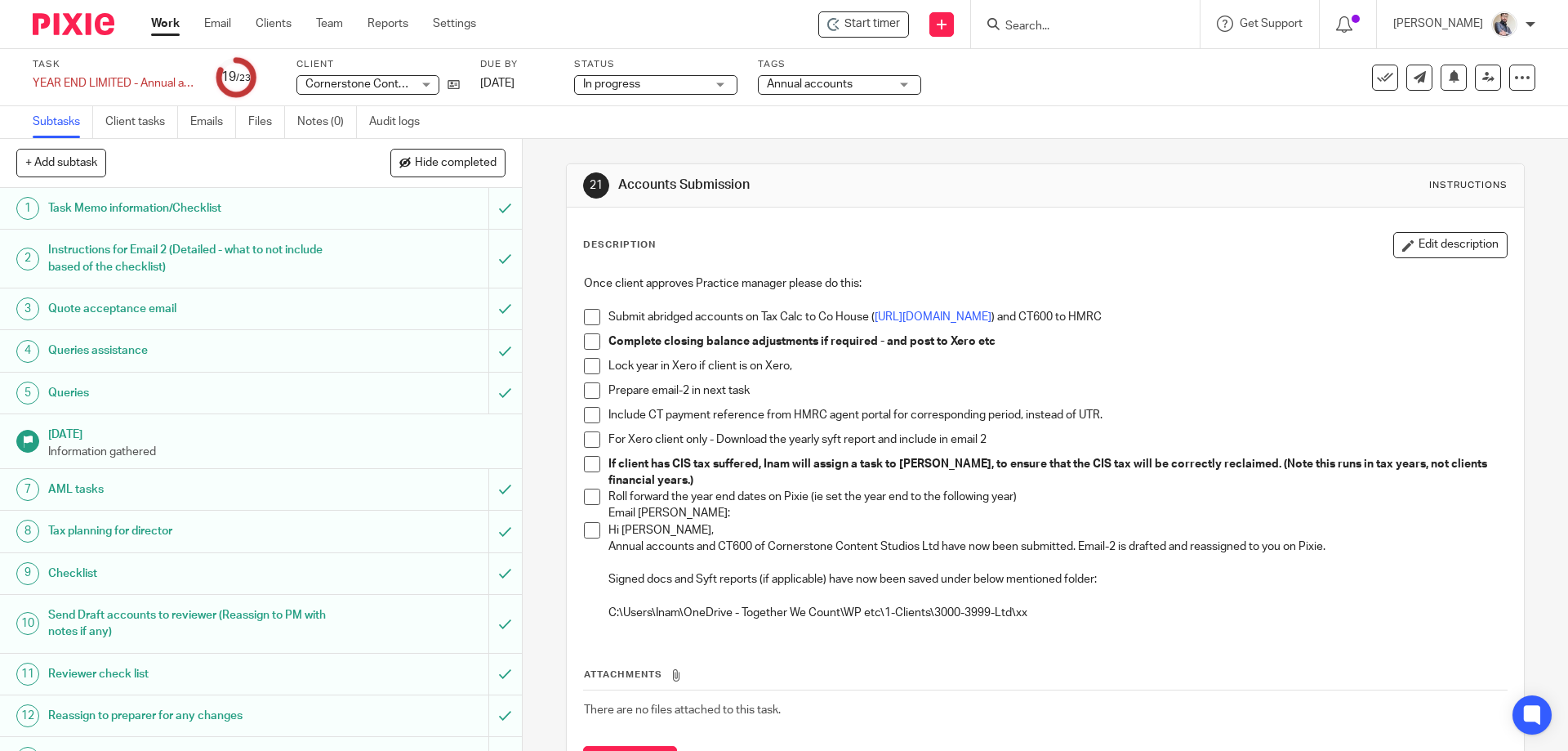
click at [584, 315] on span at bounding box center [592, 317] width 17 height 17
click at [584, 389] on span at bounding box center [592, 391] width 17 height 17
click at [584, 410] on span at bounding box center [592, 415] width 17 height 17
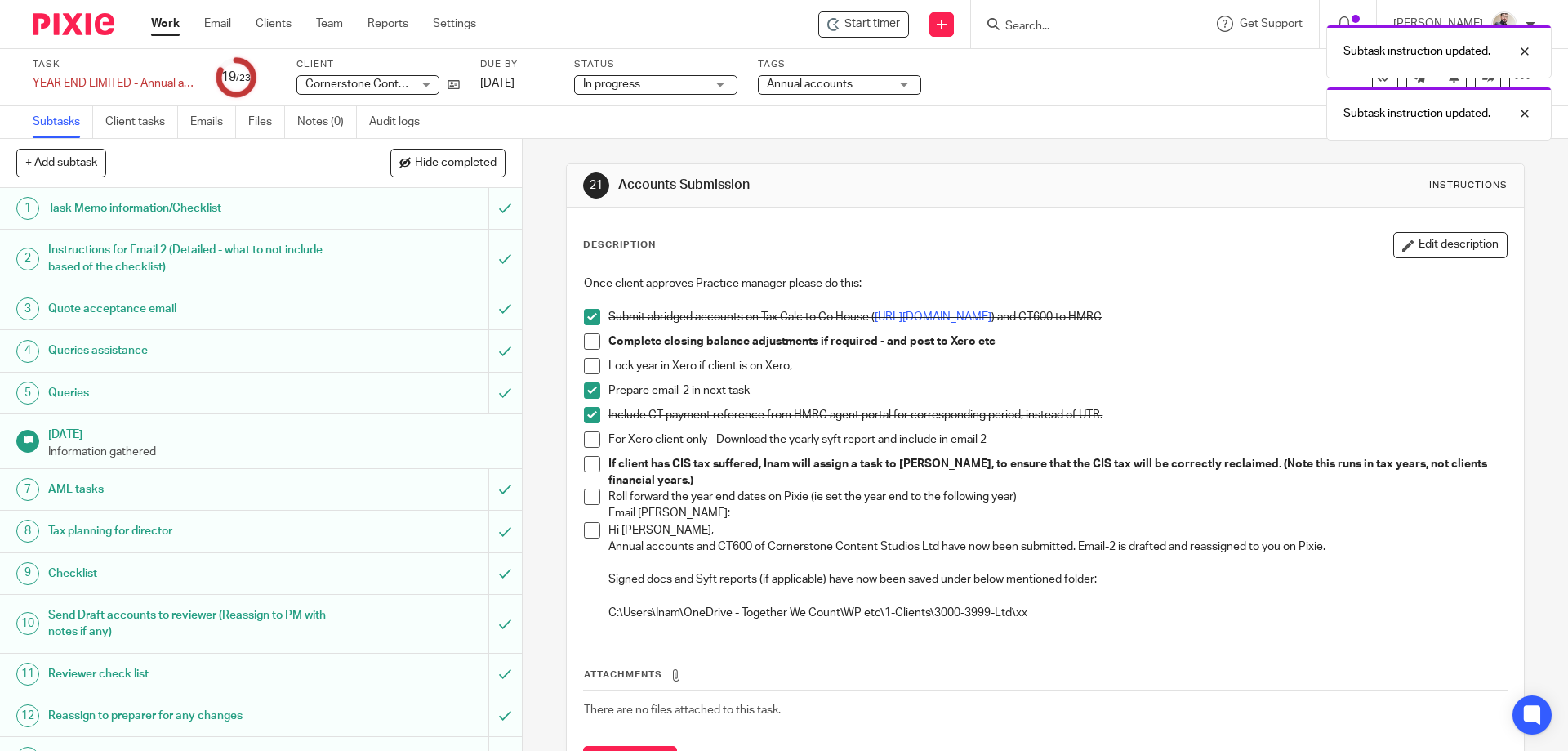
click at [588, 490] on span at bounding box center [592, 497] width 17 height 17
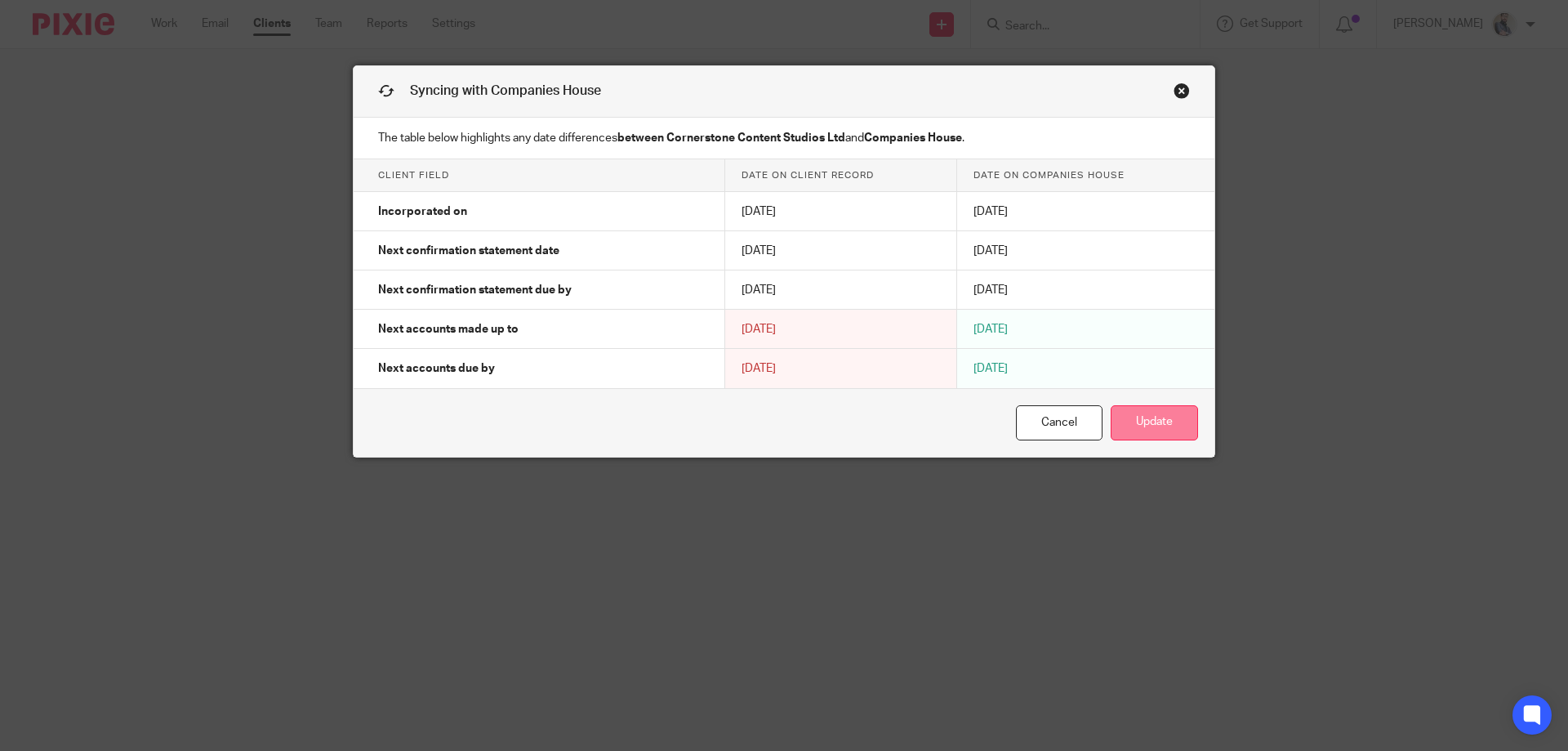
click at [1157, 425] on button "Update" at bounding box center [1155, 423] width 87 height 35
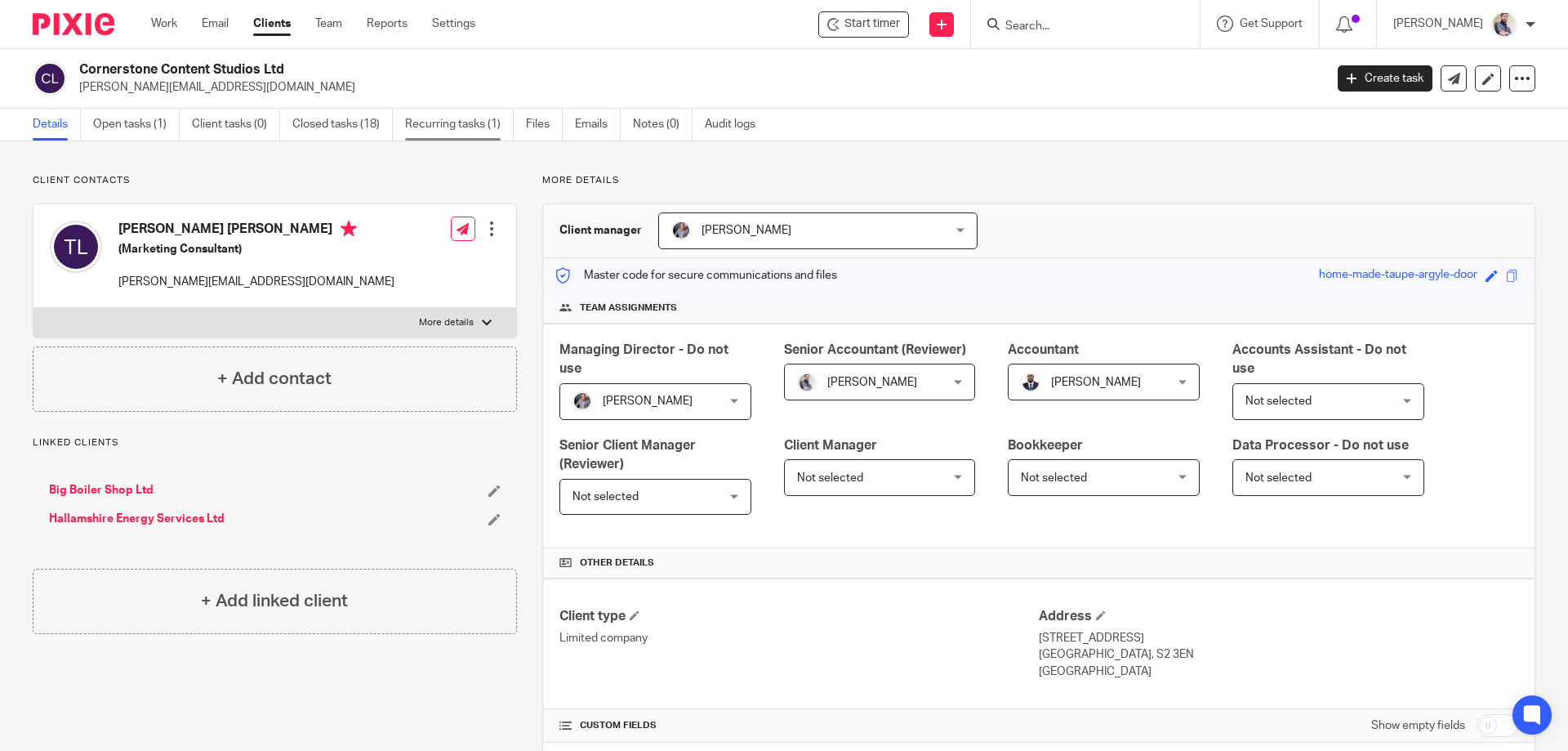
click at [459, 108] on link "Recurring tasks (1)" at bounding box center [459, 124] width 108 height 32
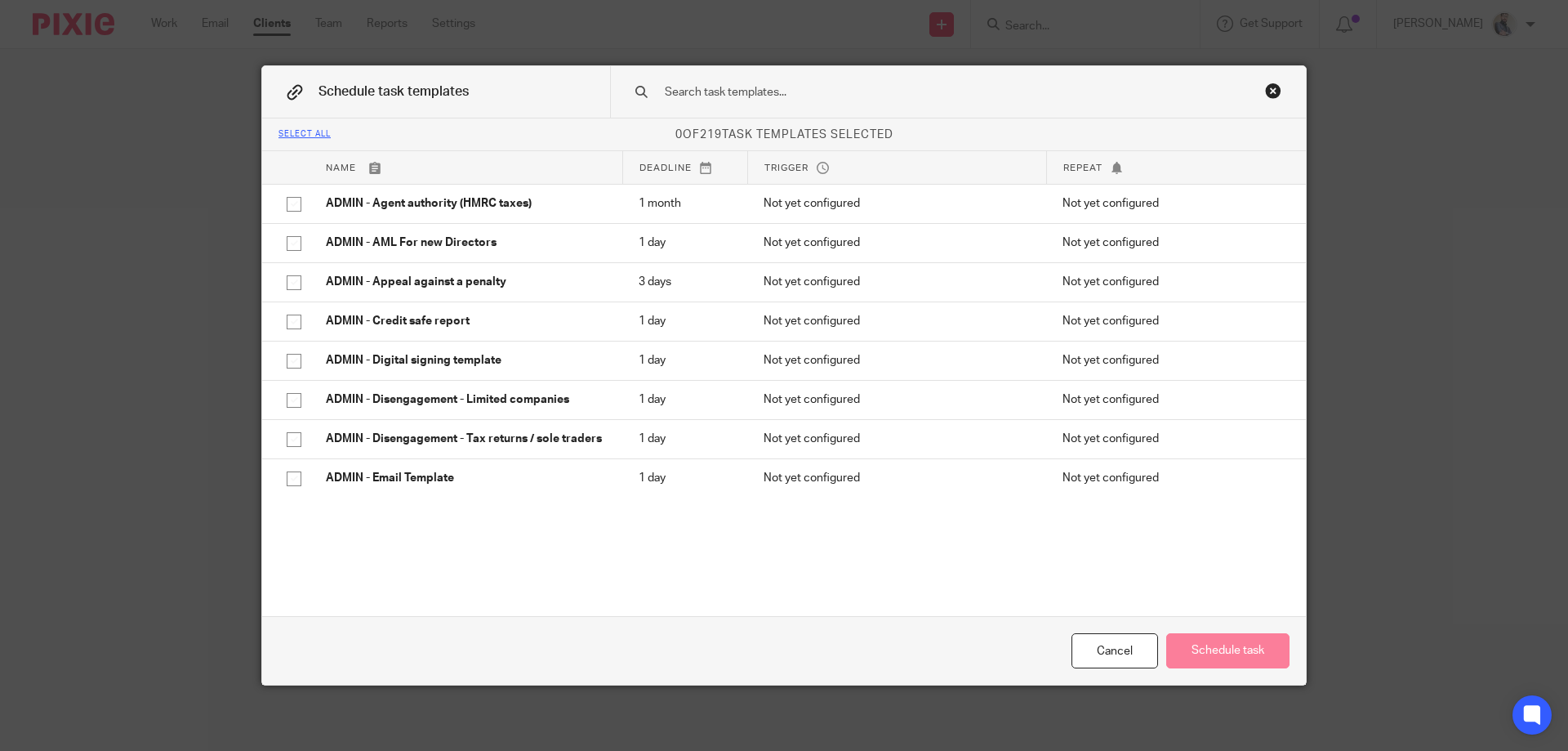
click at [919, 88] on input "text" at bounding box center [932, 92] width 538 height 18
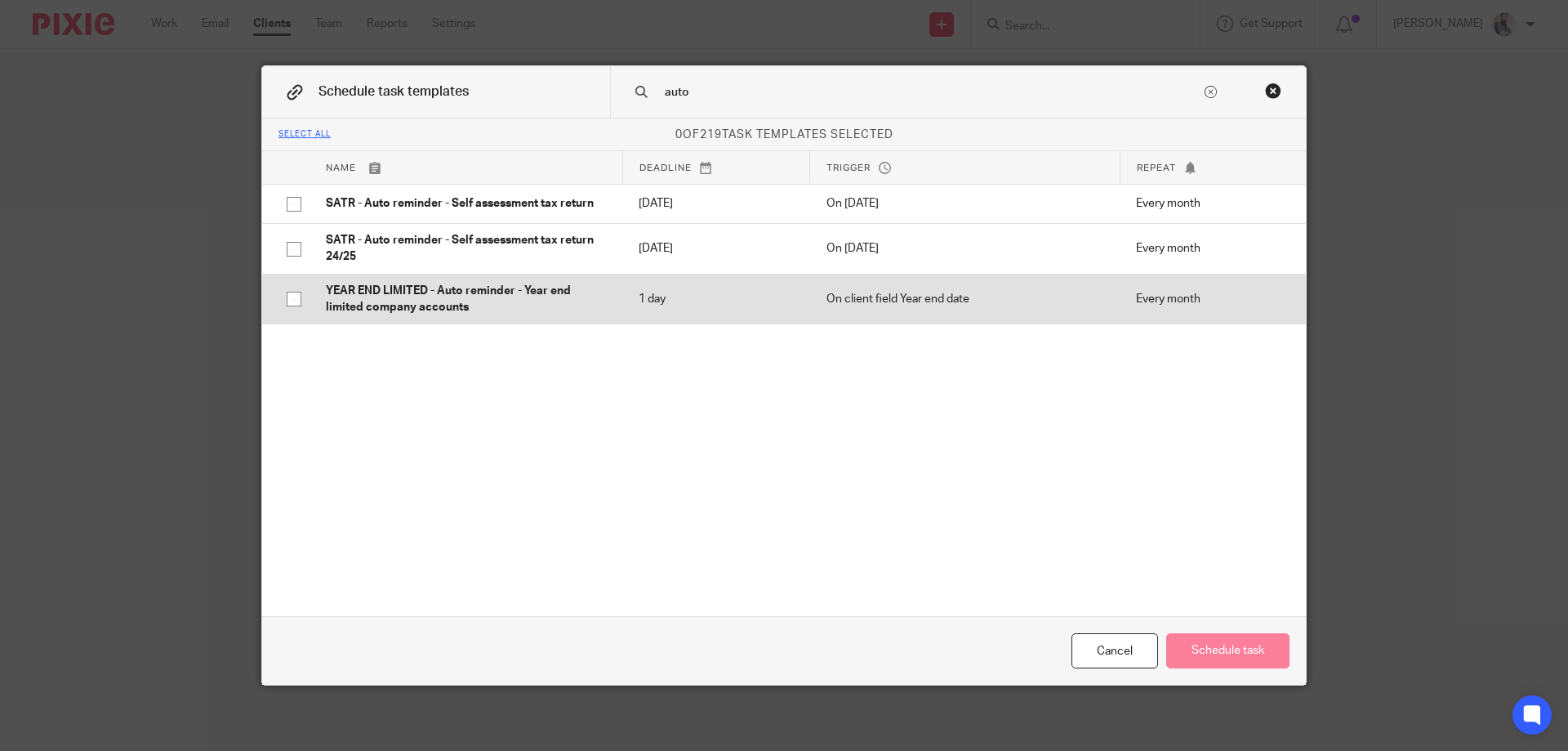
type input "auto"
click at [402, 319] on td "YEAR END LIMITED - Auto reminder - Year end limited company accounts" at bounding box center [466, 299] width 313 height 51
checkbox input "true"
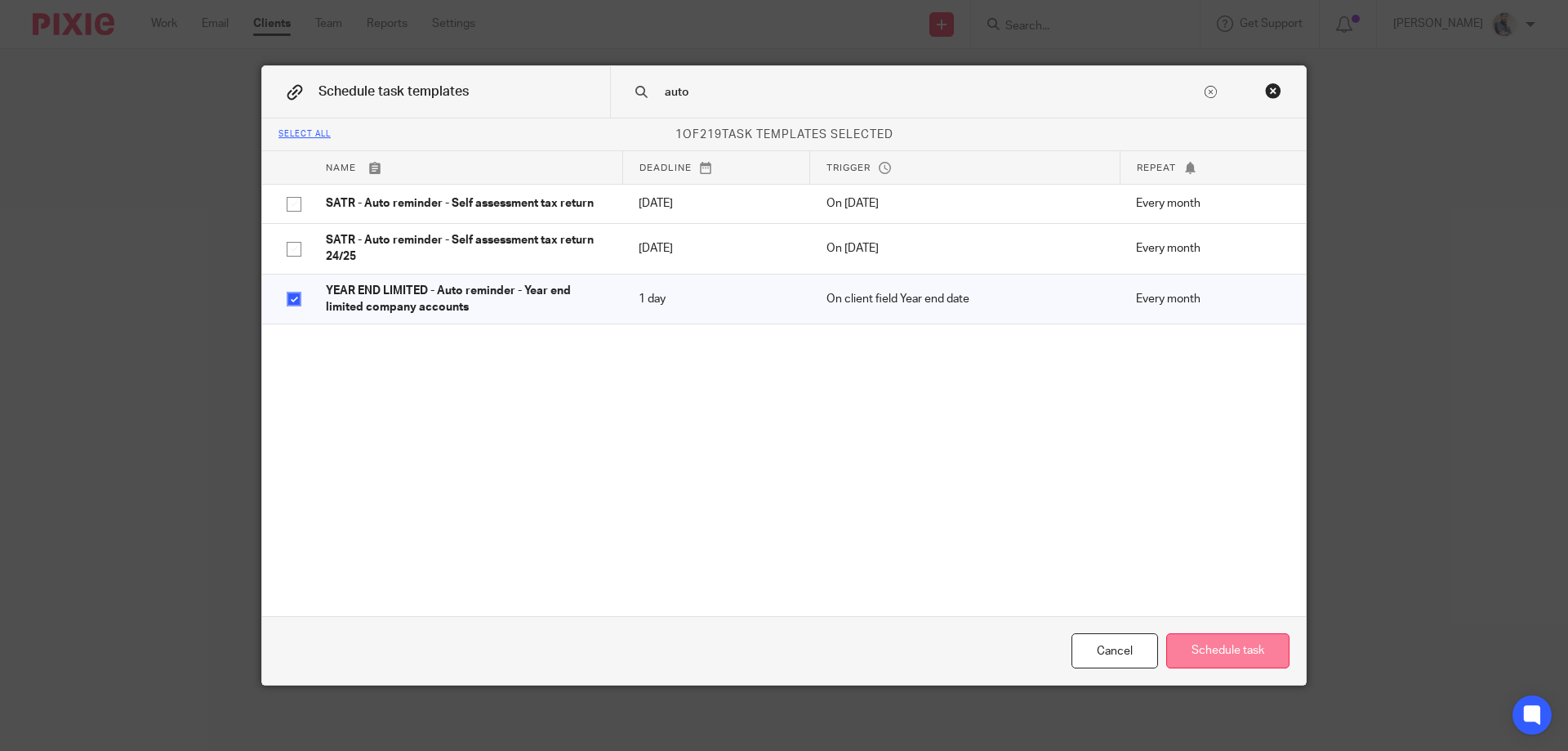
click at [1212, 665] on button "Schedule task" at bounding box center [1228, 651] width 123 height 35
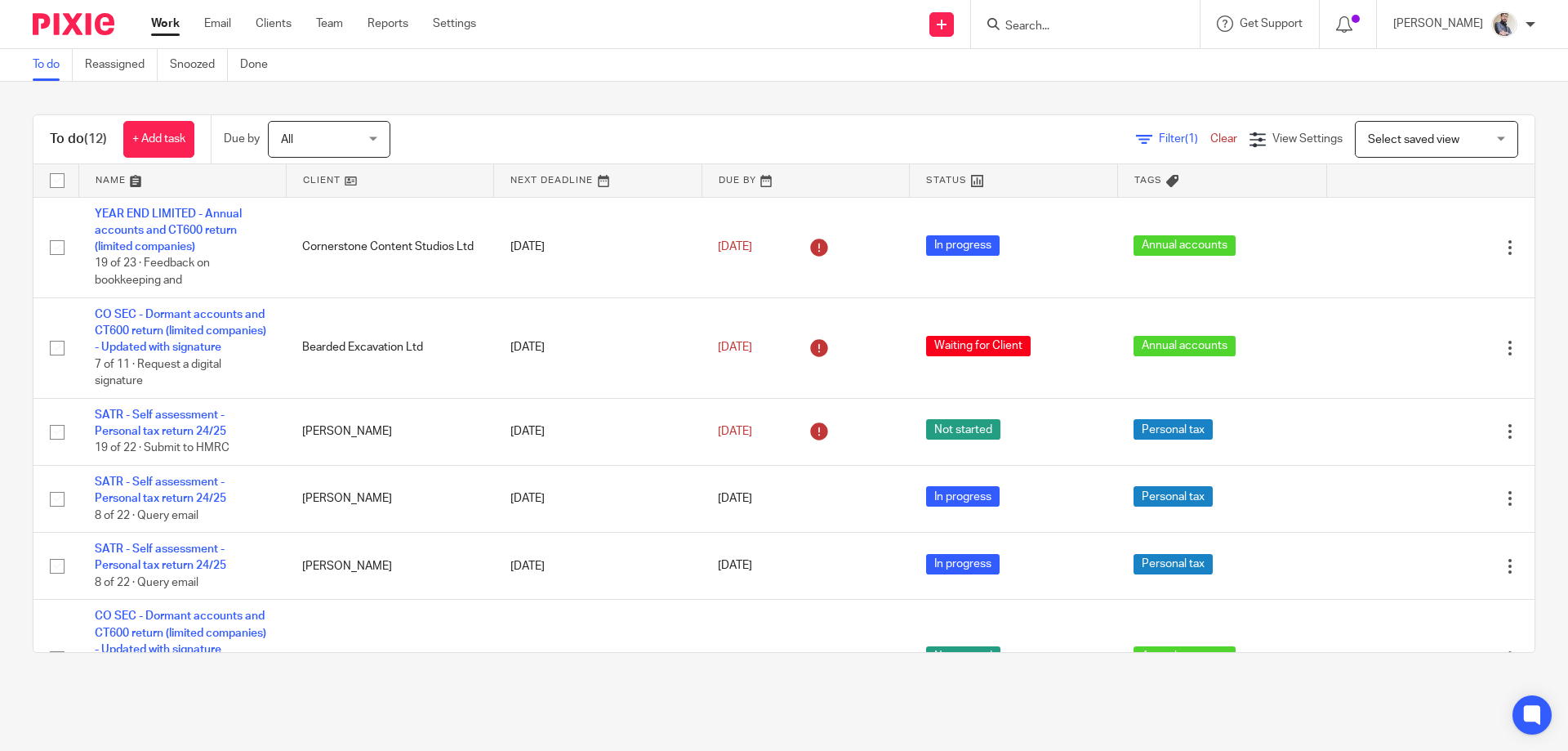
drag, startPoint x: 155, startPoint y: 440, endPoint x: 15, endPoint y: 361, distance: 160.8
click at [15, 361] on div "To do (12) + Add task Due by All All Today Tomorrow This week Next week This mo…" at bounding box center [784, 383] width 1568 height 604
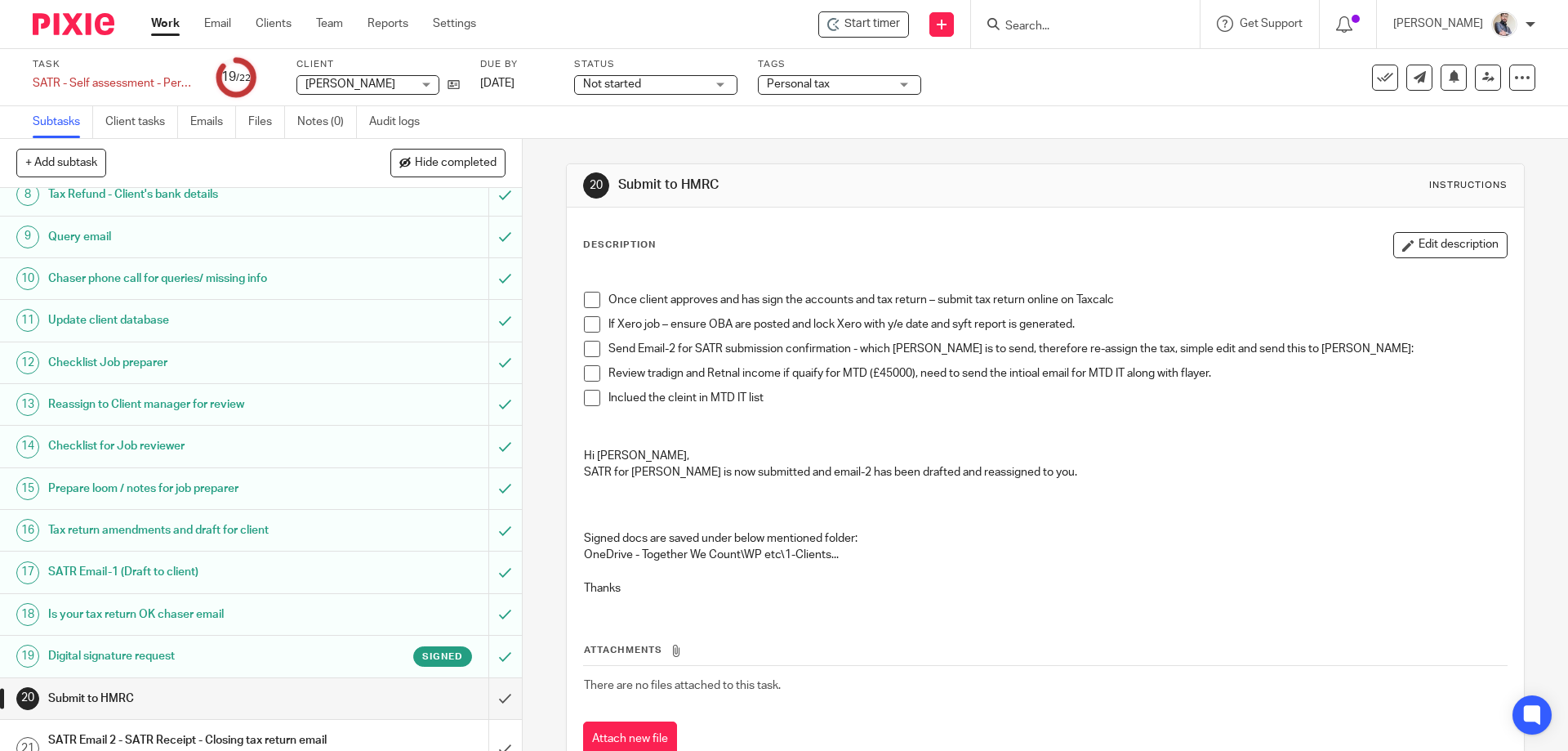
scroll to position [426, 0]
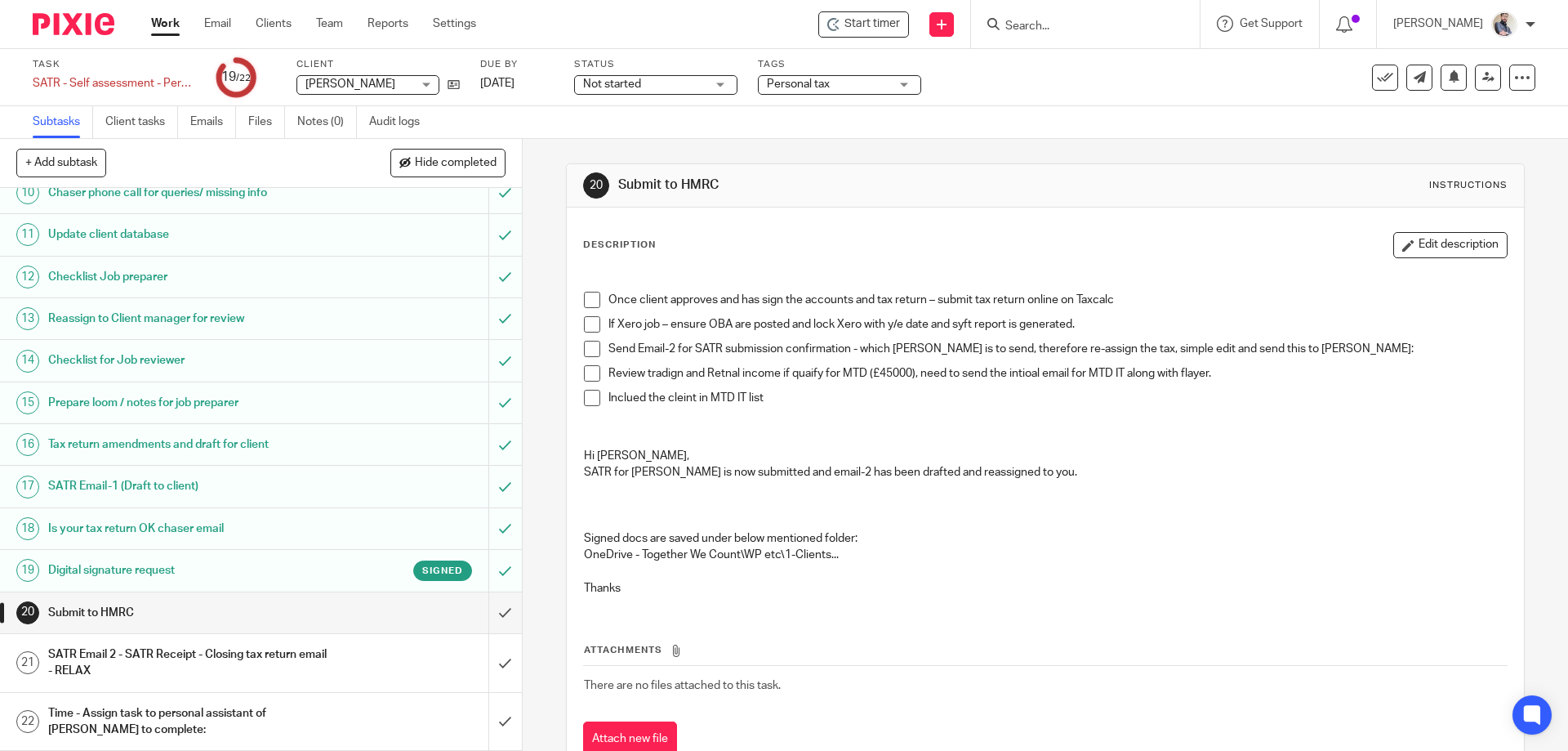
click at [250, 670] on h1 "SATR Email 2 - SATR Receipt - Closing tax return email - RELAX" at bounding box center [189, 663] width 283 height 42
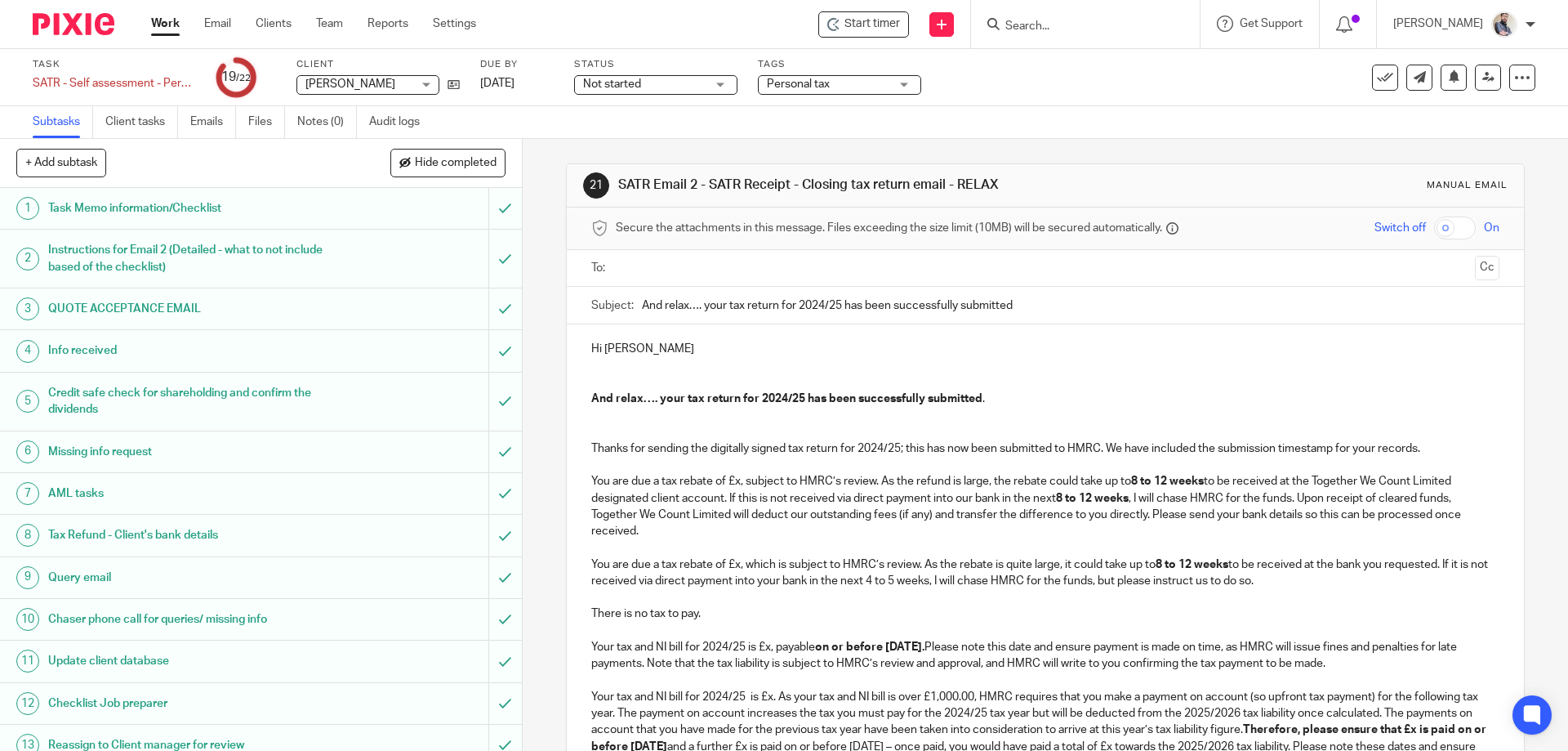
click at [630, 356] on p "Hi Jack" at bounding box center [1044, 350] width 907 height 17
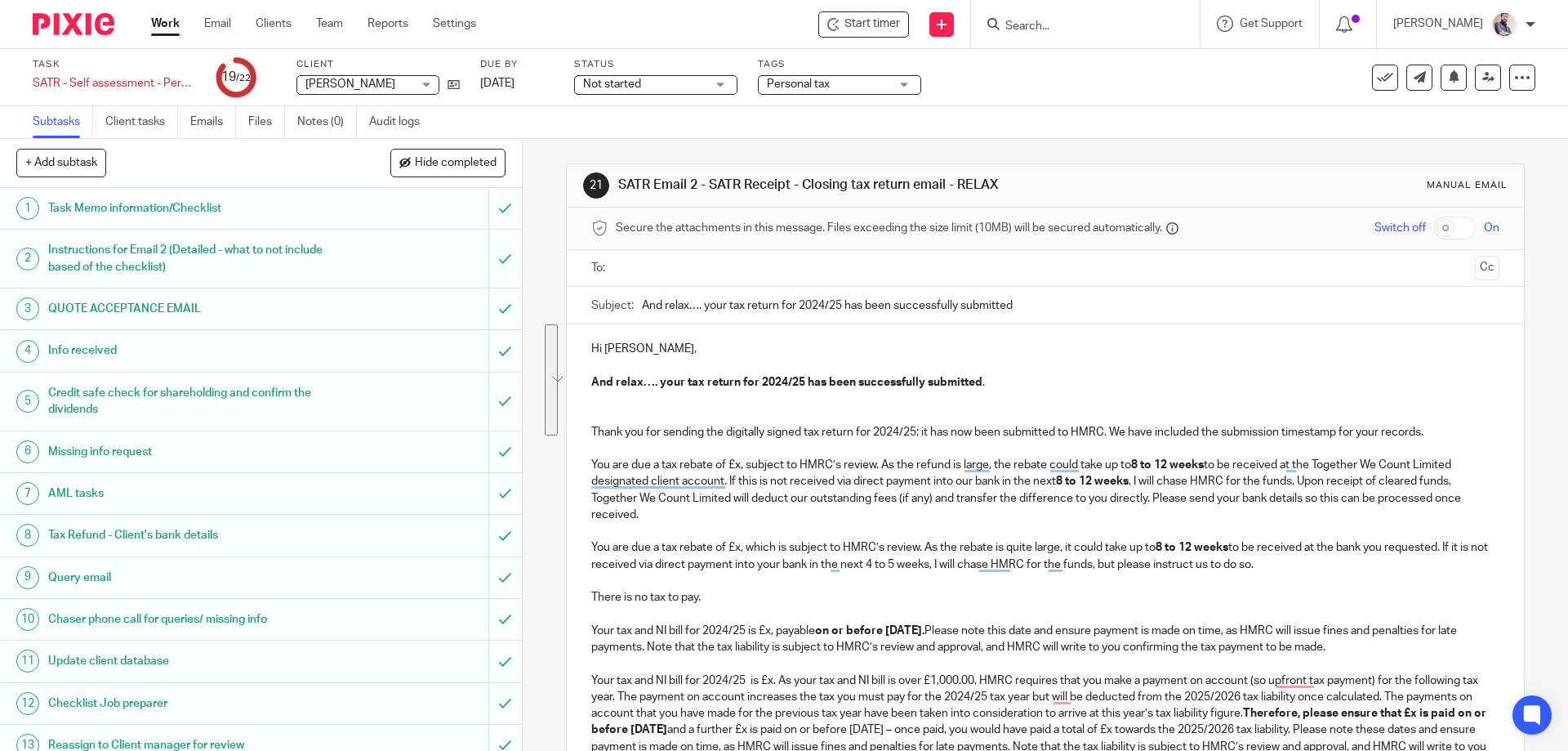
drag, startPoint x: 1288, startPoint y: 567, endPoint x: 587, endPoint y: 462, distance: 708.8
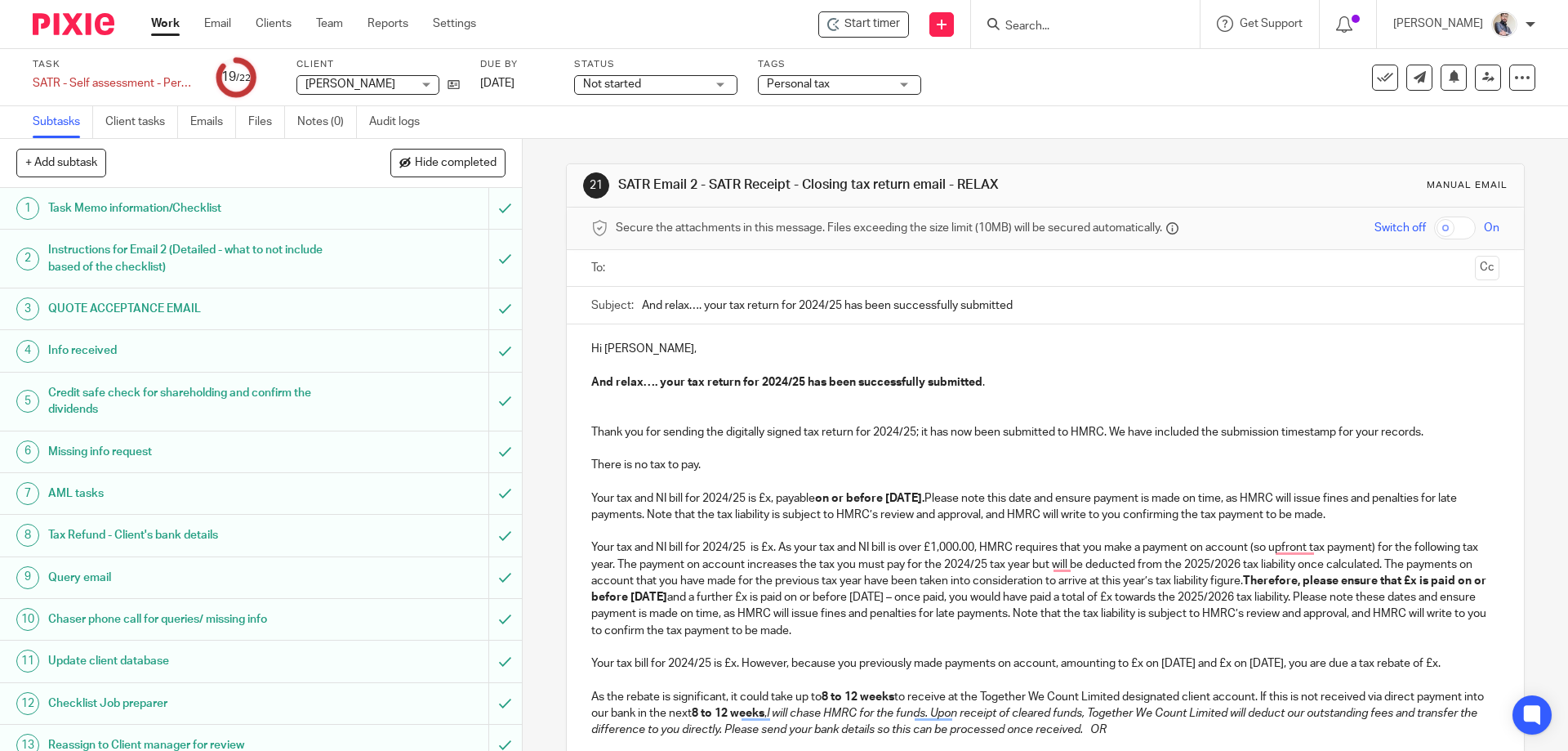
click at [647, 413] on p "To enrich screen reader interactions, please activate Accessibility in Grammarl…" at bounding box center [1044, 415] width 907 height 17
click at [652, 439] on p "Thank you for sending the digitally signed tax return for 2024/25; it has now b…" at bounding box center [1044, 432] width 907 height 17
click at [630, 448] on p "To enrich screen reader interactions, please activate Accessibility in Grammarl…" at bounding box center [1044, 449] width 907 height 17
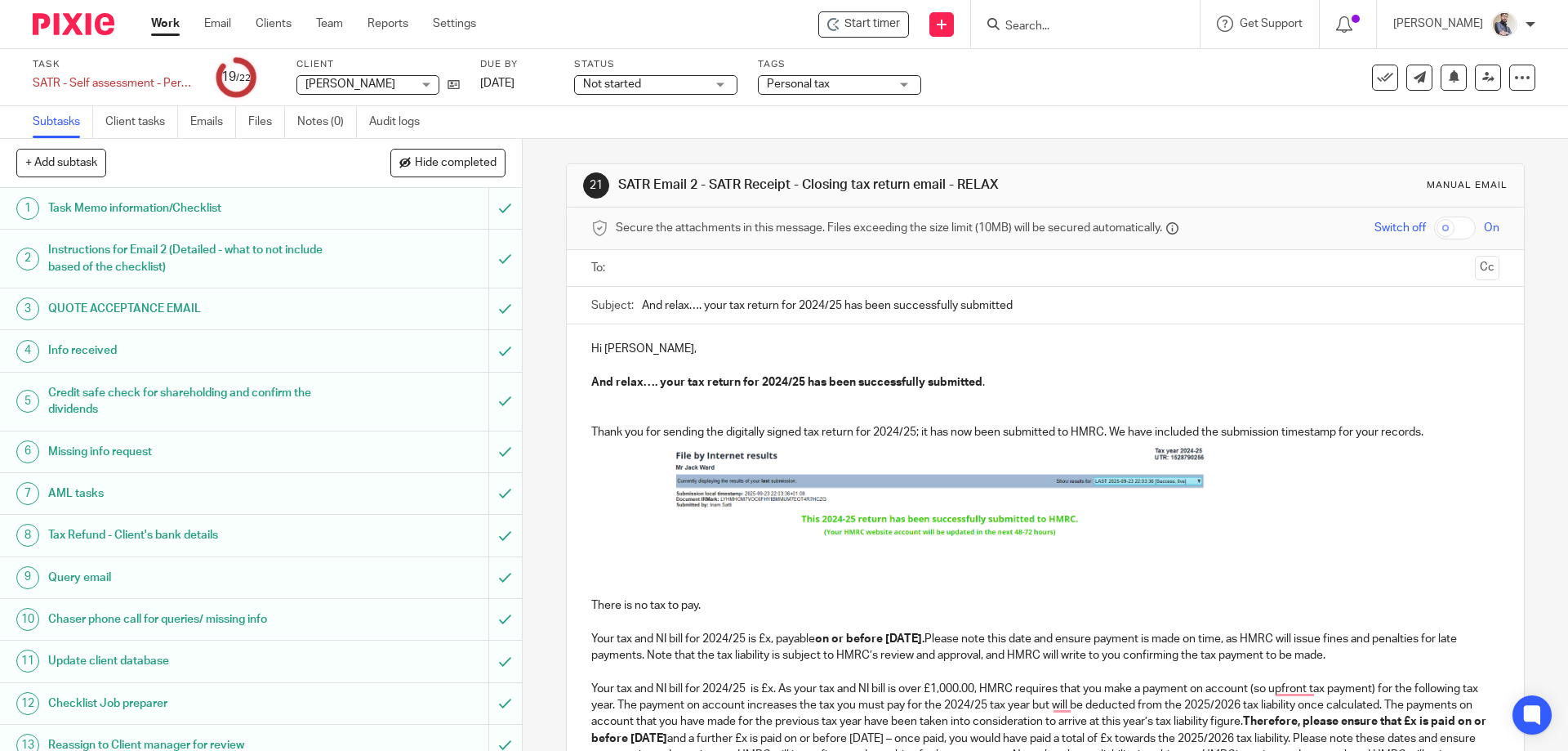
click at [859, 484] on img "To enrich screen reader interactions, please activate Accessibility in Grammarl…" at bounding box center [940, 491] width 531 height 103
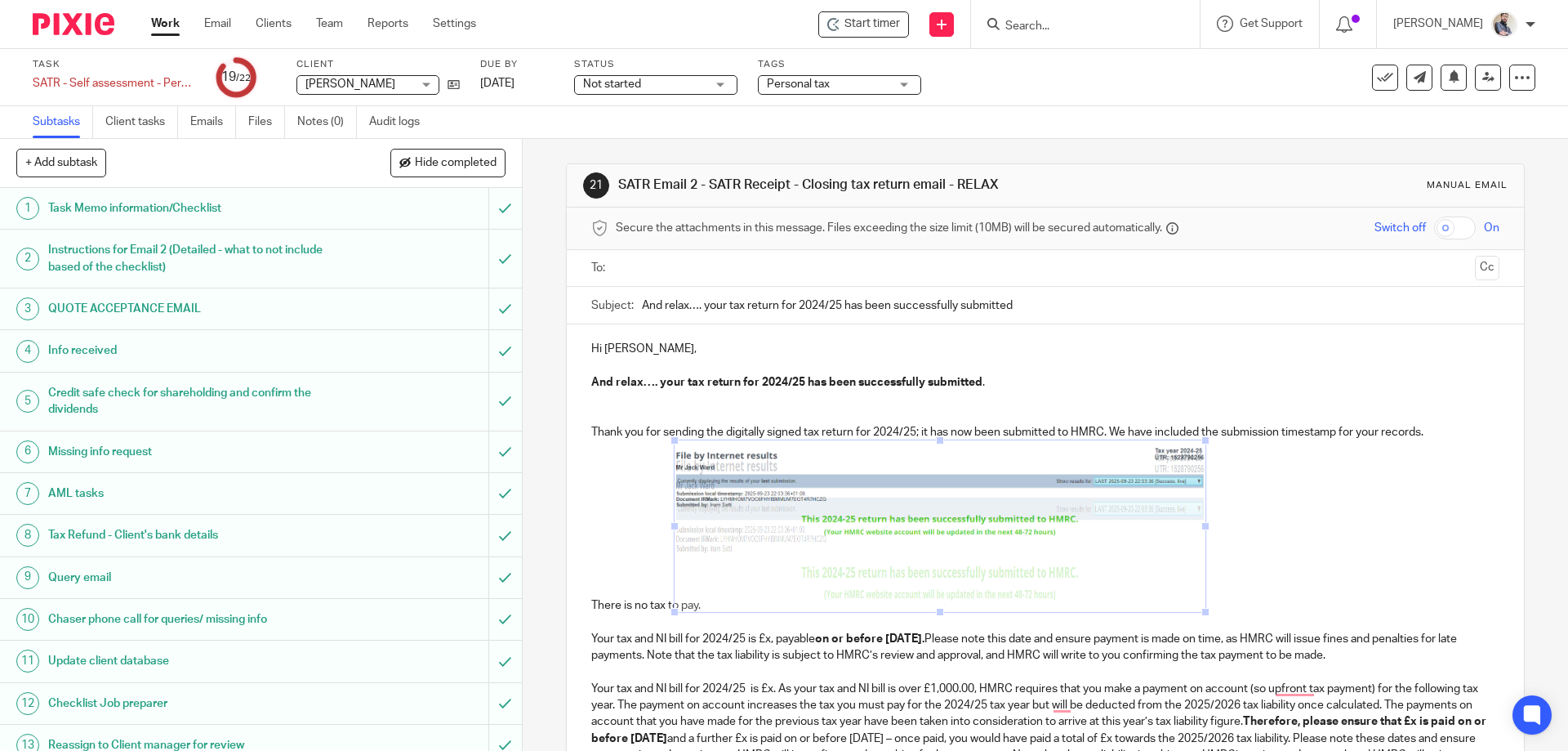
drag, startPoint x: 936, startPoint y: 547, endPoint x: 940, endPoint y: 616, distance: 69.1
click at [940, 616] on span "To enrich screen reader interactions, please activate Accessibility in Grammarl…" at bounding box center [941, 612] width 17 height 17
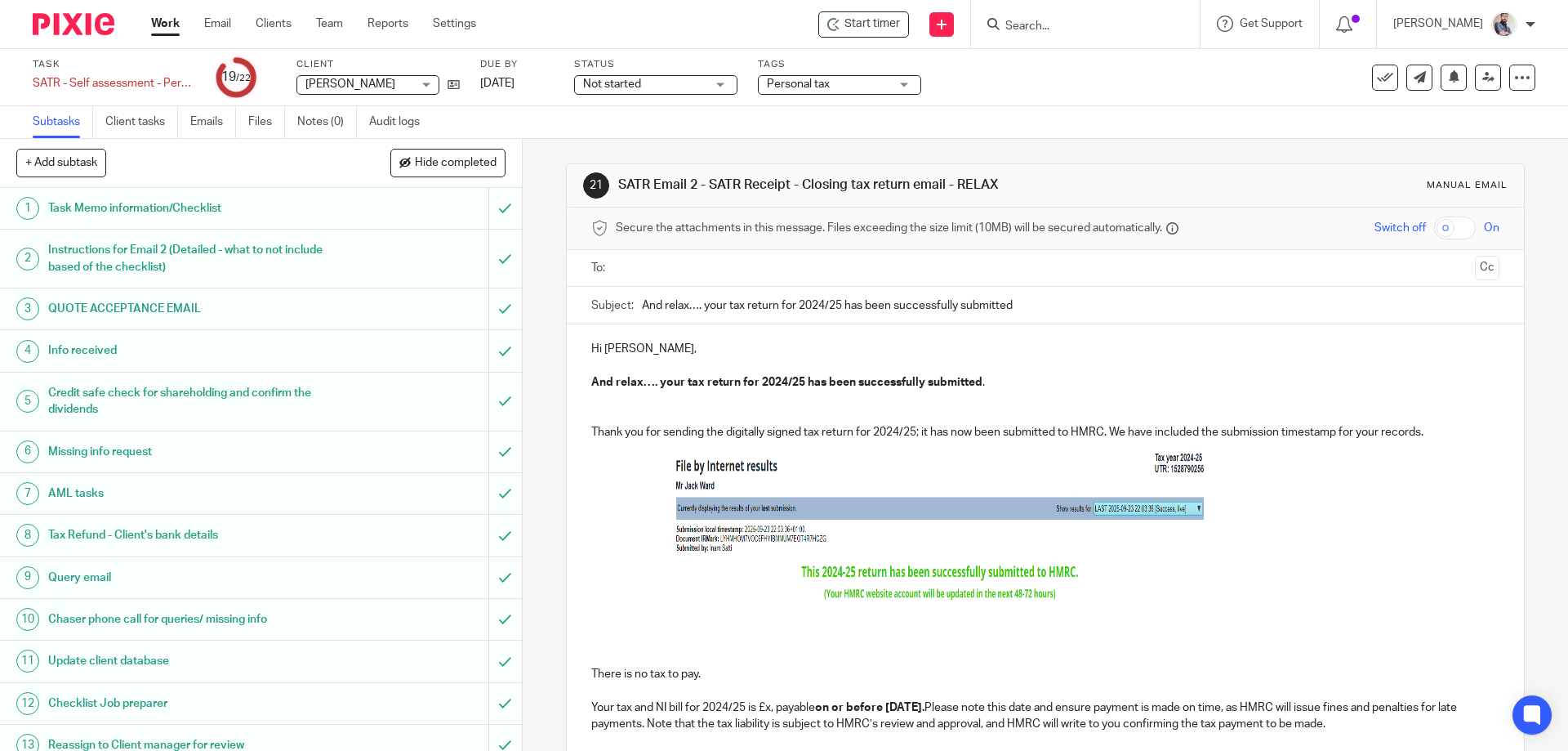
click at [651, 644] on p "To enrich screen reader interactions, please activate Accessibility in Grammarl…" at bounding box center [1044, 642] width 907 height 17
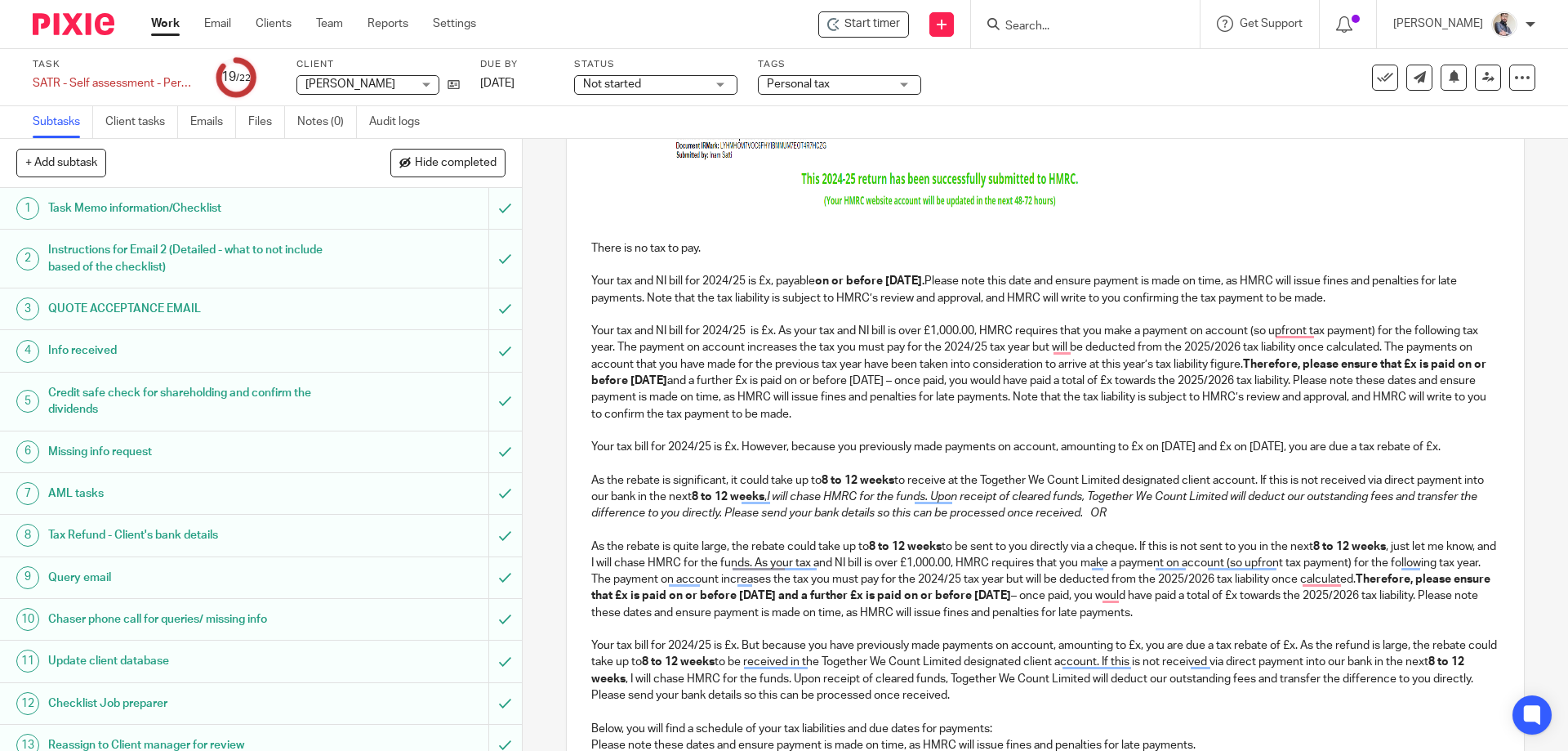
scroll to position [327, 0]
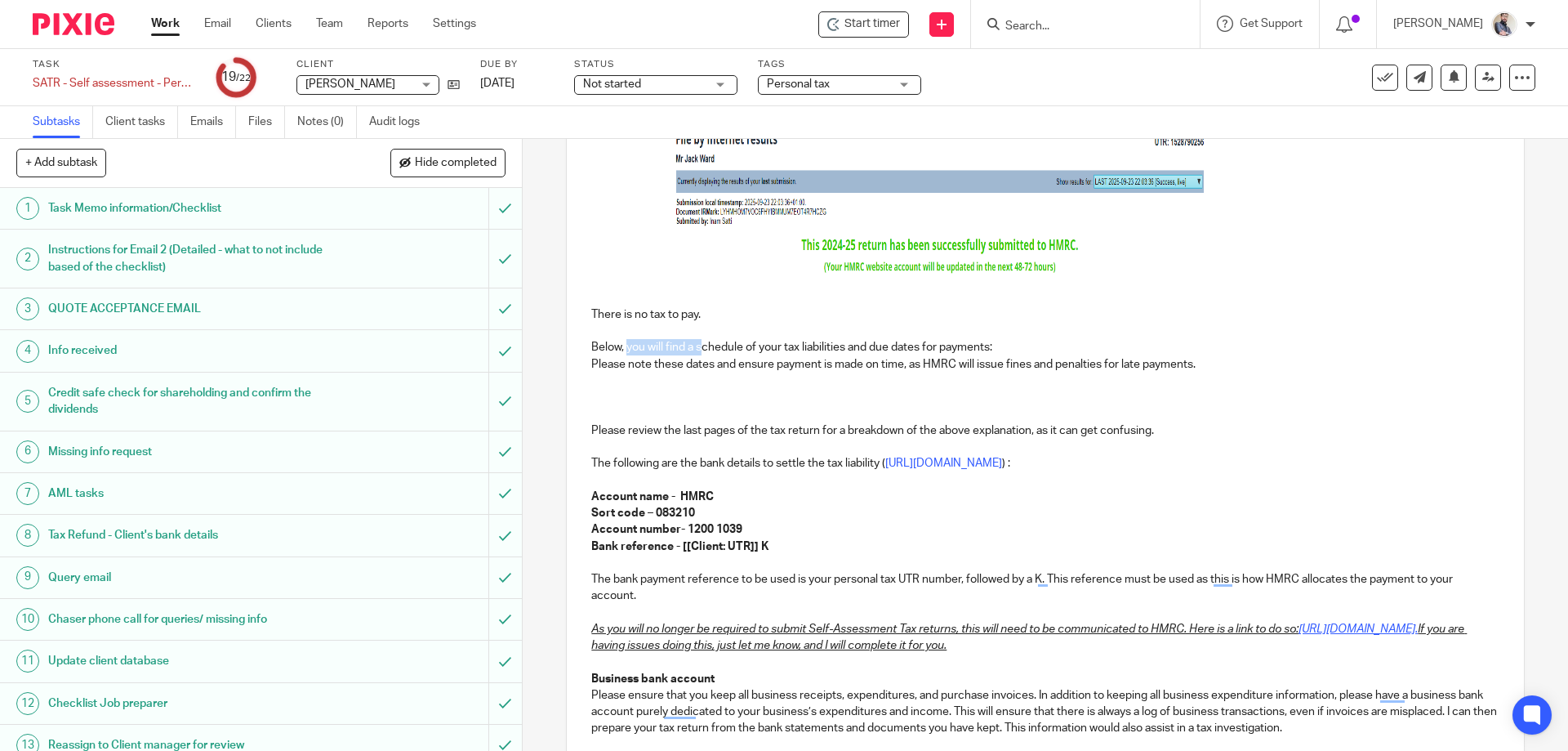
drag, startPoint x: 623, startPoint y: 343, endPoint x: 697, endPoint y: 343, distance: 74.0
click at [697, 343] on p "Below, you will find a schedule of your tax liabilities and due dates for payme…" at bounding box center [1044, 348] width 907 height 17
click at [636, 401] on p "To enrich screen reader interactions, please activate Accessibility in Grammarl…" at bounding box center [1044, 398] width 907 height 17
click at [670, 600] on p "The bank payment reference to be used is your personal tax UTR number, followed…" at bounding box center [1044, 588] width 907 height 33
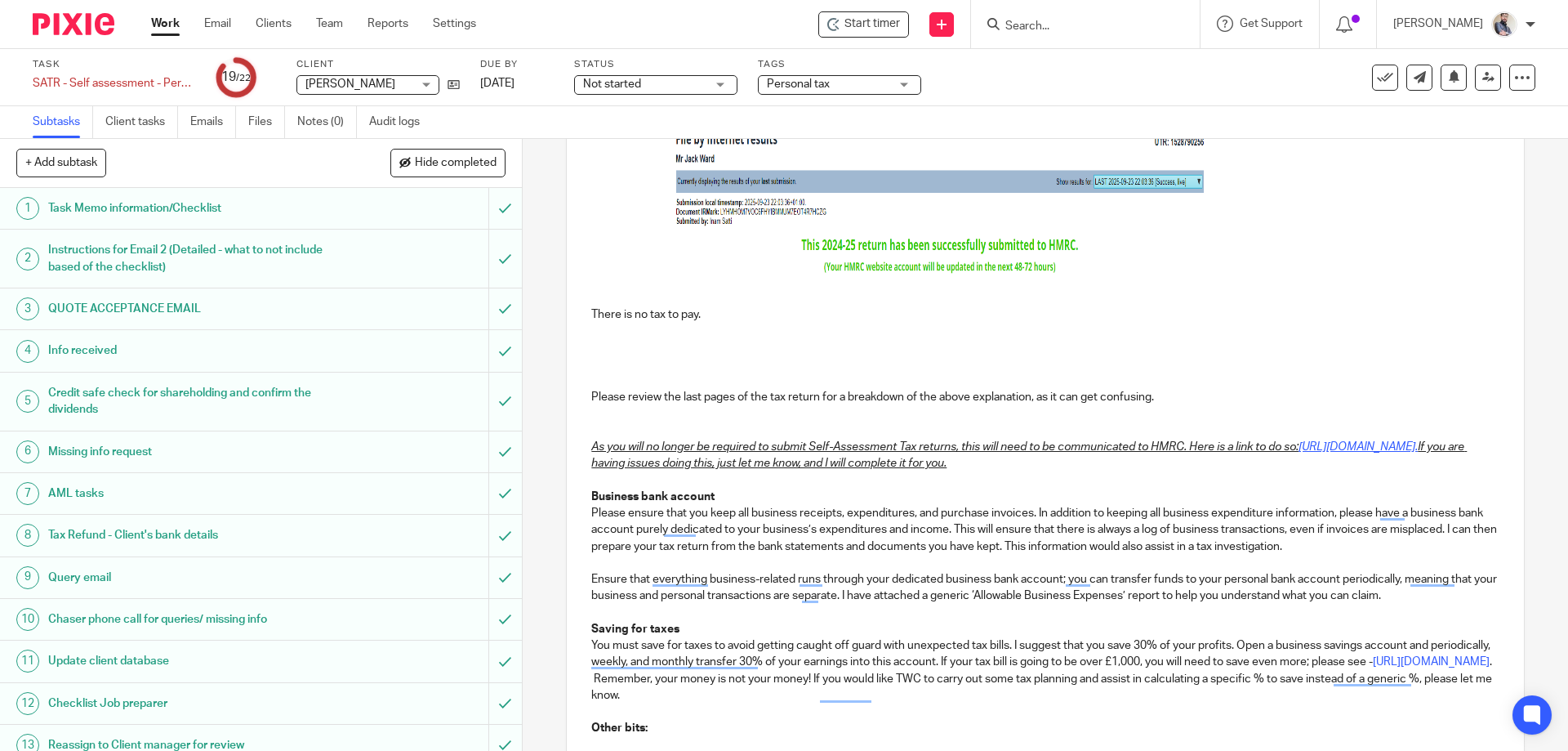
click at [645, 326] on p "To enrich screen reader interactions, please activate Accessibility in Grammarl…" at bounding box center [1044, 331] width 907 height 17
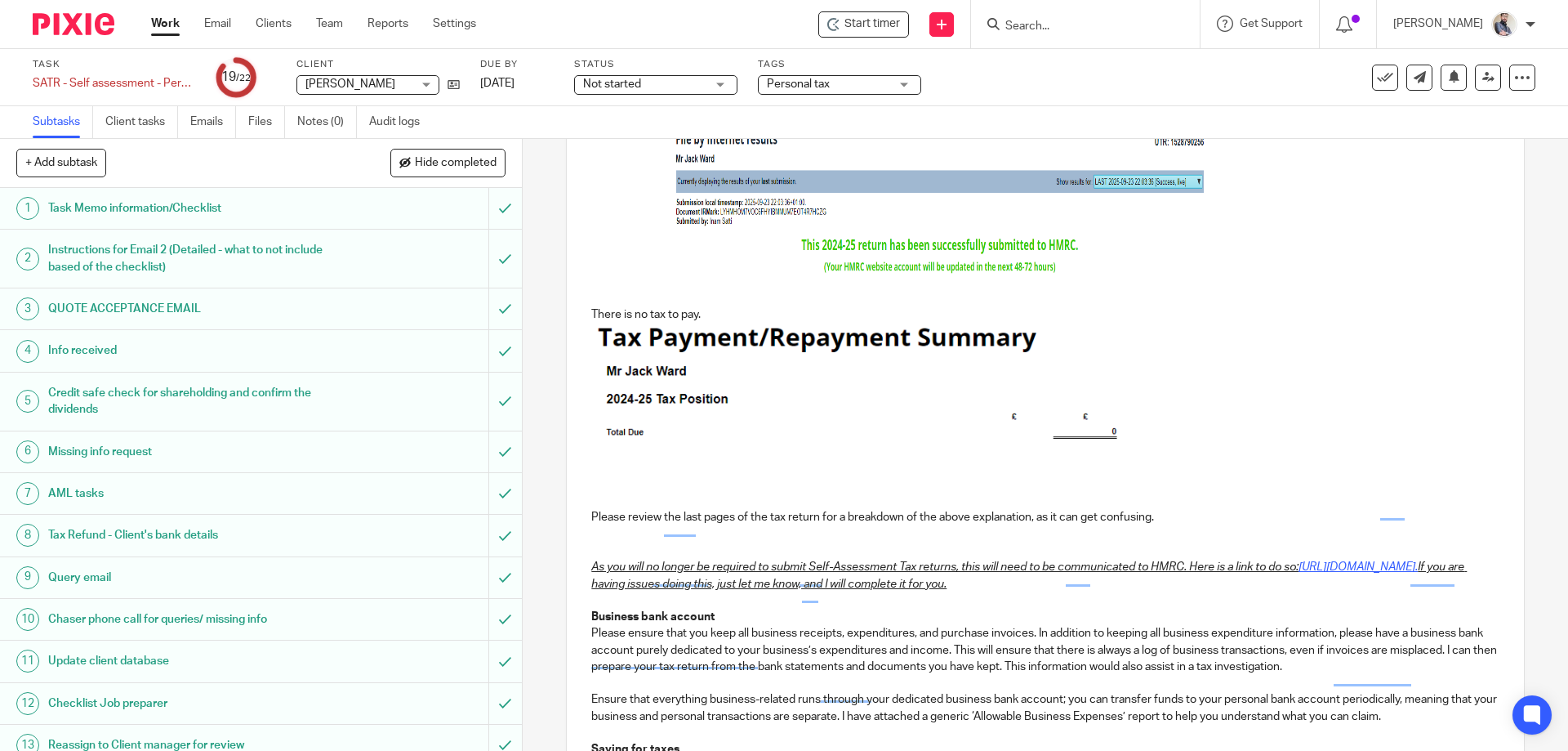
scroll to position [184, 0]
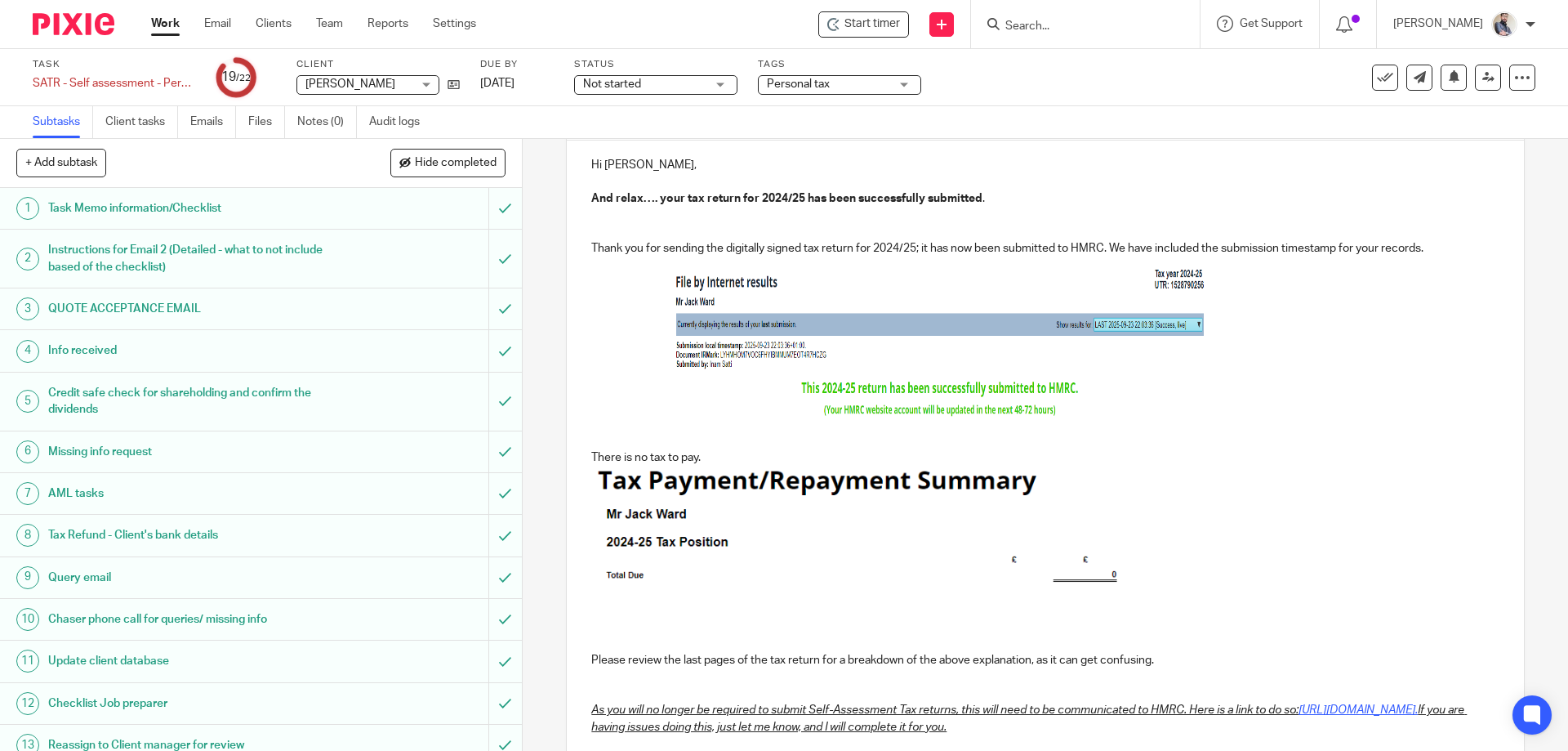
click at [740, 513] on img "To enrich screen reader interactions, please activate Accessibility in Grammarl…" at bounding box center [859, 531] width 531 height 132
click at [720, 460] on p "There is no tax to pay." at bounding box center [1044, 458] width 907 height 17
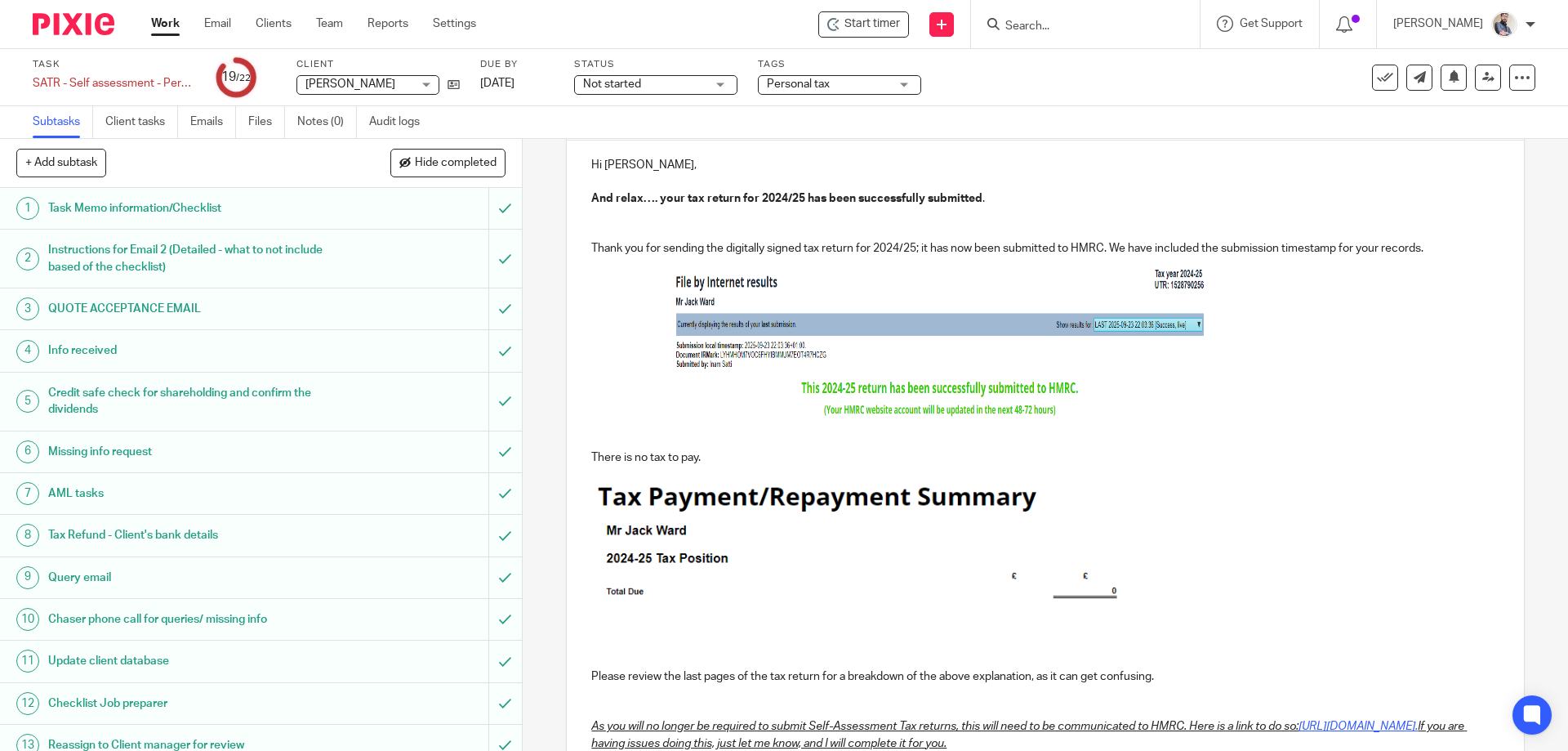
scroll to position [402, 0]
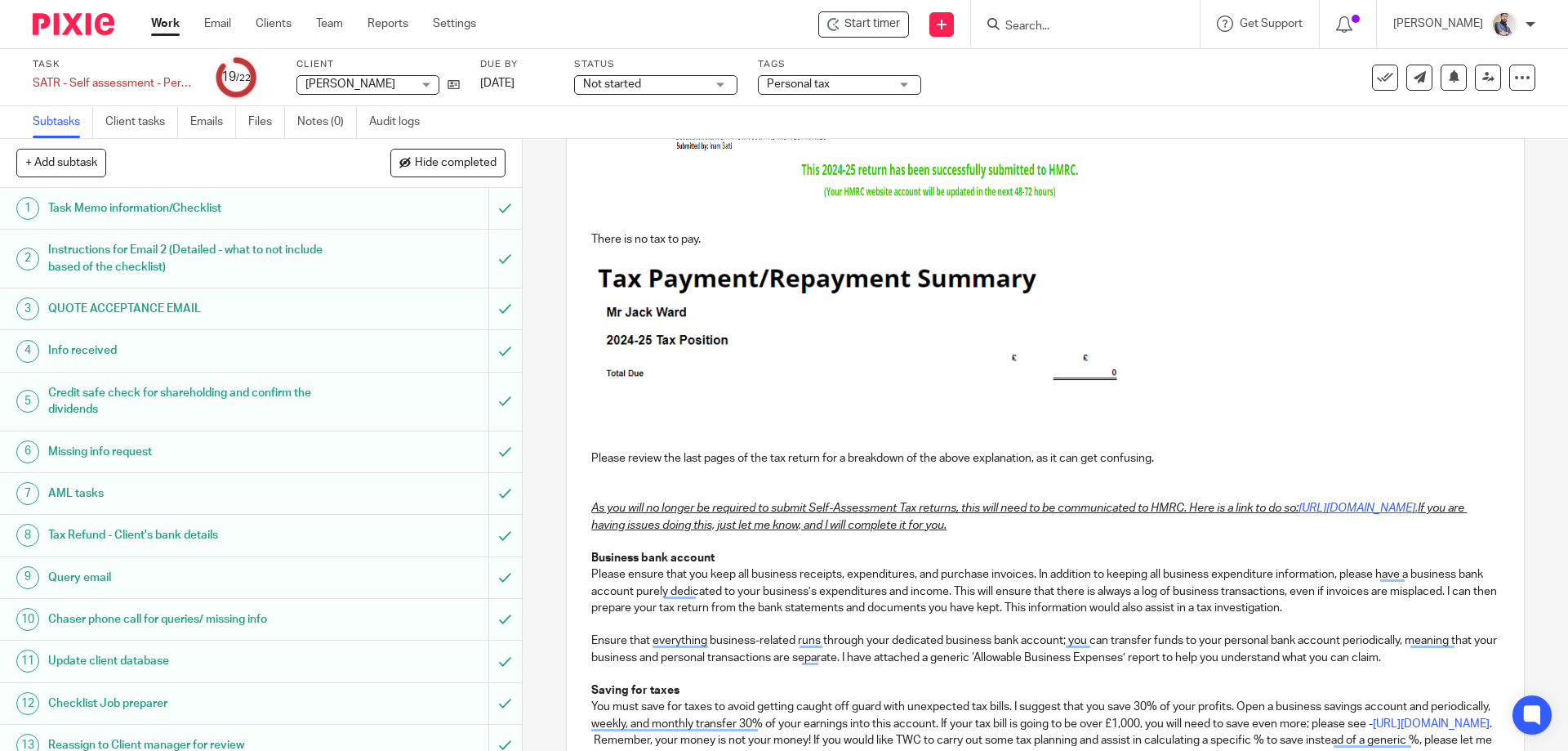
click at [826, 474] on p "To enrich screen reader interactions, please activate Accessibility in Grammarl…" at bounding box center [1044, 476] width 907 height 17
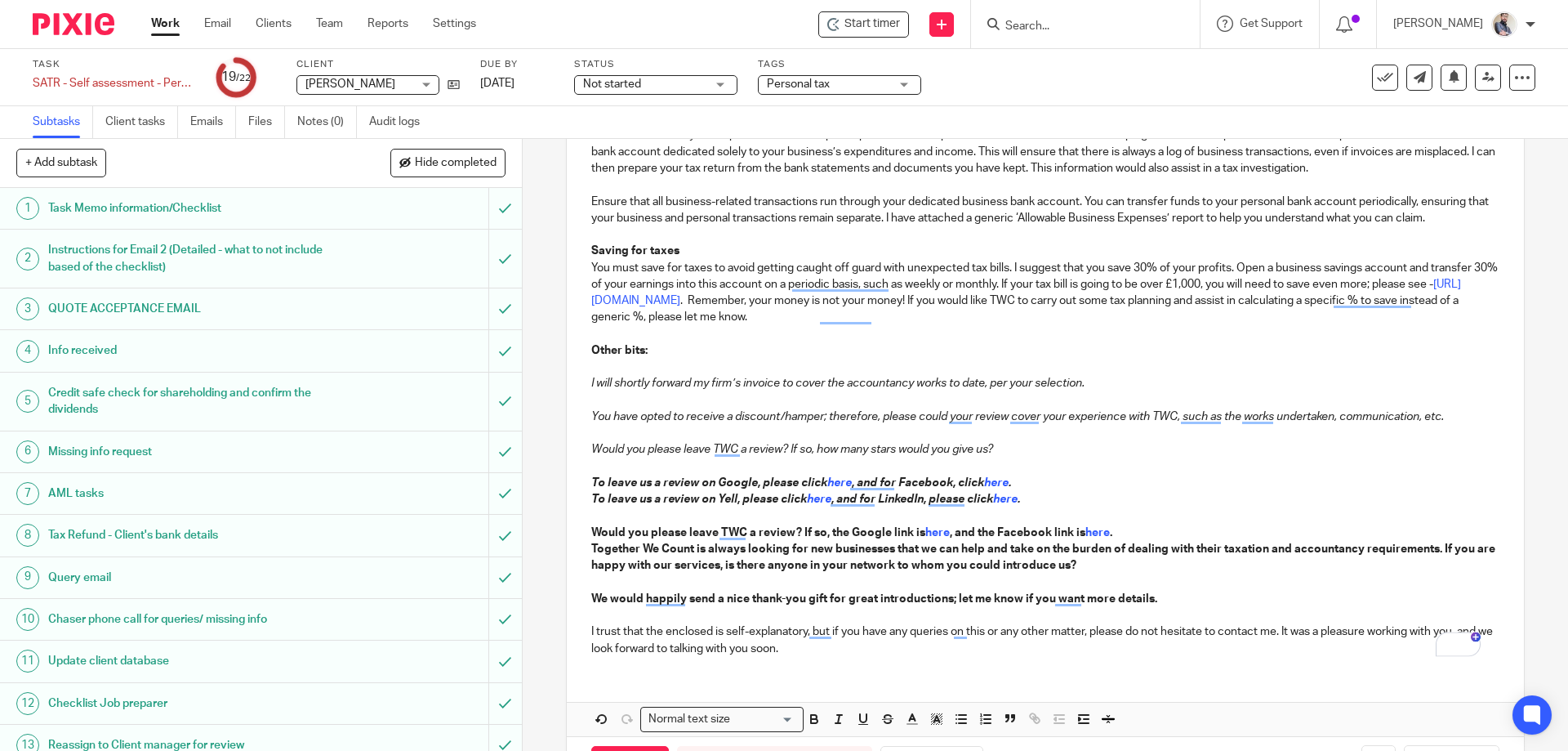
scroll to position [729, 0]
click at [678, 340] on p "Other bits:" at bounding box center [1044, 348] width 907 height 17
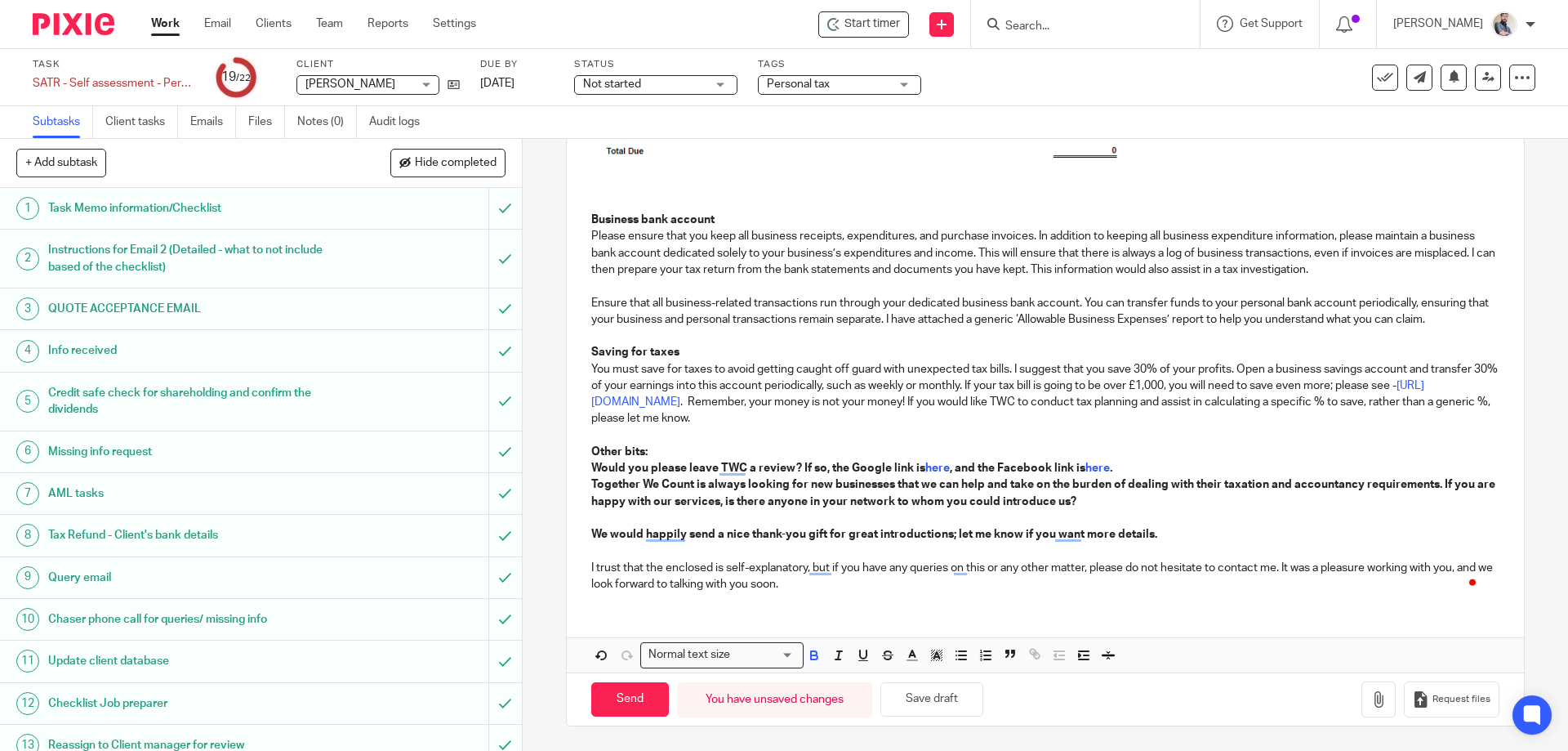
scroll to position [642, 0]
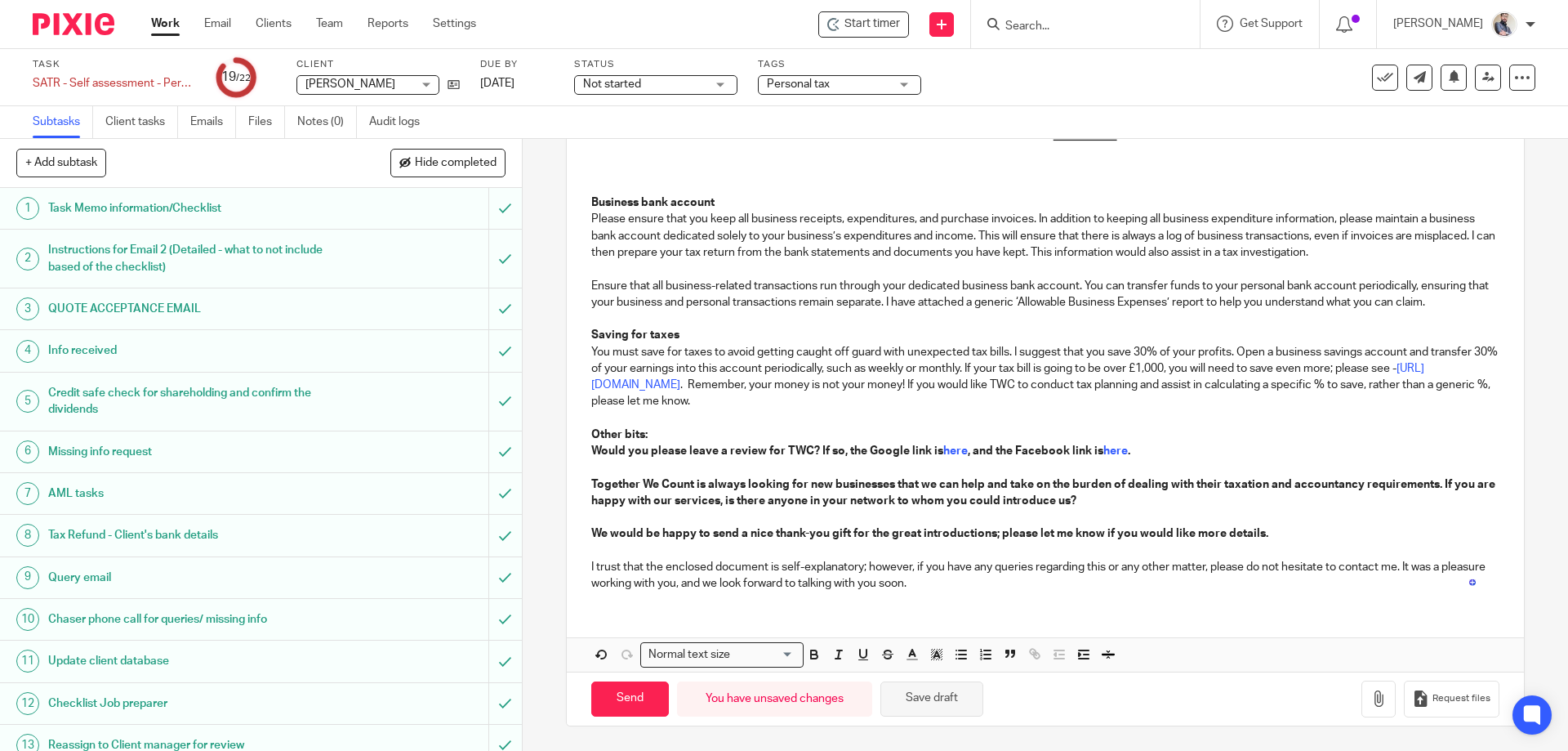
click at [929, 710] on button "Save draft" at bounding box center [931, 699] width 103 height 35
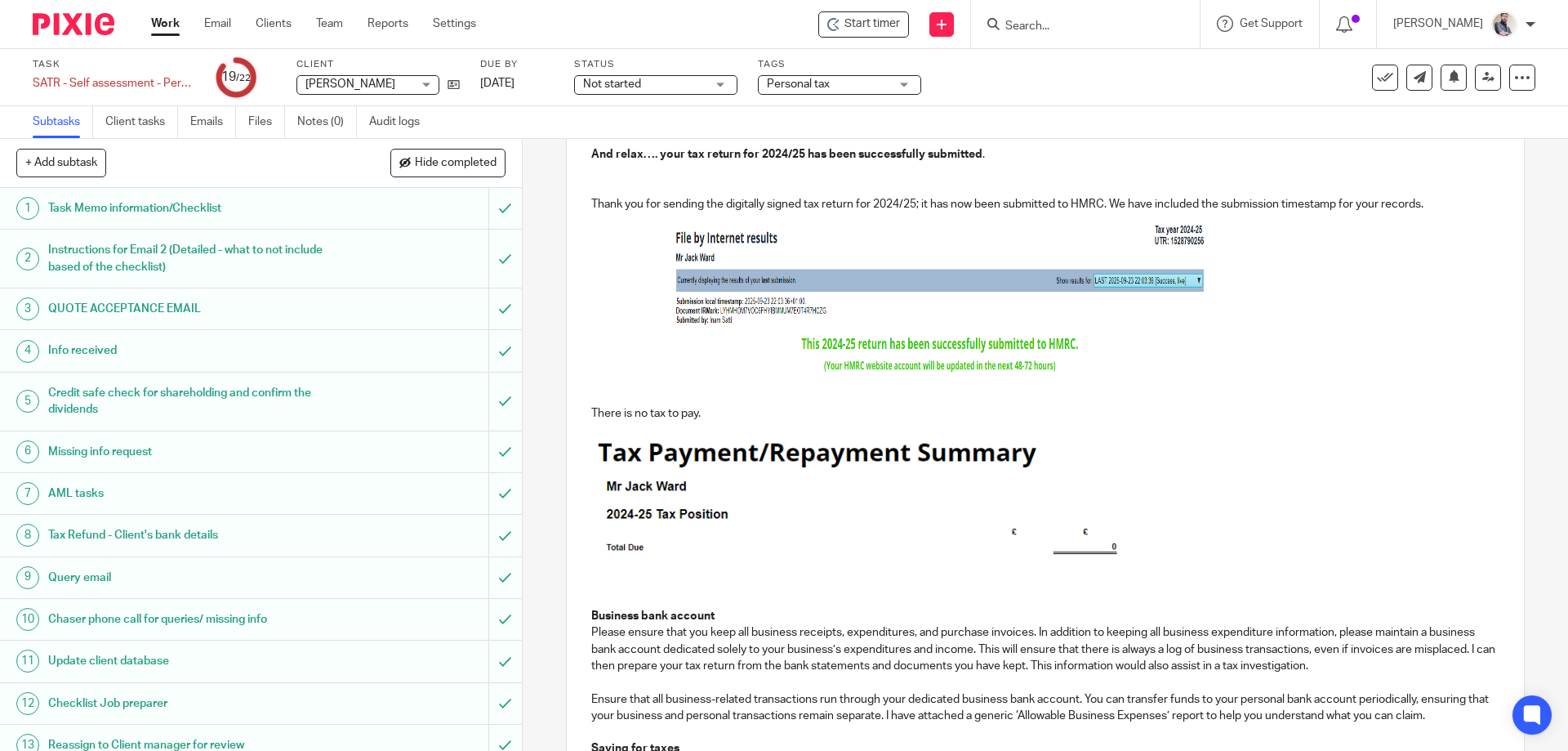
scroll to position [327, 0]
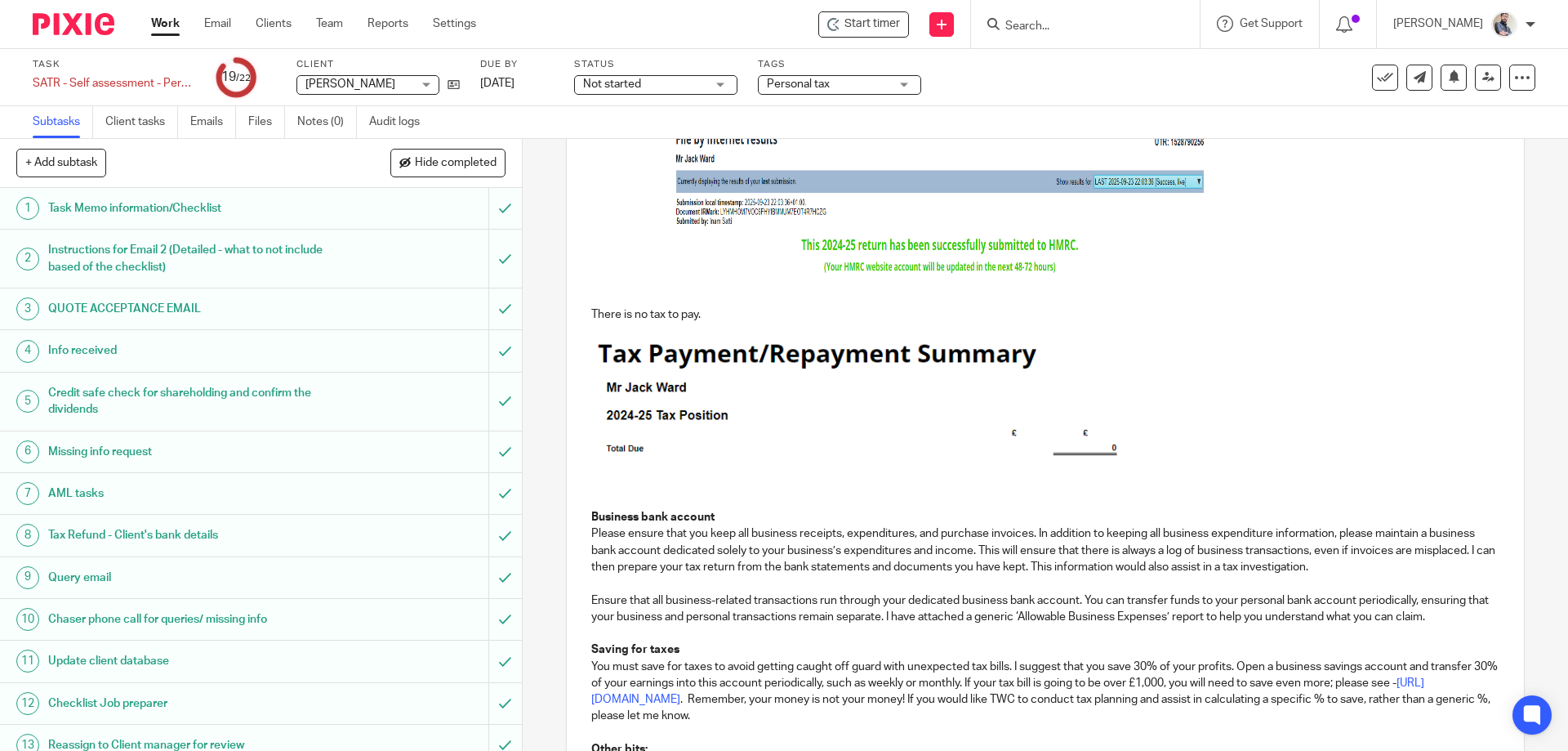
click at [701, 434] on img "To enrich screen reader interactions, please activate Accessibility in Grammarl…" at bounding box center [859, 405] width 531 height 132
click at [658, 498] on p "To enrich screen reader interactions, please activate Accessibility in Grammarl…" at bounding box center [1044, 502] width 907 height 17
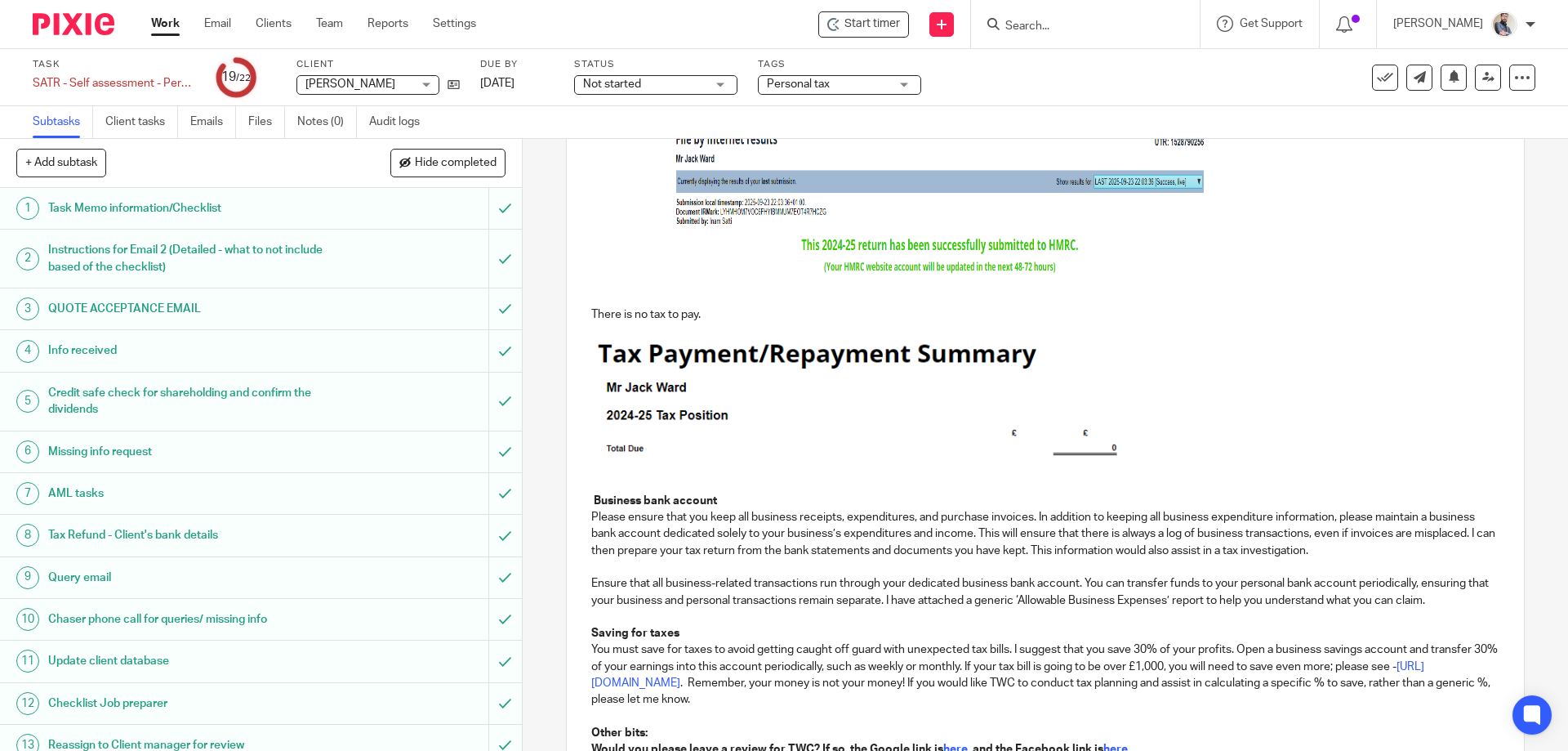
scroll to position [624, 0]
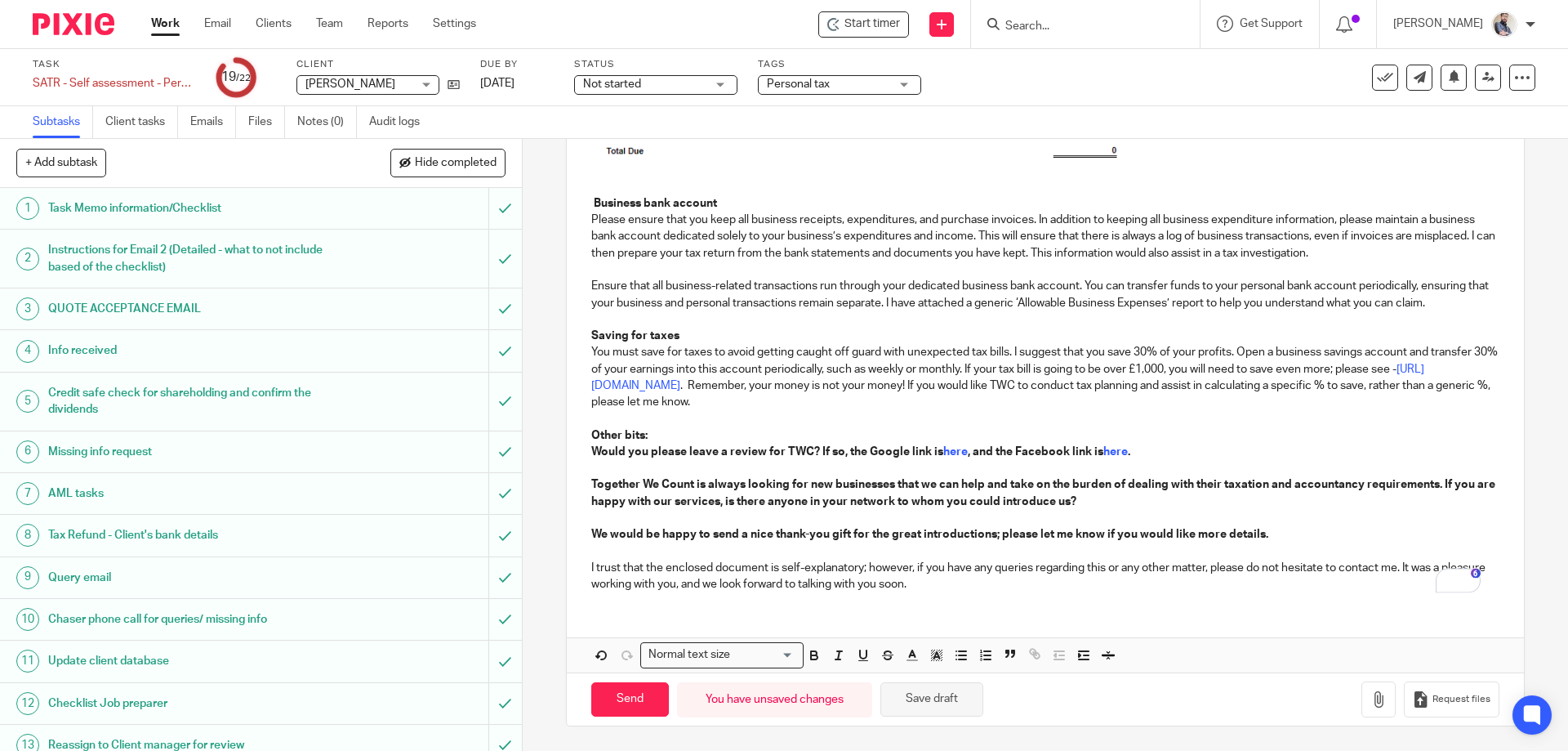
click at [920, 699] on button "Save draft" at bounding box center [931, 700] width 103 height 35
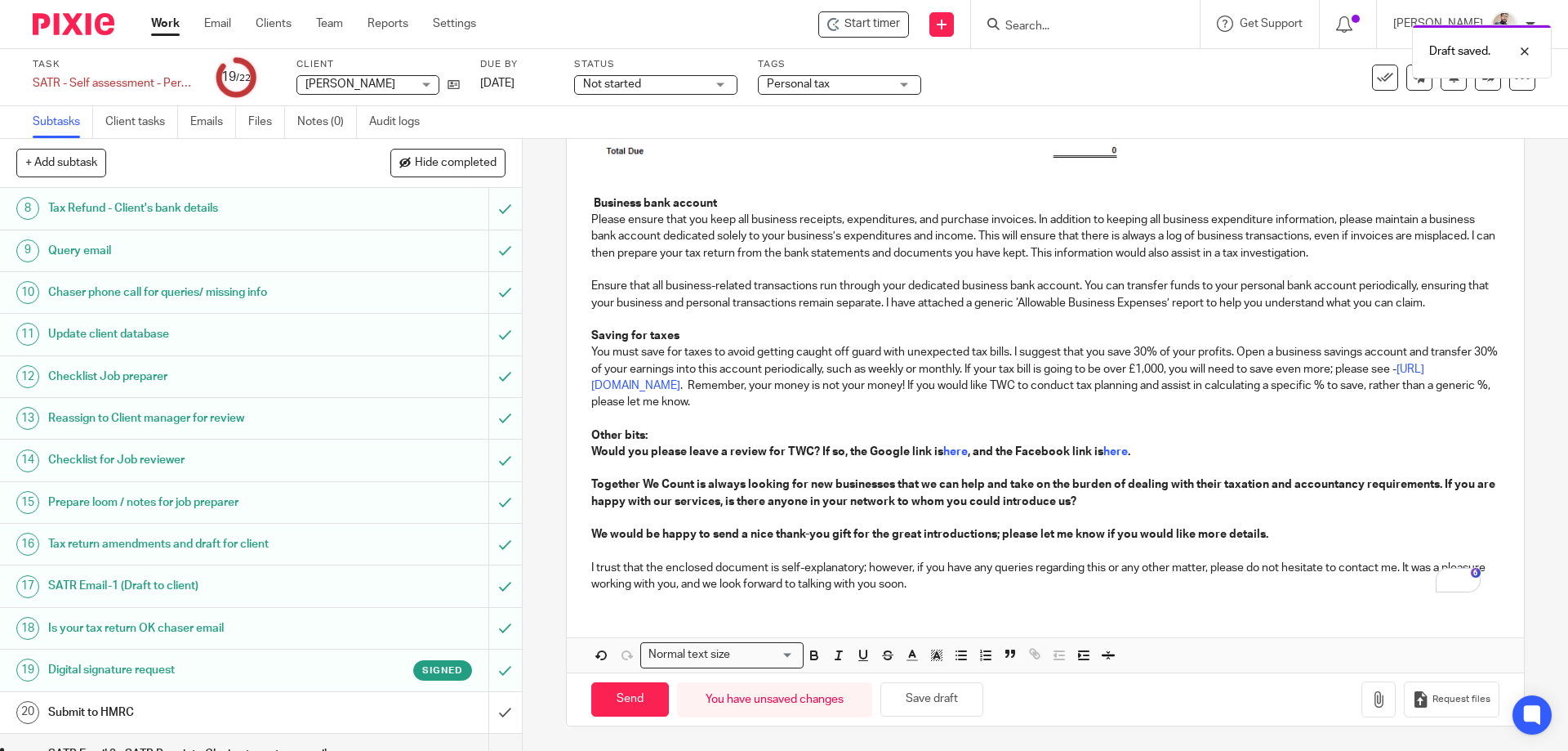
scroll to position [426, 0]
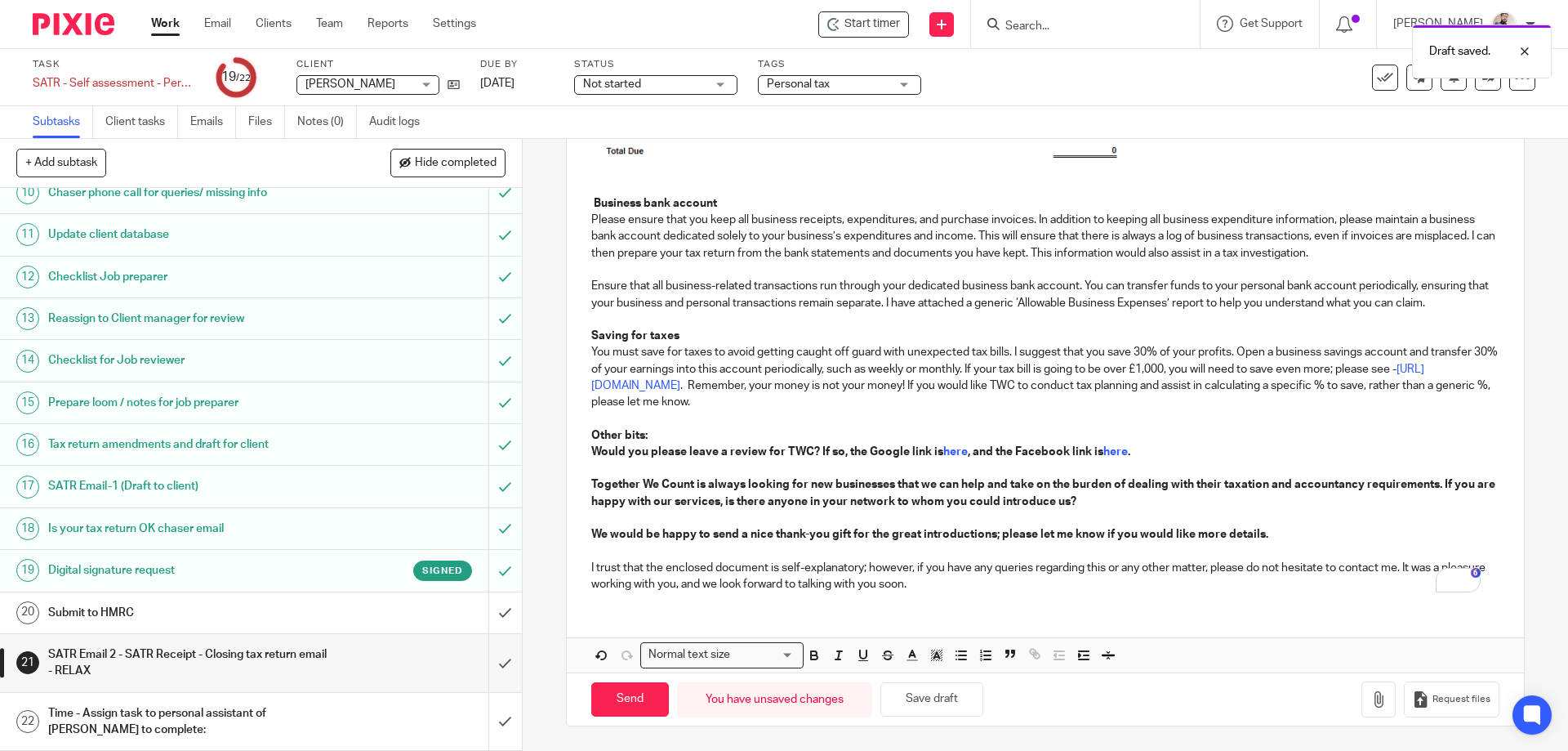
click at [405, 610] on div "Submit to HMRC" at bounding box center [259, 613] width 424 height 24
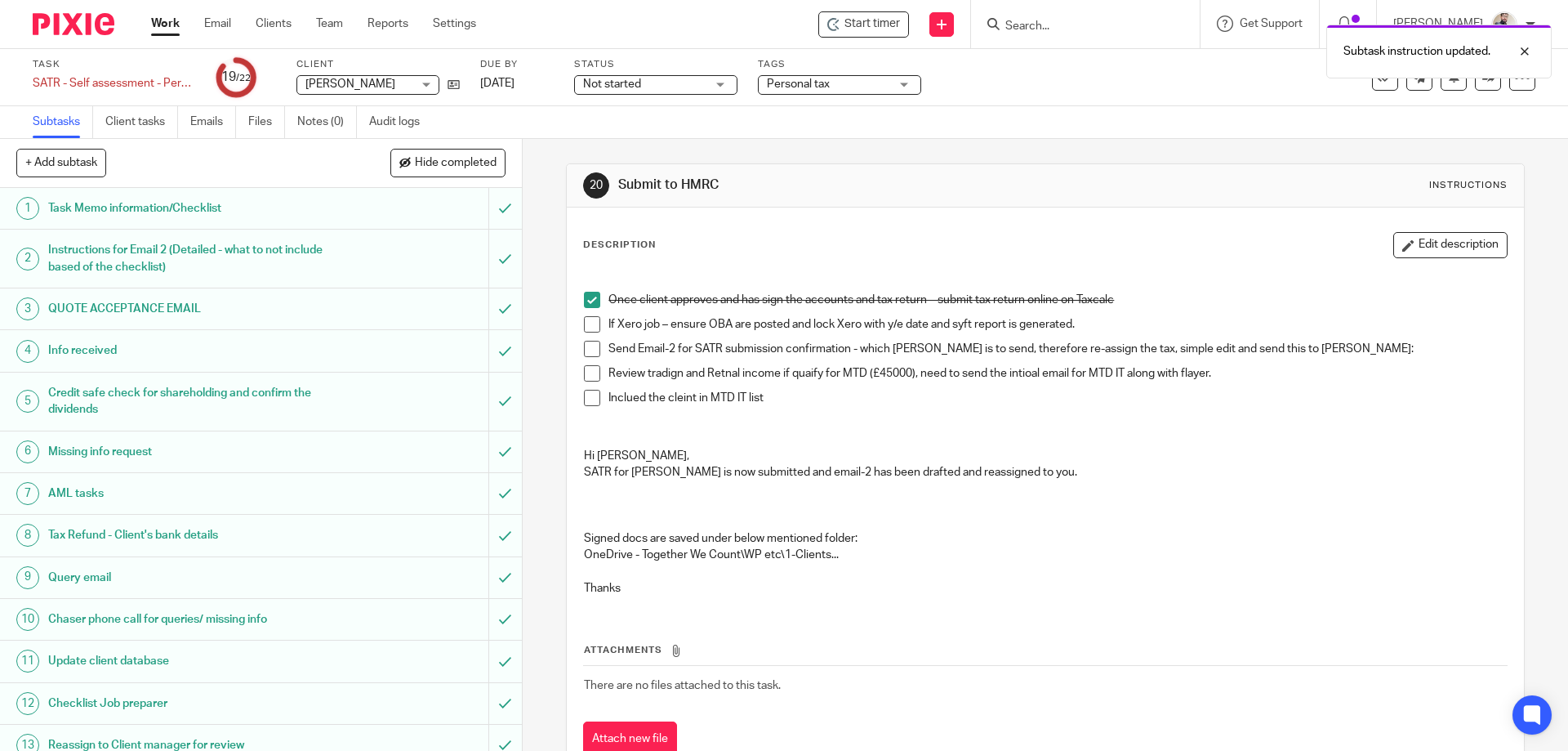
click at [584, 351] on span at bounding box center [592, 350] width 17 height 17
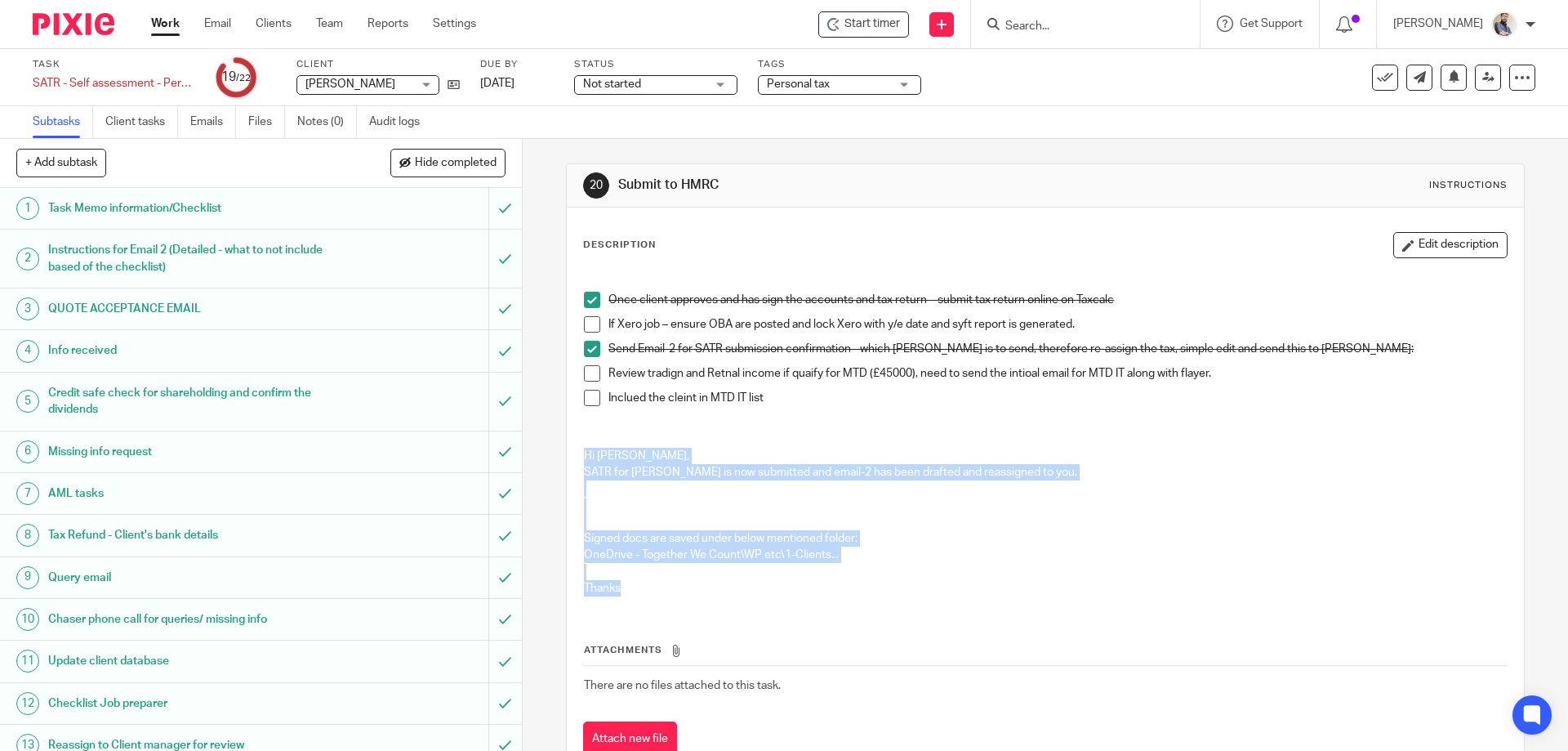
drag, startPoint x: 575, startPoint y: 451, endPoint x: 765, endPoint y: 594, distance: 237.8
click at [765, 594] on div "Once client approves and has sign the accounts and tax return – submit tax retu…" at bounding box center [1044, 438] width 939 height 341
copy div "Hi Aaron, SATR for Jack Ward is now submitted and email-2 has been drafted and …"
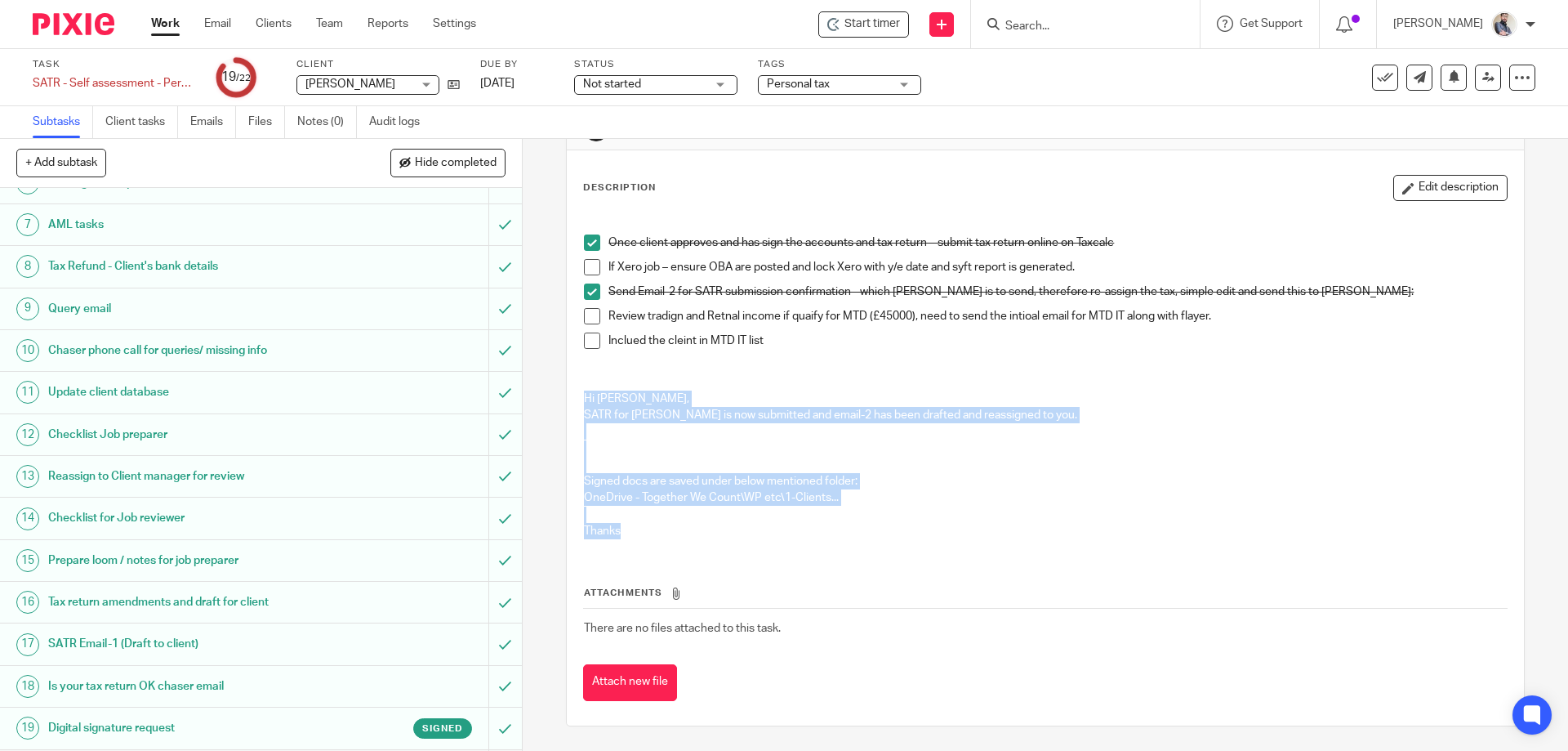
scroll to position [426, 0]
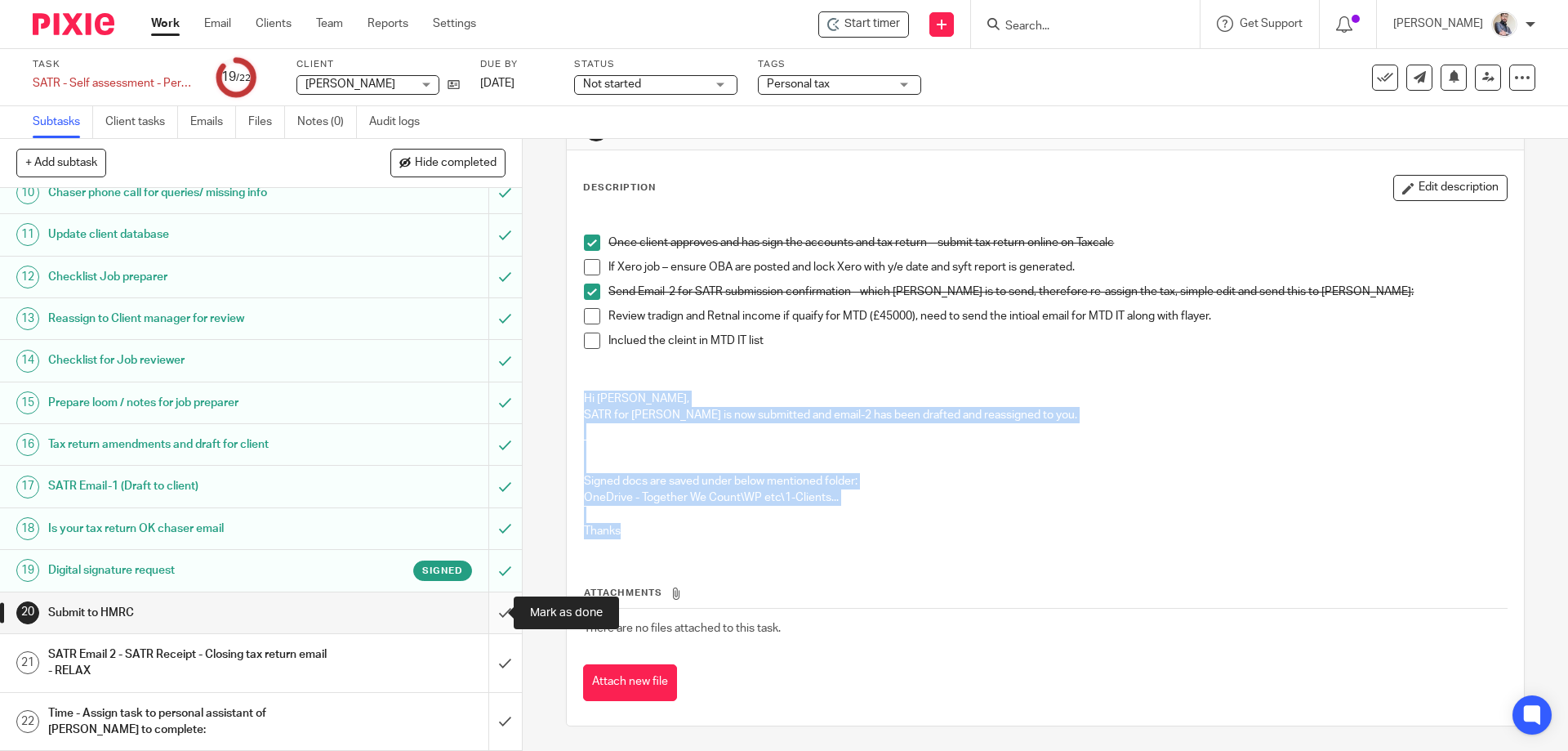
click at [486, 615] on input "submit" at bounding box center [260, 613] width 522 height 41
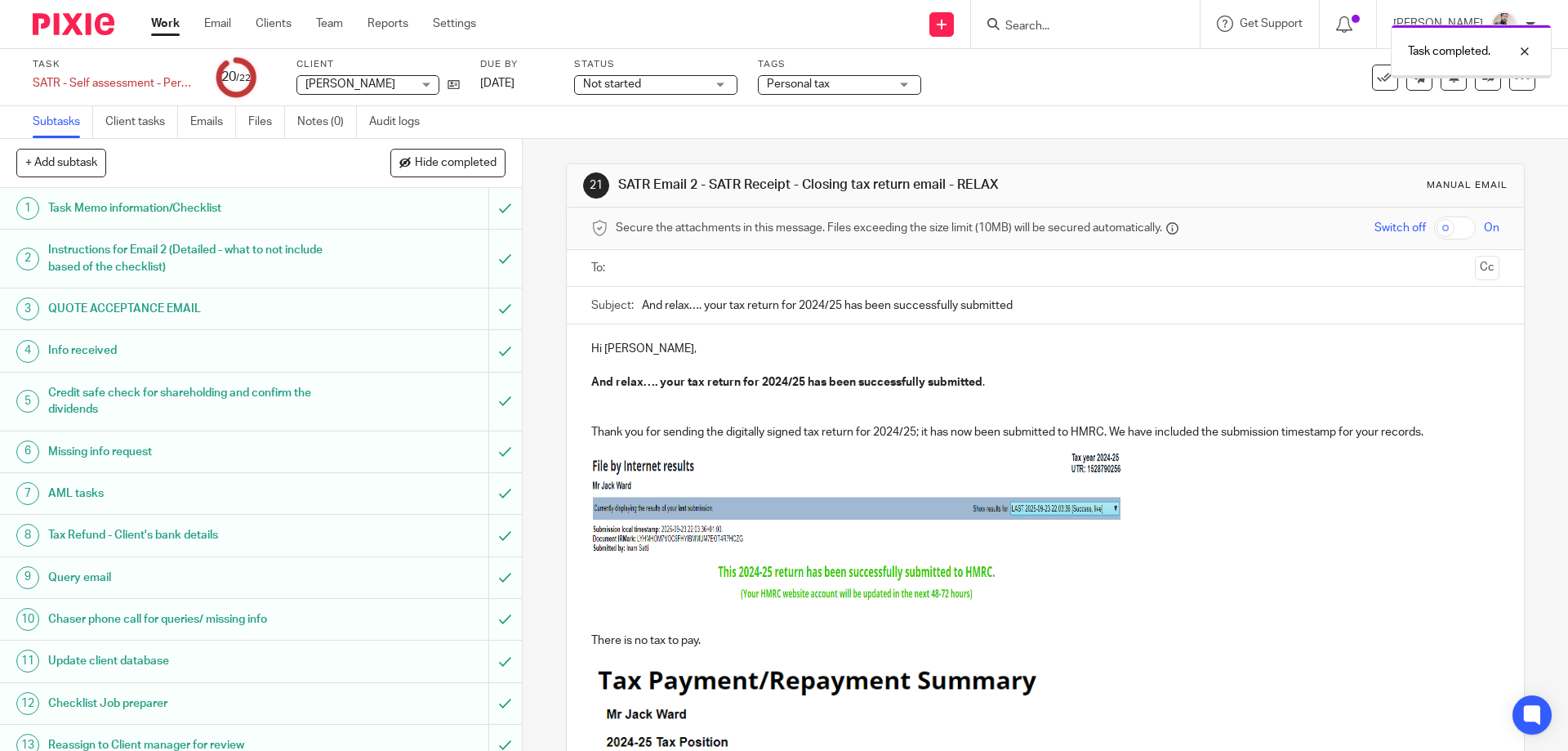
scroll to position [624, 0]
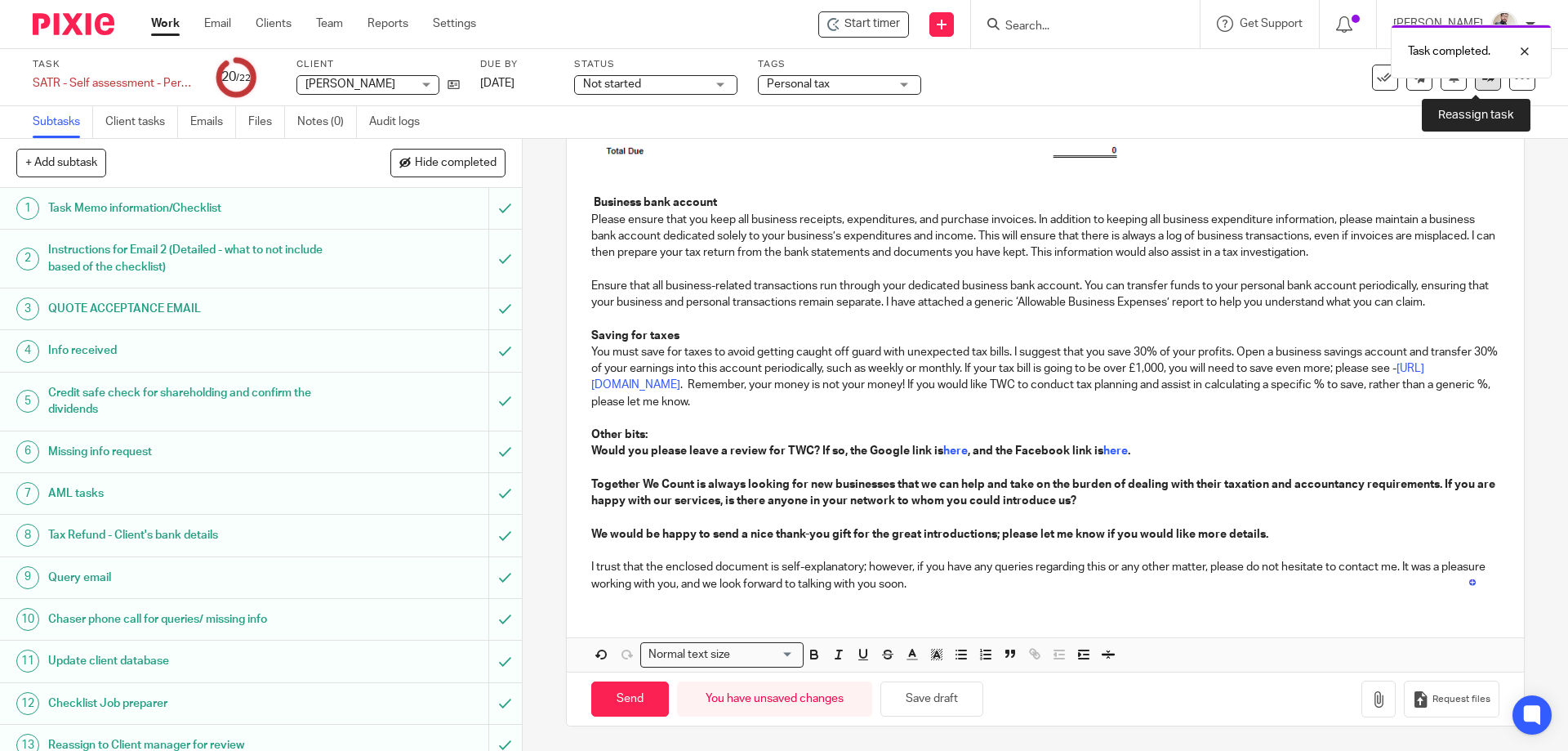
click at [1476, 87] on link at bounding box center [1488, 78] width 26 height 26
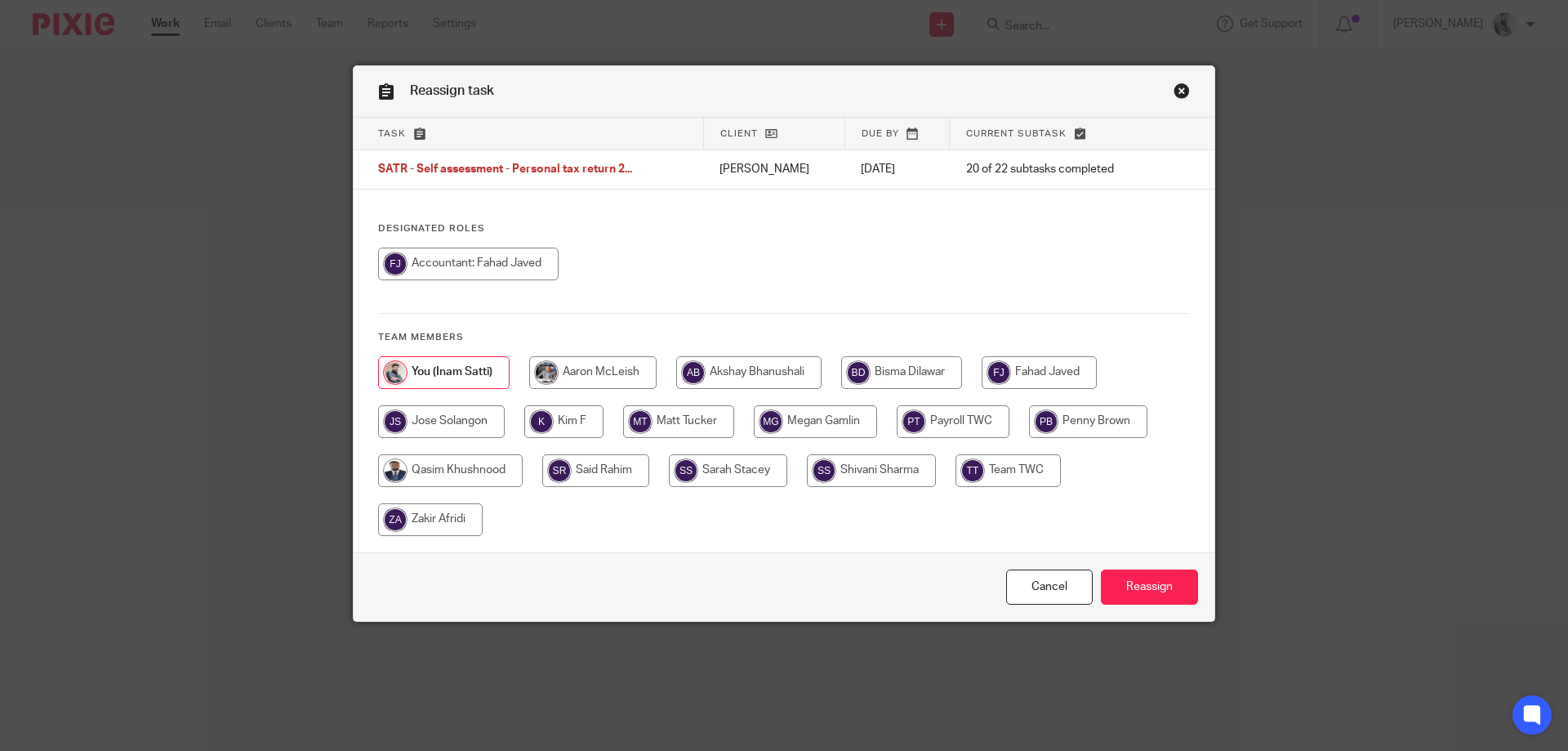
click at [568, 376] on input "radio" at bounding box center [593, 372] width 128 height 32
radio input "true"
click at [1132, 596] on input "Reassign" at bounding box center [1149, 587] width 97 height 35
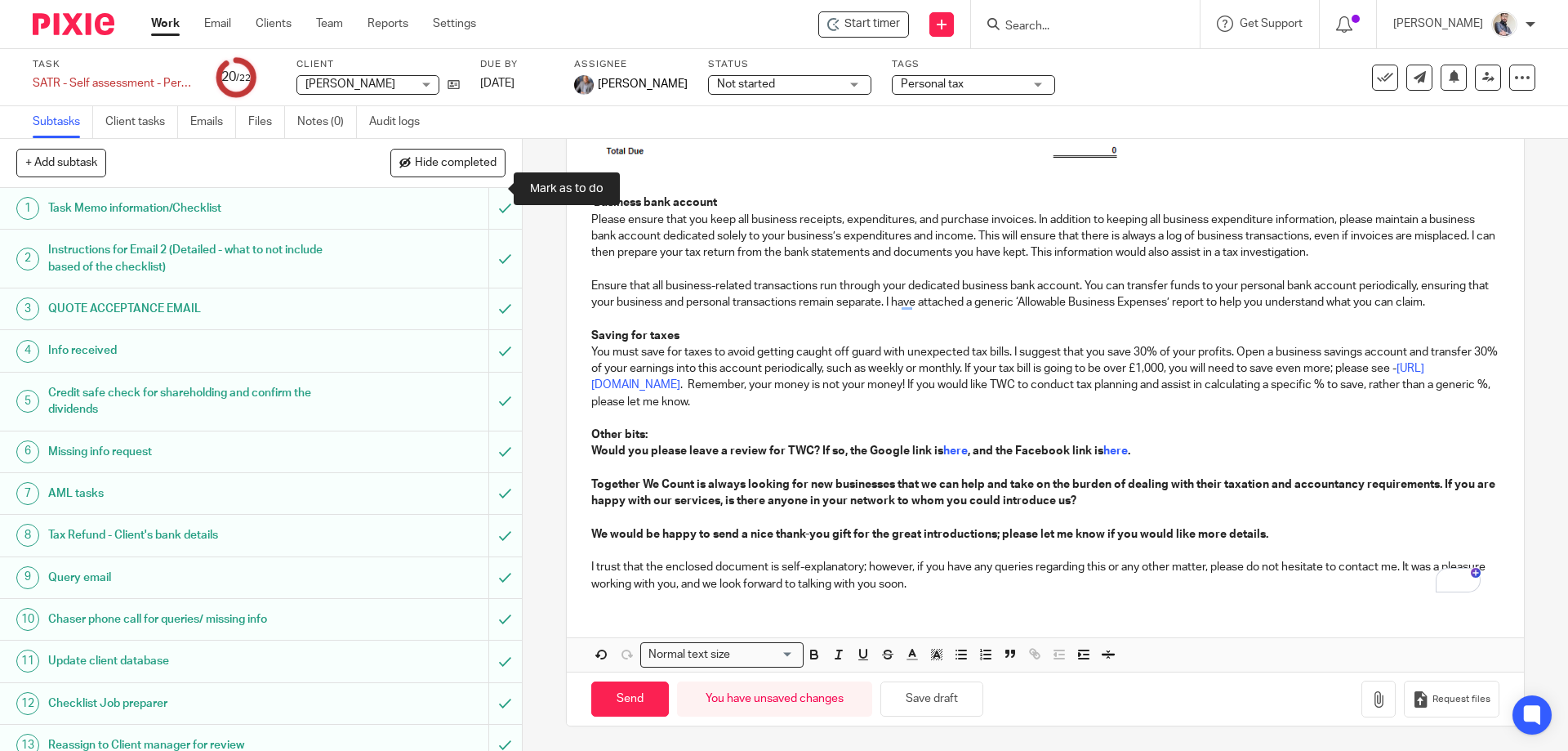
scroll to position [426, 0]
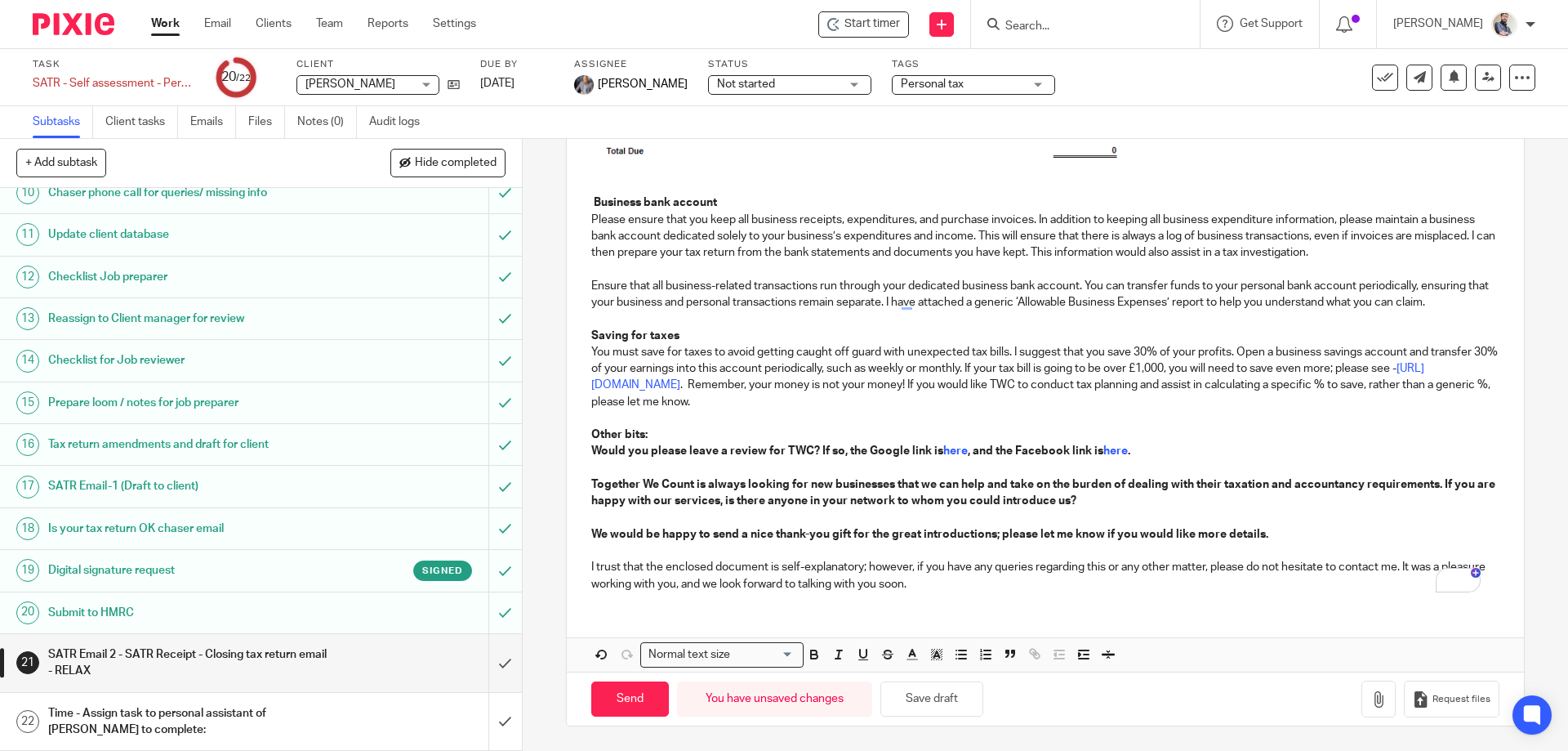
drag, startPoint x: 803, startPoint y: 516, endPoint x: 793, endPoint y: 515, distance: 10.0
click at [803, 516] on p "To enrich screen reader interactions, please activate Accessibility in Grammarl…" at bounding box center [1044, 517] width 907 height 17
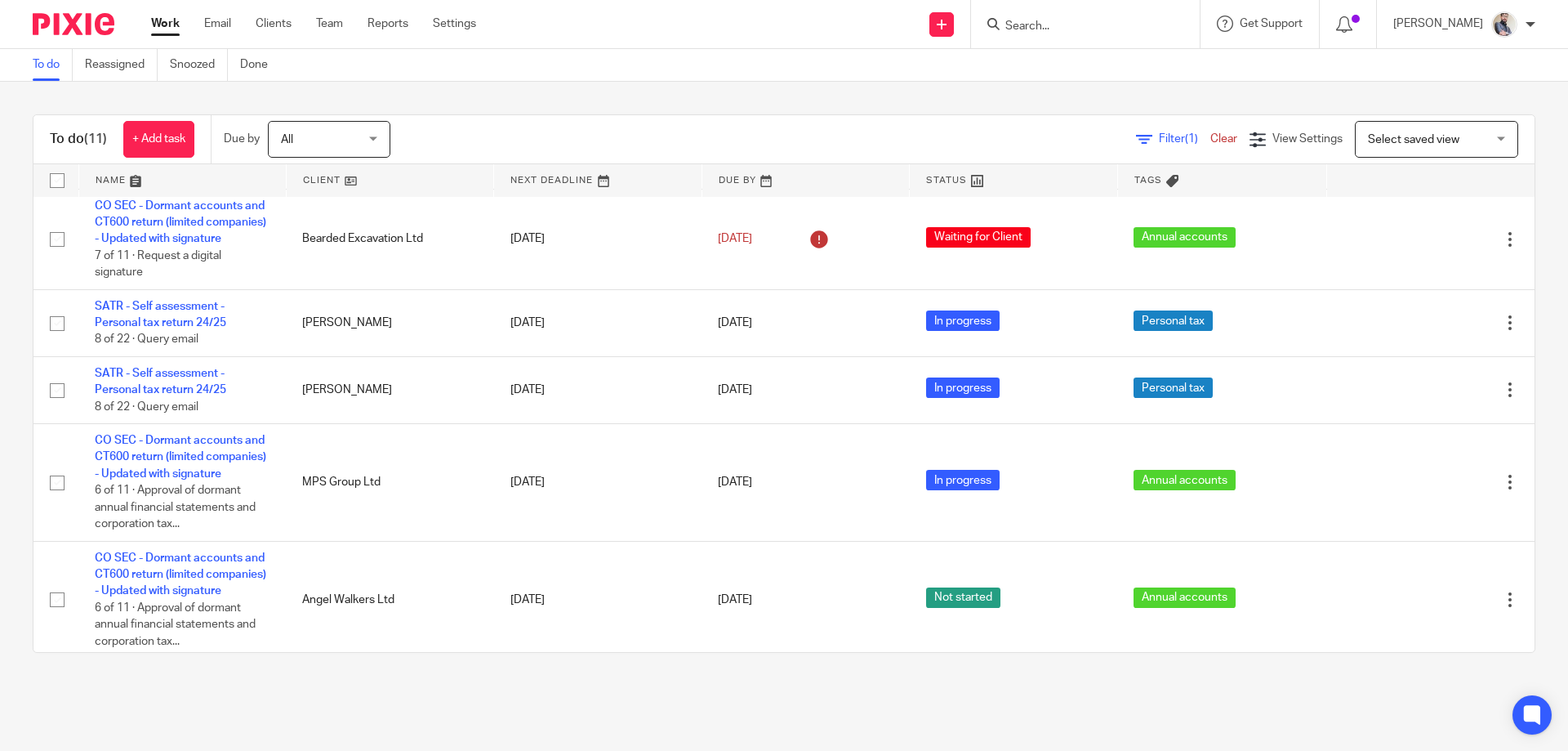
scroll to position [89, 0]
